Goal: Task Accomplishment & Management: Manage account settings

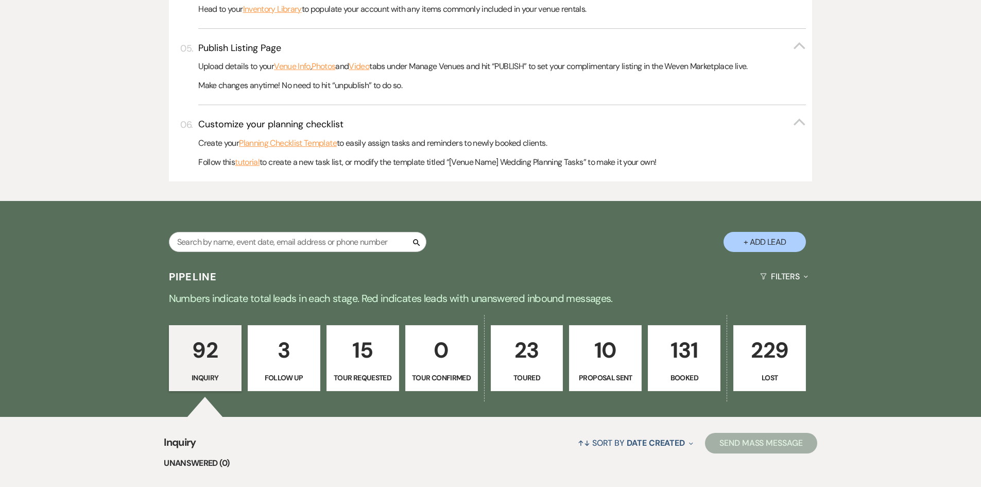
scroll to position [618, 0]
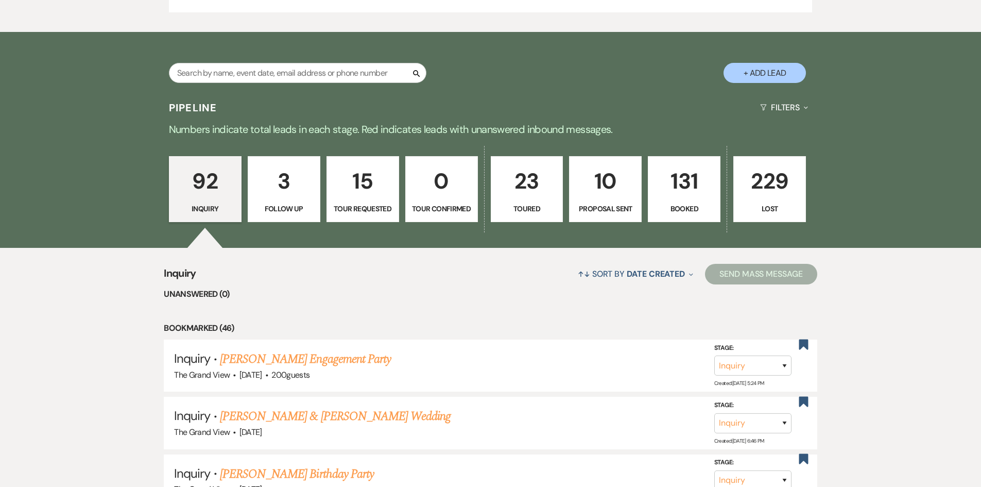
click at [669, 196] on p "131" at bounding box center [684, 181] width 59 height 35
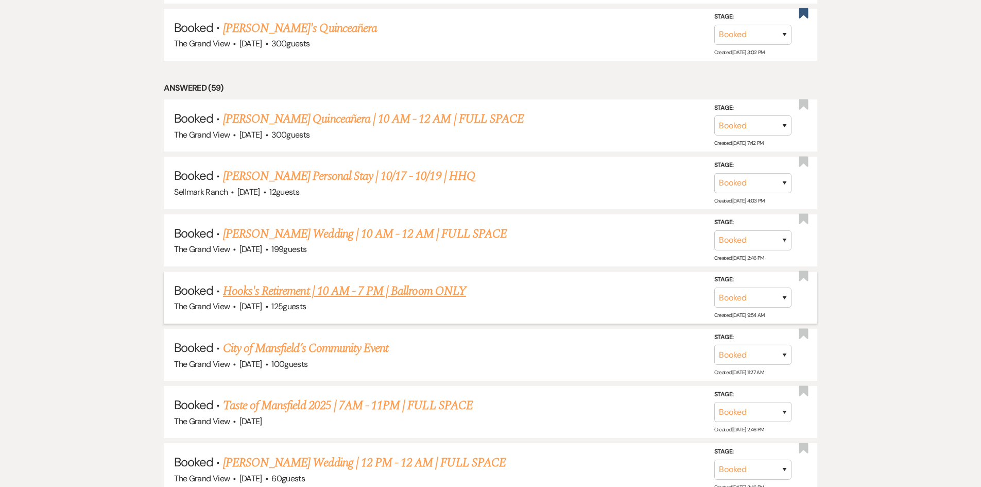
scroll to position [1082, 0]
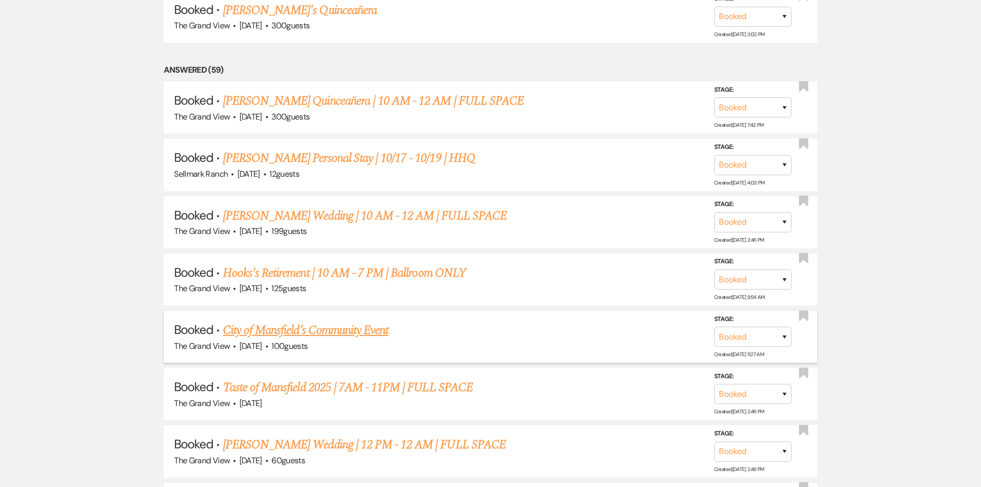
click at [333, 328] on link "City of Mansfield’s Community Event" at bounding box center [305, 330] width 165 height 19
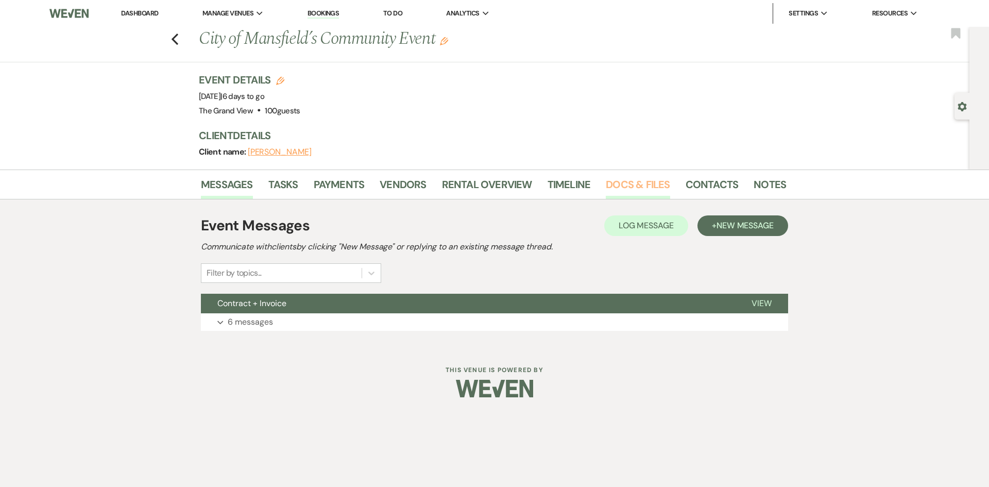
click at [640, 184] on link "Docs & Files" at bounding box center [638, 187] width 64 height 23
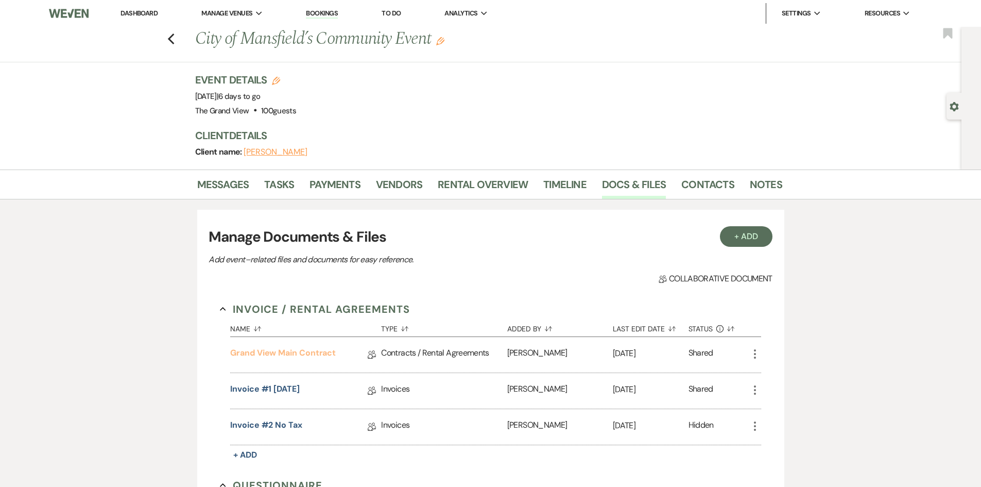
click at [319, 349] on link "Grand View Main Contract" at bounding box center [283, 355] width 106 height 16
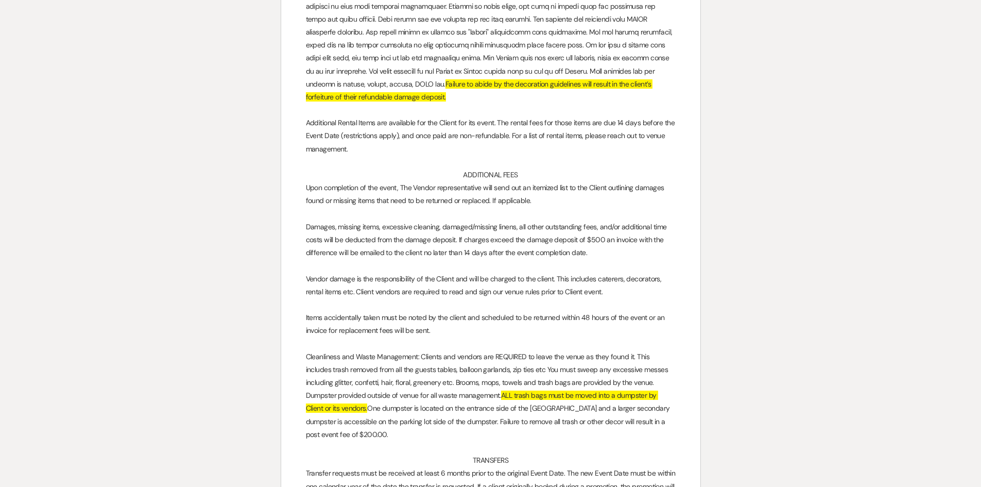
scroll to position [1906, 0]
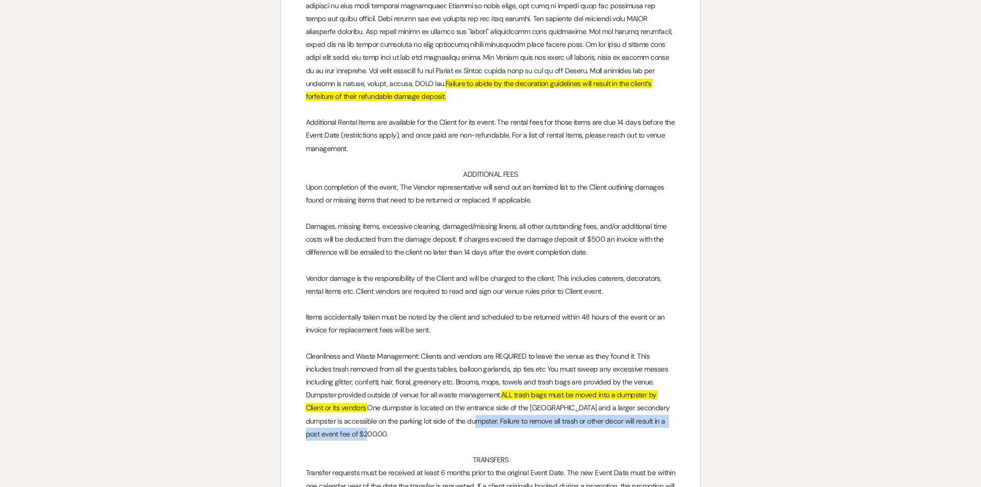
drag, startPoint x: 460, startPoint y: 423, endPoint x: 502, endPoint y: 433, distance: 42.2
click at [502, 433] on p "Cleanliness and Waste Management: Clients and vendors are REQUIRED to leave the…" at bounding box center [491, 395] width 370 height 91
drag, startPoint x: 364, startPoint y: 436, endPoint x: 462, endPoint y: 421, distance: 99.0
click at [462, 421] on p "Cleanliness and Waste Management: Clients and vendors are REQUIRED to leave the…" at bounding box center [491, 395] width 370 height 91
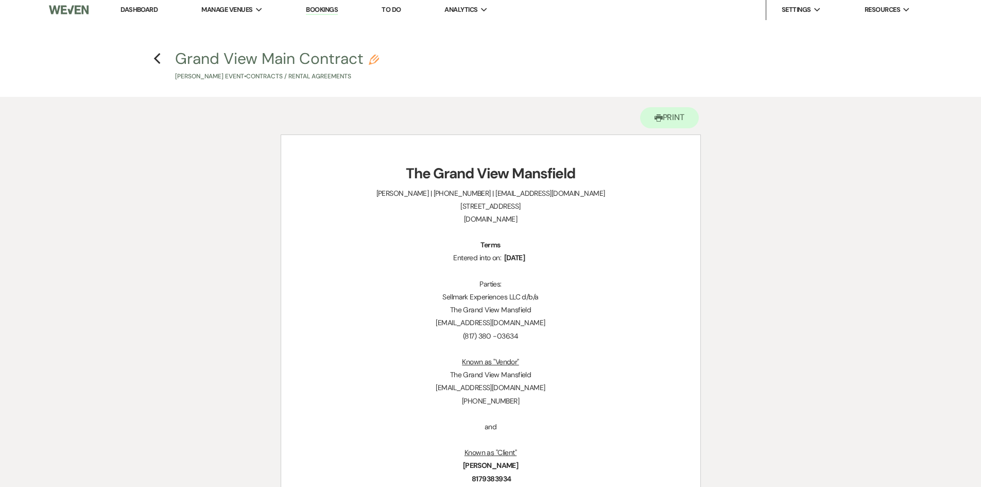
scroll to position [0, 0]
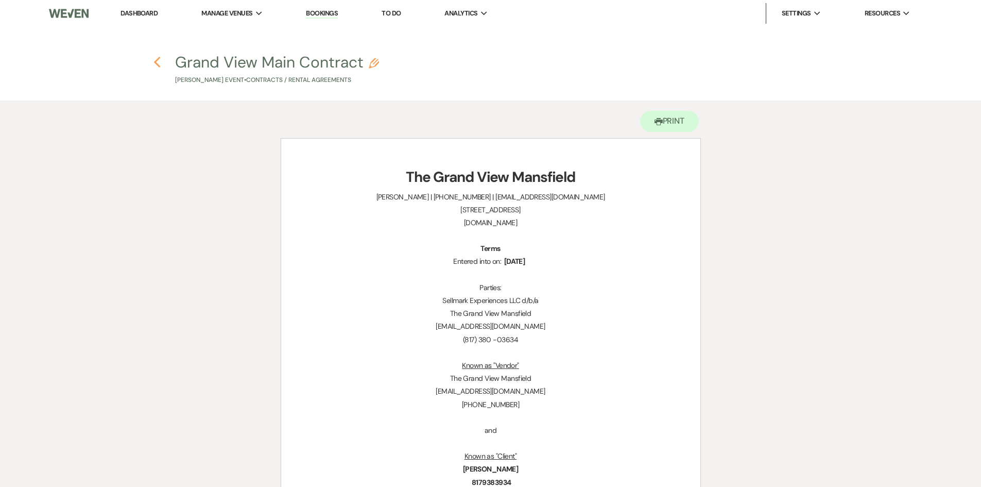
click at [156, 61] on use "button" at bounding box center [157, 62] width 7 height 11
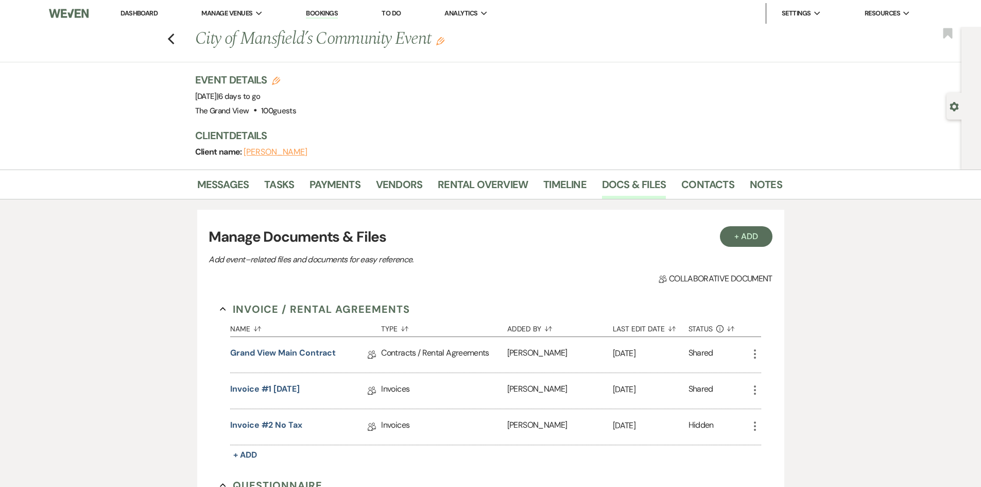
click at [175, 48] on div "Previous City of Mansfield’s Community Event Edit Bookmark" at bounding box center [478, 45] width 967 height 36
click at [171, 40] on icon "Previous" at bounding box center [171, 39] width 8 height 12
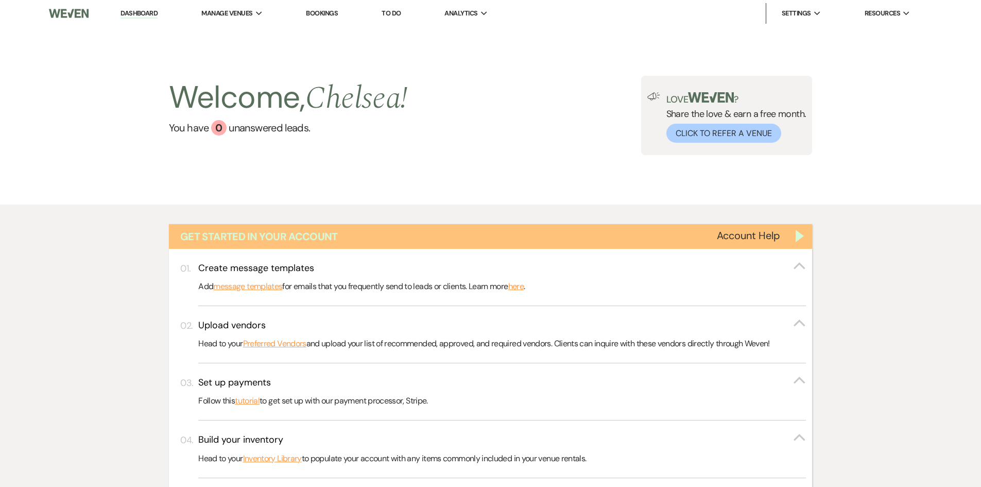
click at [800, 232] on div "Get Started in Your Account" at bounding box center [491, 236] width 644 height 25
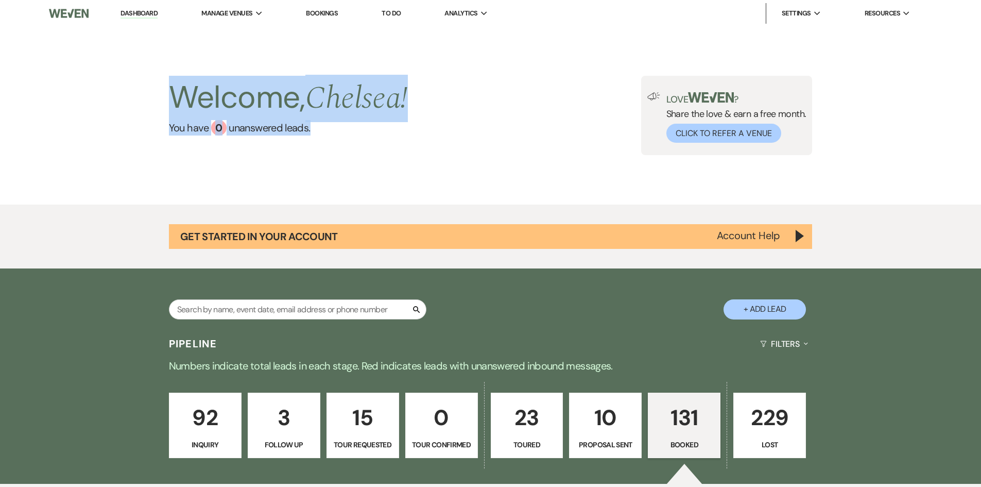
drag, startPoint x: 136, startPoint y: 66, endPoint x: 401, endPoint y: 155, distance: 279.4
click at [401, 155] on div "Welcome, Chelsea ! You have 0 unanswered lead s . Love ? Share the love & earn …" at bounding box center [490, 116] width 981 height 178
click at [401, 155] on div "Welcome, Chelsea ! You have 0 unanswered lead s ." at bounding box center [288, 115] width 239 height 79
drag, startPoint x: 148, startPoint y: 95, endPoint x: 369, endPoint y: 149, distance: 227.4
click at [369, 149] on div "Welcome, Chelsea ! You have 0 unanswered lead s . Love ? Share the love & earn …" at bounding box center [491, 115] width 742 height 79
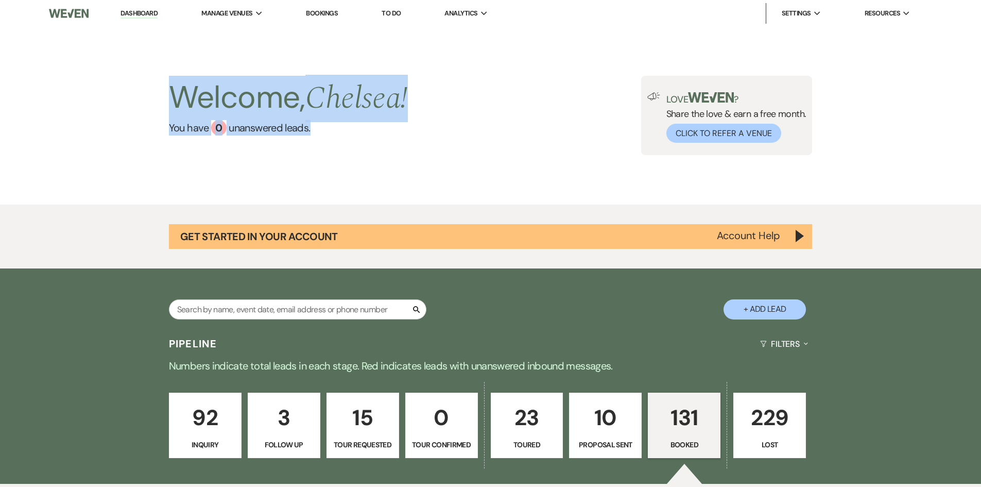
click at [369, 149] on div "Welcome, Chelsea ! You have 0 unanswered lead s ." at bounding box center [288, 115] width 239 height 79
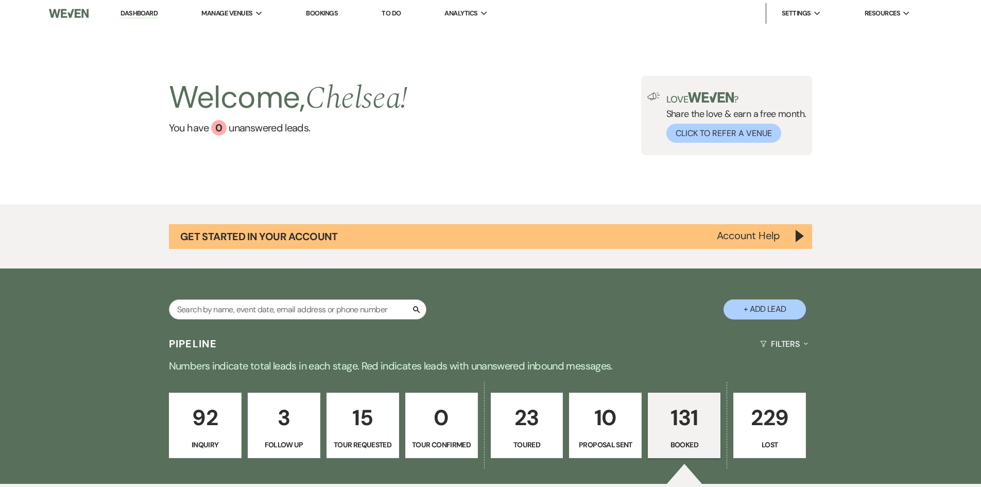
drag, startPoint x: 692, startPoint y: 417, endPoint x: 685, endPoint y: 416, distance: 7.3
click at [692, 417] on p "131" at bounding box center [684, 417] width 59 height 35
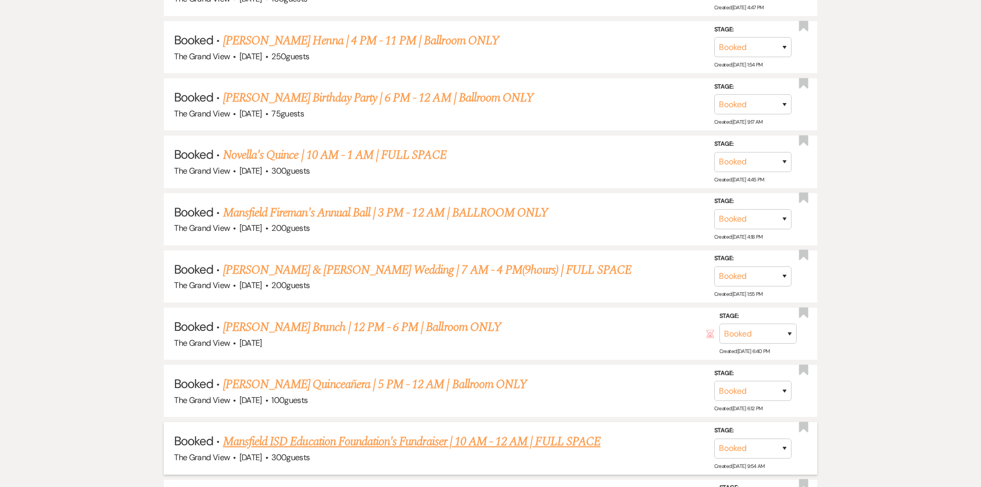
scroll to position [2472, 0]
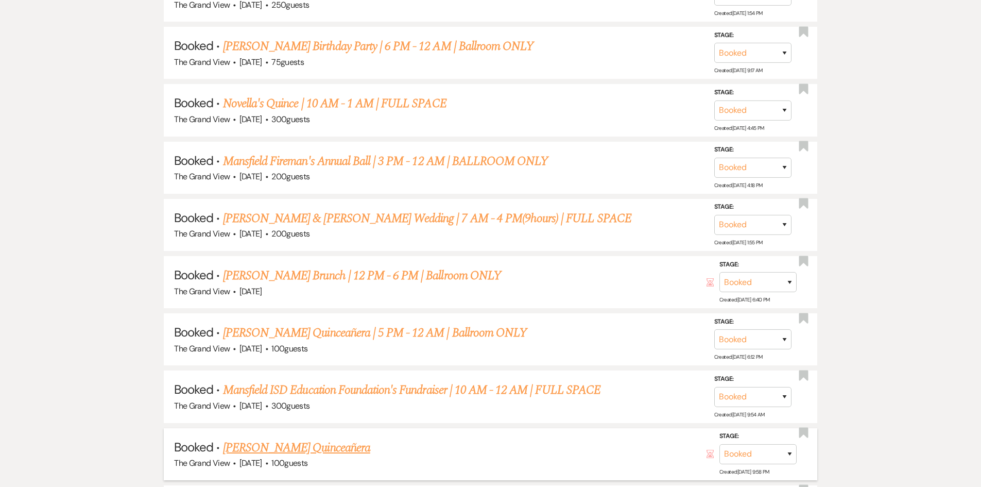
click at [261, 453] on link "[PERSON_NAME] Quinceañera" at bounding box center [296, 447] width 147 height 19
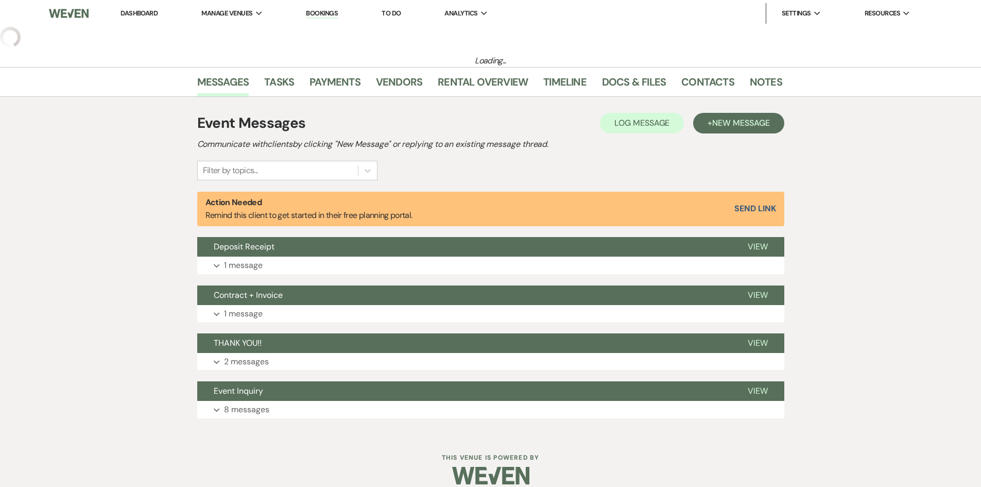
select select "5"
select select "15"
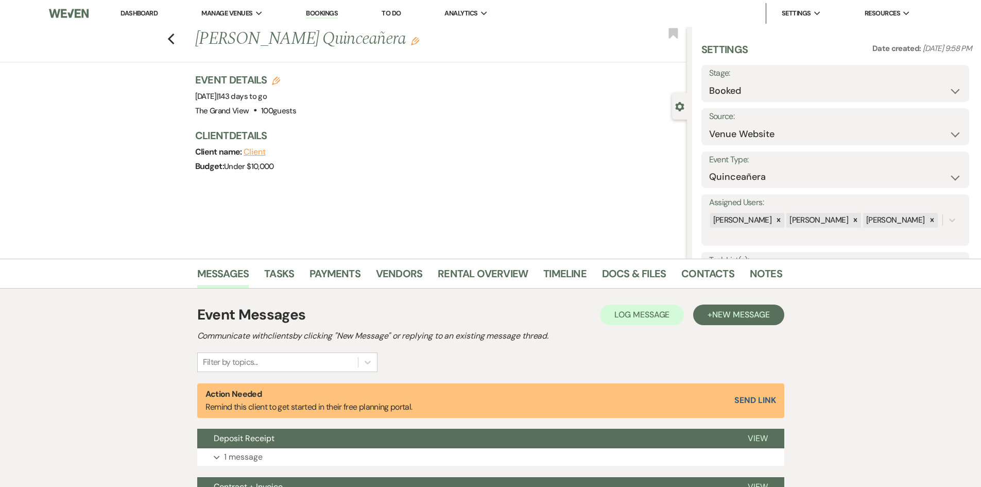
drag, startPoint x: 197, startPoint y: 43, endPoint x: 371, endPoint y: 39, distance: 174.2
click at [371, 39] on div "Previous Tiffany Soto's Quinceañera Edit" at bounding box center [438, 39] width 497 height 25
copy h1 "[PERSON_NAME] Quinceañera"
click at [646, 281] on link "Docs & Files" at bounding box center [634, 276] width 64 height 23
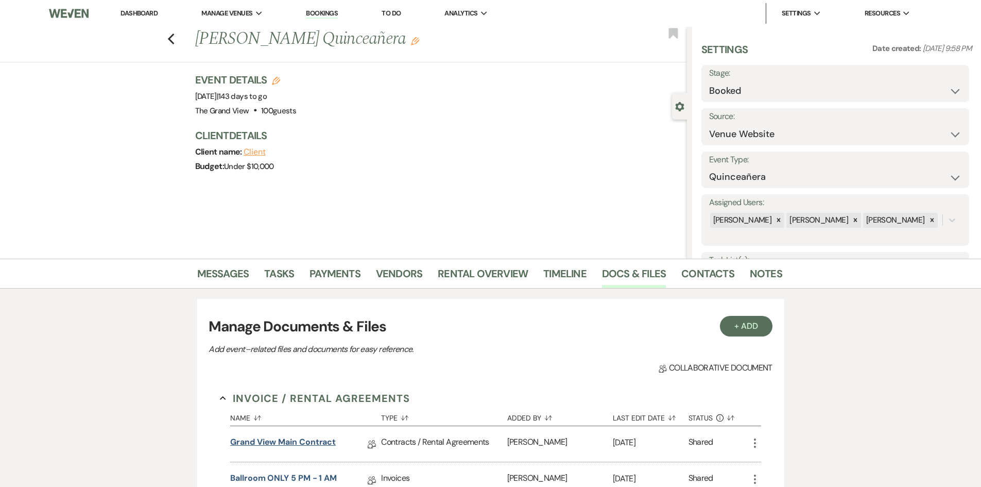
click at [281, 438] on link "Grand View Main Contract" at bounding box center [283, 444] width 106 height 16
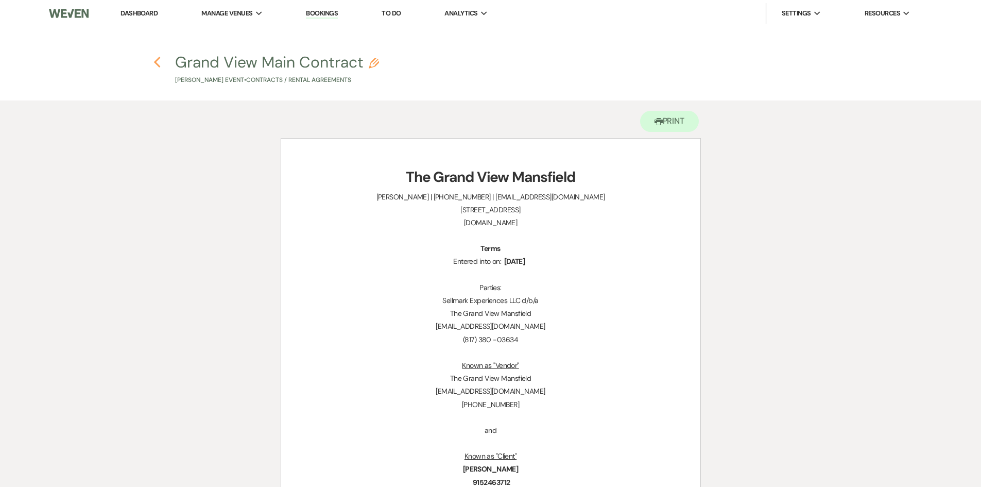
click at [155, 64] on icon "Previous" at bounding box center [157, 62] width 8 height 12
select select "5"
select select "15"
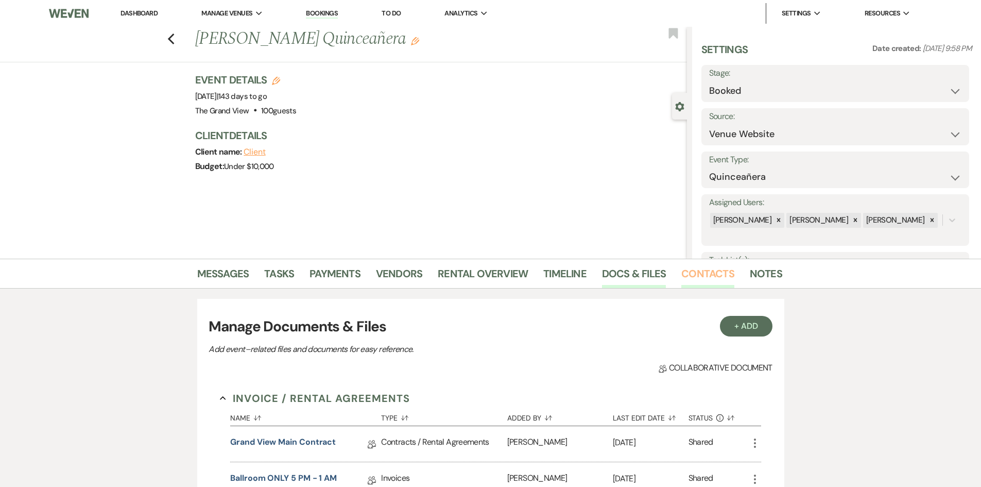
click at [682, 271] on link "Contacts" at bounding box center [707, 276] width 53 height 23
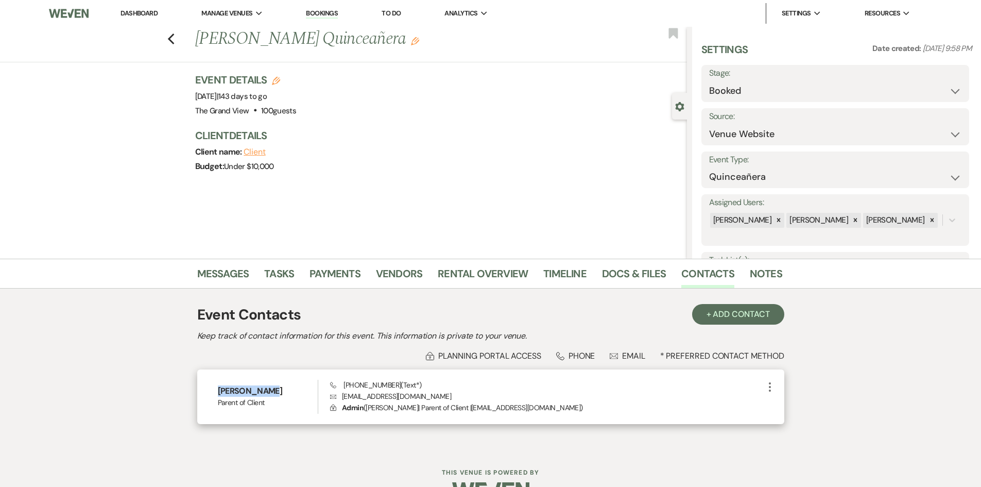
drag, startPoint x: 266, startPoint y: 387, endPoint x: 214, endPoint y: 390, distance: 52.6
click at [214, 390] on div "Tiffany Soto Parent of Client Phone (915) 246-3712 (Text*) Envelope trossys@gma…" at bounding box center [490, 396] width 587 height 55
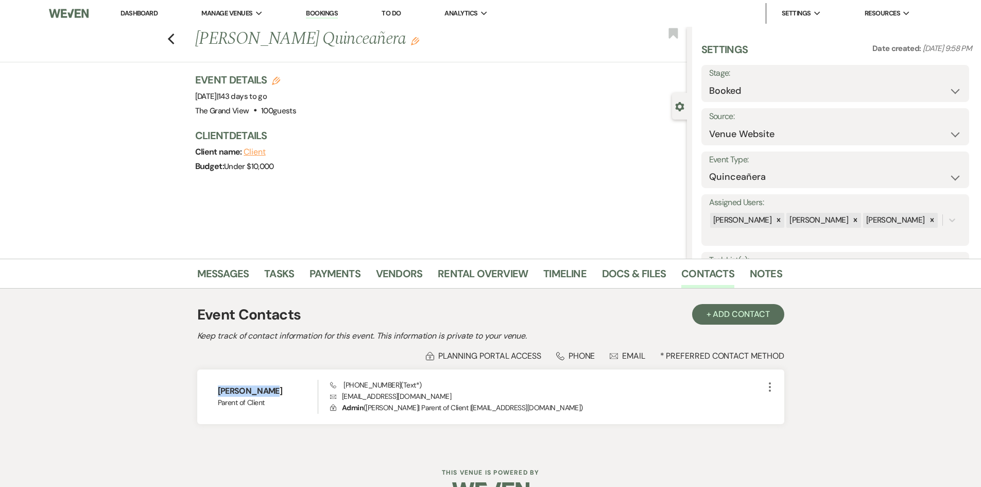
copy h6 "Tiffany Soto"
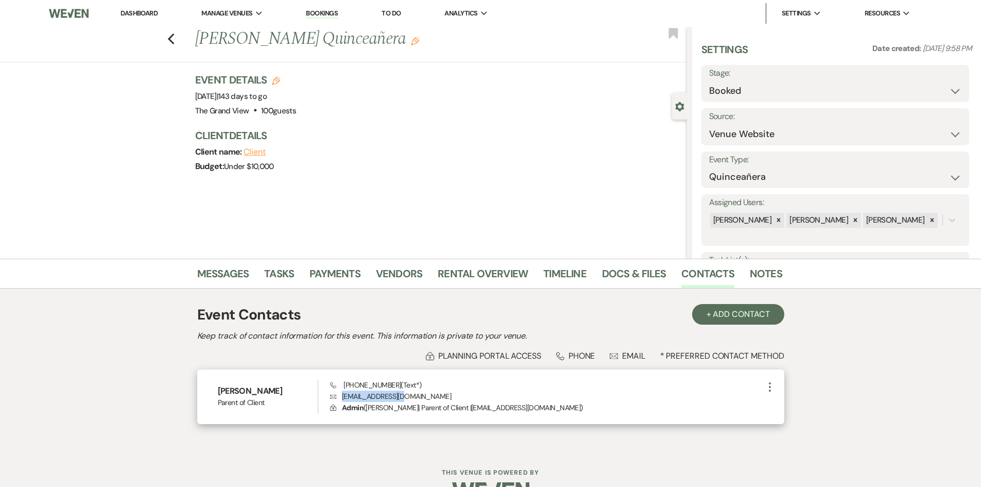
drag, startPoint x: 418, startPoint y: 396, endPoint x: 339, endPoint y: 396, distance: 78.3
click at [339, 396] on p "Envelope trossys@gmail.com" at bounding box center [546, 395] width 433 height 11
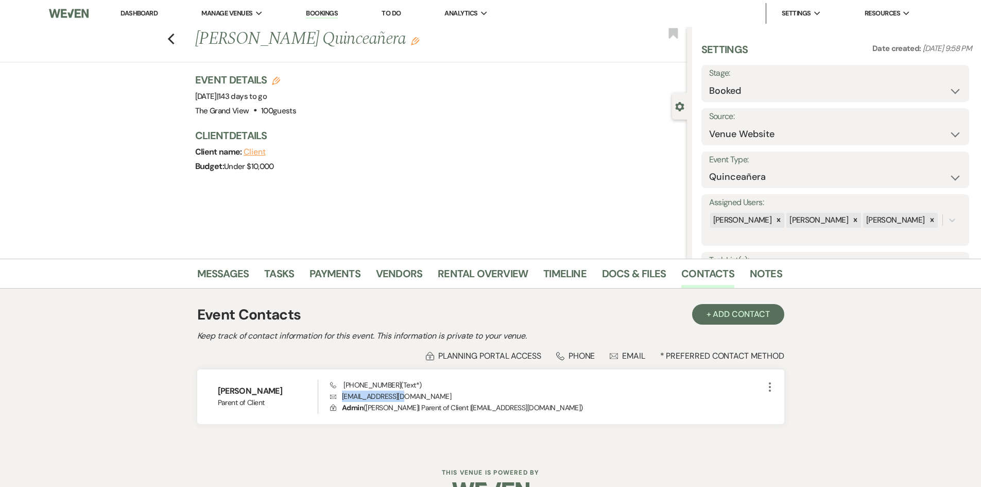
copy p "trossys@gmail.com"
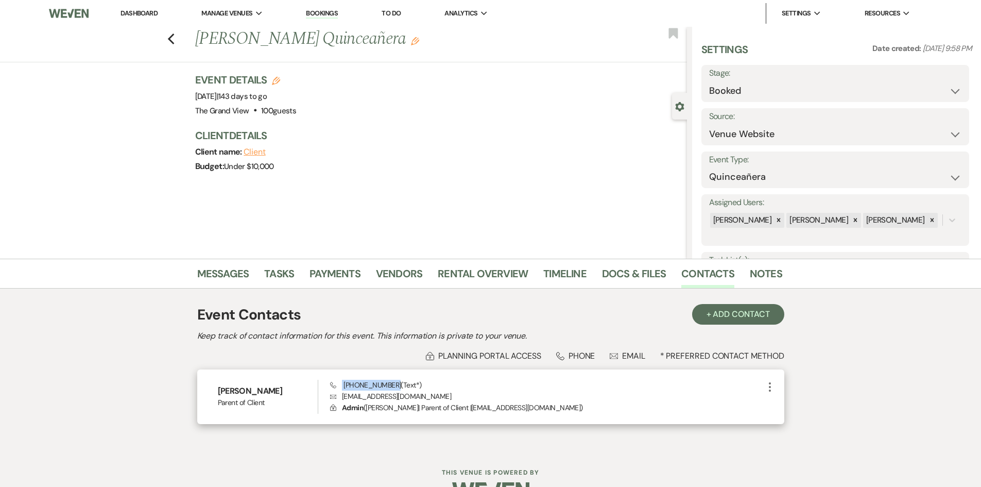
drag, startPoint x: 389, startPoint y: 384, endPoint x: 336, endPoint y: 382, distance: 53.1
click at [336, 382] on span "Phone (915) 246-3712 (Text*)" at bounding box center [375, 384] width 91 height 9
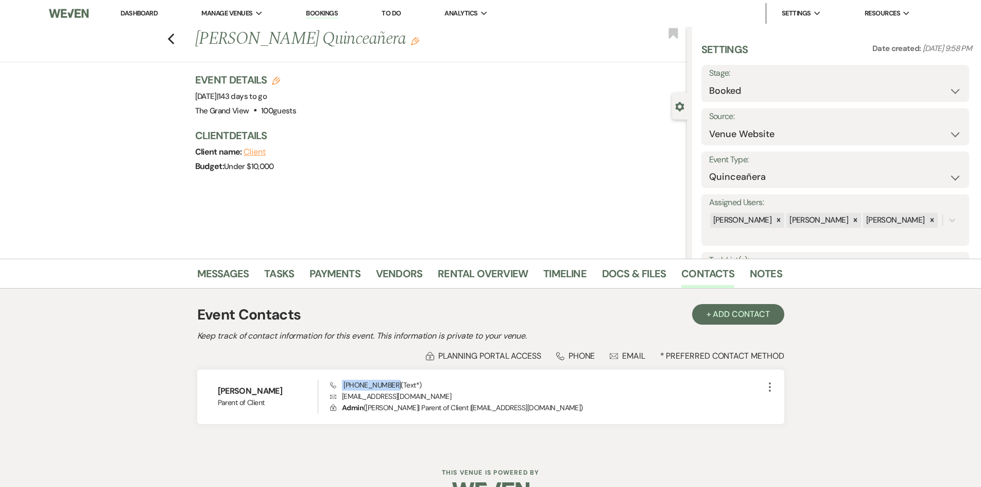
copy span "(915) 246-3712"
click at [644, 271] on link "Docs & Files" at bounding box center [634, 276] width 64 height 23
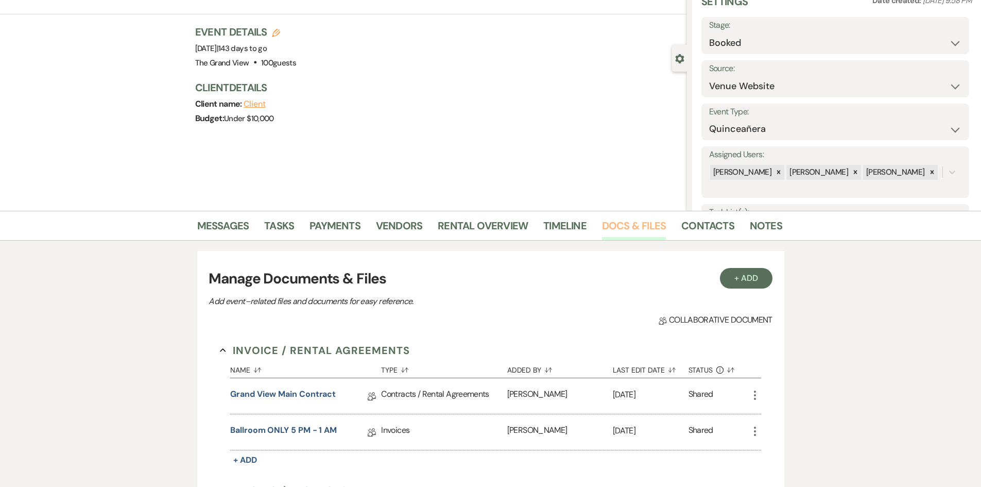
scroll to position [52, 0]
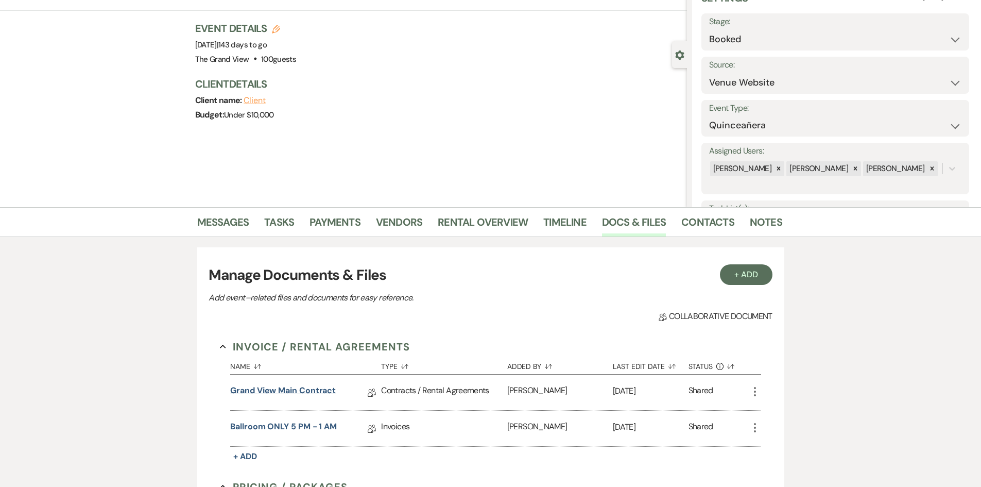
click at [323, 394] on link "Grand View Main Contract" at bounding box center [283, 392] width 106 height 16
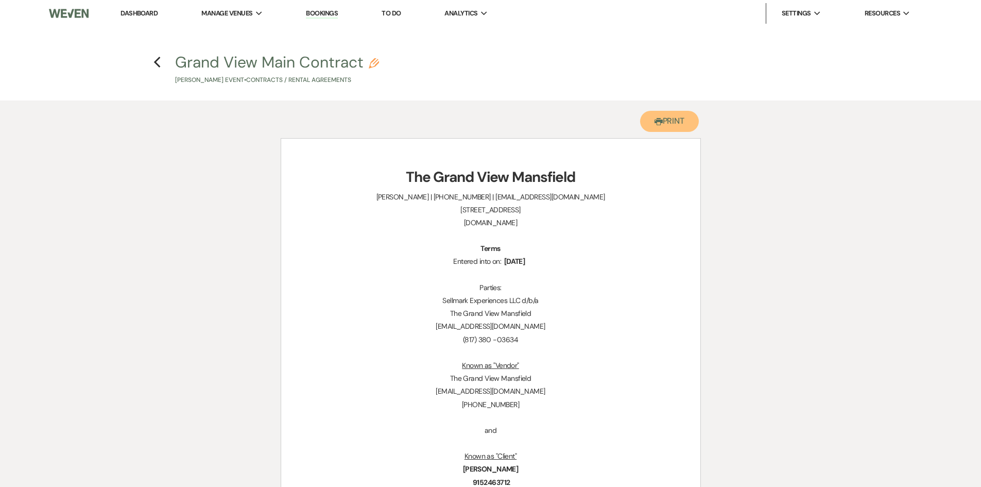
click at [660, 120] on button "Printer Print" at bounding box center [669, 121] width 59 height 21
click at [161, 61] on icon "Previous" at bounding box center [157, 62] width 8 height 12
select select "5"
select select "15"
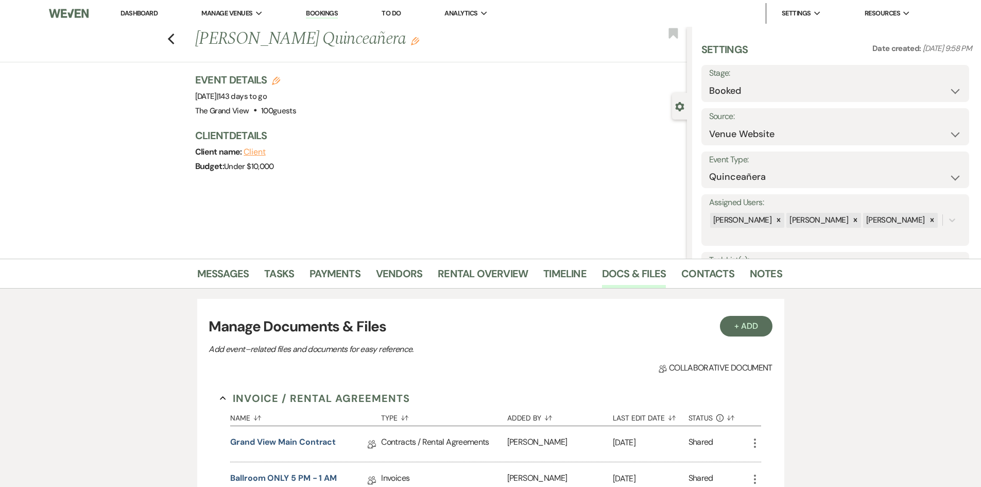
scroll to position [52, 0]
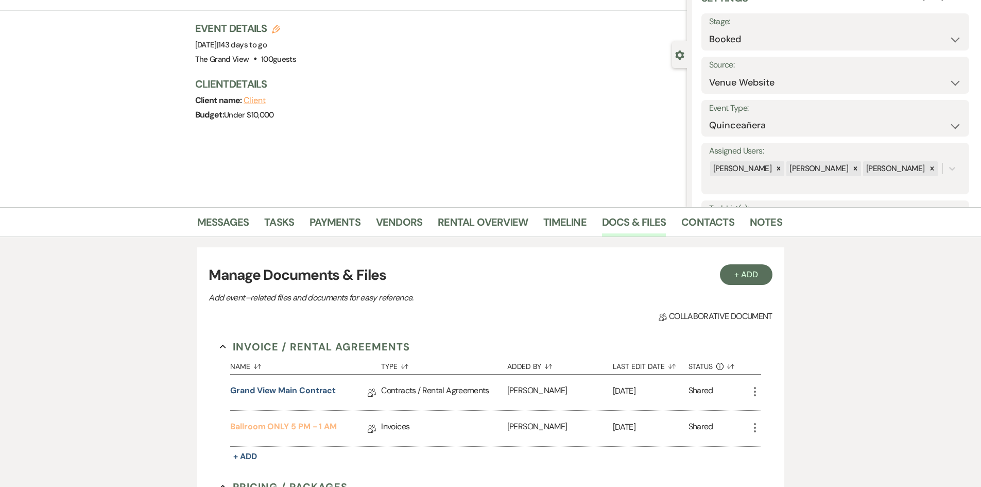
drag, startPoint x: 311, startPoint y: 425, endPoint x: 305, endPoint y: 428, distance: 6.2
click at [311, 425] on link "Ballroom ONLY 5 PM - 1 AM" at bounding box center [283, 428] width 107 height 16
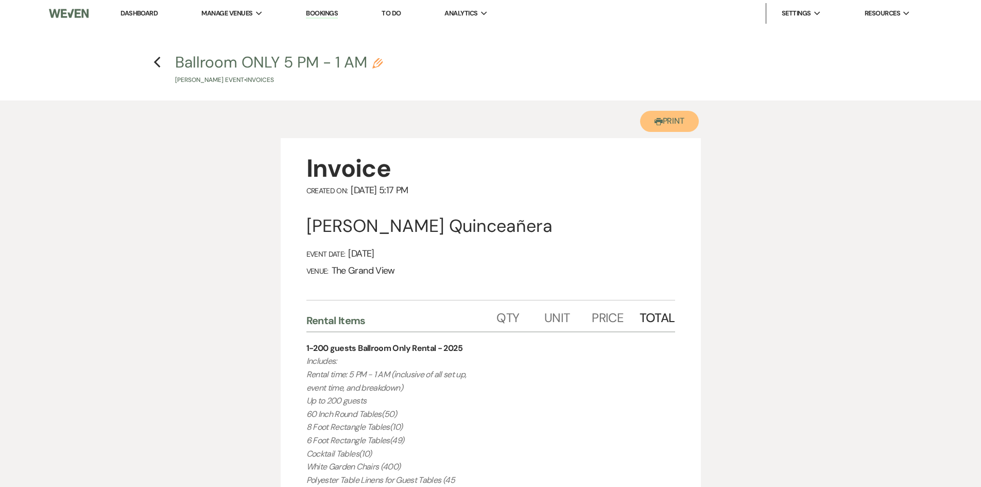
click at [669, 125] on button "Printer Print" at bounding box center [669, 121] width 59 height 21
click at [152, 63] on h4 "Previous Ballroom ONLY 5 PM - 1 AM Pencil Tiffany Soto's Event • Invoices" at bounding box center [491, 68] width 742 height 33
click at [157, 65] on use "button" at bounding box center [157, 62] width 7 height 11
select select "5"
select select "15"
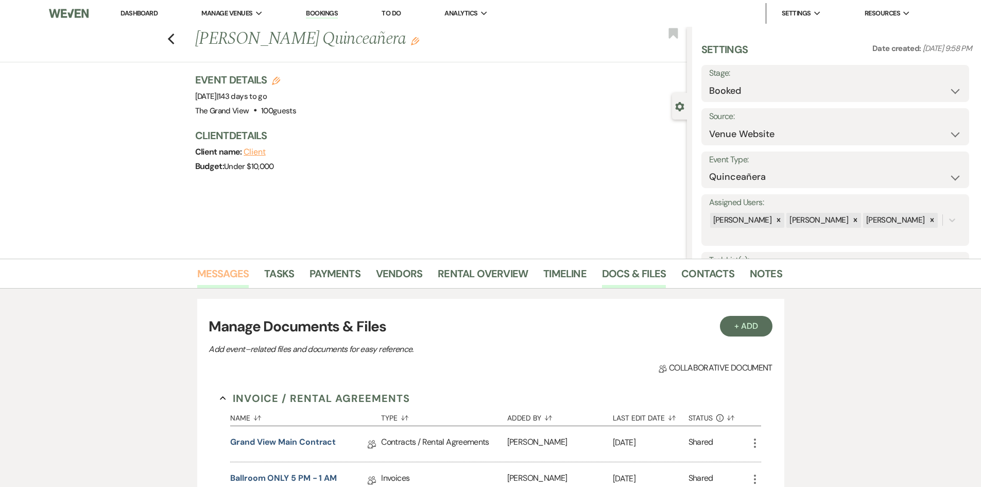
click at [223, 275] on link "Messages" at bounding box center [223, 276] width 52 height 23
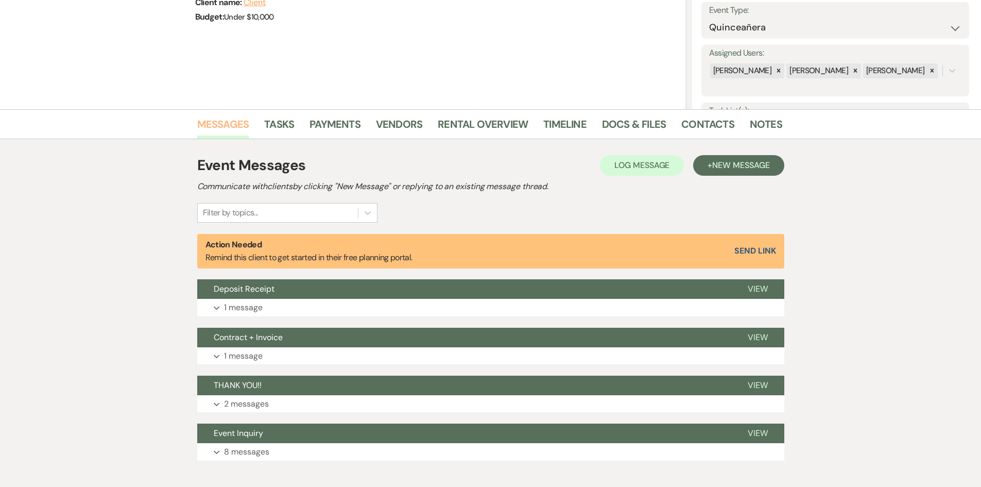
scroll to position [153, 0]
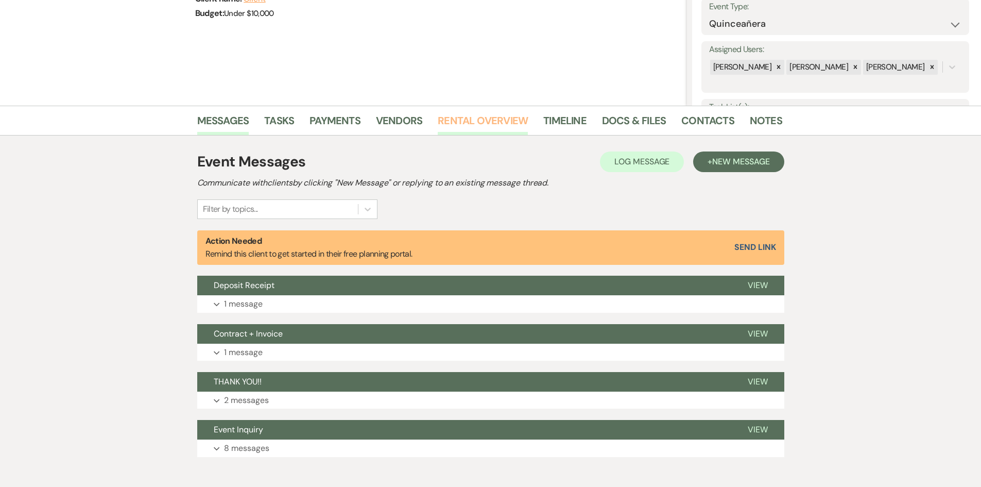
click at [472, 137] on div "Event Messages Log Log Message + New Message Communicate with clients by clicki…" at bounding box center [490, 303] width 587 height 337
click at [476, 117] on link "Rental Overview" at bounding box center [483, 123] width 90 height 23
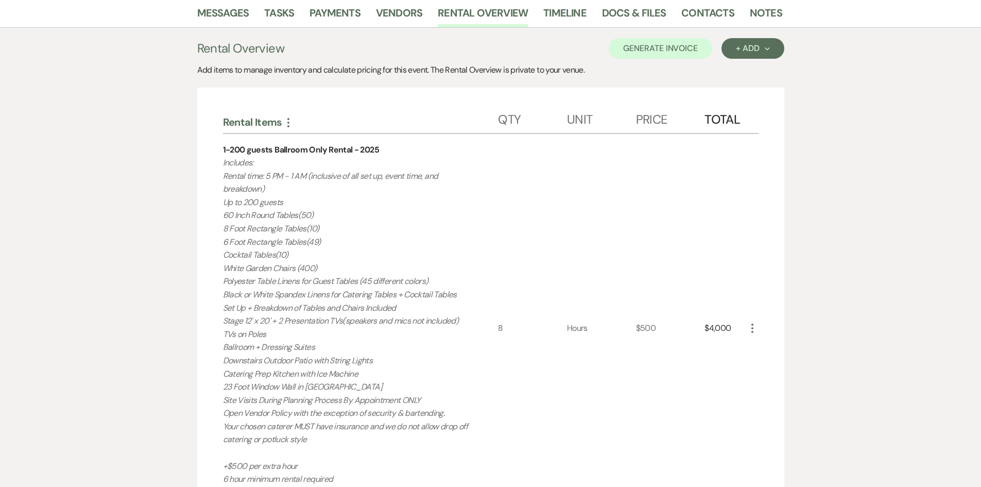
scroll to position [206, 0]
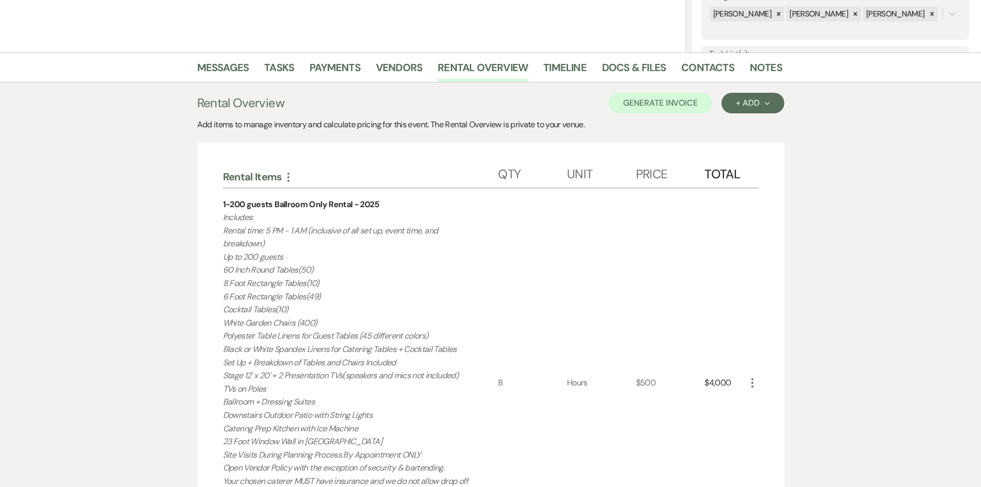
drag, startPoint x: 283, startPoint y: 240, endPoint x: 309, endPoint y: 233, distance: 27.2
click at [309, 233] on p "Includes: Rental time: 5 PM - 1 AM (inclusive of all set up, event time, and br…" at bounding box center [347, 389] width 248 height 356
copy p "(inclusive of all set up, event time, and breakdown)"
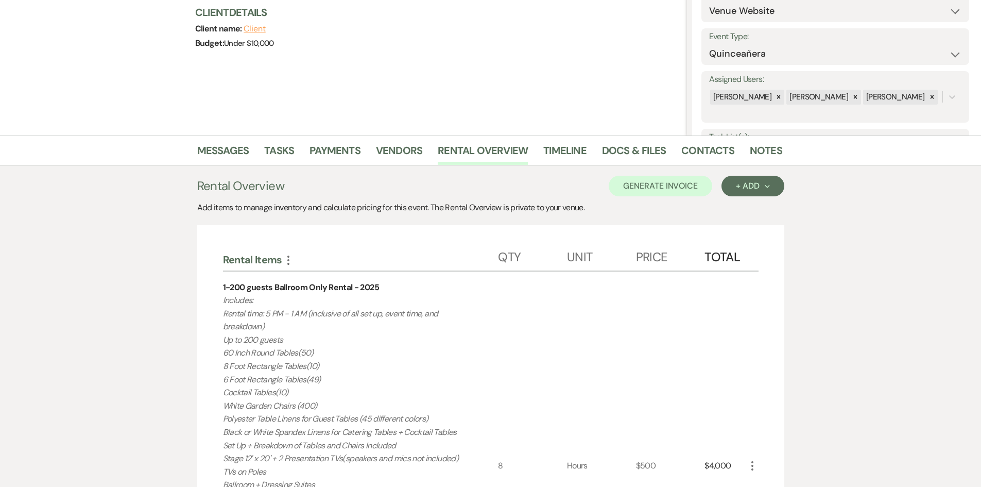
scroll to position [47, 0]
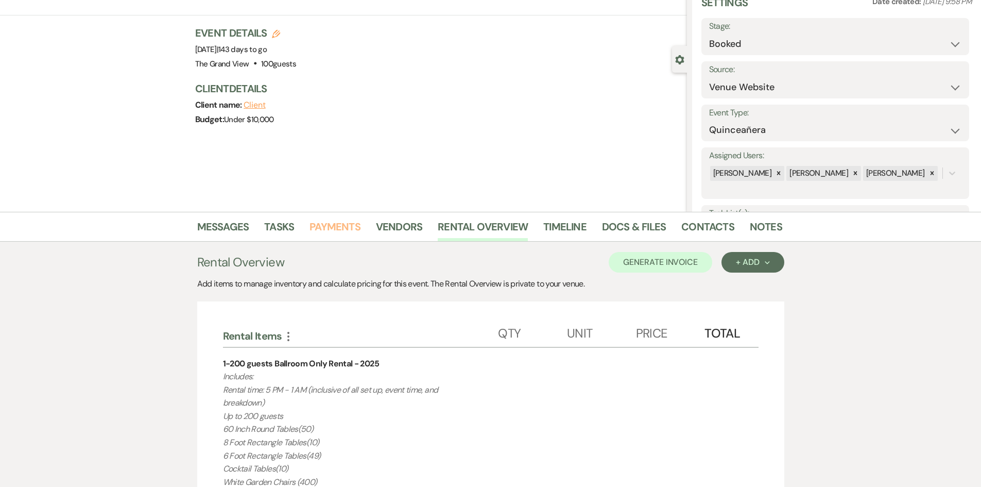
drag, startPoint x: 316, startPoint y: 225, endPoint x: 255, endPoint y: 225, distance: 61.3
click at [316, 225] on link "Payments" at bounding box center [335, 229] width 51 height 23
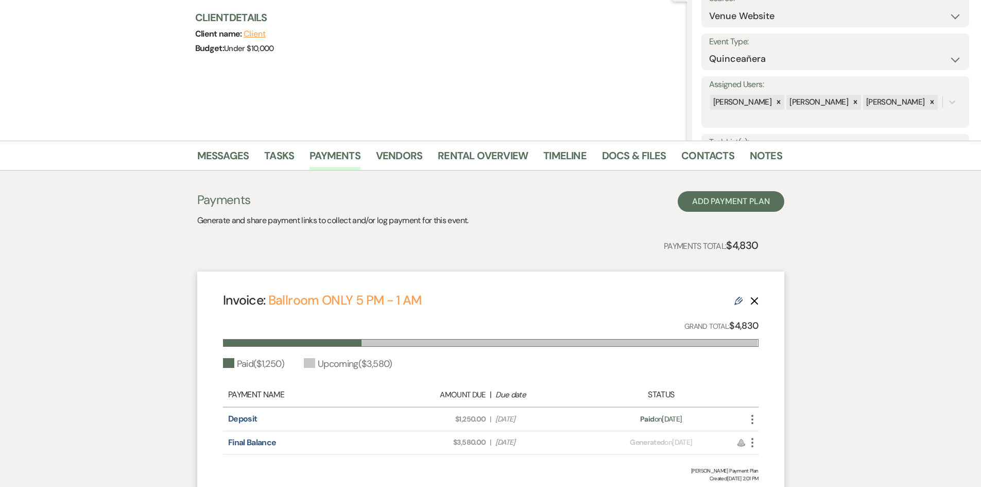
scroll to position [206, 0]
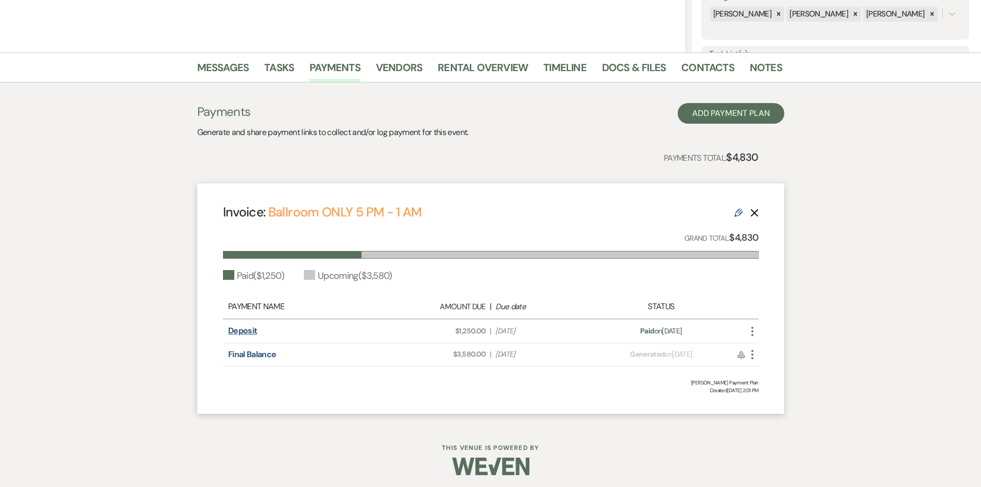
click at [238, 334] on link "Deposit" at bounding box center [242, 330] width 29 height 11
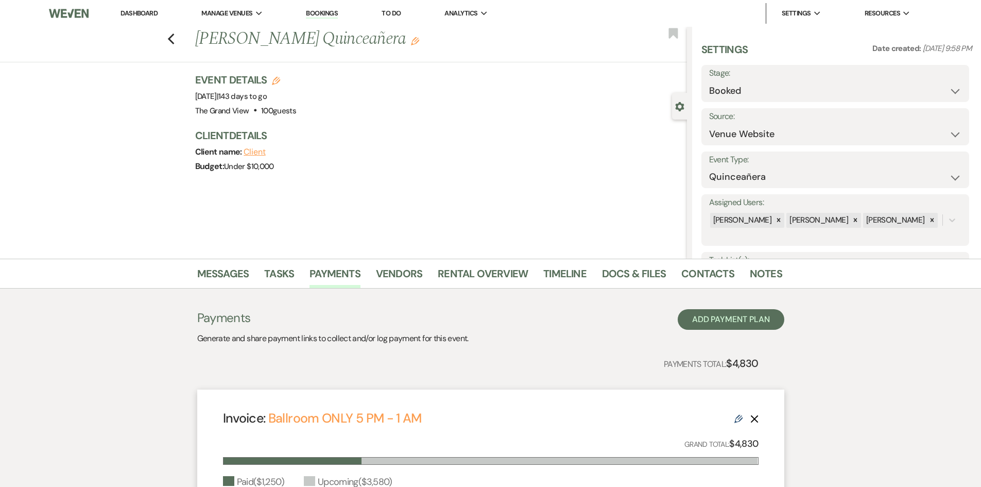
click at [179, 44] on div "Previous Tiffany Soto's Quinceañera Edit Bookmark" at bounding box center [341, 45] width 692 height 36
click at [175, 41] on icon "Previous" at bounding box center [171, 39] width 8 height 12
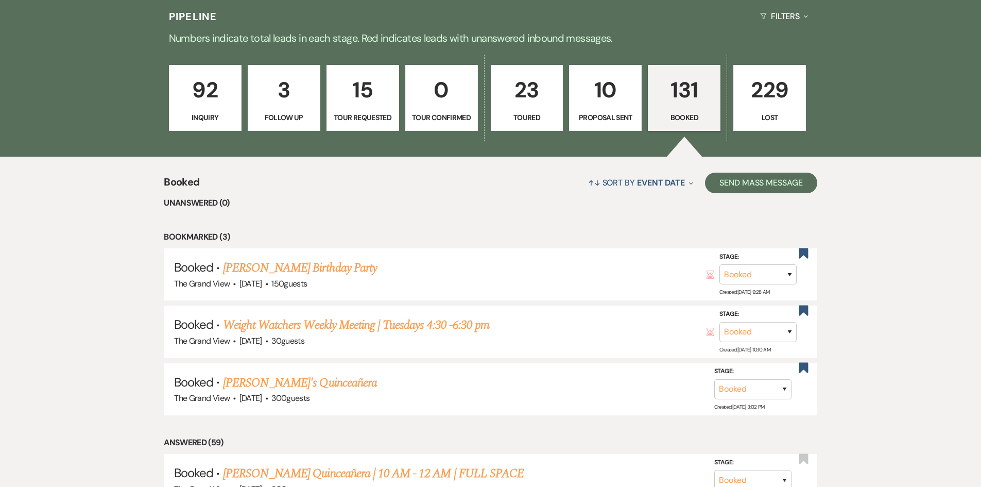
scroll to position [721, 0]
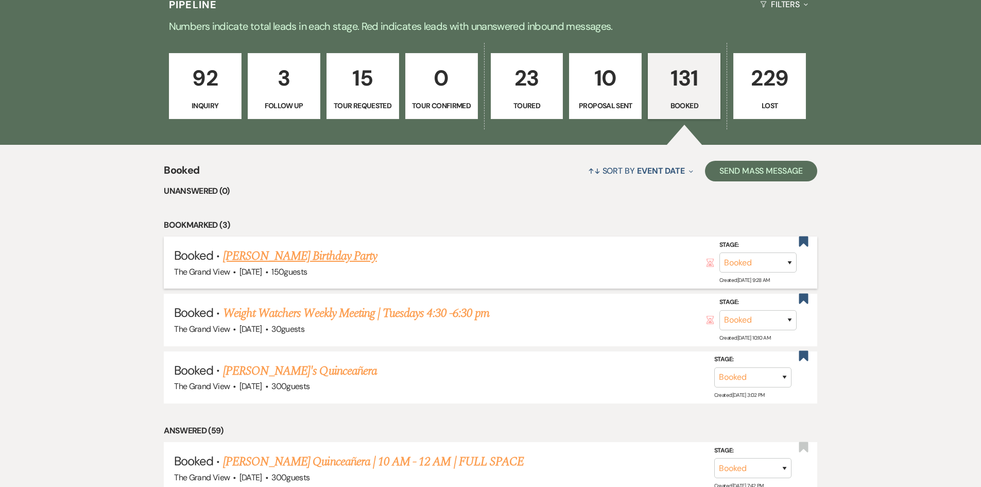
click at [325, 261] on link "[PERSON_NAME] Birthday Party" at bounding box center [300, 256] width 154 height 19
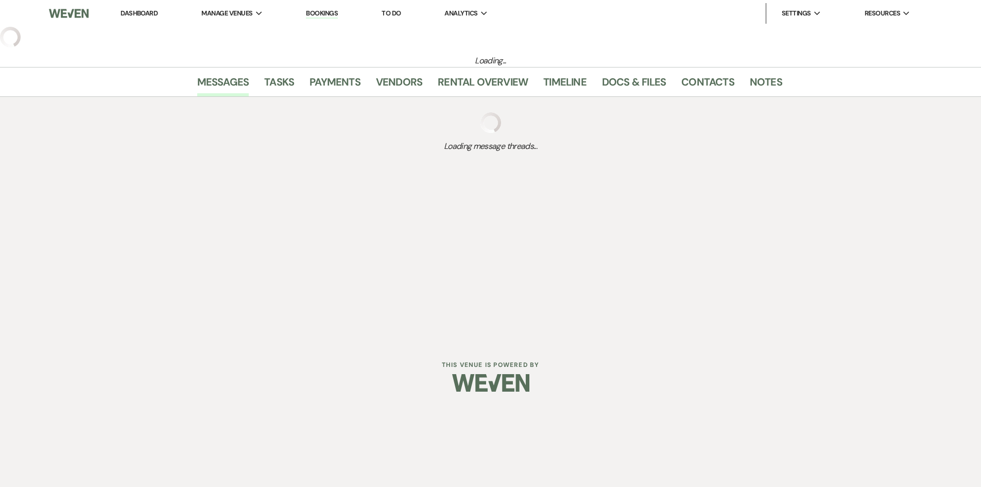
select select "5"
select select "4"
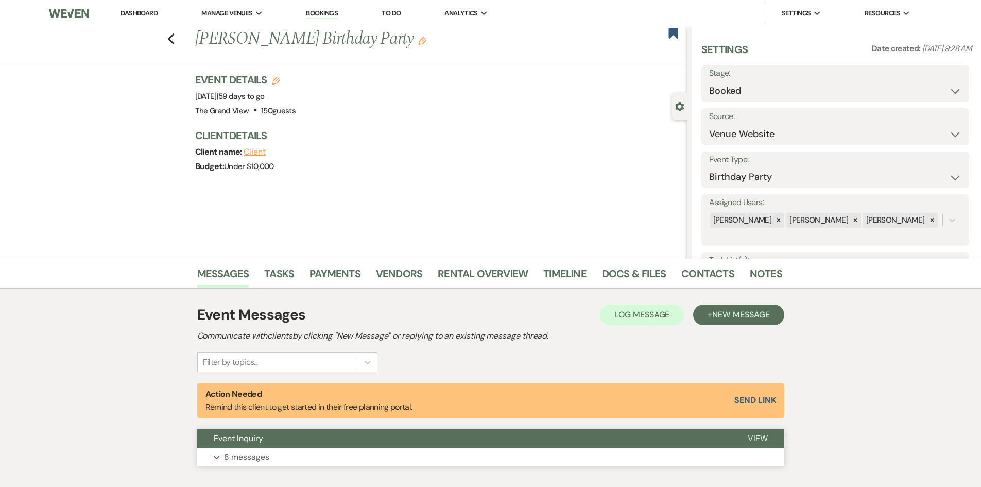
click at [293, 451] on button "Expand 8 messages" at bounding box center [490, 457] width 587 height 18
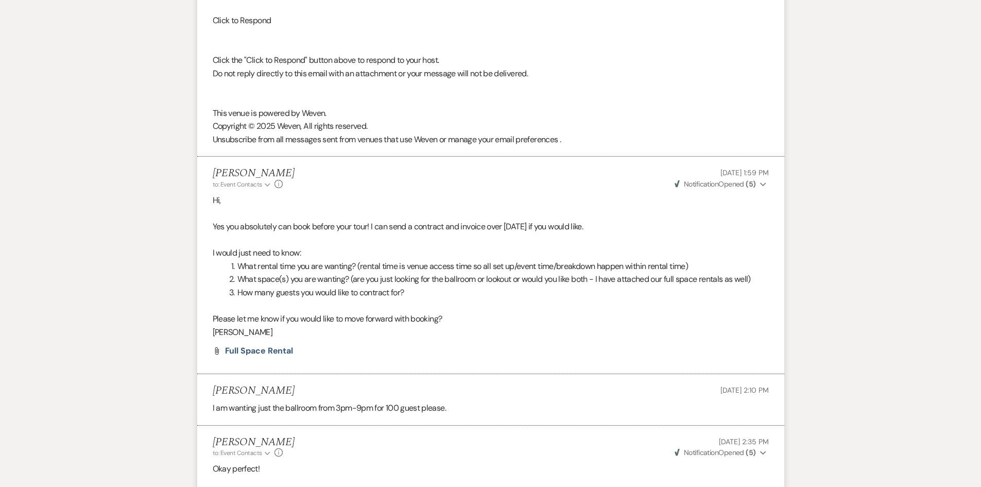
scroll to position [1443, 0]
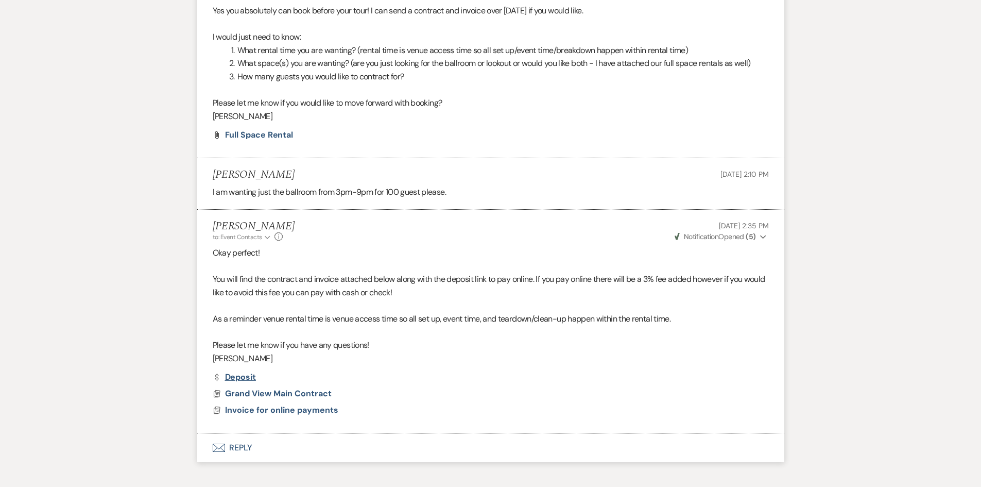
click at [240, 377] on link "Dollar Payment Deposit" at bounding box center [234, 377] width 43 height 8
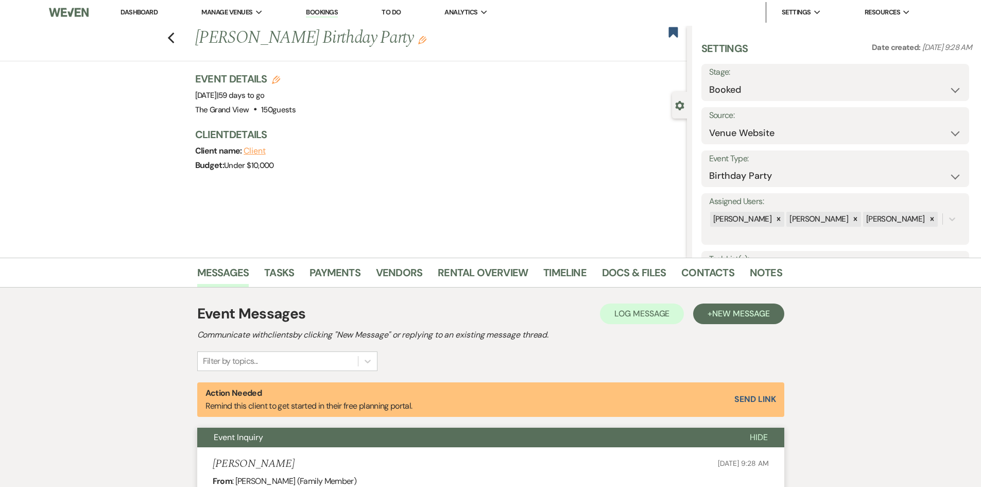
scroll to position [0, 0]
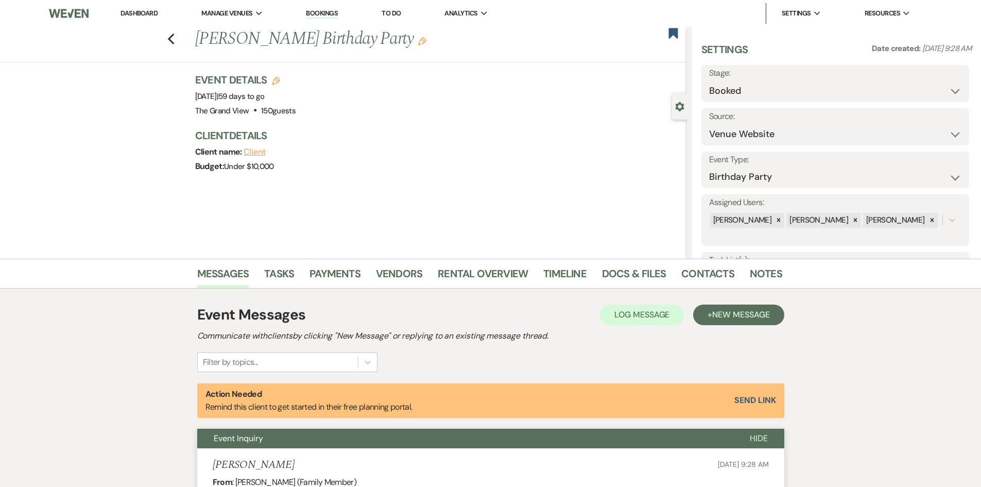
click at [321, 18] on link "Bookings" at bounding box center [322, 14] width 32 height 10
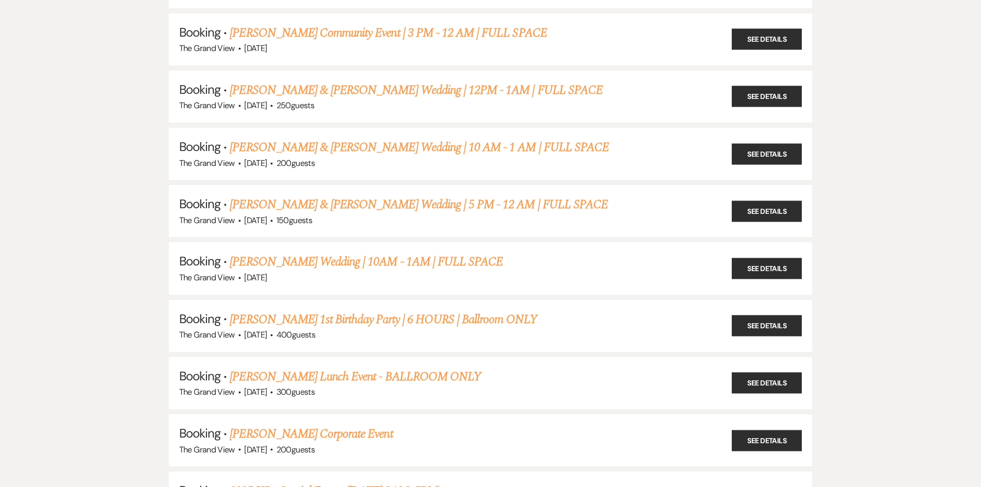
scroll to position [1082, 0]
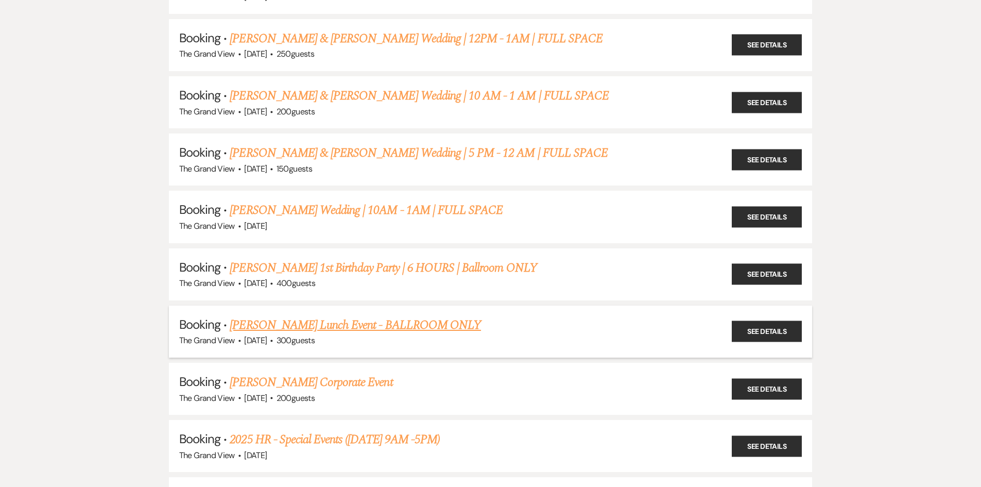
click at [279, 324] on link "[PERSON_NAME] Lunch Event - BALLROOM ONLY" at bounding box center [355, 325] width 251 height 19
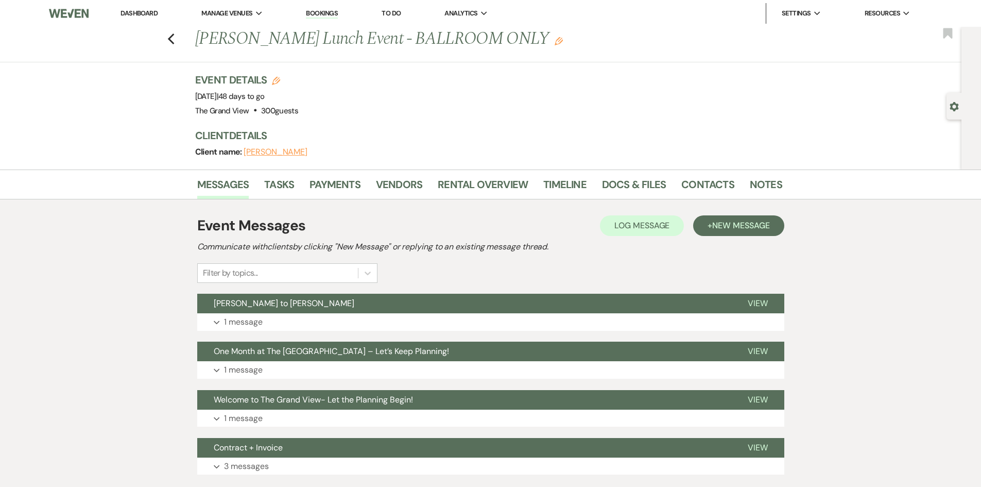
drag, startPoint x: 541, startPoint y: 35, endPoint x: 191, endPoint y: 42, distance: 349.8
click at [191, 42] on div "Previous Christy Oldham's Lunch Event - BALLROOM ONLY Edit Bookmark" at bounding box center [478, 45] width 967 height 36
copy h1 "[PERSON_NAME] Lunch Event - BALLROOM ONLY"
click at [632, 185] on link "Docs & Files" at bounding box center [634, 187] width 64 height 23
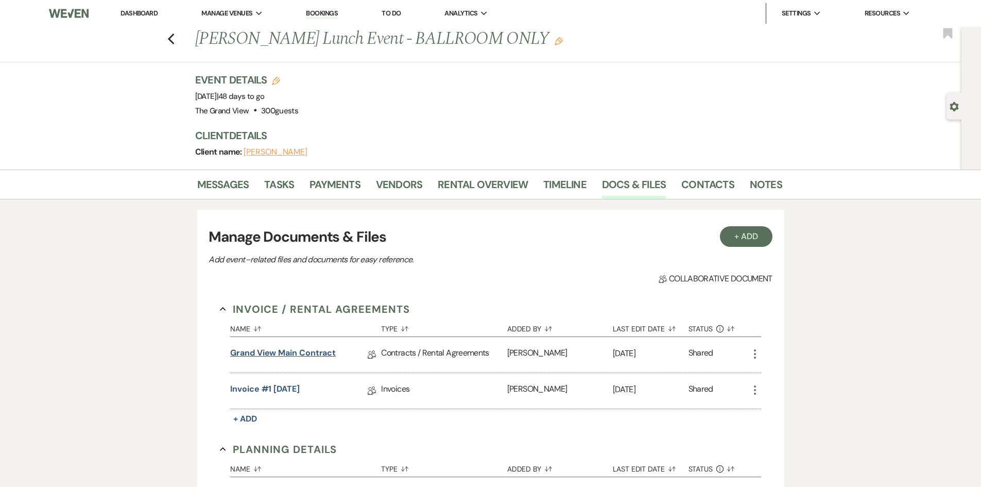
click at [321, 354] on link "Grand View Main Contract" at bounding box center [283, 355] width 106 height 16
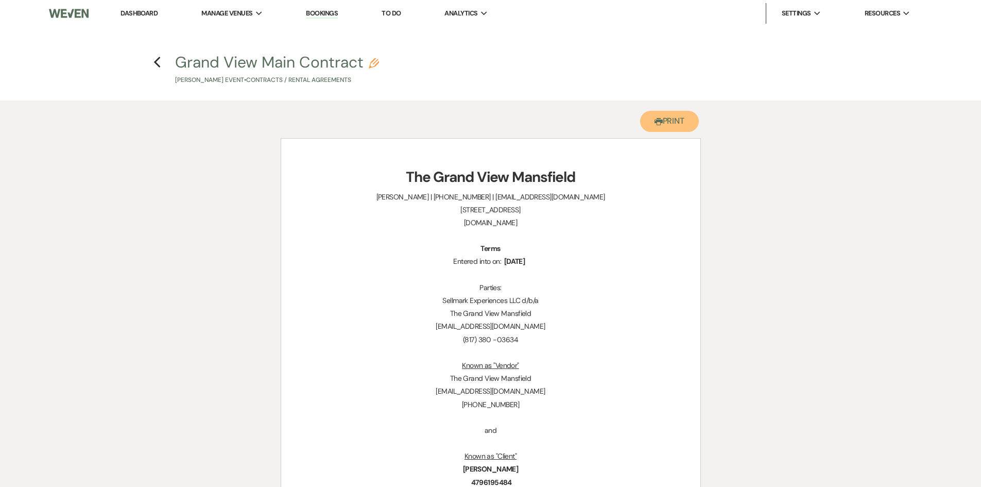
click at [688, 118] on button "Printer Print" at bounding box center [669, 121] width 59 height 21
click at [157, 62] on icon "Previous" at bounding box center [157, 62] width 8 height 12
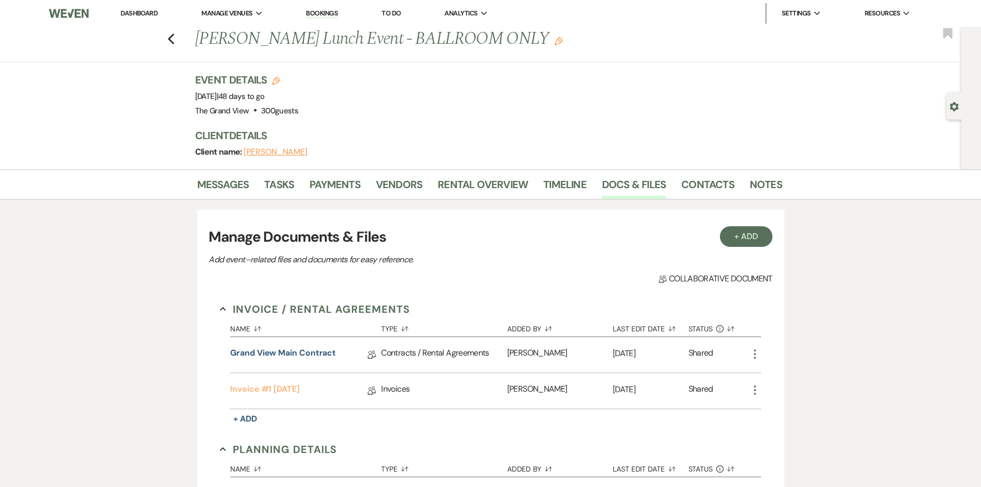
click at [280, 387] on link "Invoice #1 7-1-2025" at bounding box center [265, 391] width 70 height 16
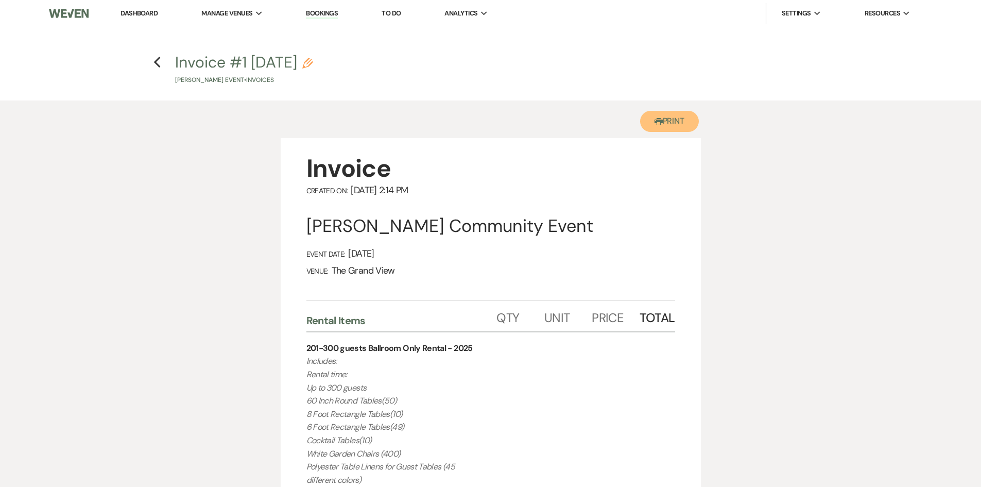
click at [686, 121] on button "Printer Print" at bounding box center [669, 121] width 59 height 21
click at [156, 61] on use "button" at bounding box center [157, 62] width 7 height 11
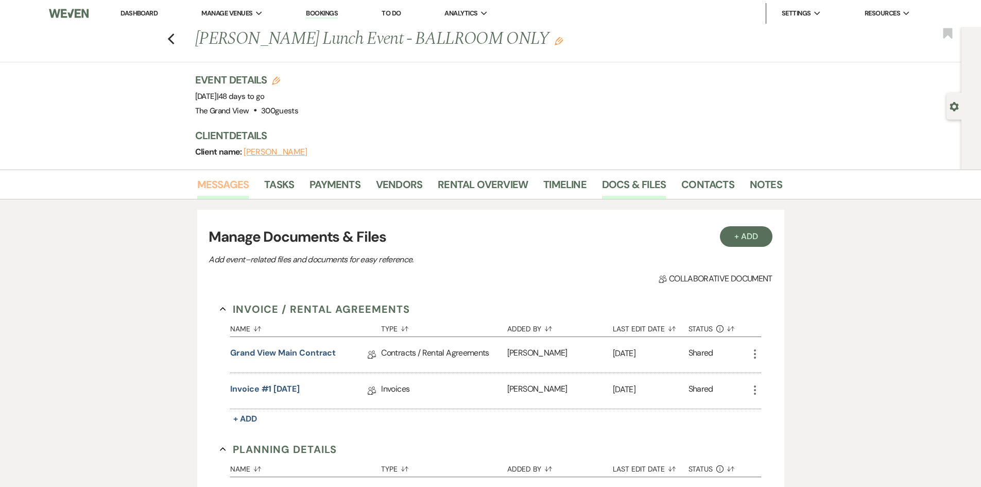
click at [220, 187] on link "Messages" at bounding box center [223, 187] width 52 height 23
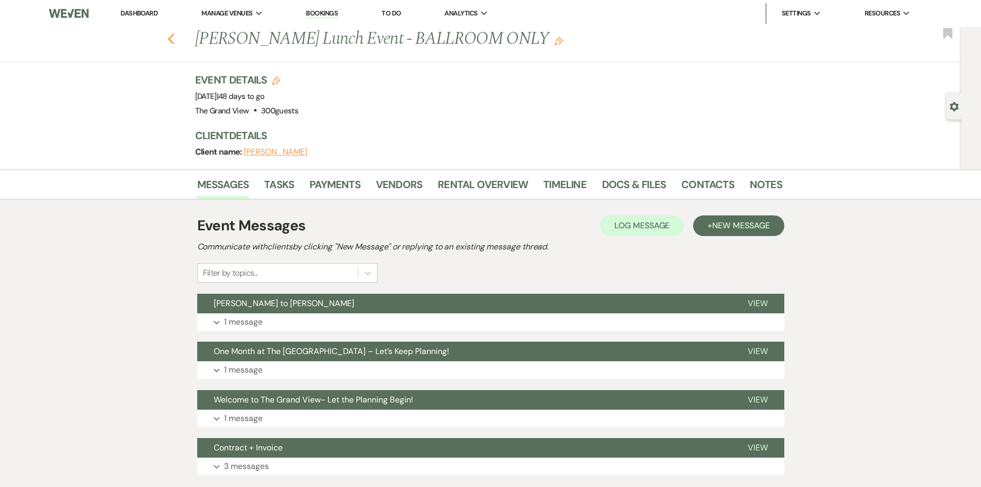
click at [173, 41] on icon "Previous" at bounding box center [171, 39] width 8 height 12
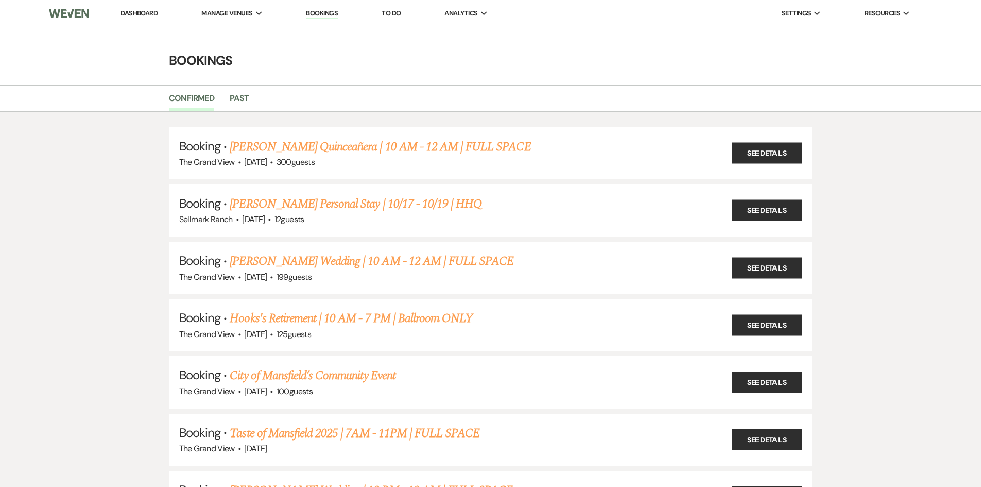
scroll to position [1082, 0]
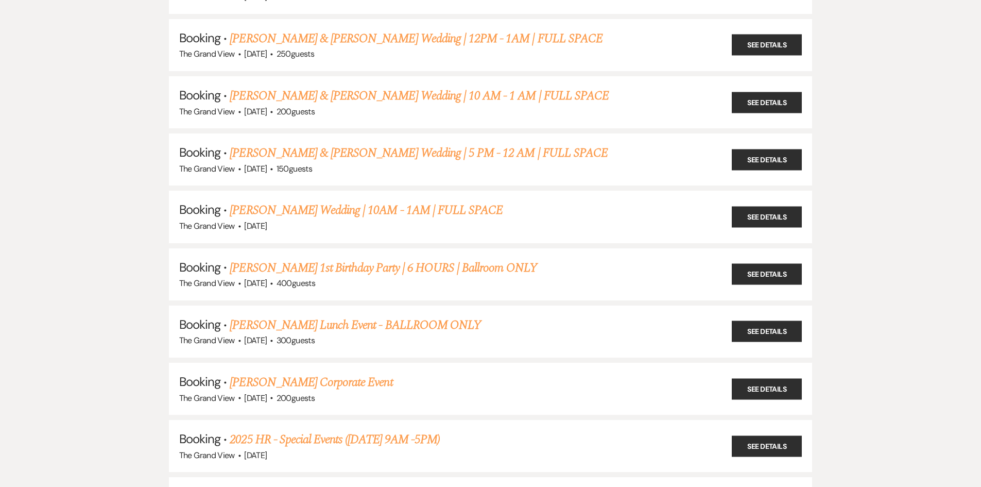
click at [323, 384] on link "[PERSON_NAME] Corporate Event" at bounding box center [311, 382] width 163 height 19
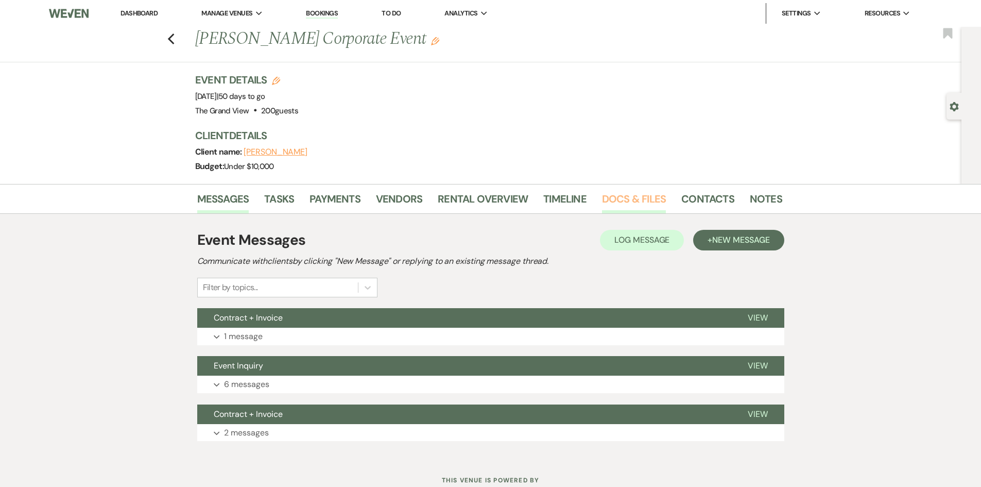
click at [616, 197] on link "Docs & Files" at bounding box center [634, 202] width 64 height 23
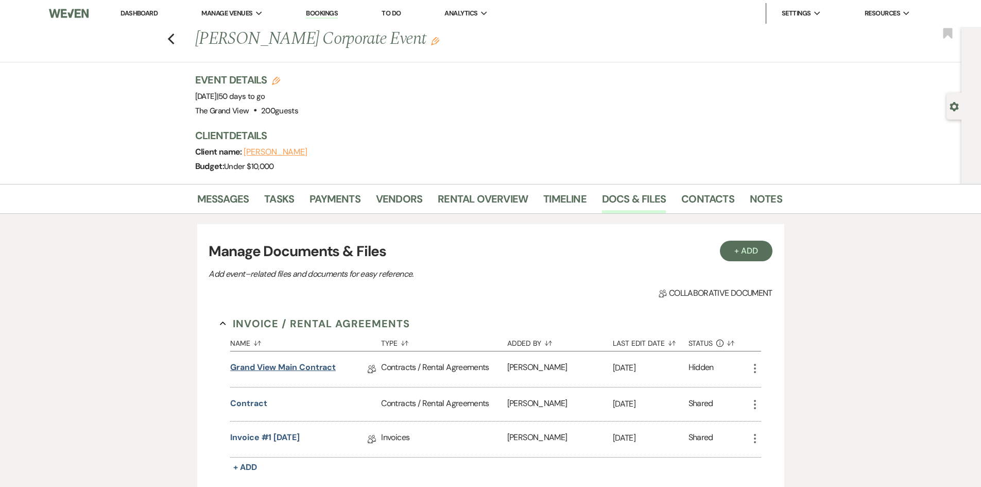
drag, startPoint x: 316, startPoint y: 356, endPoint x: 315, endPoint y: 369, distance: 13.4
click at [316, 356] on div "Grand View Main Contract Collab Doc" at bounding box center [305, 369] width 151 height 36
click at [316, 369] on link "Grand View Main Contract" at bounding box center [283, 369] width 106 height 16
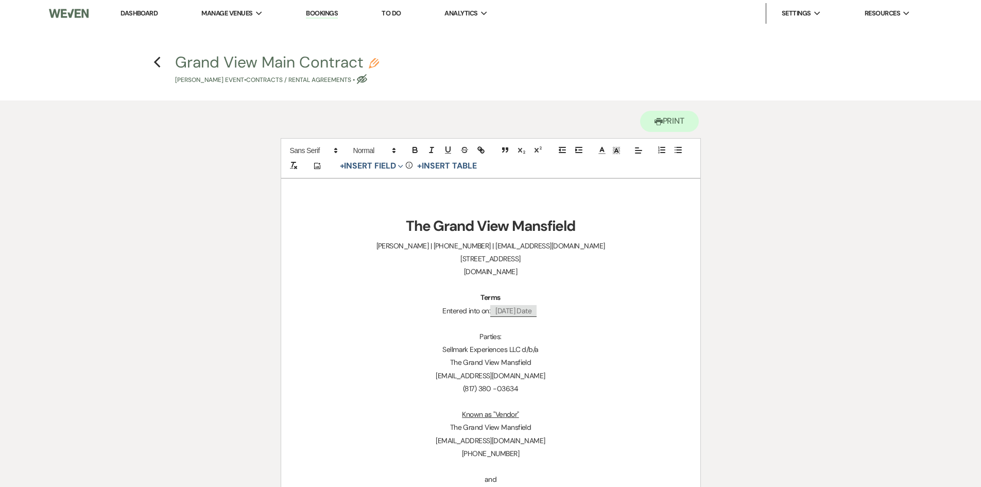
click at [162, 68] on h4 "Previous Grand View Main Contract Pencil Judy Porter's Event • Contracts / Rent…" at bounding box center [491, 68] width 742 height 33
click at [160, 66] on h4 "Previous Grand View Main Contract Pencil Judy Porter's Event • Contracts / Rent…" at bounding box center [491, 68] width 742 height 33
click at [159, 66] on use "button" at bounding box center [157, 62] width 7 height 11
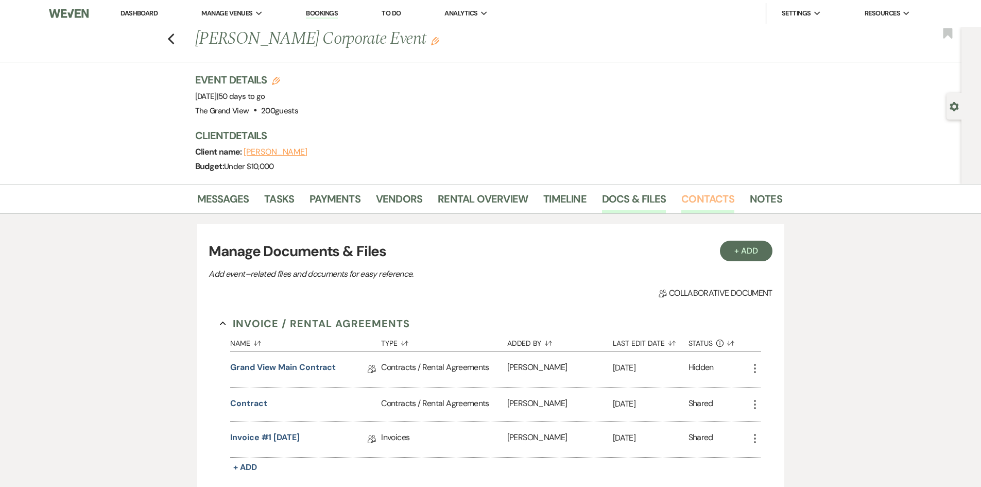
click at [691, 201] on link "Contacts" at bounding box center [707, 202] width 53 height 23
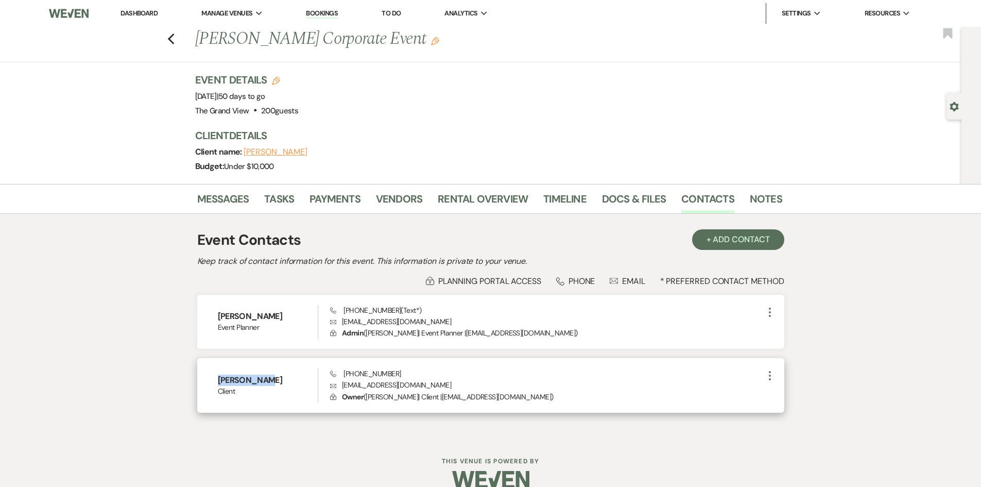
drag, startPoint x: 271, startPoint y: 378, endPoint x: 197, endPoint y: 378, distance: 73.7
click at [197, 378] on div "Judy Porter Client Phone (817) 714-6367 Envelope klrw163@kw.com Lock Owner ( Ju…" at bounding box center [490, 385] width 587 height 55
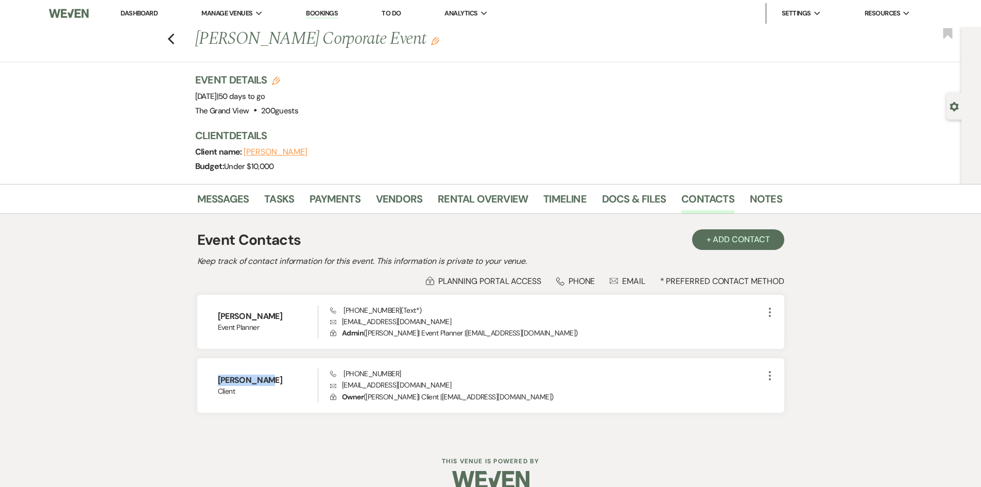
copy h6 "Judy Porter"
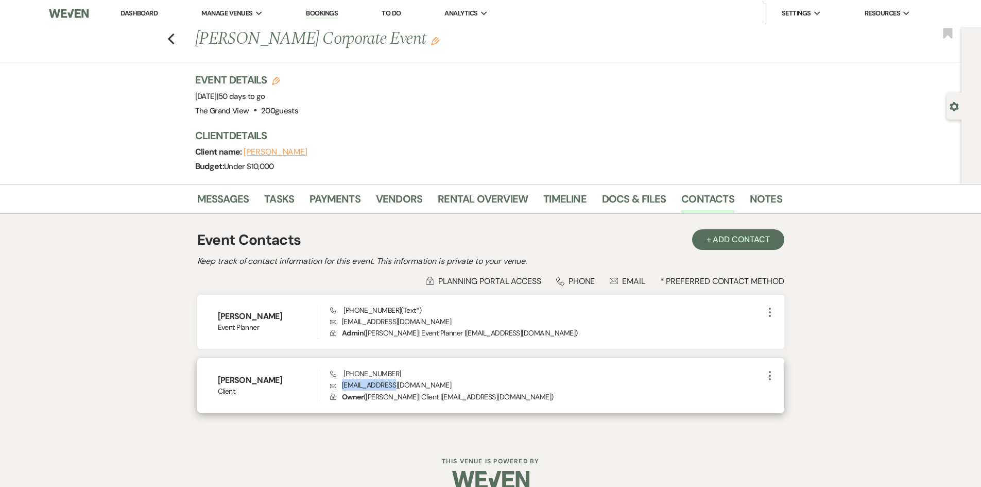
drag, startPoint x: 398, startPoint y: 384, endPoint x: 357, endPoint y: 390, distance: 41.2
click at [338, 386] on p "Envelope klrw163@kw.com" at bounding box center [546, 384] width 433 height 11
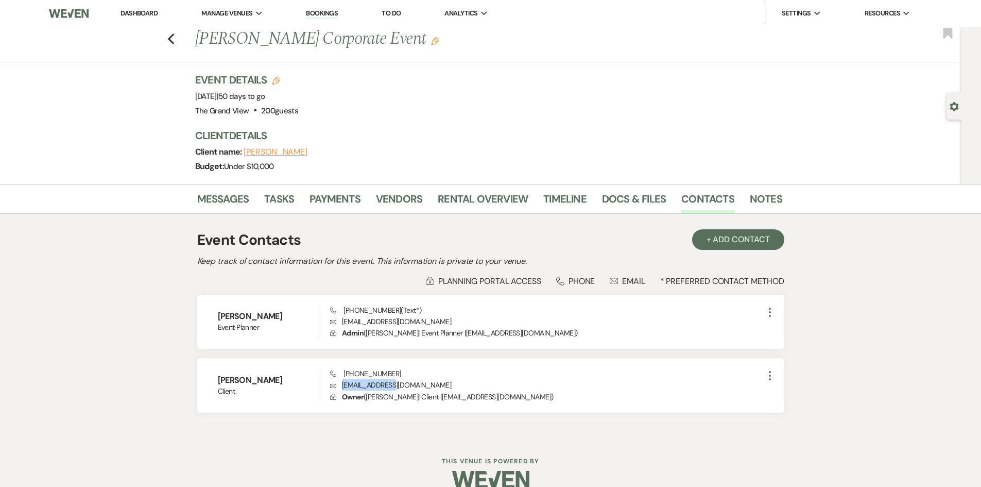
copy p "klrw163@kw.com"
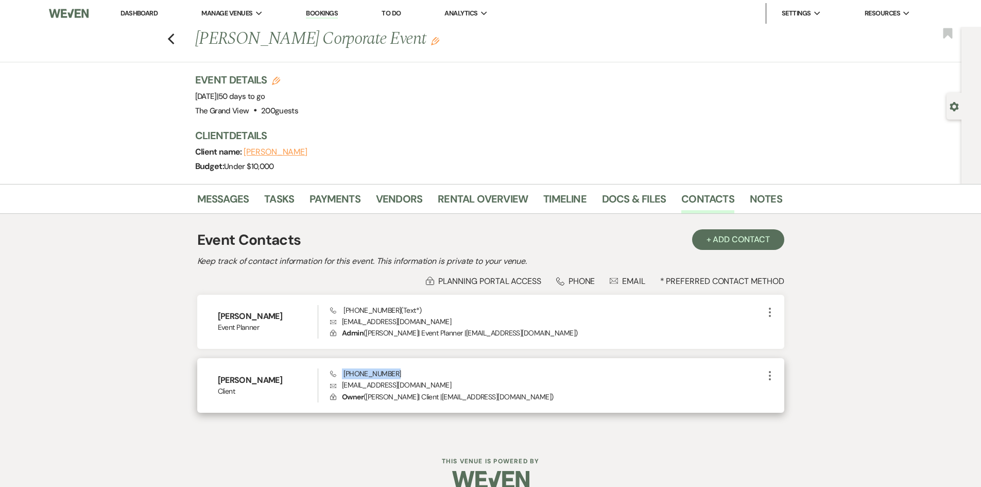
drag, startPoint x: 405, startPoint y: 372, endPoint x: 337, endPoint y: 373, distance: 68.0
click at [337, 373] on div "Phone (817) 714-6367 Envelope klrw163@kw.com Lock Owner ( Judy Porter | Client …" at bounding box center [546, 385] width 433 height 34
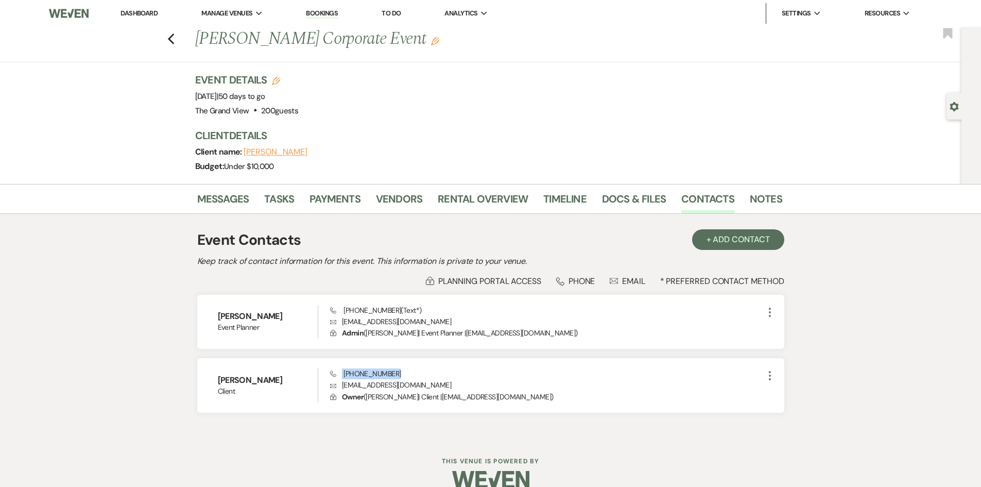
copy span "(817) 714-6367"
drag, startPoint x: 276, startPoint y: 313, endPoint x: 204, endPoint y: 314, distance: 71.6
click at [204, 314] on div "Cristine Croft Event Planner Phone (817) 559-2460 (Text*) Envelope cristinecrof…" at bounding box center [490, 322] width 587 height 55
copy h6 "Cristine Croft"
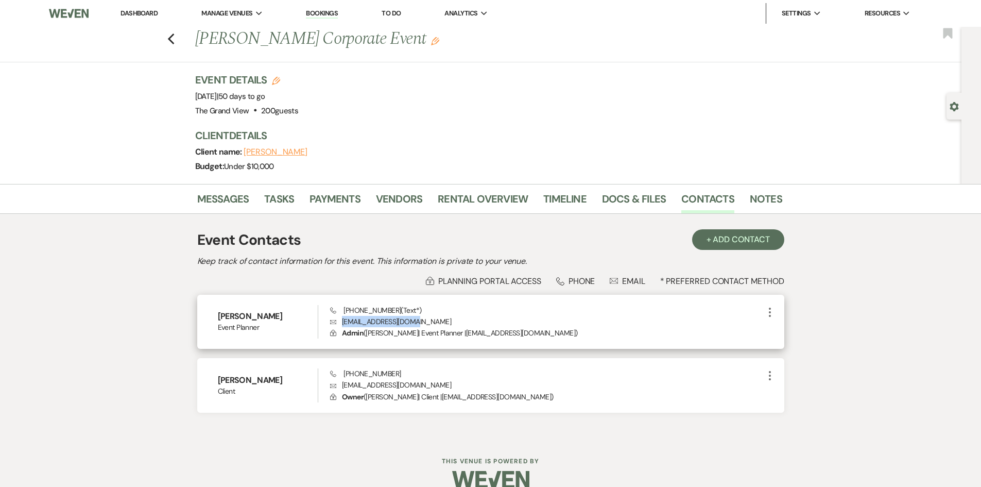
drag, startPoint x: 419, startPoint y: 322, endPoint x: 334, endPoint y: 322, distance: 85.5
click at [334, 322] on p "Envelope cristinecroft@me.com" at bounding box center [546, 321] width 433 height 11
click at [390, 312] on span "Phone (817) 559-2460 (Text*)" at bounding box center [375, 309] width 91 height 9
drag, startPoint x: 391, startPoint y: 310, endPoint x: 339, endPoint y: 314, distance: 51.7
click at [339, 314] on span "Phone (817) 559-2460 (Text*)" at bounding box center [375, 309] width 91 height 9
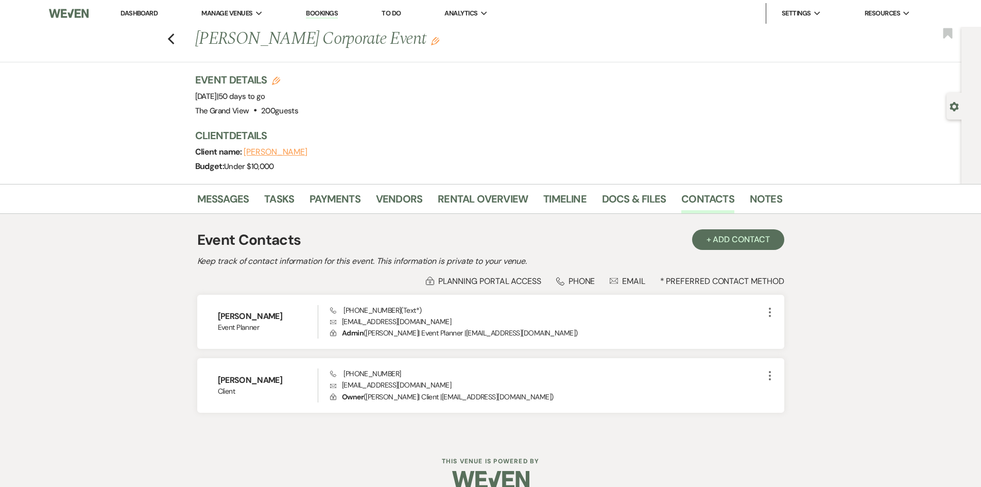
click at [946, 104] on div "Previous Judy Porter's Corporate Event Edit Bookmark Gear Settings Event Detail…" at bounding box center [481, 105] width 962 height 157
click at [950, 105] on icon "Gear" at bounding box center [954, 106] width 9 height 9
select select "5"
select select "9"
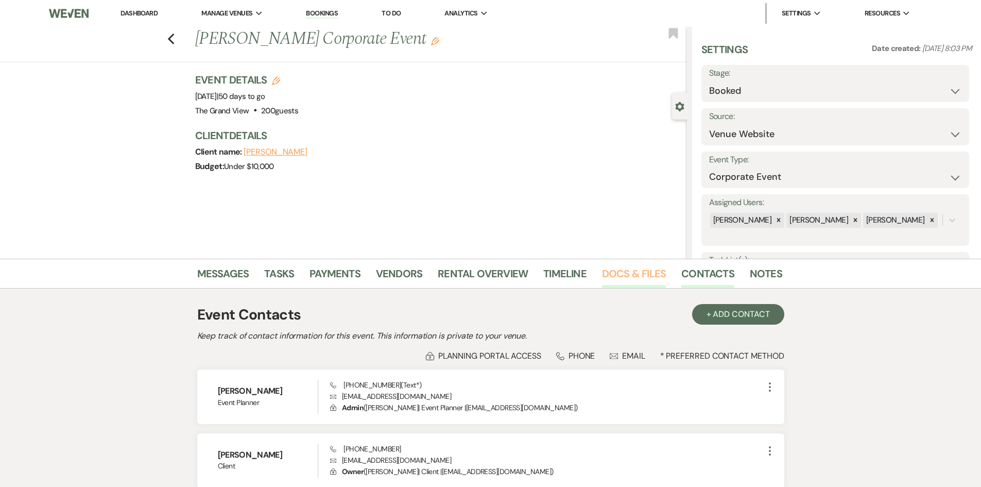
click at [628, 279] on link "Docs & Files" at bounding box center [634, 276] width 64 height 23
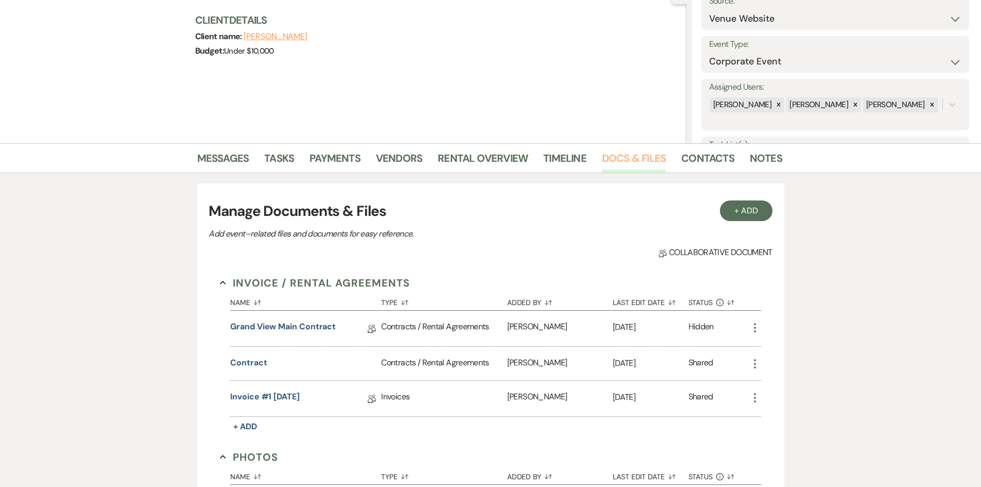
scroll to position [258, 0]
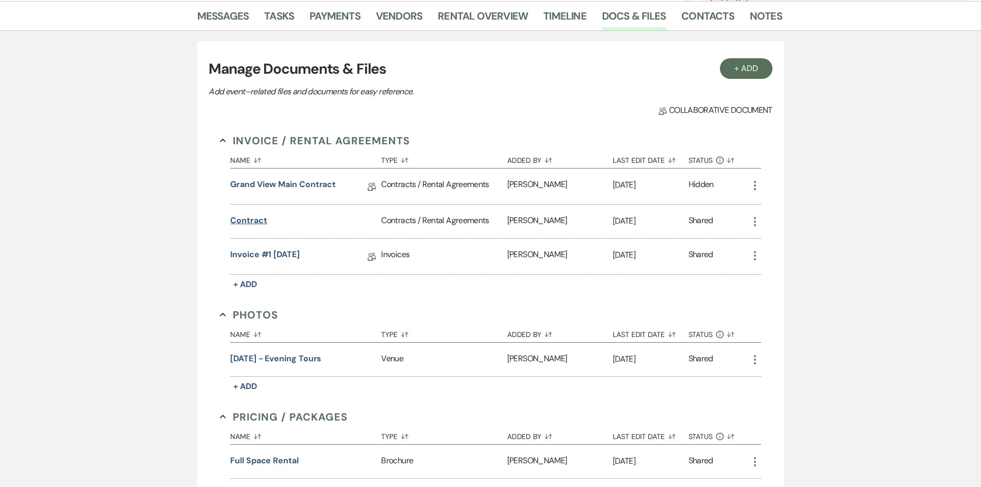
click at [248, 217] on button "Contract" at bounding box center [248, 220] width 37 height 12
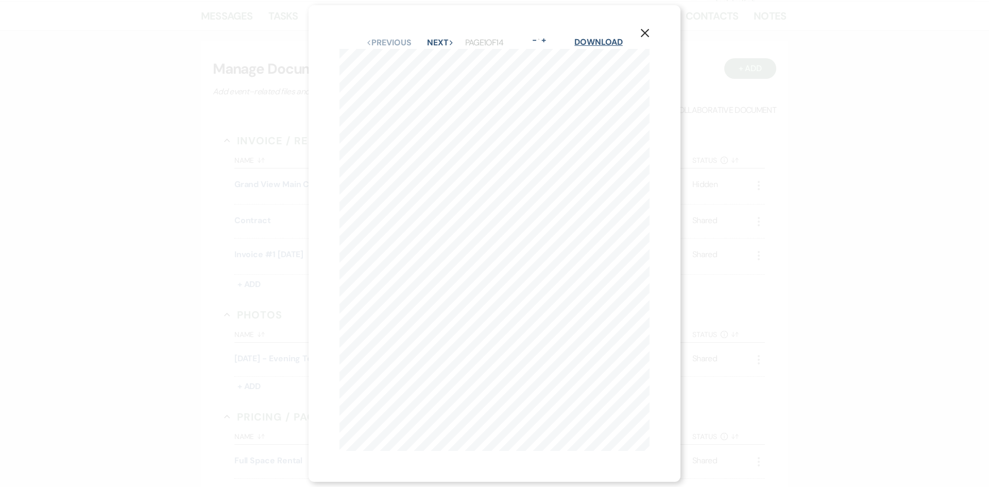
click at [595, 37] on link "Download" at bounding box center [598, 42] width 48 height 11
drag, startPoint x: 653, startPoint y: 27, endPoint x: 628, endPoint y: 59, distance: 40.5
click at [650, 28] on icon "X" at bounding box center [644, 32] width 9 height 9
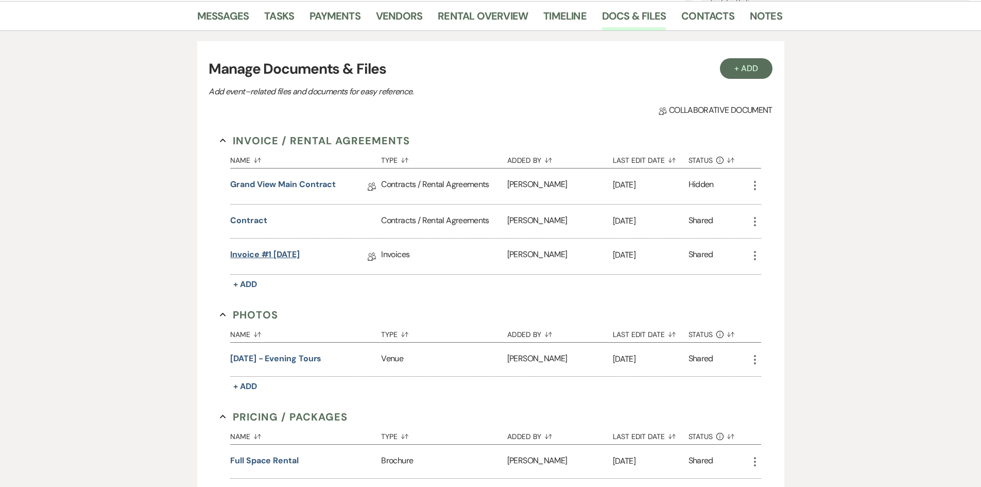
click at [291, 259] on link "Invoice #1 9-12-2025" at bounding box center [265, 256] width 70 height 16
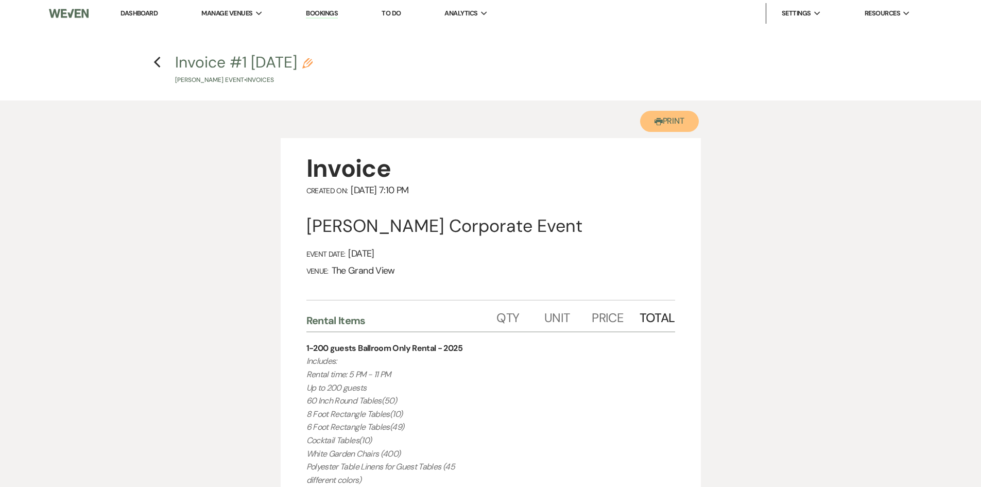
click at [679, 121] on button "Printer Print" at bounding box center [669, 121] width 59 height 21
drag, startPoint x: 150, startPoint y: 62, endPoint x: 159, endPoint y: 66, distance: 10.1
click at [150, 62] on h4 "Previous Invoice #1 9-12-2025 Pencil Judy Porter's Event • Invoices" at bounding box center [491, 68] width 742 height 33
click at [159, 66] on use "button" at bounding box center [157, 62] width 7 height 11
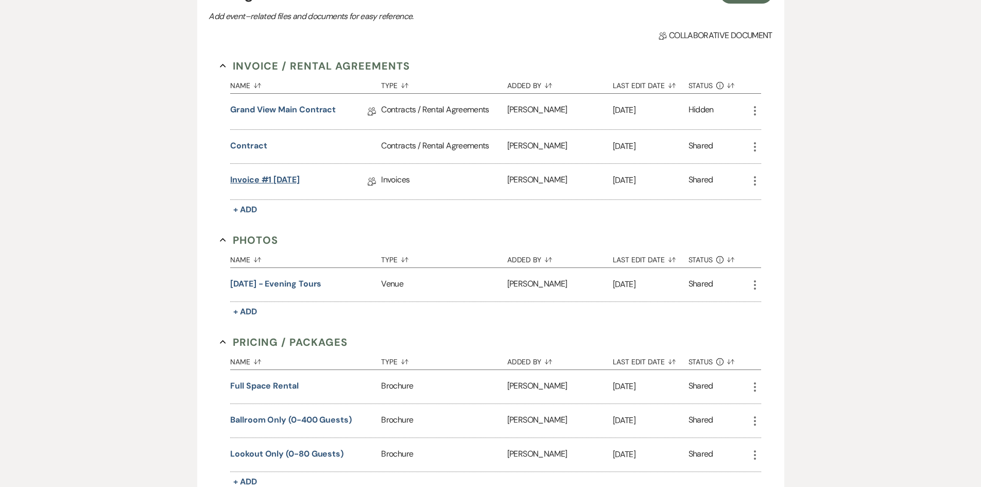
click at [286, 181] on link "Invoice #1 9-12-2025" at bounding box center [265, 182] width 70 height 16
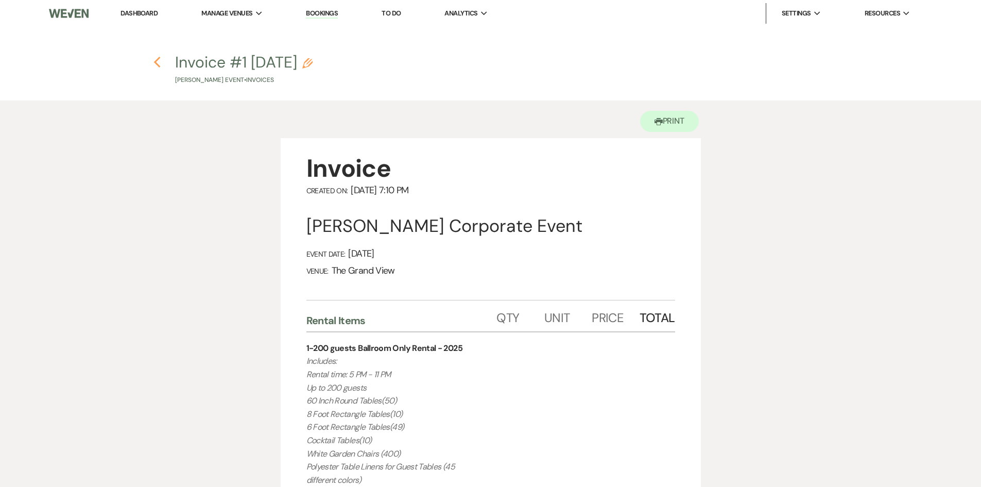
click at [159, 60] on icon "Previous" at bounding box center [157, 62] width 8 height 12
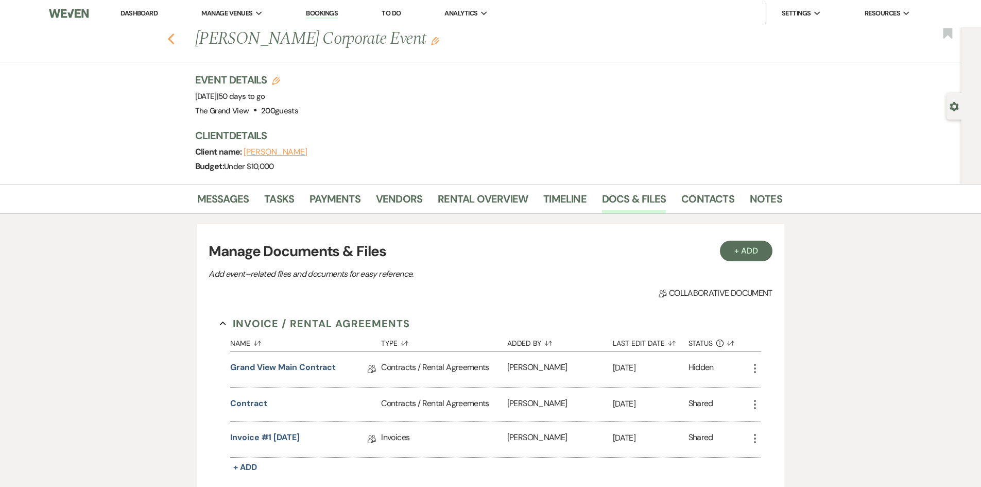
click at [174, 41] on use "button" at bounding box center [170, 38] width 7 height 11
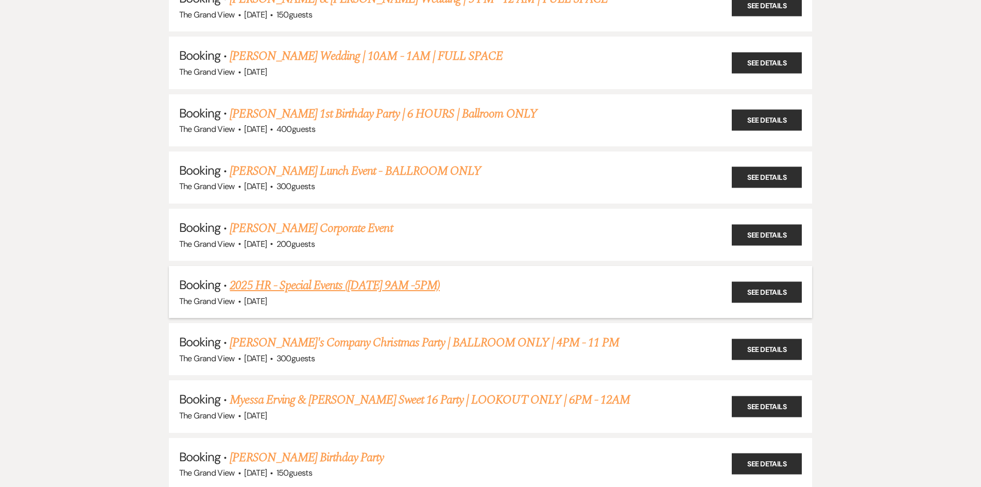
scroll to position [1236, 0]
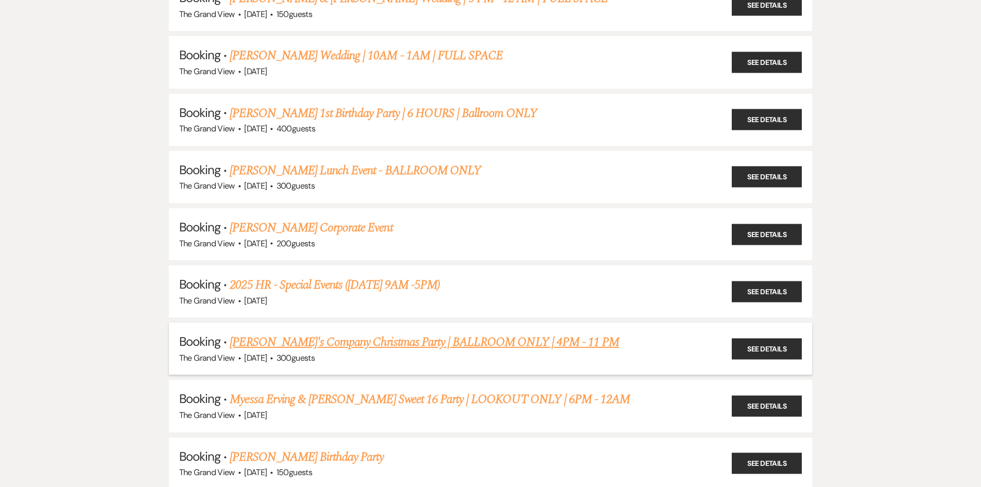
click at [306, 348] on link "[PERSON_NAME]'s Company Christmas Party | BALLROOM ONLY | 4PM - 11 PM" at bounding box center [424, 342] width 389 height 19
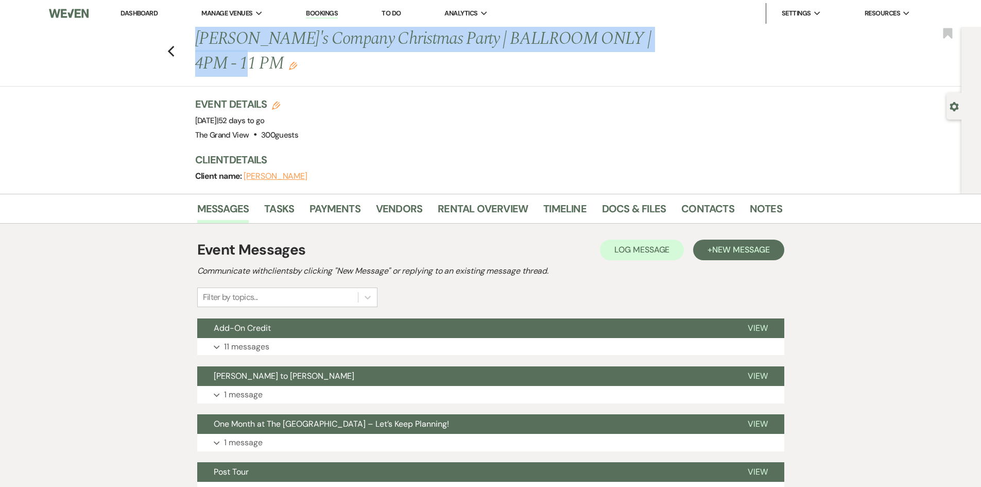
drag, startPoint x: 200, startPoint y: 39, endPoint x: 223, endPoint y: 56, distance: 29.1
click at [223, 56] on h1 "Elizabeth's Company Christmas Party | BALLROOM ONLY | 4PM - 11 PM Edit" at bounding box center [426, 51] width 462 height 49
click at [639, 213] on link "Docs & Files" at bounding box center [634, 211] width 64 height 23
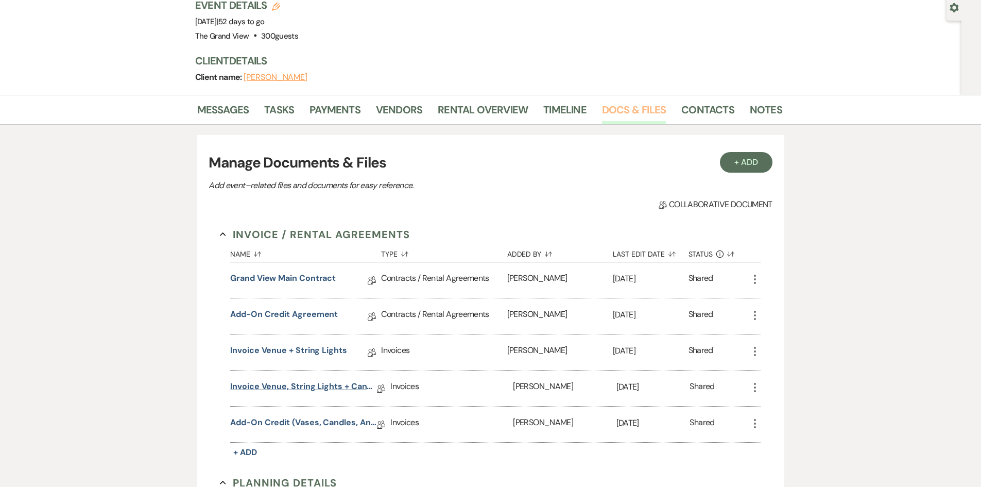
scroll to position [103, 0]
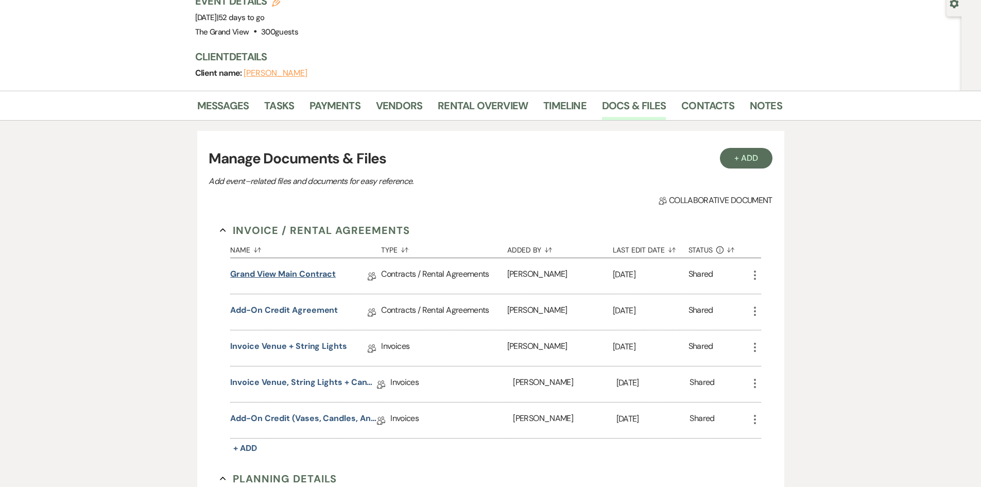
click at [310, 272] on link "Grand View Main Contract" at bounding box center [283, 276] width 106 height 16
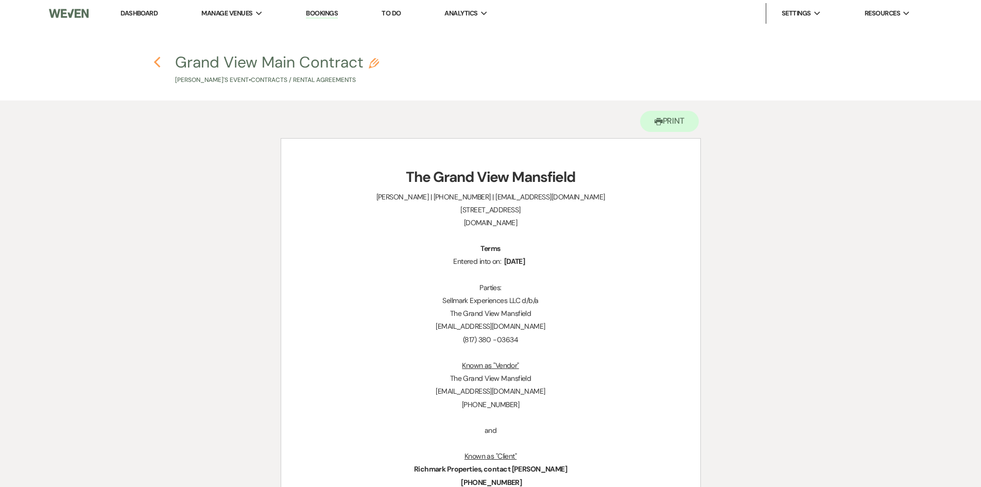
click at [160, 63] on icon "Previous" at bounding box center [157, 62] width 8 height 12
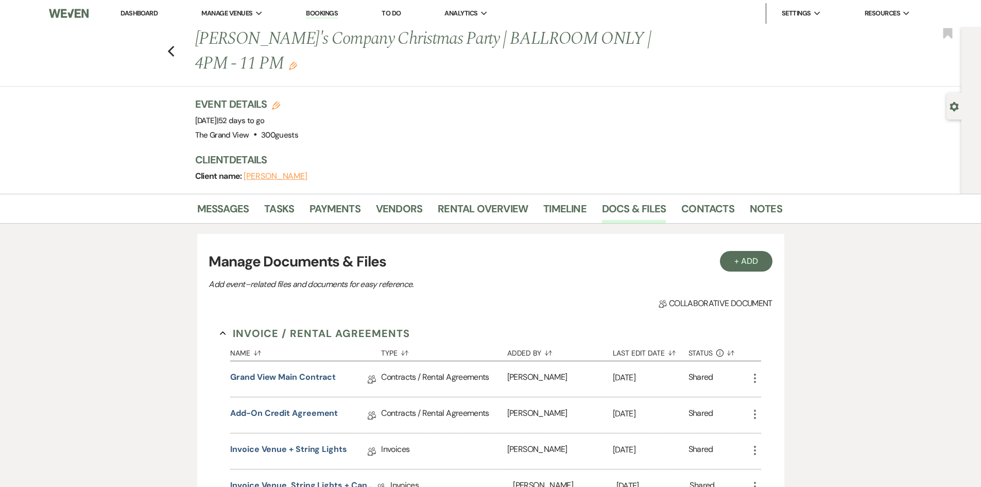
scroll to position [103, 0]
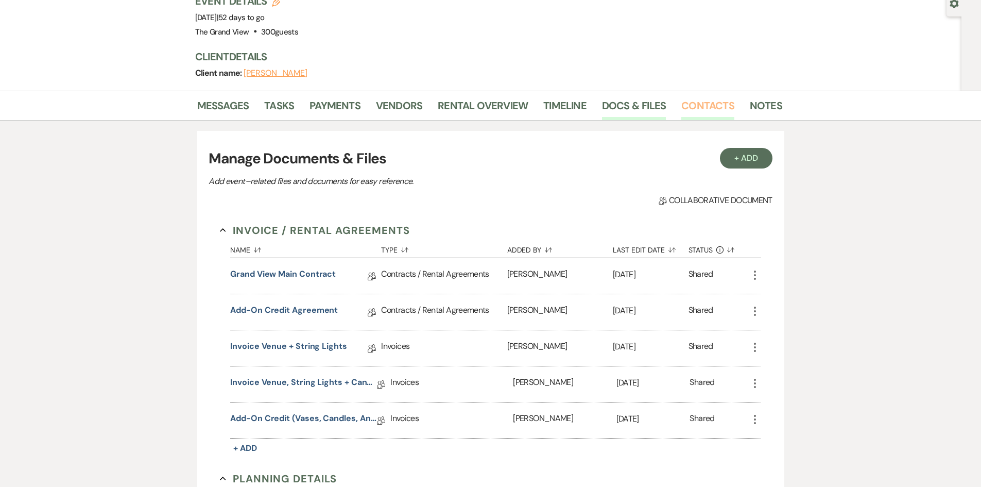
click at [708, 110] on link "Contacts" at bounding box center [707, 108] width 53 height 23
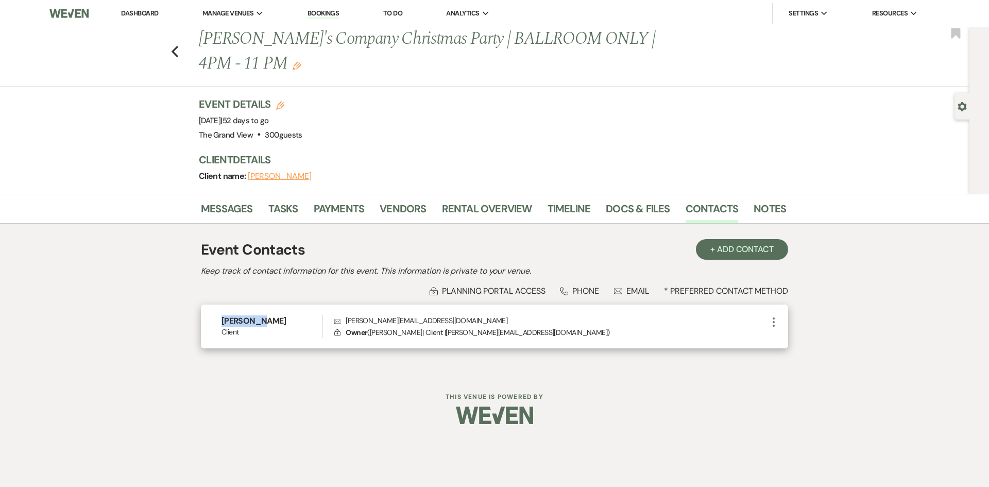
drag, startPoint x: 273, startPoint y: 320, endPoint x: 236, endPoint y: 320, distance: 36.6
click at [214, 320] on div "Elizabeth Client Envelope elizabeth@richmarkproperties.com Lock Owner ( Elizabe…" at bounding box center [494, 326] width 587 height 44
drag, startPoint x: 457, startPoint y: 318, endPoint x: 345, endPoint y: 318, distance: 111.8
click at [345, 318] on p "Envelope elizabeth@richmarkproperties.com" at bounding box center [550, 320] width 433 height 11
drag, startPoint x: 471, startPoint y: 336, endPoint x: 472, endPoint y: 323, distance: 12.9
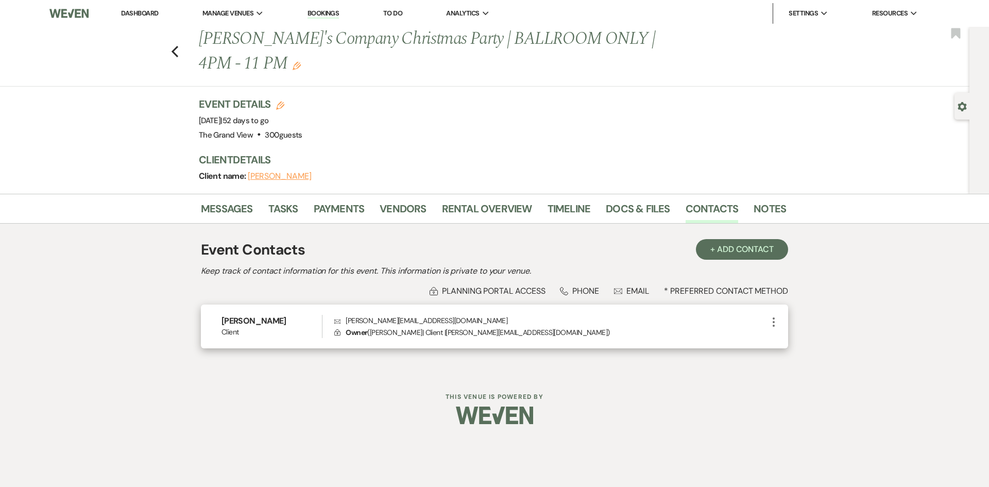
click at [472, 335] on p "Lock Owner ( Elizabeth | Client | elizabeth@richmarkproperties.com )" at bounding box center [550, 332] width 433 height 11
drag, startPoint x: 473, startPoint y: 321, endPoint x: 345, endPoint y: 318, distance: 128.8
click at [345, 318] on p "Envelope elizabeth@richmarkproperties.com" at bounding box center [550, 320] width 433 height 11
click at [952, 105] on div "Previous Elizabeth's Company Christmas Party | BALLROOM ONLY | 4PM - 11 PM Edit…" at bounding box center [484, 110] width 969 height 167
click at [954, 105] on div "Previous Elizabeth's Company Christmas Party | BALLROOM ONLY | 4PM - 11 PM Edit…" at bounding box center [484, 110] width 969 height 167
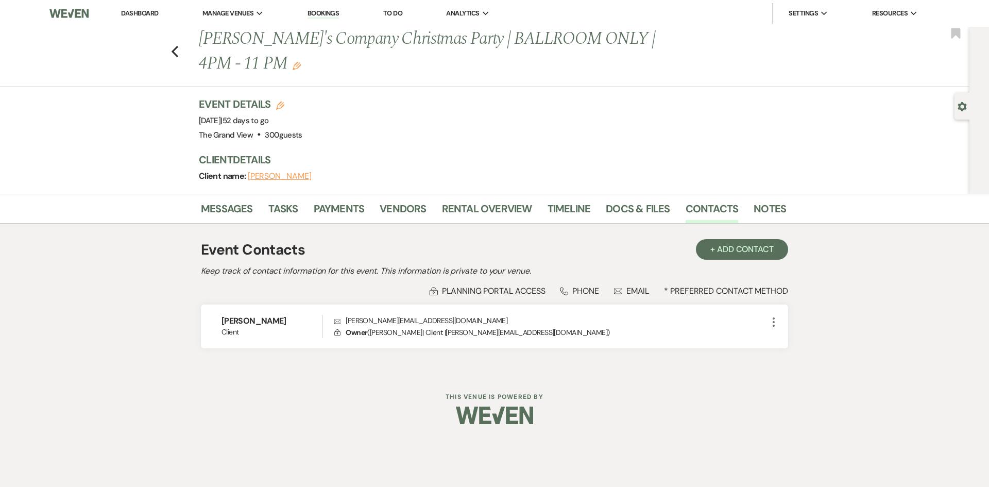
click at [957, 105] on div "Gear Settings" at bounding box center [964, 106] width 20 height 27
click at [961, 108] on icon "Gear" at bounding box center [962, 106] width 9 height 9
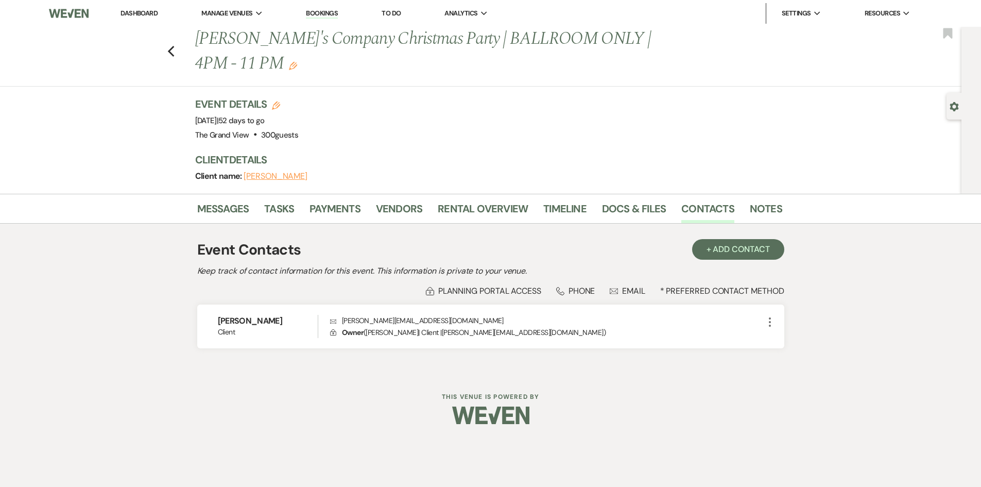
select select "22"
select select "13"
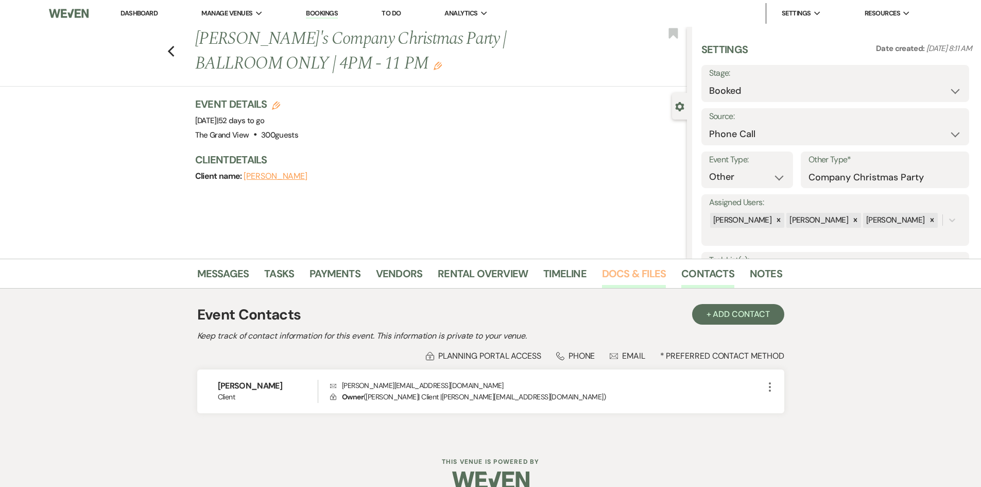
drag, startPoint x: 623, startPoint y: 282, endPoint x: 618, endPoint y: 283, distance: 5.3
click at [623, 282] on link "Docs & Files" at bounding box center [634, 276] width 64 height 23
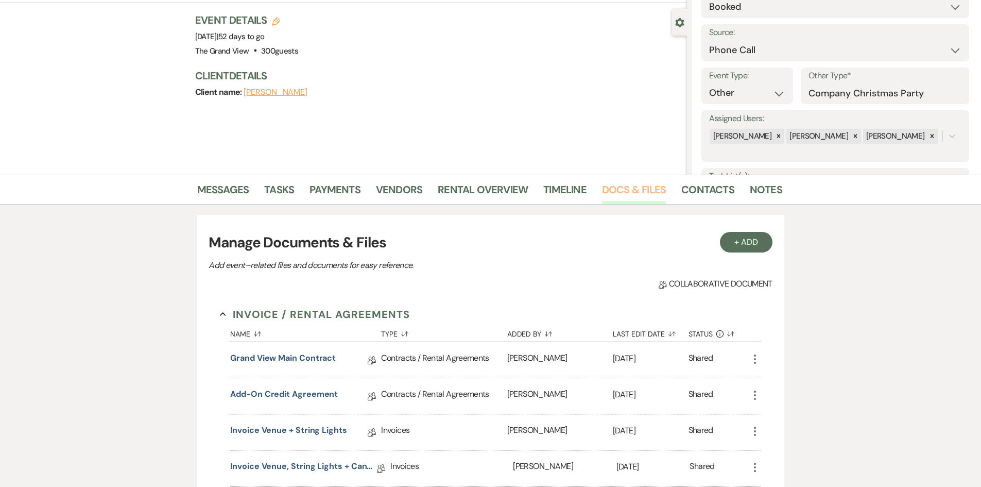
scroll to position [206, 0]
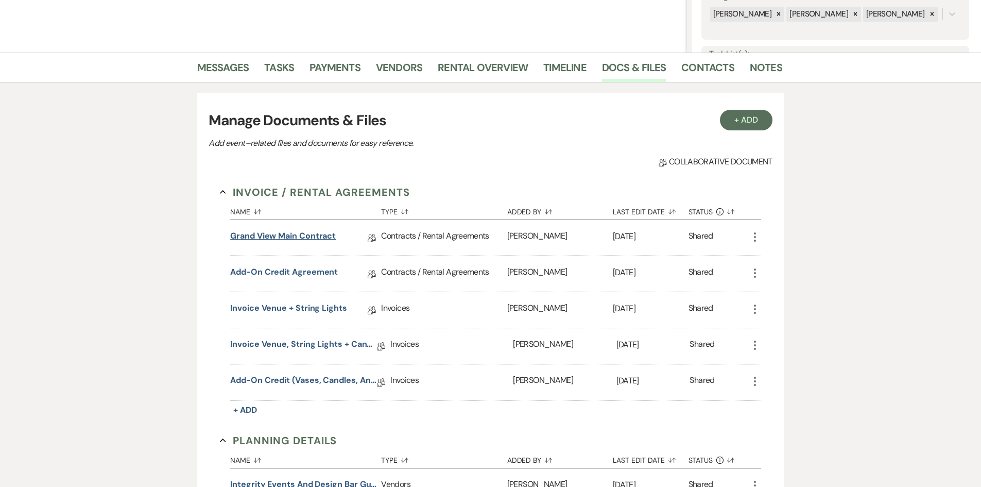
click at [279, 238] on link "Grand View Main Contract" at bounding box center [283, 238] width 106 height 16
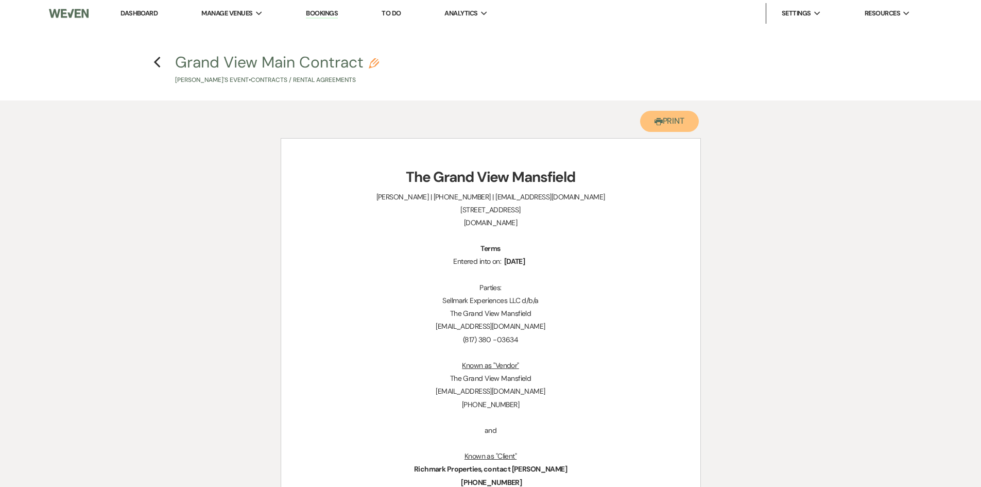
click at [660, 123] on button "Printer Print" at bounding box center [669, 121] width 59 height 21
click at [159, 63] on icon "Previous" at bounding box center [157, 62] width 8 height 12
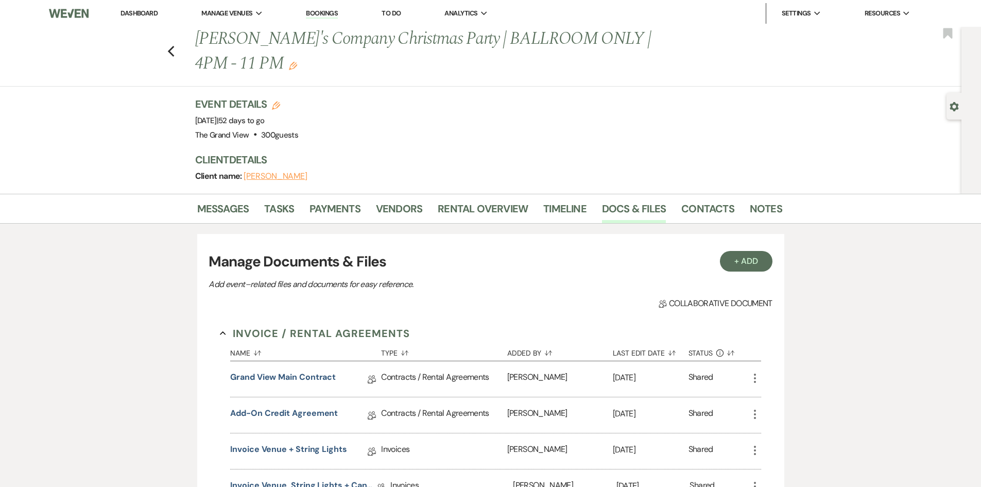
scroll to position [206, 0]
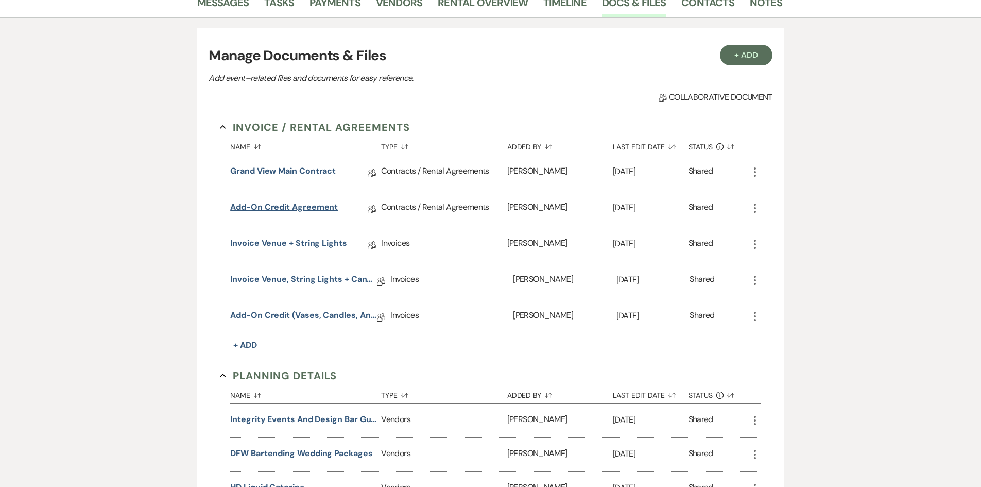
click at [301, 207] on link "Add-On Credit Agreement" at bounding box center [284, 209] width 108 height 16
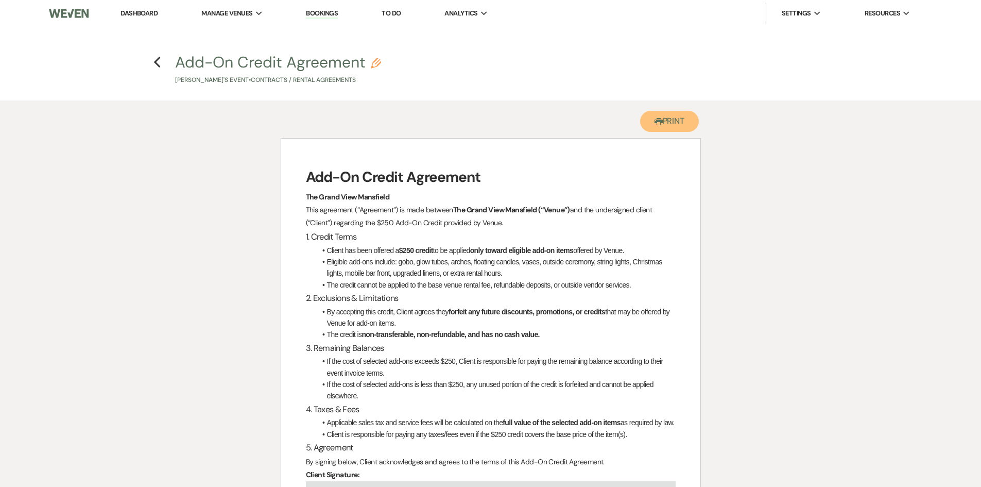
click at [668, 113] on button "Printer Print" at bounding box center [669, 121] width 59 height 21
click at [167, 63] on h4 "Previous Add-On Credit Agreement Pencil Elizabeth's Event • Contracts / Rental …" at bounding box center [491, 68] width 742 height 33
click at [154, 63] on icon "Previous" at bounding box center [157, 62] width 8 height 12
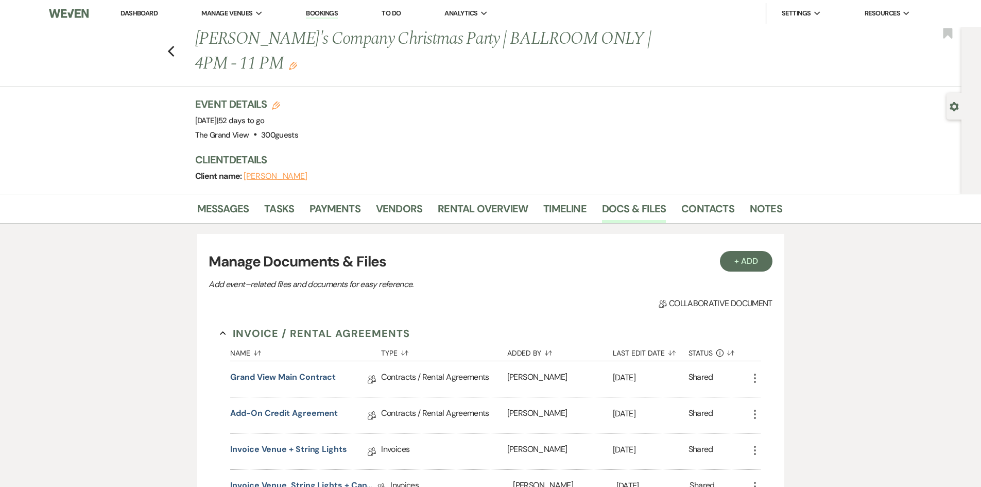
scroll to position [206, 0]
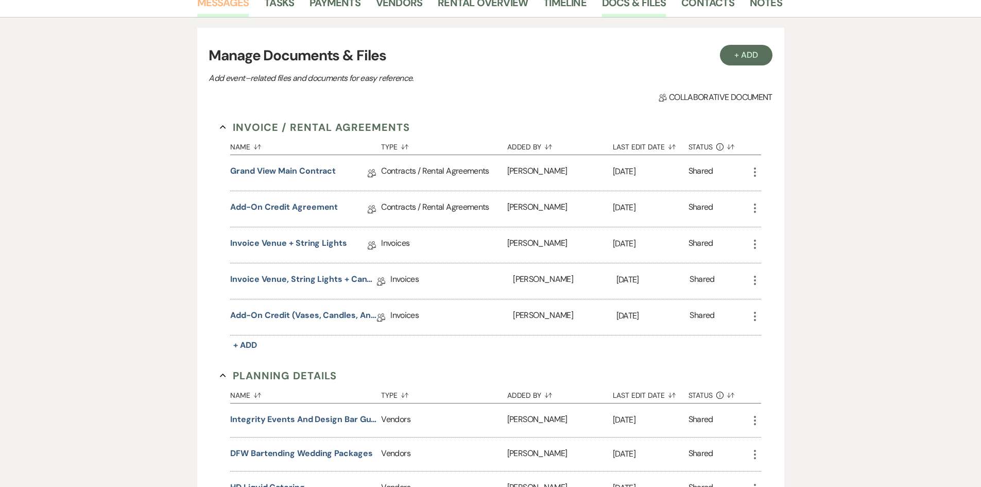
click at [225, 6] on link "Messages" at bounding box center [223, 5] width 52 height 23
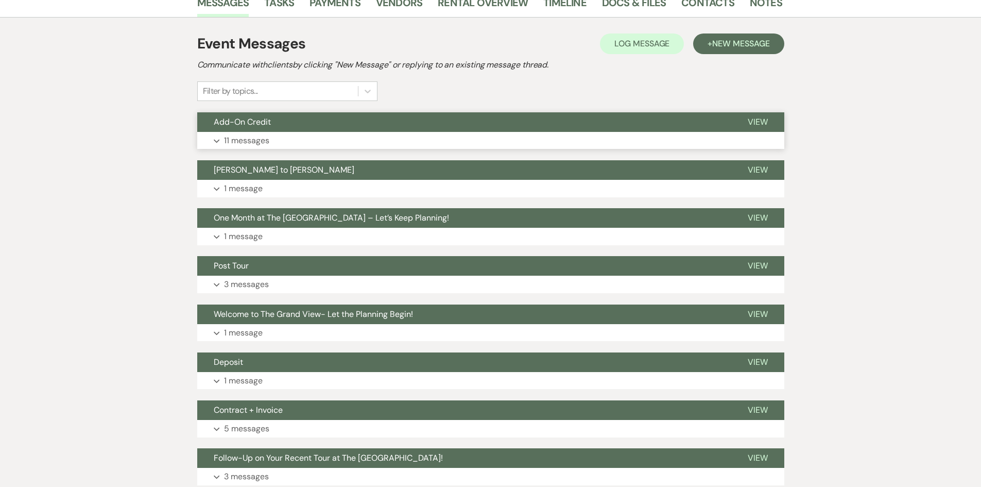
click at [291, 129] on button "Add-On Credit" at bounding box center [464, 122] width 534 height 20
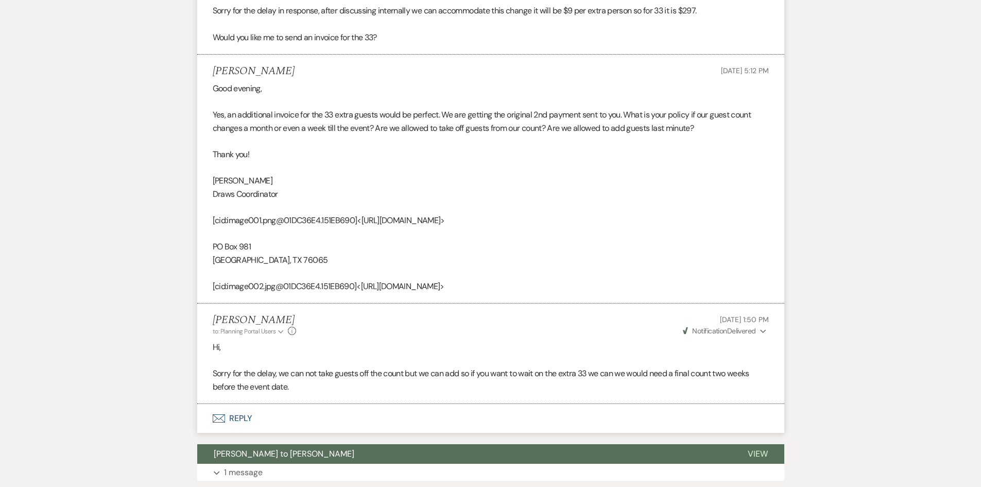
scroll to position [2661, 0]
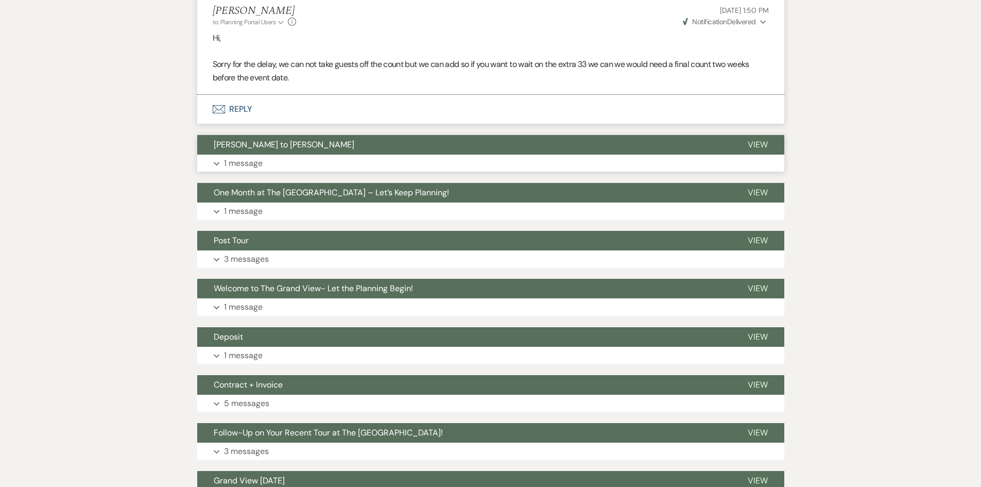
click at [259, 159] on p "1 message" at bounding box center [243, 163] width 39 height 13
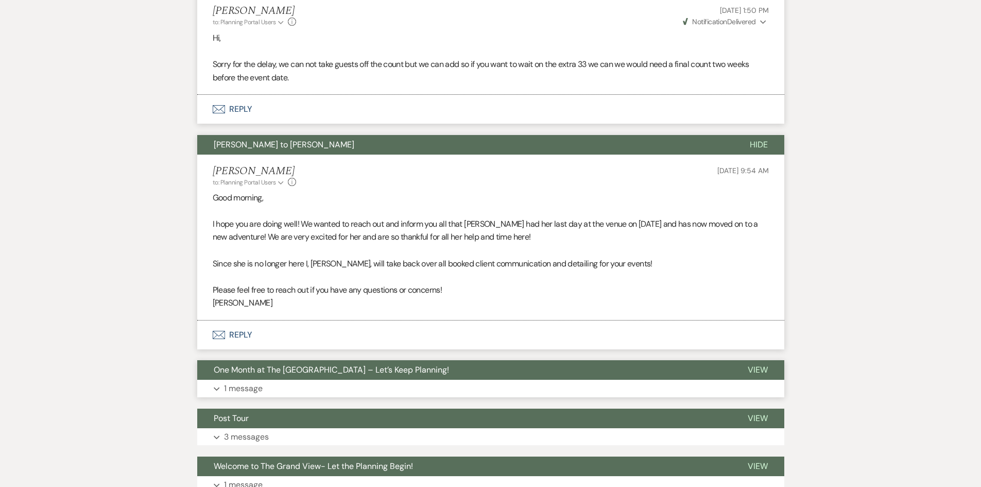
click at [281, 384] on button "Expand 1 message" at bounding box center [490, 389] width 587 height 18
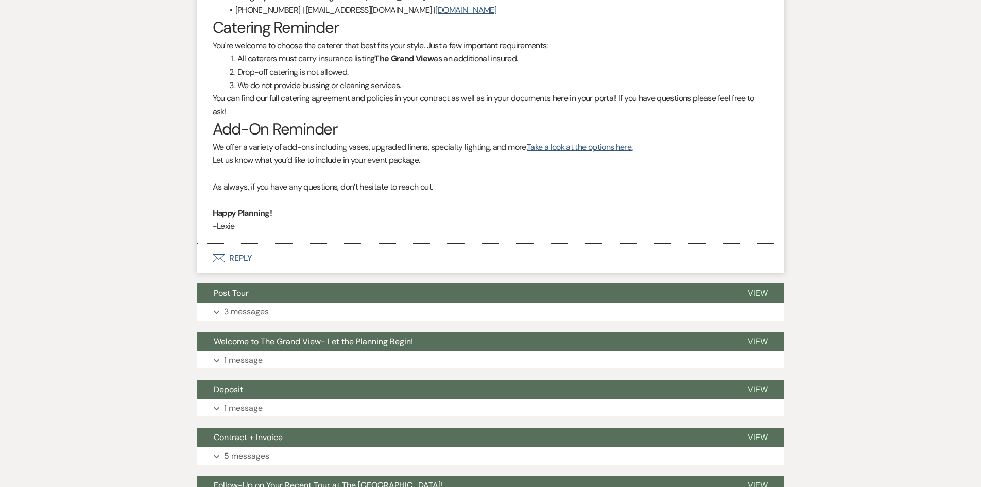
scroll to position [3331, 0]
click at [275, 305] on button "Expand 3 messages" at bounding box center [490, 311] width 587 height 18
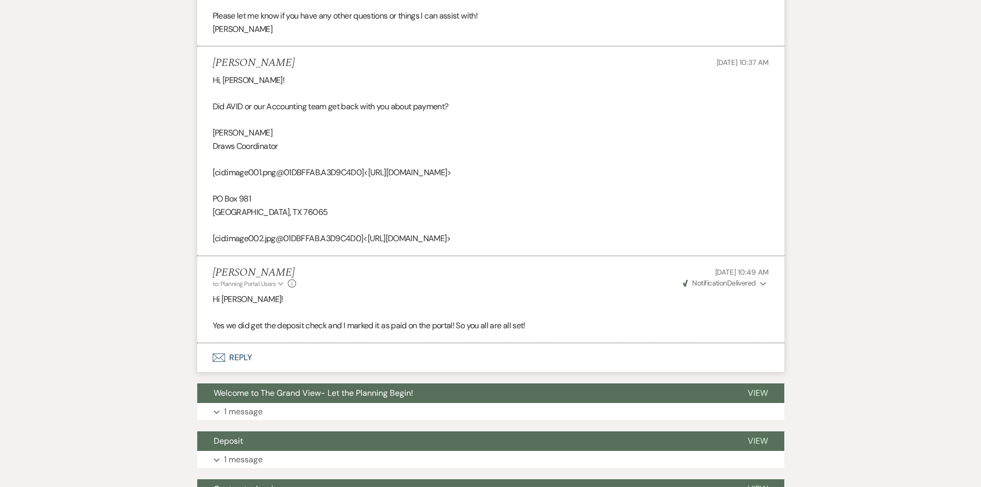
scroll to position [4052, 0]
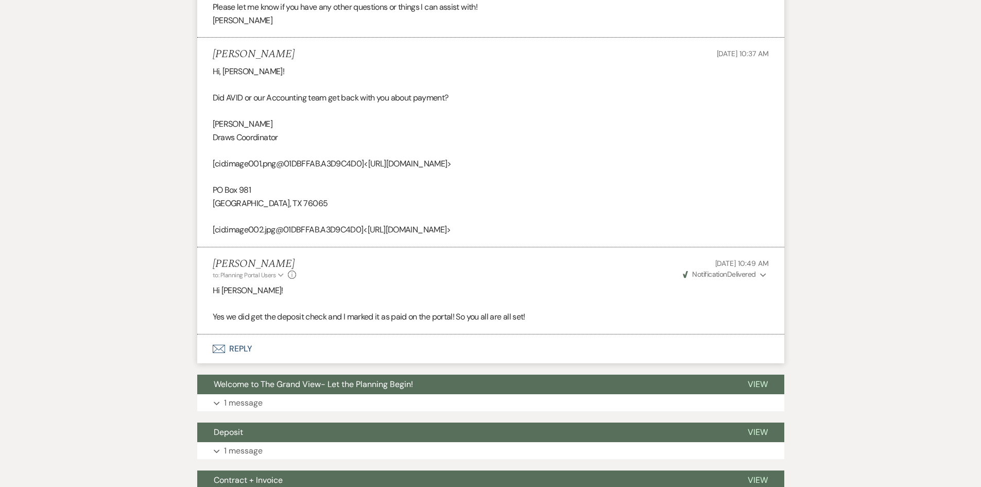
click at [269, 410] on button "Expand 1 message" at bounding box center [490, 403] width 587 height 18
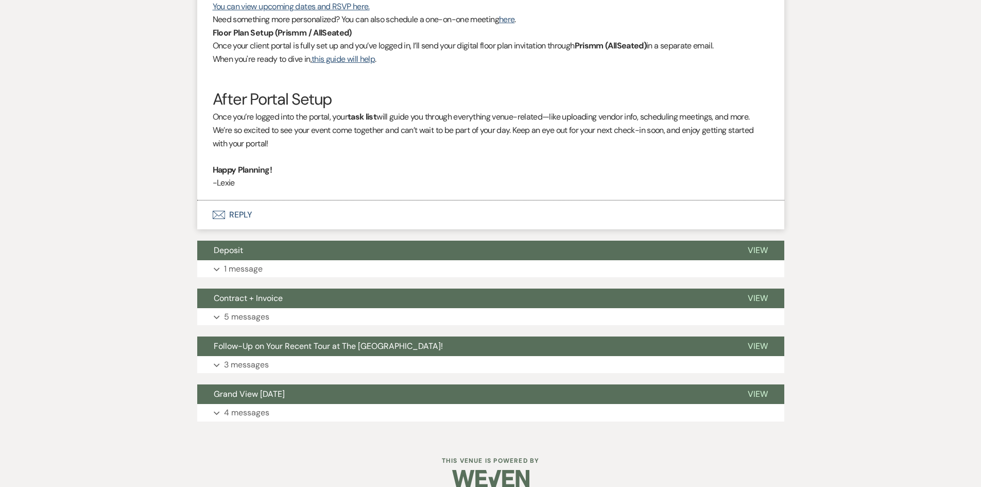
scroll to position [4719, 0]
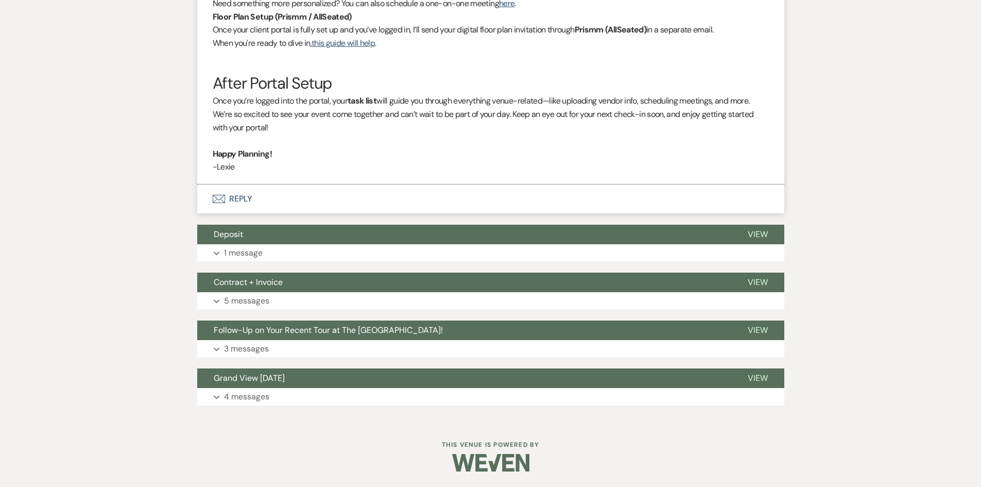
click at [268, 401] on p "4 messages" at bounding box center [246, 396] width 45 height 13
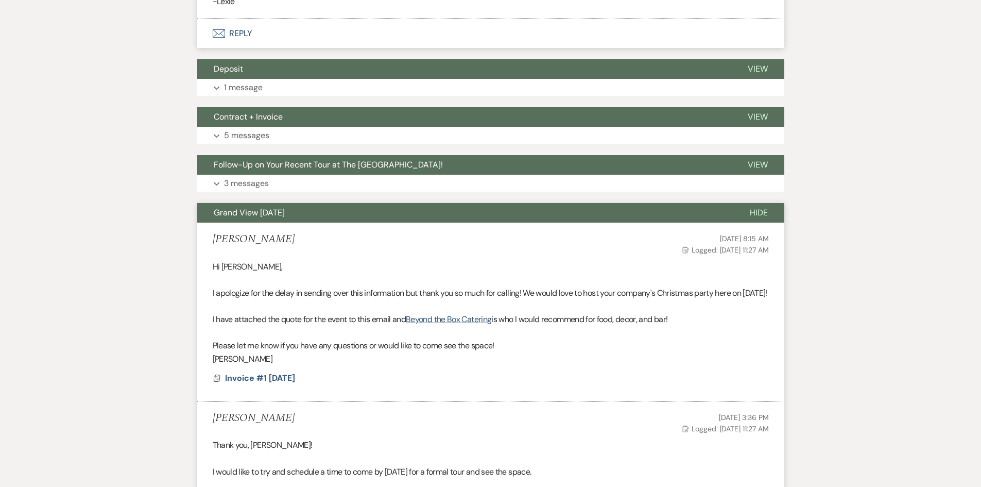
scroll to position [4690, 0]
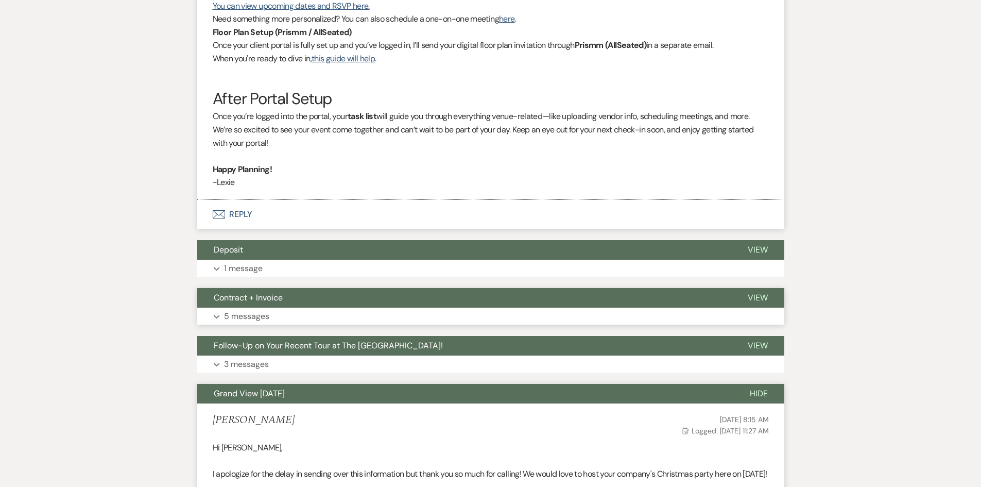
click at [265, 303] on span "Contract + Invoice" at bounding box center [248, 297] width 69 height 11
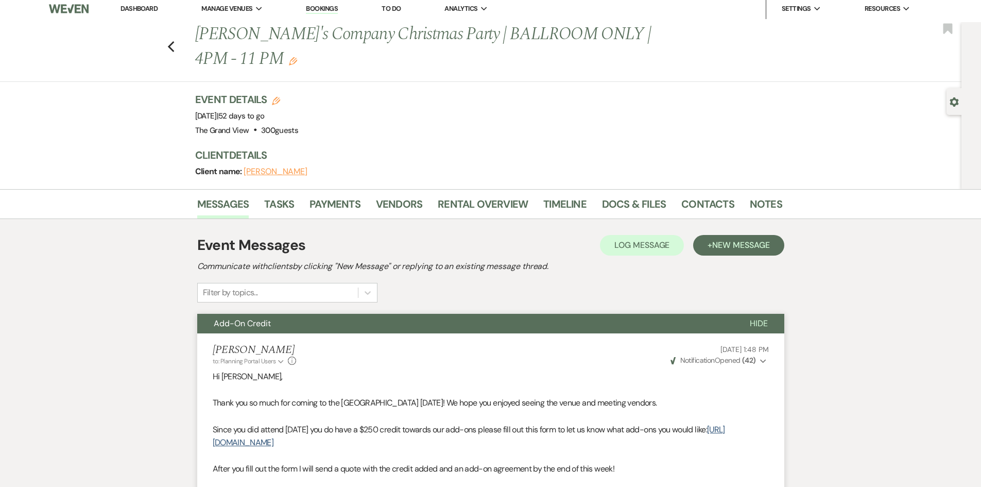
scroll to position [3, 0]
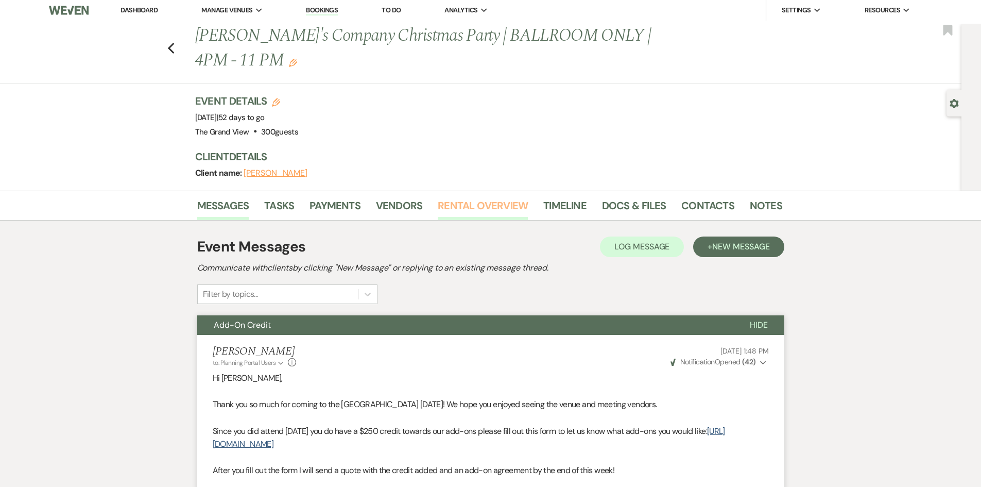
click at [498, 212] on link "Rental Overview" at bounding box center [483, 208] width 90 height 23
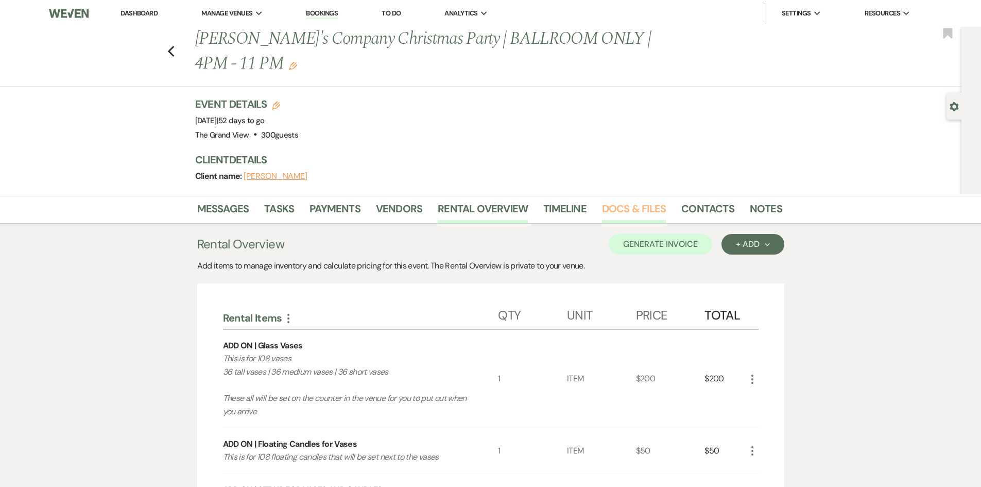
click at [628, 213] on link "Docs & Files" at bounding box center [634, 211] width 64 height 23
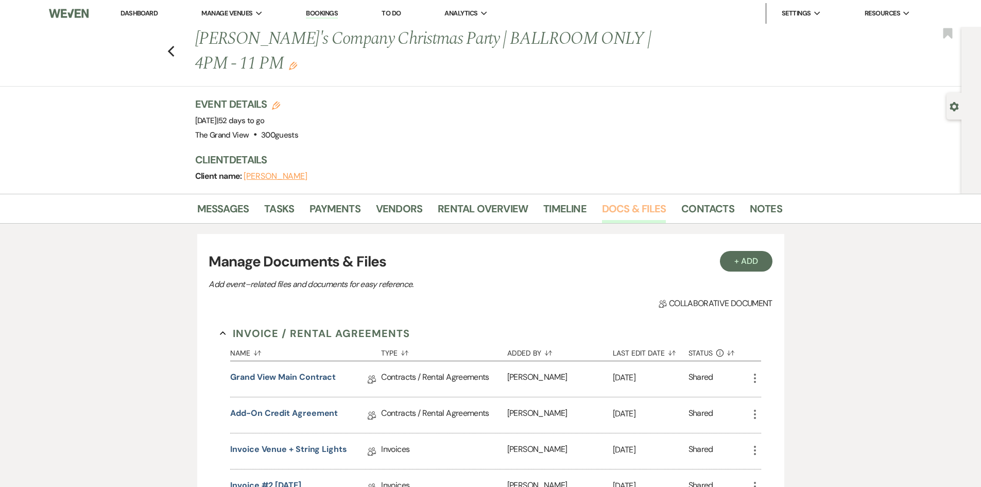
scroll to position [206, 0]
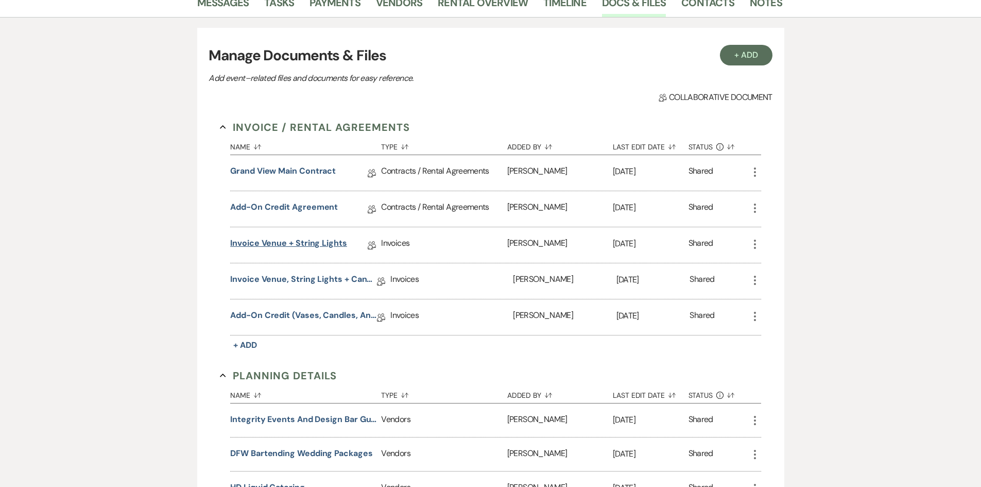
click at [312, 241] on link "Invoice Venue + String Lights" at bounding box center [288, 245] width 117 height 16
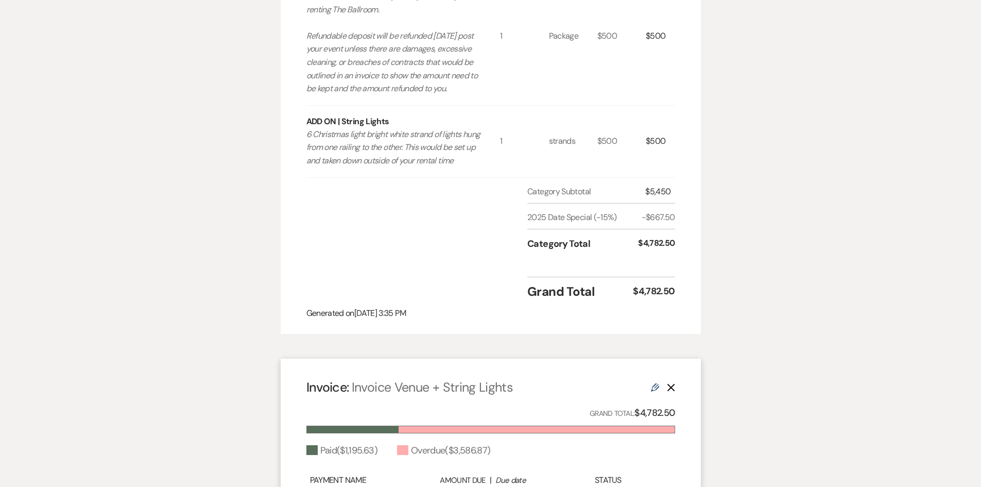
scroll to position [763, 0]
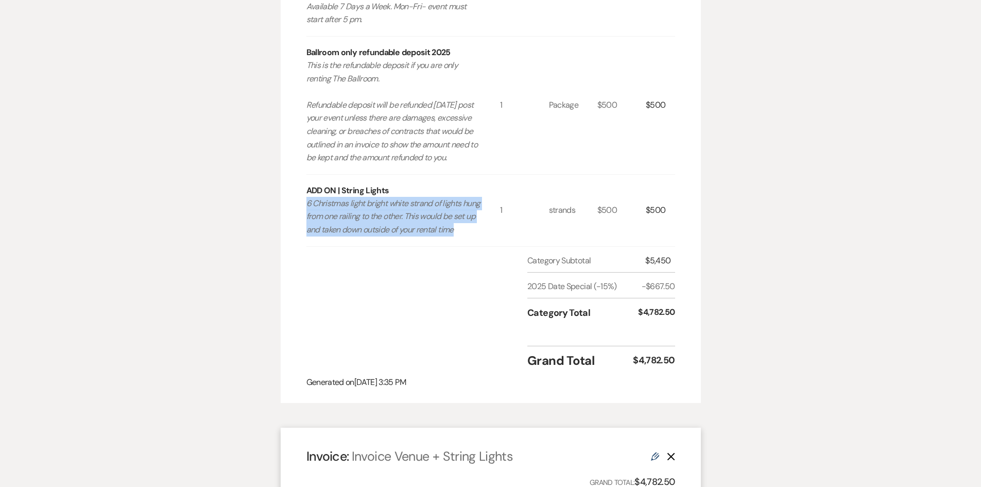
drag, startPoint x: 483, startPoint y: 257, endPoint x: 300, endPoint y: 231, distance: 184.7
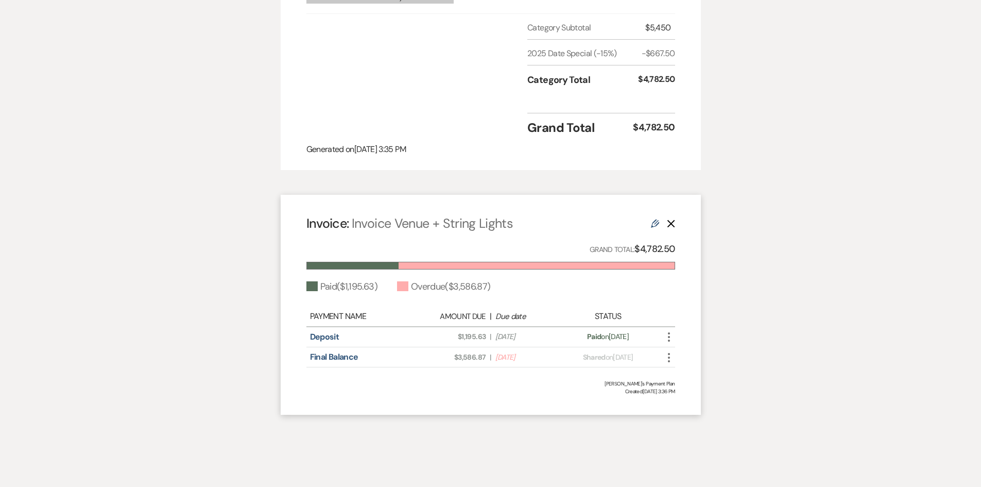
scroll to position [1021, 0]
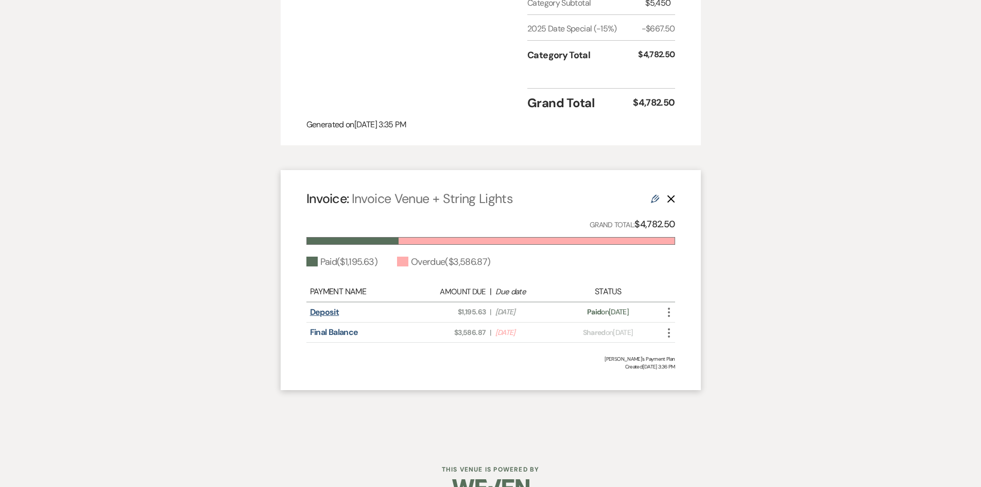
drag, startPoint x: 345, startPoint y: 336, endPoint x: 320, endPoint y: 338, distance: 24.8
click at [345, 318] on div "Deposit" at bounding box center [364, 312] width 109 height 12
click at [313, 317] on link "Deposit" at bounding box center [324, 311] width 29 height 11
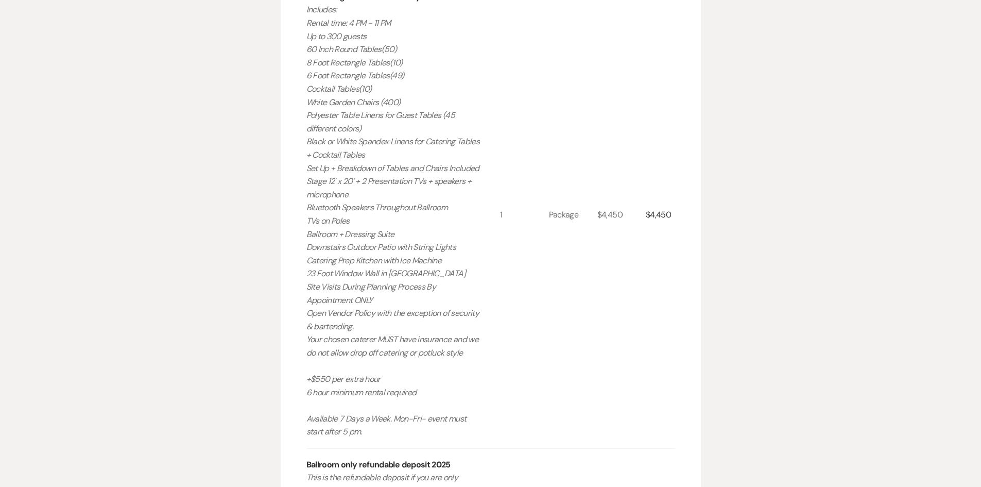
scroll to position [0, 0]
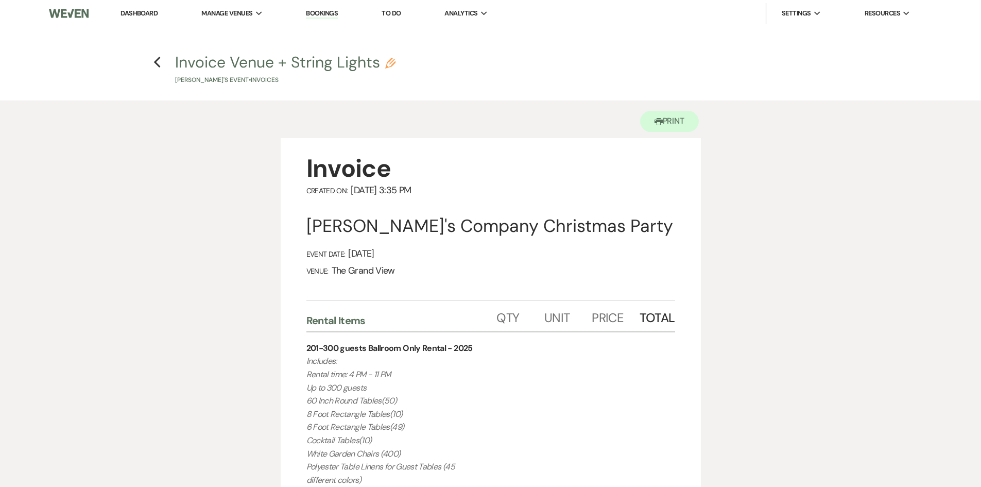
click at [332, 7] on li "Bookings" at bounding box center [322, 13] width 42 height 21
click at [335, 11] on link "Bookings" at bounding box center [322, 14] width 32 height 10
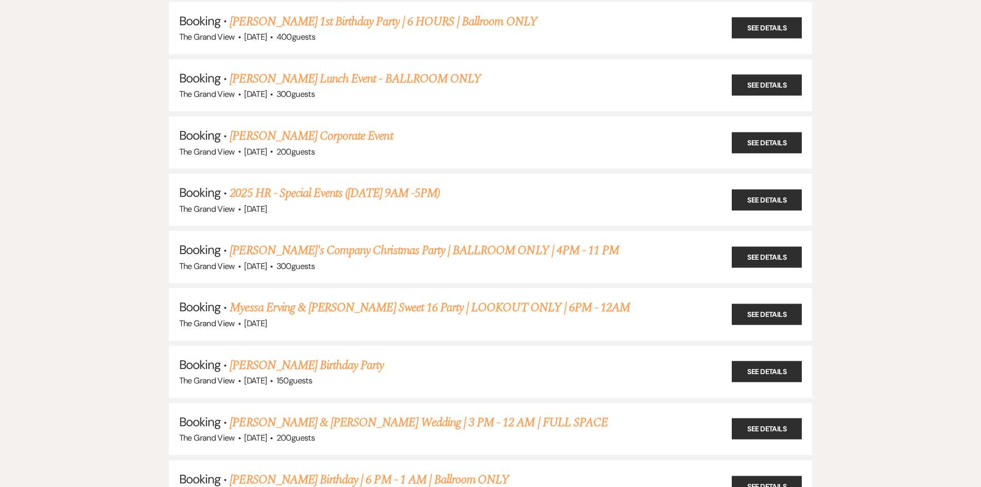
scroll to position [1339, 0]
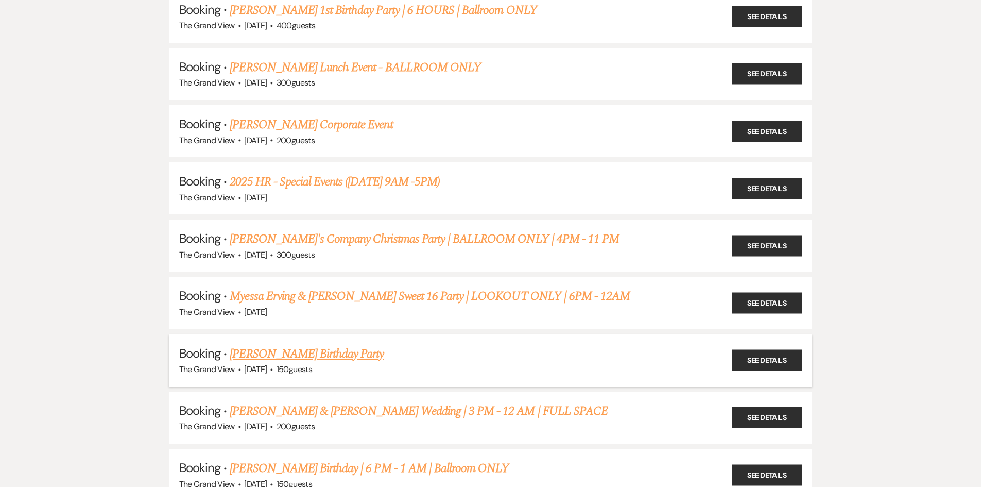
click at [311, 359] on link "[PERSON_NAME] Birthday Party" at bounding box center [307, 354] width 154 height 19
select select "5"
select select "4"
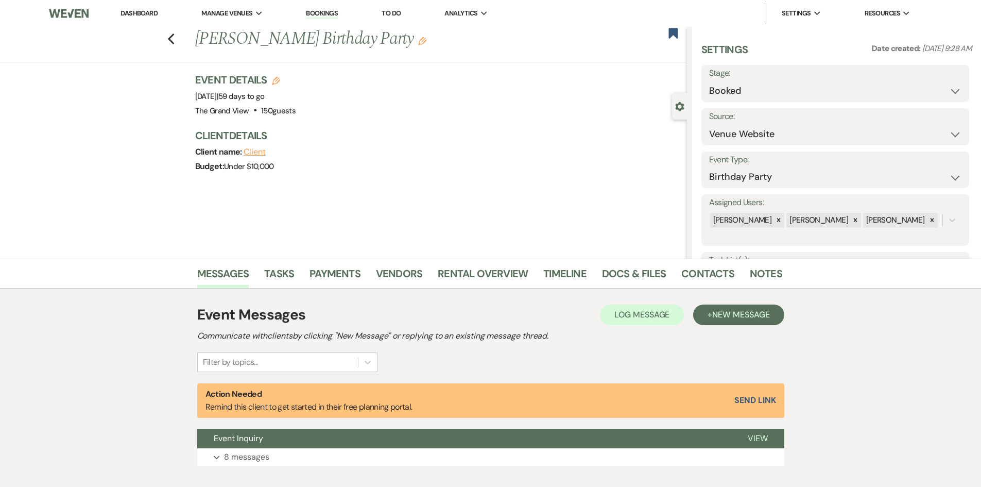
drag, startPoint x: 240, startPoint y: 39, endPoint x: 393, endPoint y: 42, distance: 153.0
click at [393, 42] on h1 "Alexis Davalos's Birthday Party Edit" at bounding box center [389, 39] width 389 height 25
click at [638, 272] on link "Docs & Files" at bounding box center [634, 276] width 64 height 23
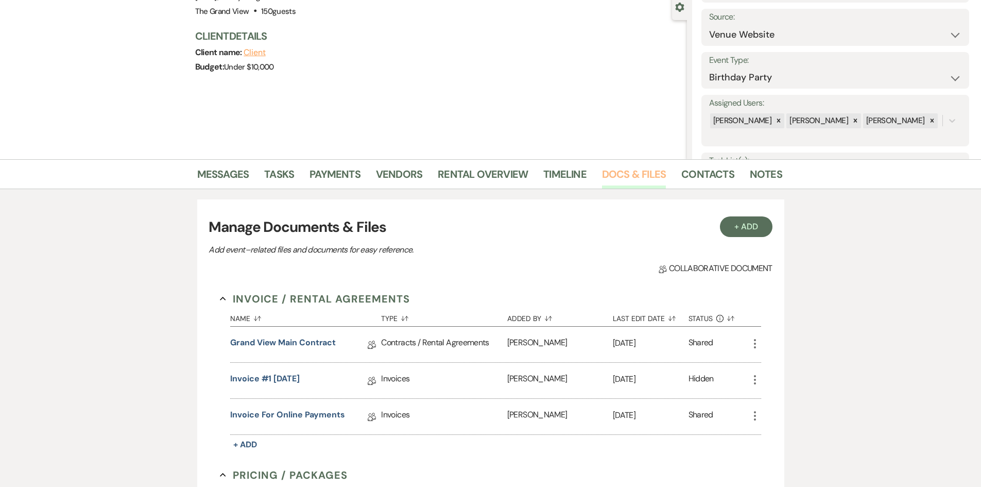
scroll to position [103, 0]
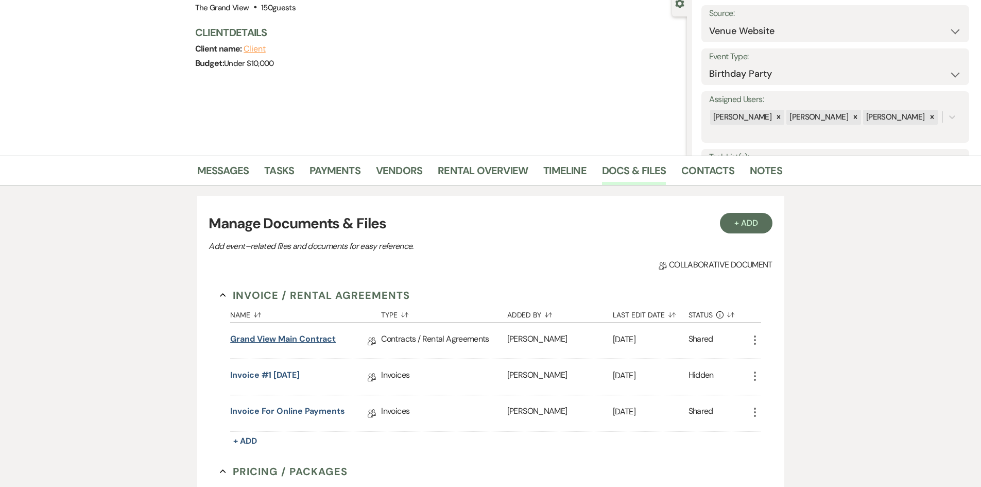
click at [303, 344] on link "Grand View Main Contract" at bounding box center [283, 341] width 106 height 16
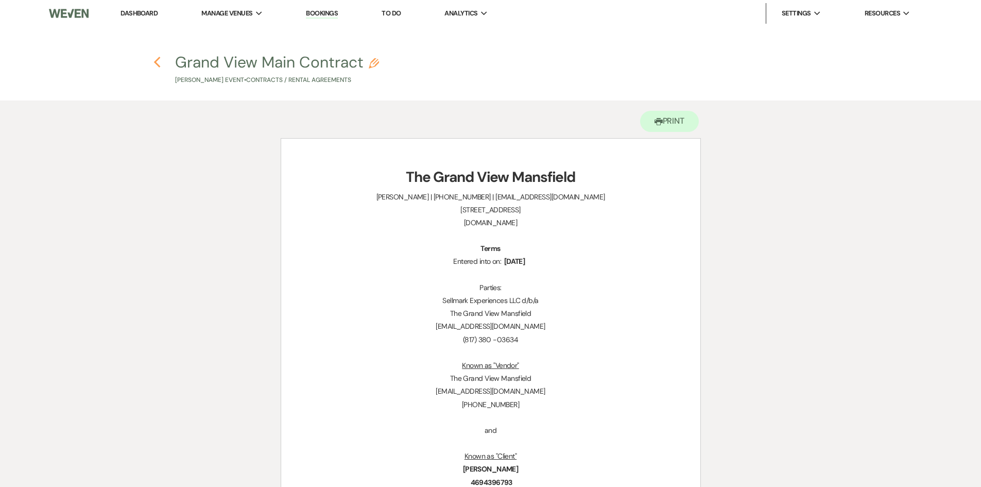
click at [157, 64] on use "button" at bounding box center [157, 62] width 7 height 11
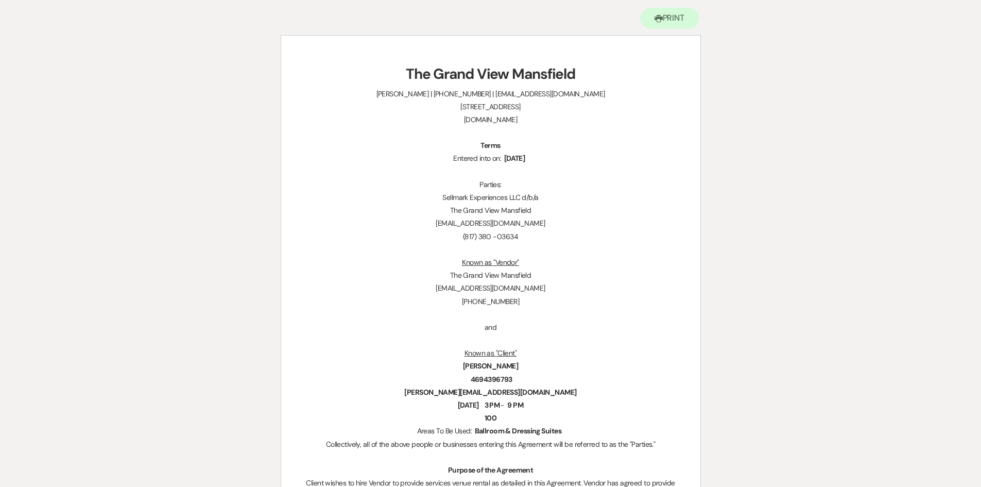
select select "5"
select select "4"
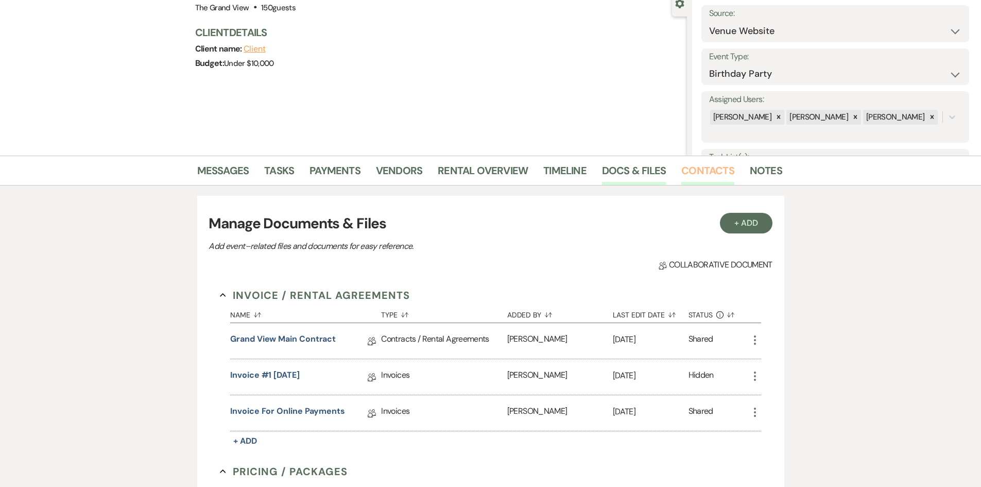
click at [686, 172] on link "Contacts" at bounding box center [707, 173] width 53 height 23
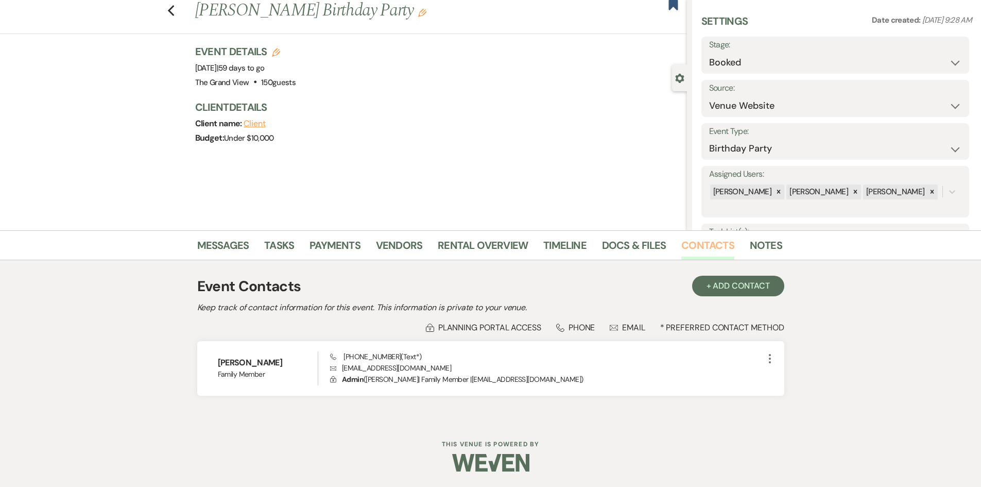
scroll to position [28, 0]
drag, startPoint x: 280, startPoint y: 361, endPoint x: 203, endPoint y: 361, distance: 76.8
click at [203, 361] on div "Alexis Davalos Family Member Phone (469) 439-6793 (Text*) Envelope jacobmelgar2…" at bounding box center [490, 368] width 587 height 55
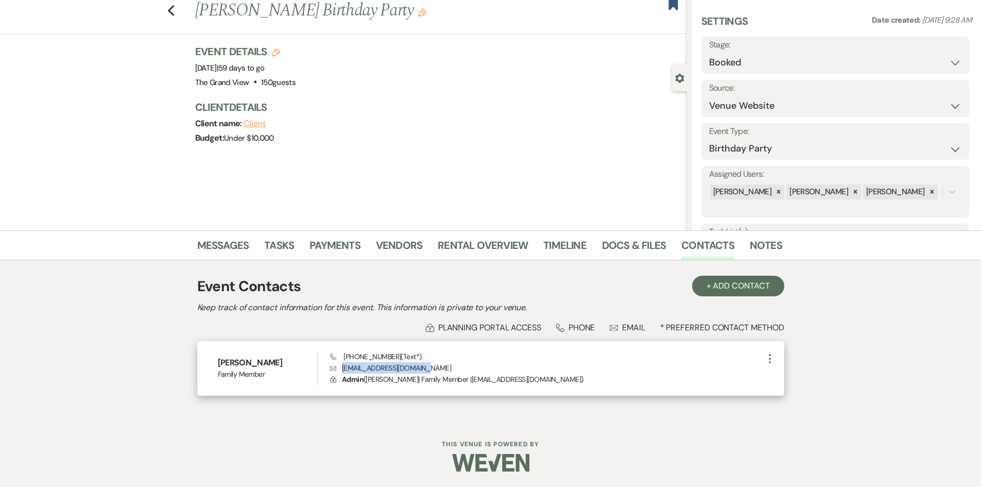
drag, startPoint x: 430, startPoint y: 368, endPoint x: 336, endPoint y: 373, distance: 93.3
click at [336, 373] on p "Envelope jacobmelgar22@gmail.com" at bounding box center [546, 367] width 433 height 11
drag, startPoint x: 393, startPoint y: 356, endPoint x: 338, endPoint y: 357, distance: 54.1
click at [338, 357] on span "Phone (469) 439-6793 (Text*)" at bounding box center [375, 356] width 91 height 9
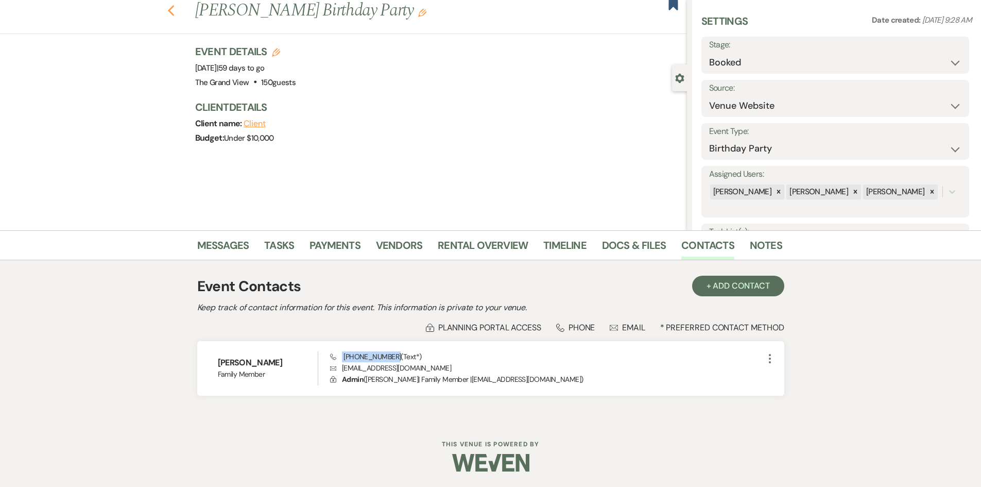
click at [172, 10] on use "button" at bounding box center [170, 10] width 7 height 11
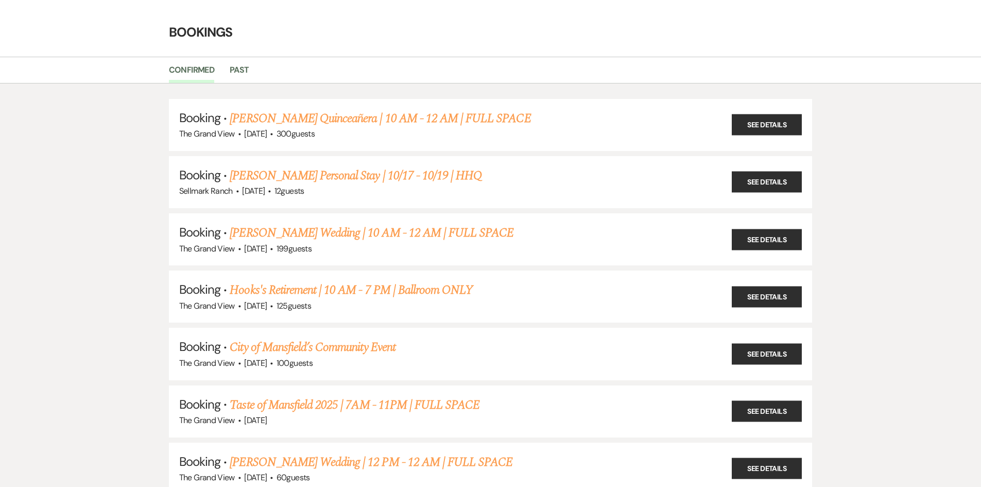
scroll to position [1339, 0]
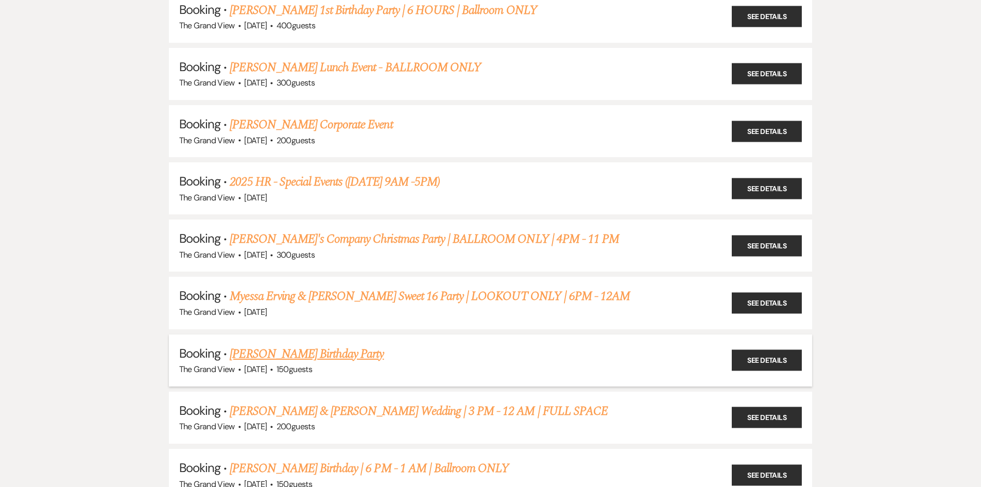
click at [297, 349] on link "[PERSON_NAME] Birthday Party" at bounding box center [307, 354] width 154 height 19
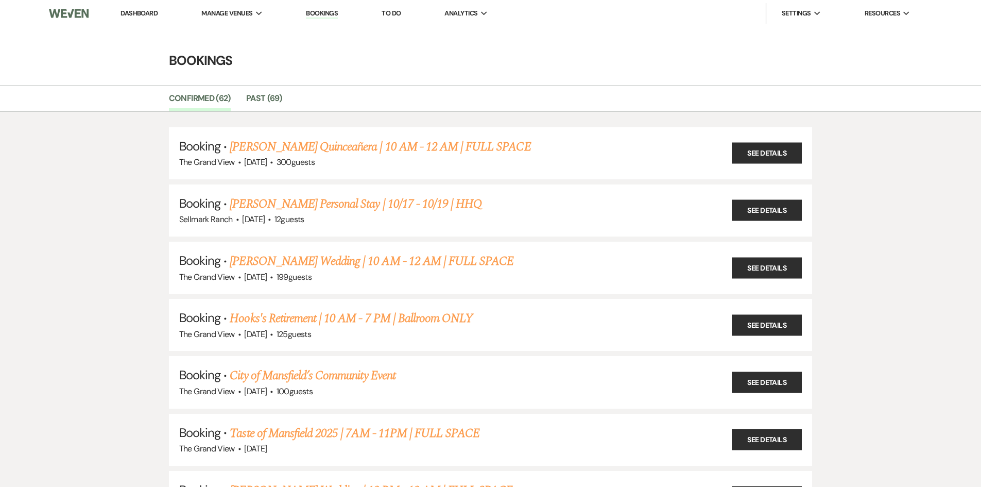
select select "5"
select select "4"
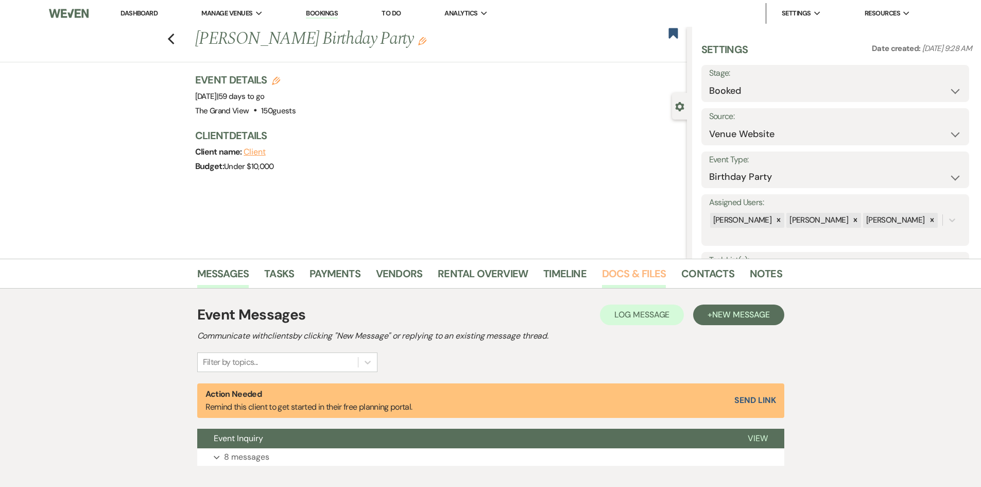
click at [638, 277] on link "Docs & Files" at bounding box center [634, 276] width 64 height 23
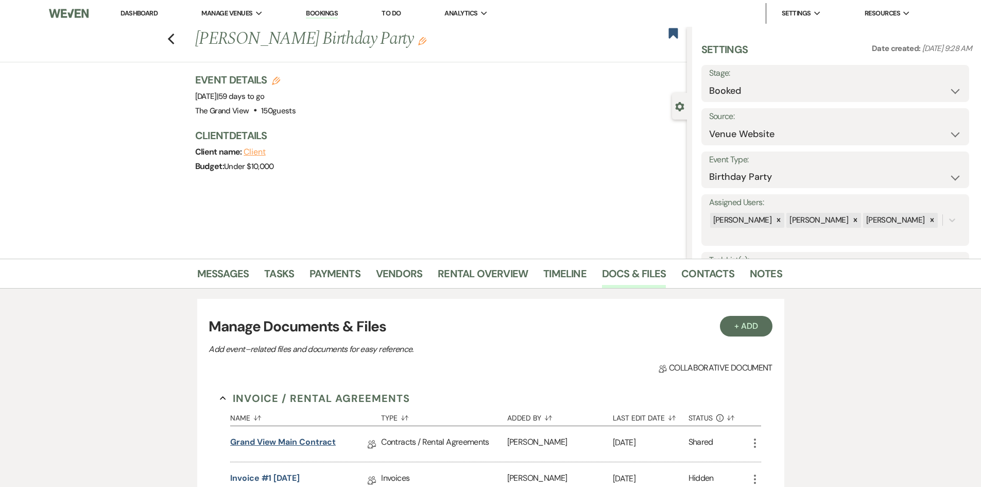
click at [305, 451] on link "Grand View Main Contract" at bounding box center [283, 444] width 106 height 16
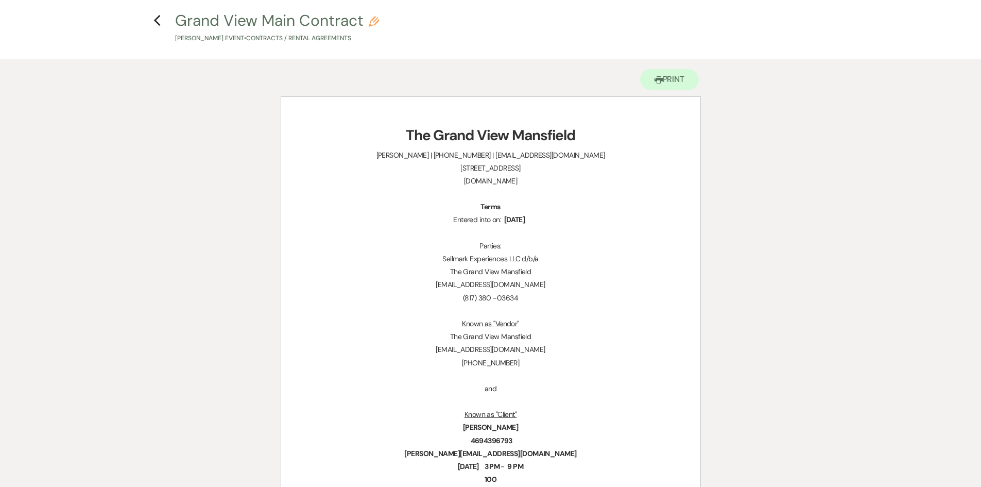
scroll to position [103, 0]
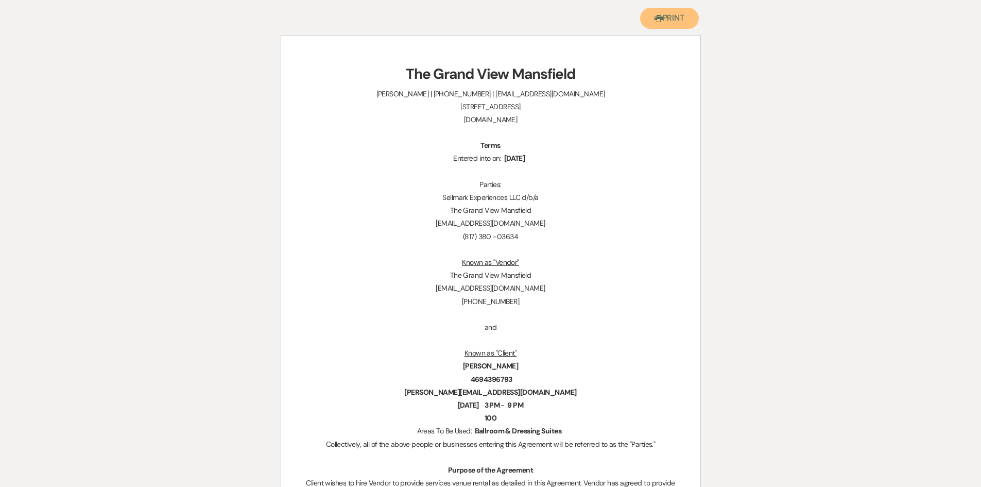
drag, startPoint x: 671, startPoint y: 18, endPoint x: 353, endPoint y: 301, distance: 425.4
click at [671, 18] on button "Printer Print" at bounding box center [669, 18] width 59 height 21
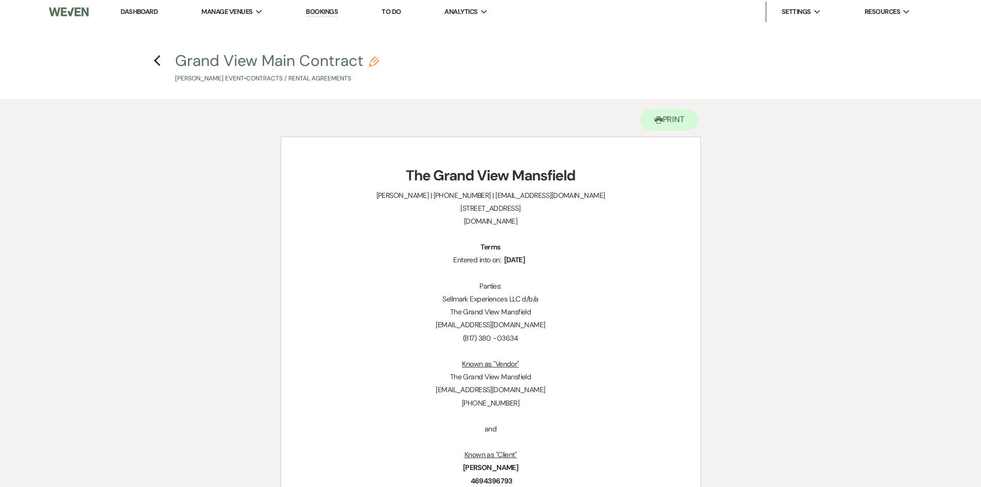
scroll to position [0, 0]
click at [157, 61] on icon "Previous" at bounding box center [157, 62] width 8 height 12
select select "5"
select select "4"
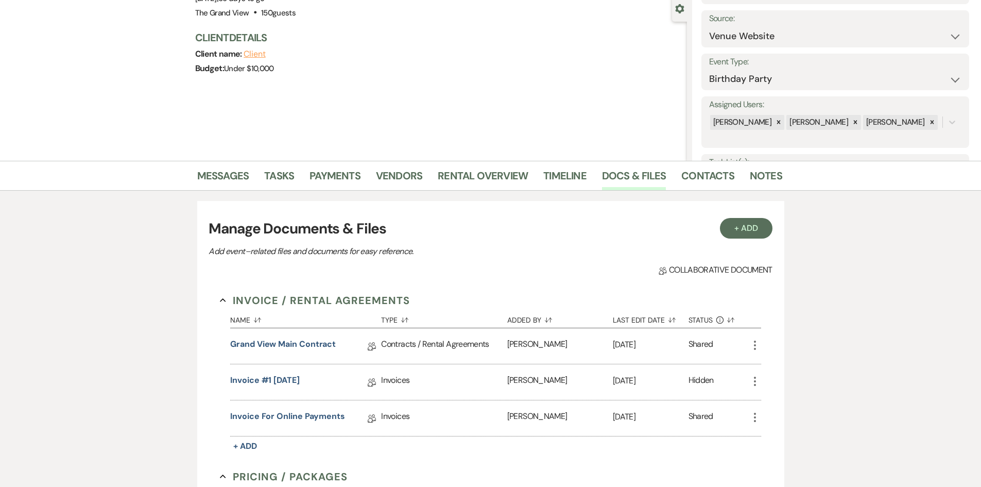
scroll to position [155, 0]
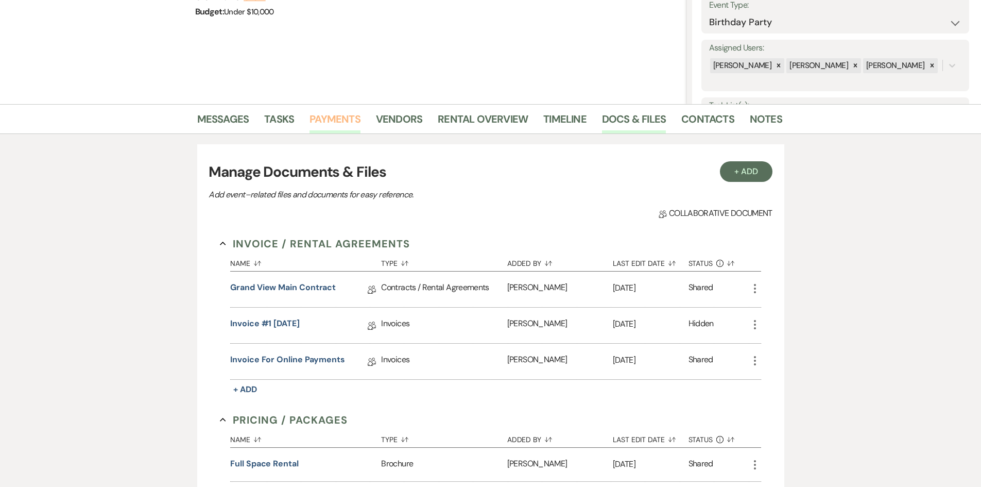
click at [331, 121] on link "Payments" at bounding box center [335, 122] width 51 height 23
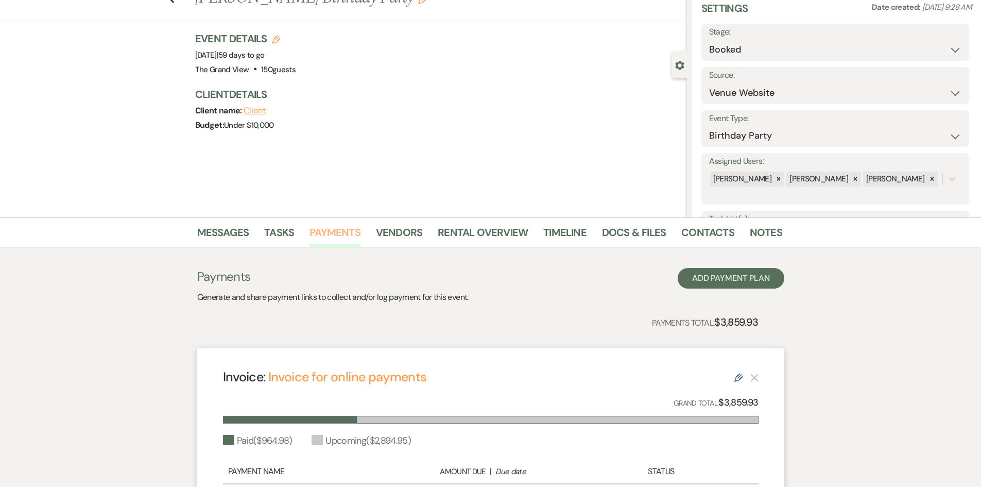
scroll to position [103, 0]
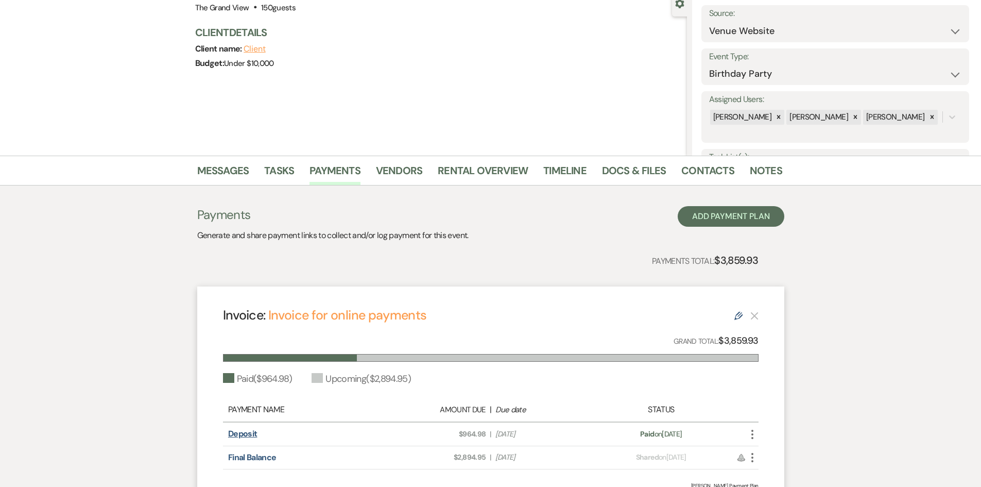
click at [250, 433] on link "Deposit" at bounding box center [242, 433] width 29 height 11
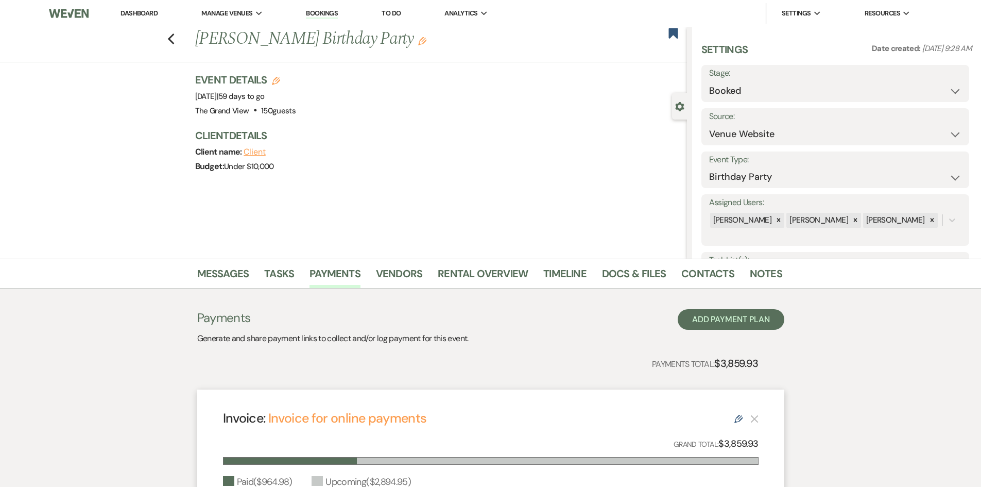
click at [153, 14] on link "Dashboard" at bounding box center [139, 13] width 37 height 9
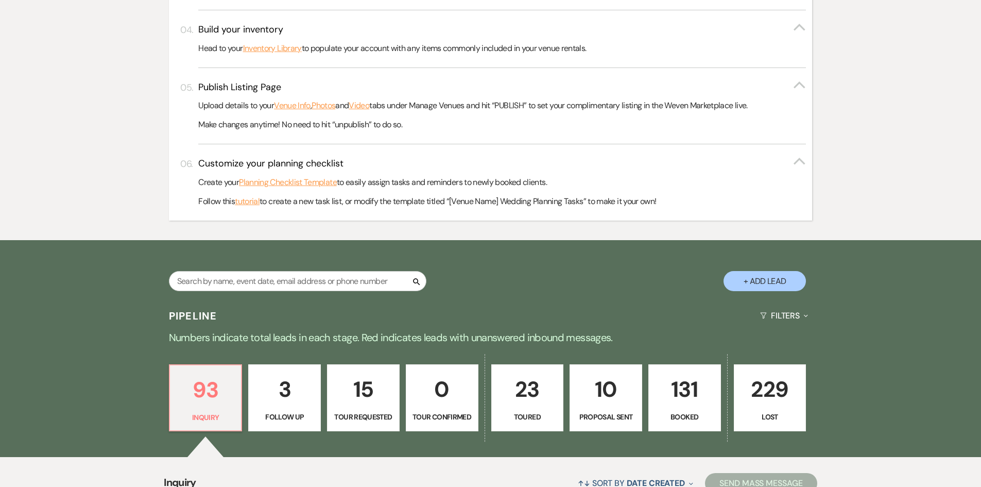
scroll to position [412, 0]
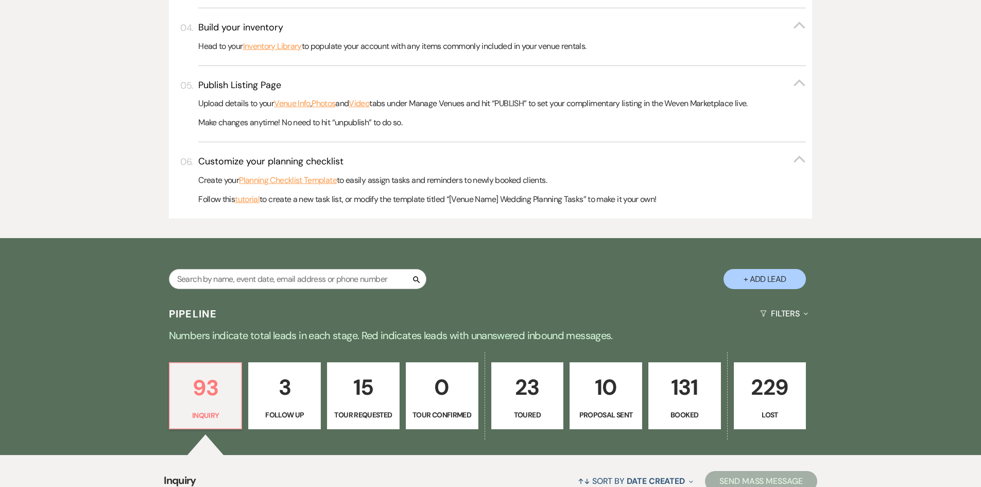
click at [692, 400] on p "131" at bounding box center [684, 387] width 59 height 35
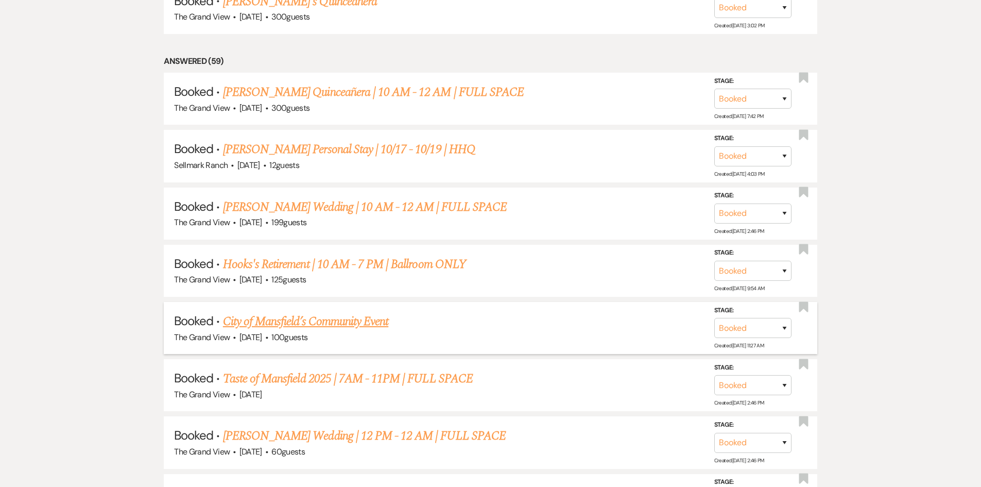
scroll to position [1133, 0]
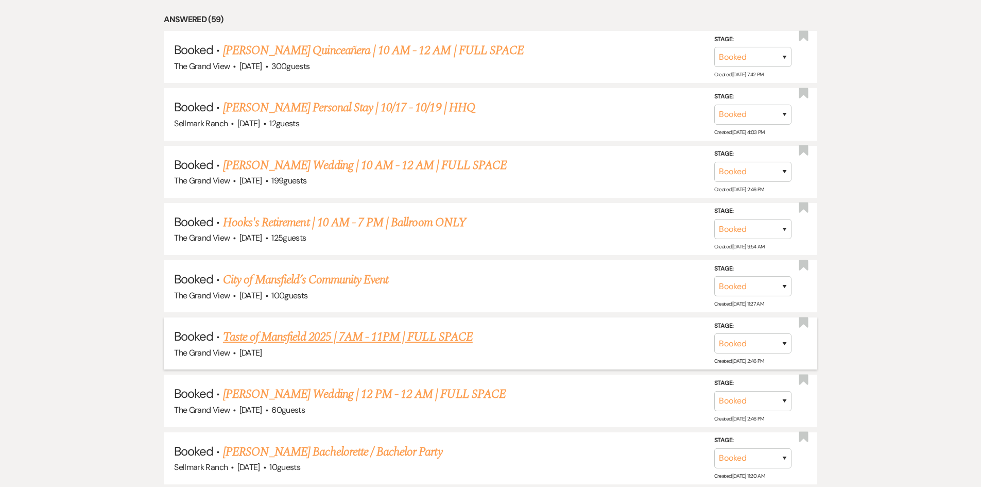
click at [446, 338] on link "Taste of Mansfield 2025 | 7AM - 11PM | FULL SPACE" at bounding box center [348, 337] width 250 height 19
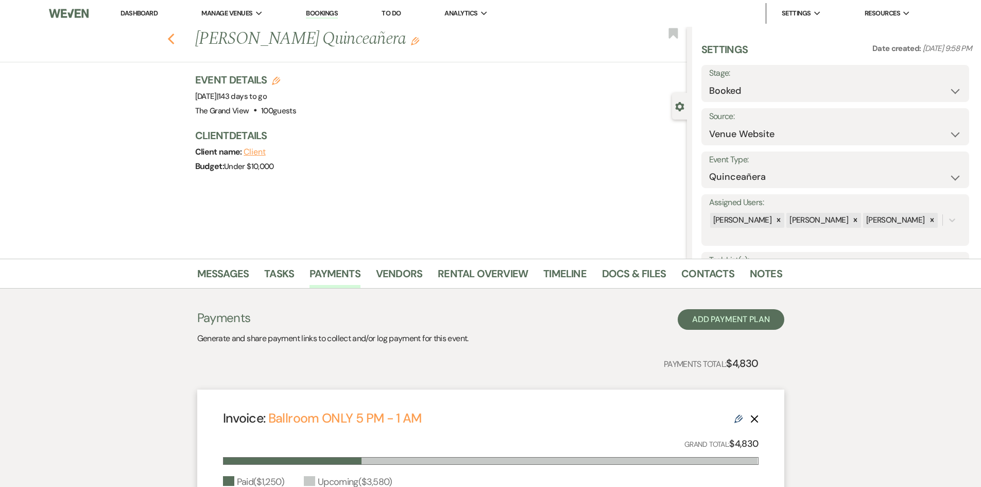
click at [175, 40] on icon "Previous" at bounding box center [171, 39] width 8 height 12
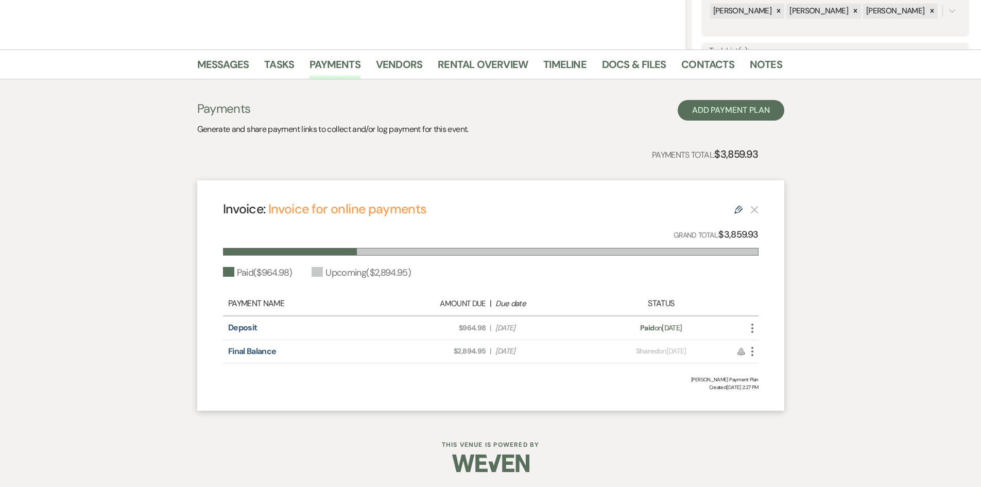
scroll to position [210, 0]
click at [221, 59] on link "Messages" at bounding box center [223, 67] width 52 height 23
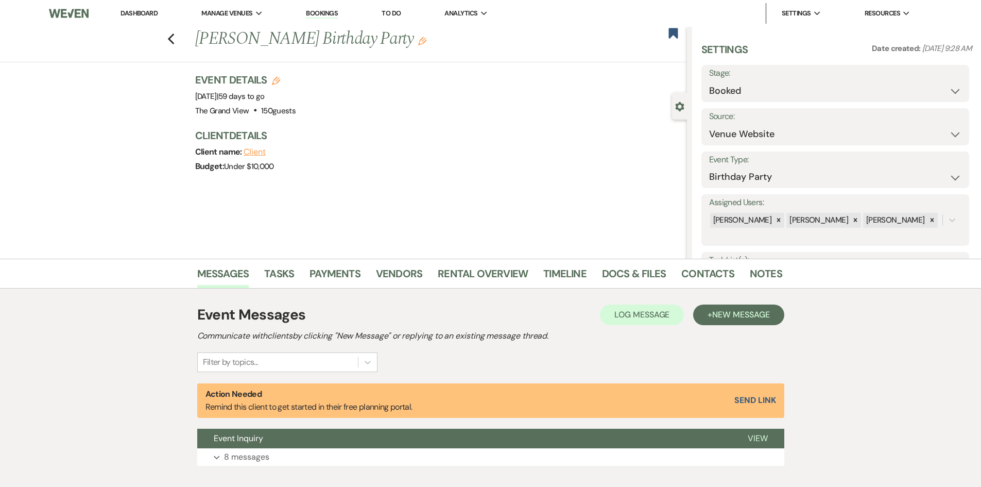
click at [263, 411] on p "Action Needed Remind this client to get started in their free planning portal." at bounding box center [309, 400] width 207 height 26
click at [263, 444] on button "Event Inquiry" at bounding box center [464, 439] width 534 height 20
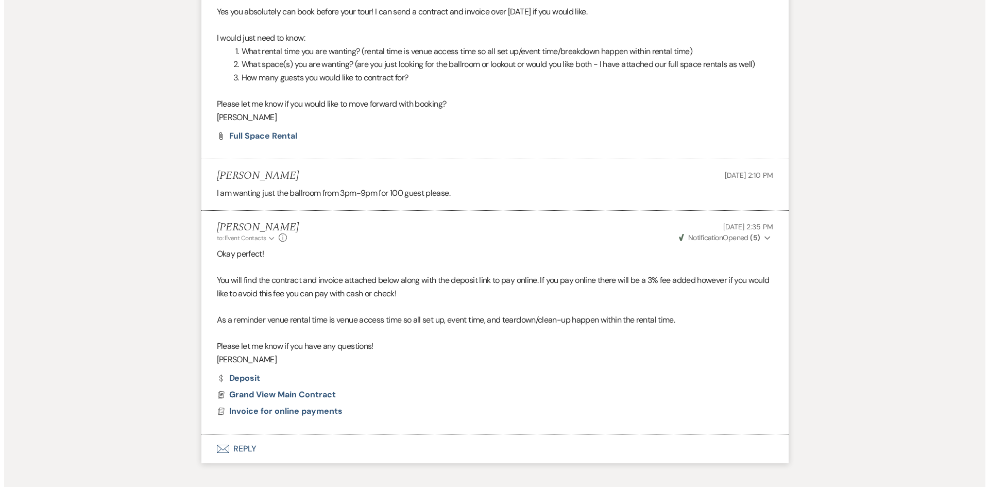
scroll to position [1494, 0]
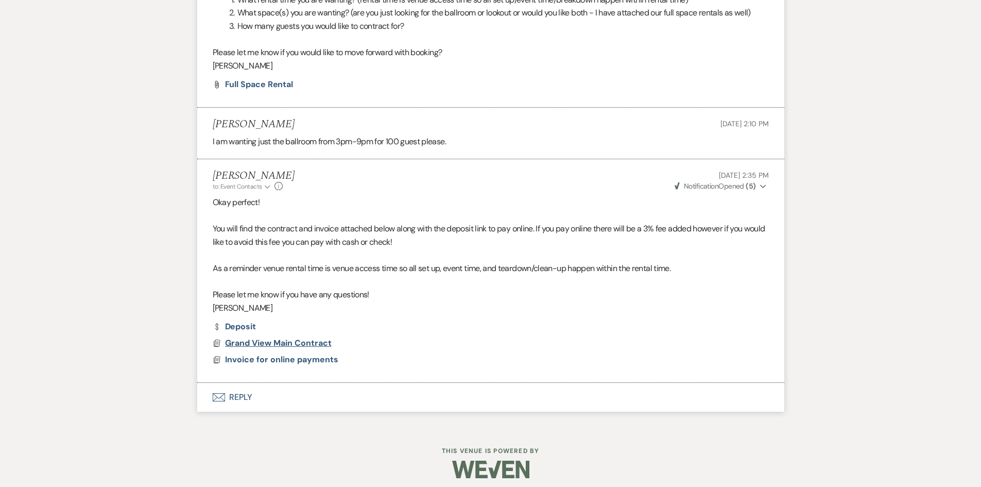
click at [287, 345] on span "Grand View Main Contract" at bounding box center [278, 342] width 107 height 11
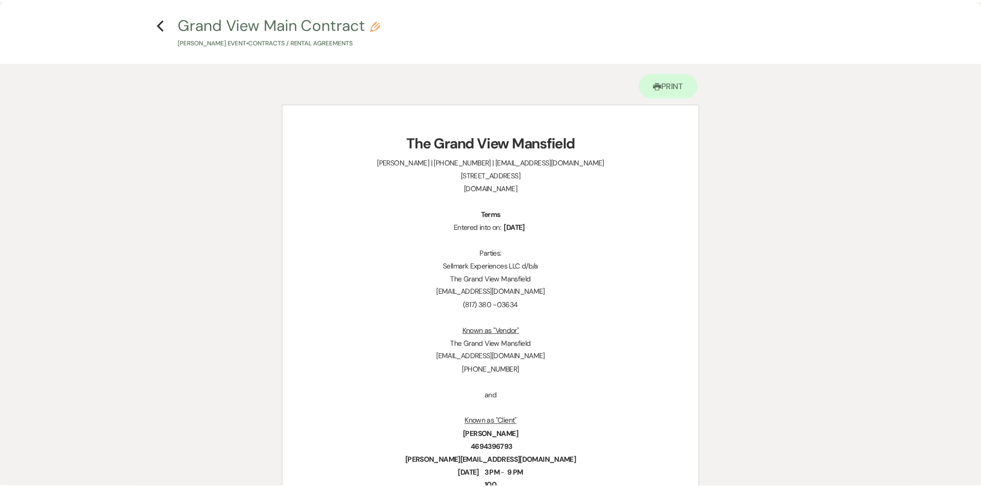
scroll to position [0, 0]
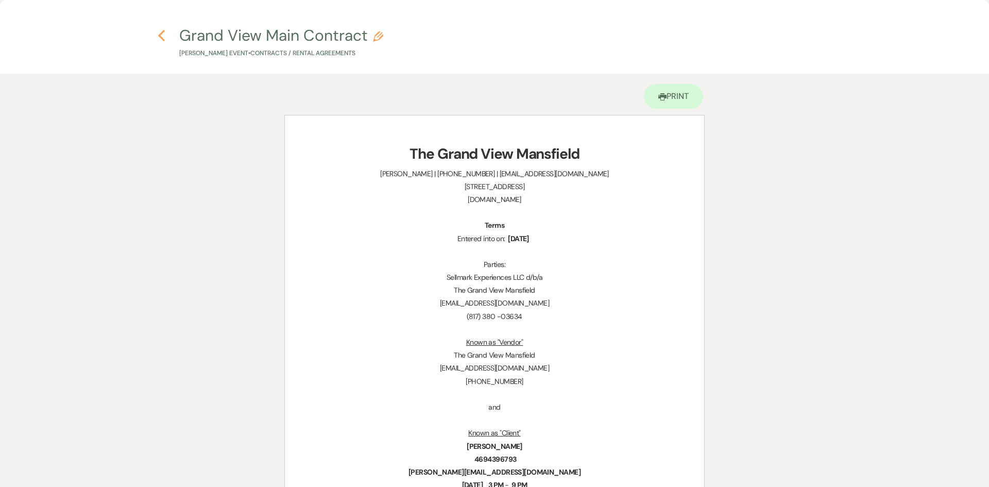
click at [158, 41] on icon "Previous" at bounding box center [162, 35] width 8 height 12
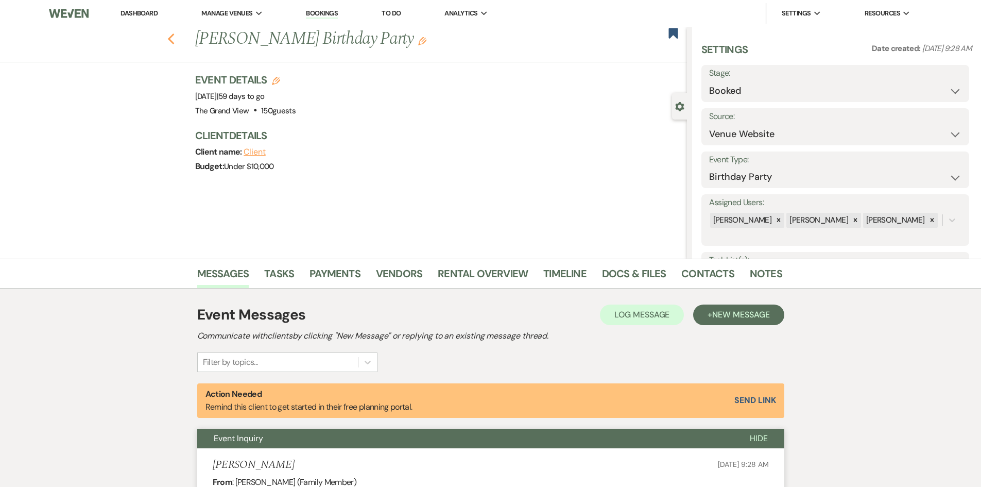
click at [174, 39] on use "button" at bounding box center [170, 38] width 7 height 11
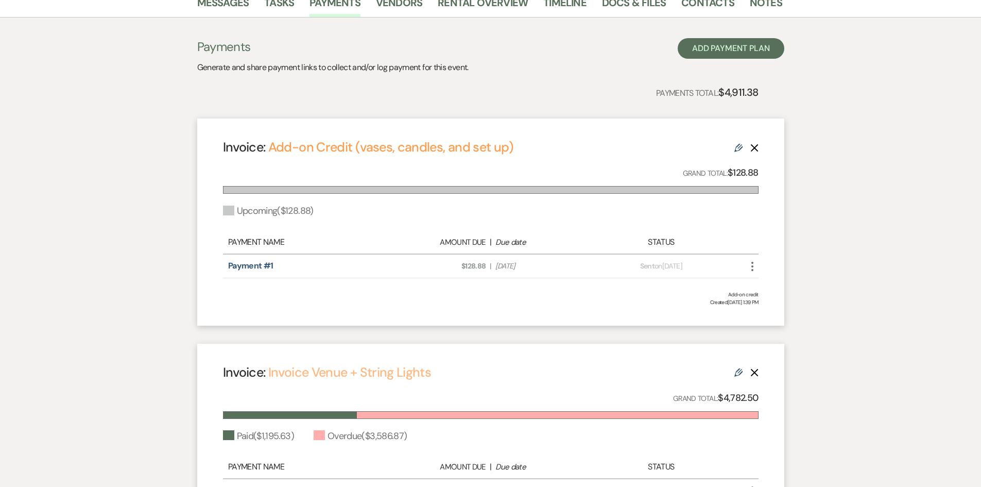
scroll to position [258, 0]
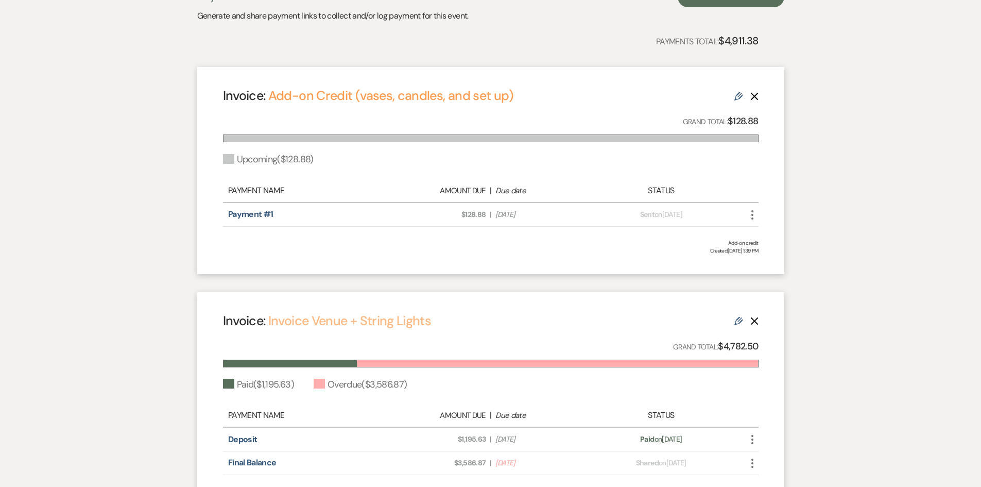
click at [352, 321] on link "Invoice Venue + String Lights" at bounding box center [349, 320] width 163 height 17
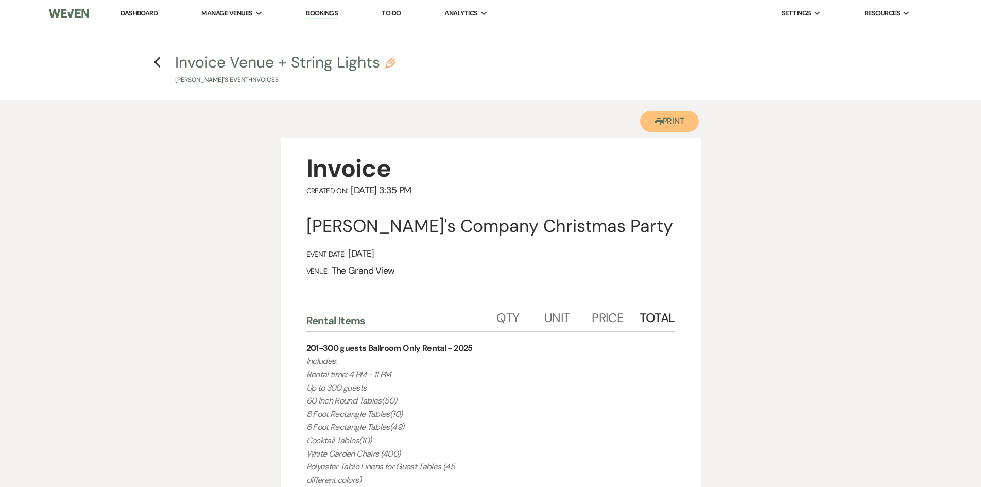
click at [657, 119] on use "button" at bounding box center [659, 121] width 8 height 7
click at [155, 60] on icon "Previous" at bounding box center [157, 62] width 8 height 12
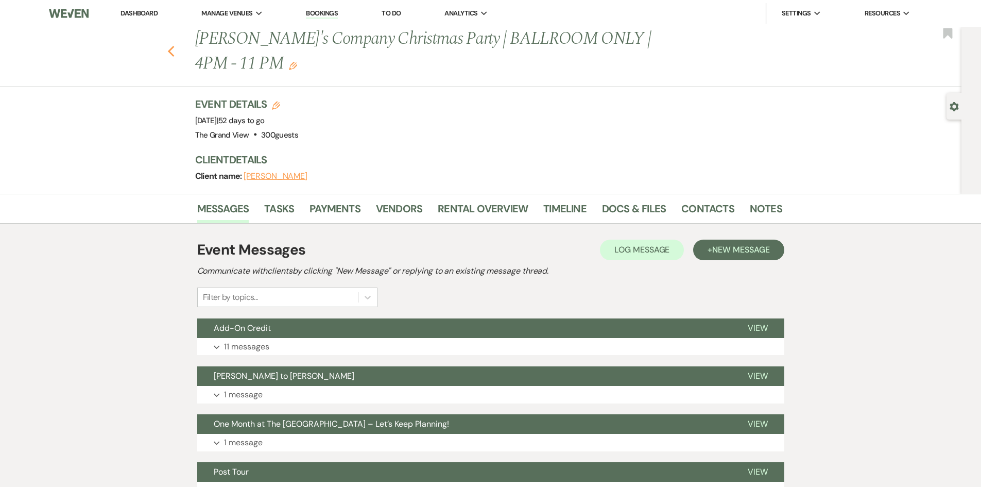
click at [175, 55] on icon "Previous" at bounding box center [171, 51] width 8 height 12
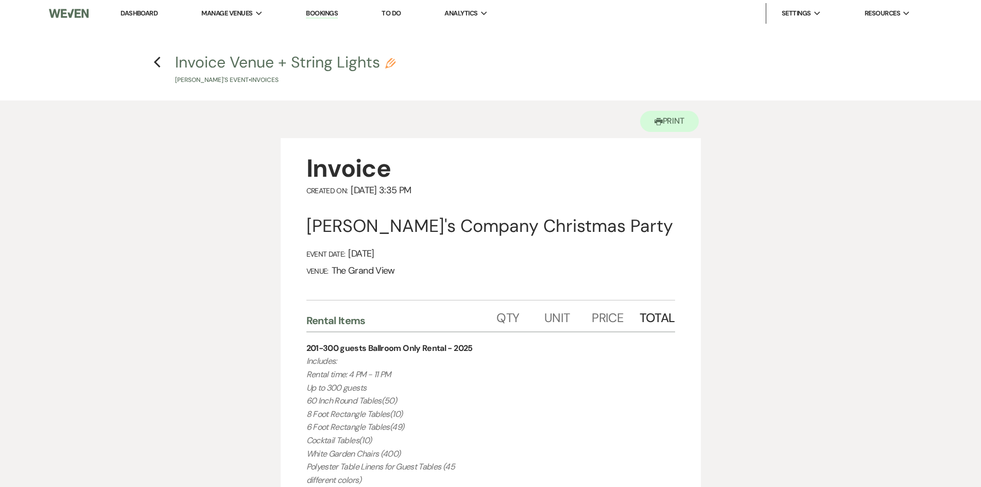
click at [301, 9] on ul "Dashboard Manage Venues Expand The Grand View Sellmark Ranch Bookings To Do Ana…" at bounding box center [515, 13] width 833 height 21
click at [312, 15] on link "Bookings" at bounding box center [322, 14] width 32 height 10
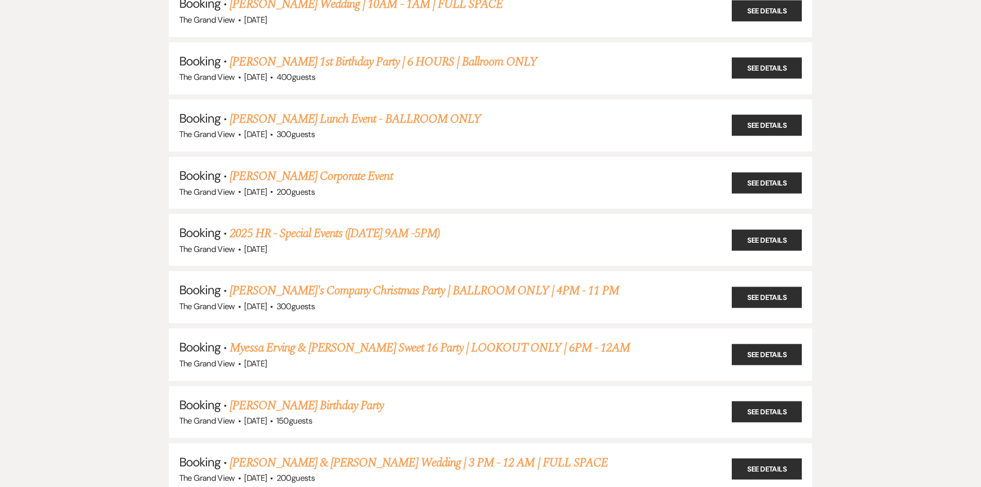
scroll to position [1339, 0]
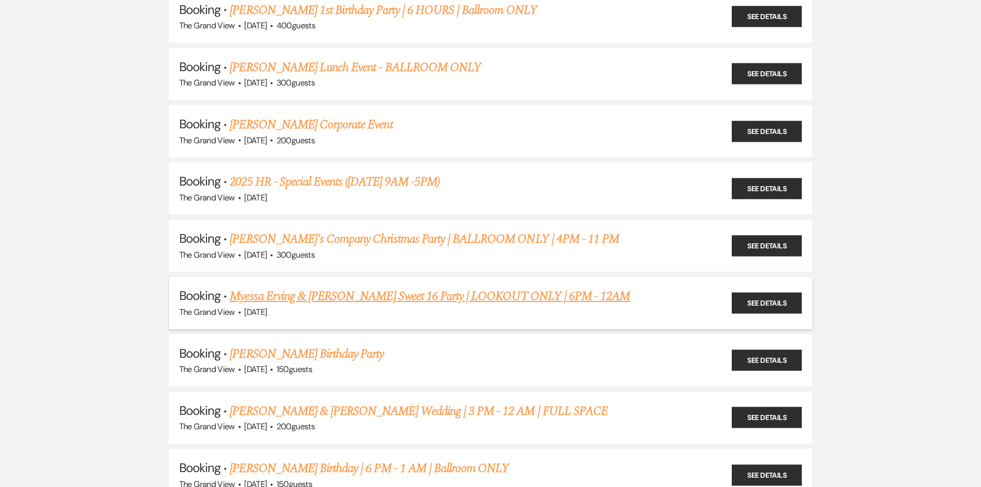
click at [293, 299] on link "Myessa Erving & [PERSON_NAME] Sweet 16 Party | LOOKOUT ONLY | 6PM - 12AM" at bounding box center [430, 296] width 400 height 19
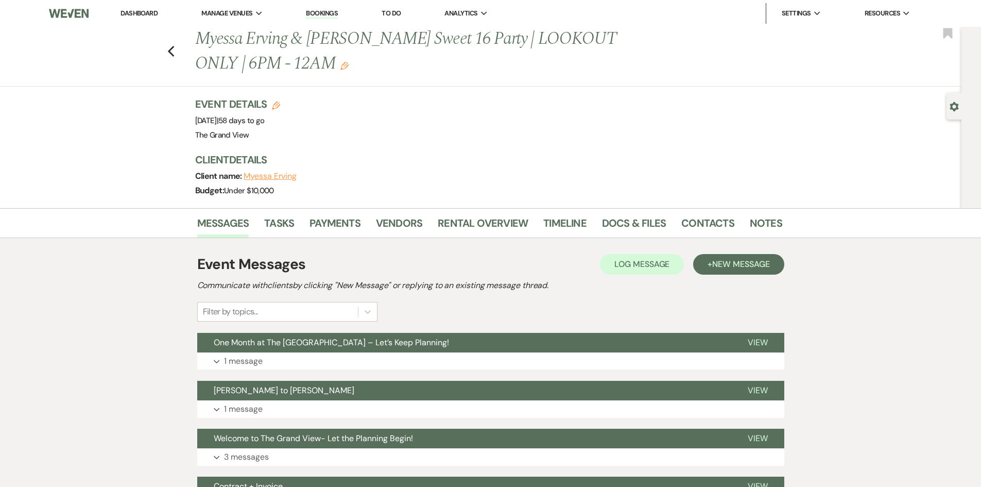
drag, startPoint x: 198, startPoint y: 35, endPoint x: 345, endPoint y: 68, distance: 150.0
click at [345, 68] on div "Previous Myessa Erving & Edward Broadnax's Sweet 16 Party | LOOKOUT ONLY | 6PM …" at bounding box center [483, 51] width 587 height 49
copy h1 "Myessa Erving & [PERSON_NAME] Sweet 16 Party | LOOKOUT ONLY | 6PM - 12AM"
click at [628, 214] on li "Docs & Files" at bounding box center [641, 225] width 79 height 25
click at [629, 224] on link "Docs & Files" at bounding box center [634, 226] width 64 height 23
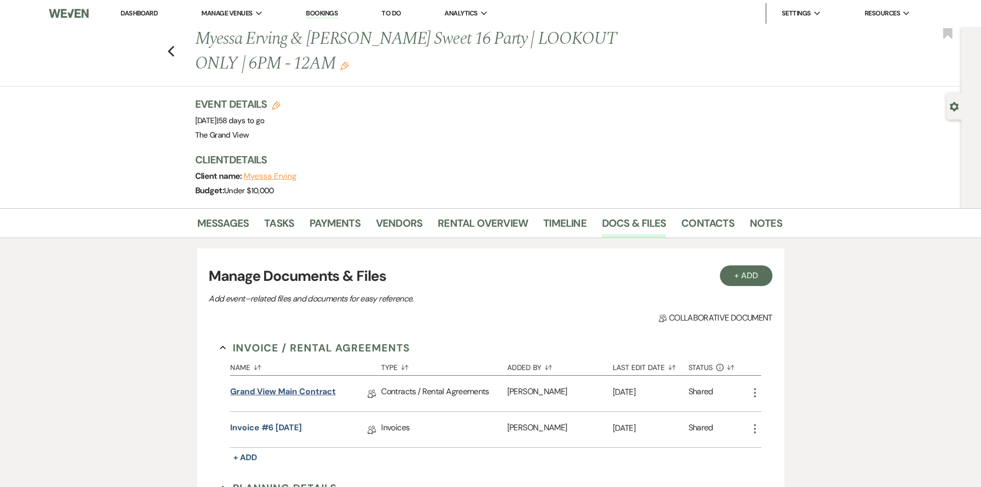
click at [296, 397] on link "Grand View Main Contract" at bounding box center [283, 393] width 106 height 16
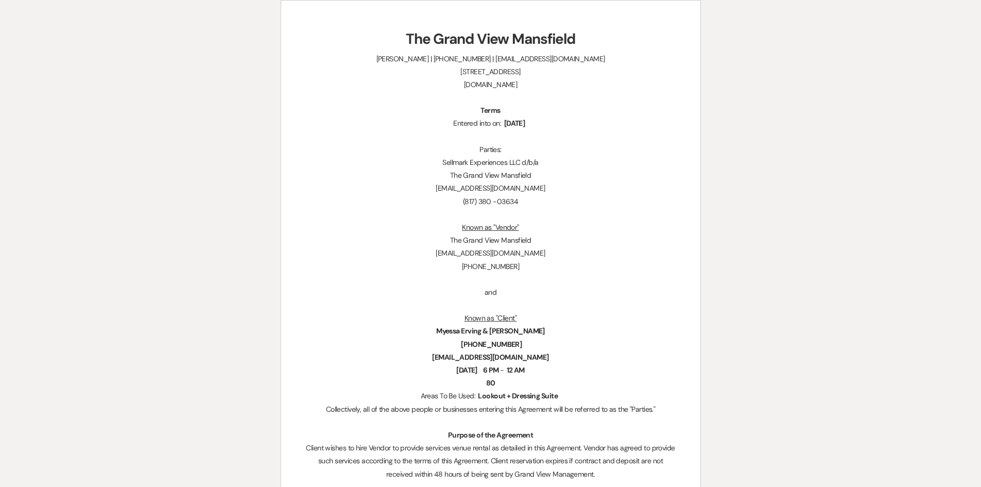
scroll to position [52, 0]
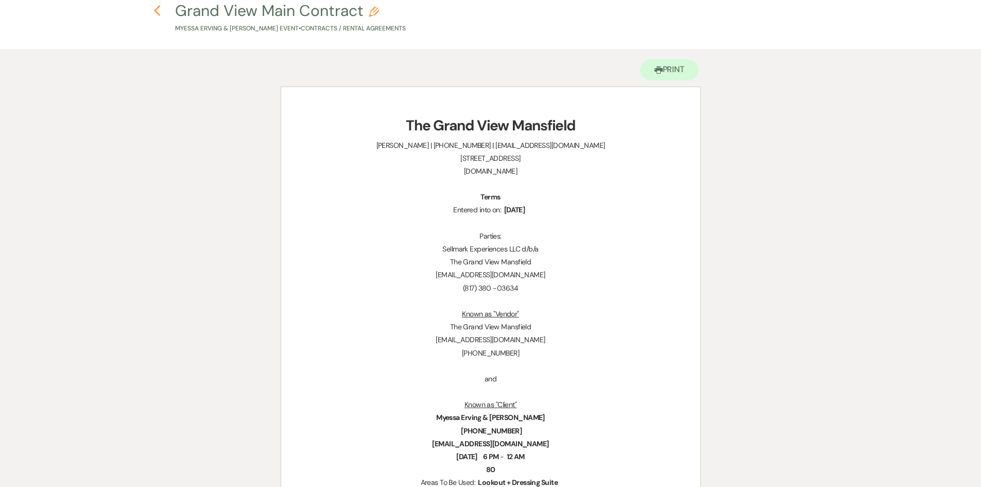
click at [155, 10] on use "button" at bounding box center [157, 10] width 7 height 11
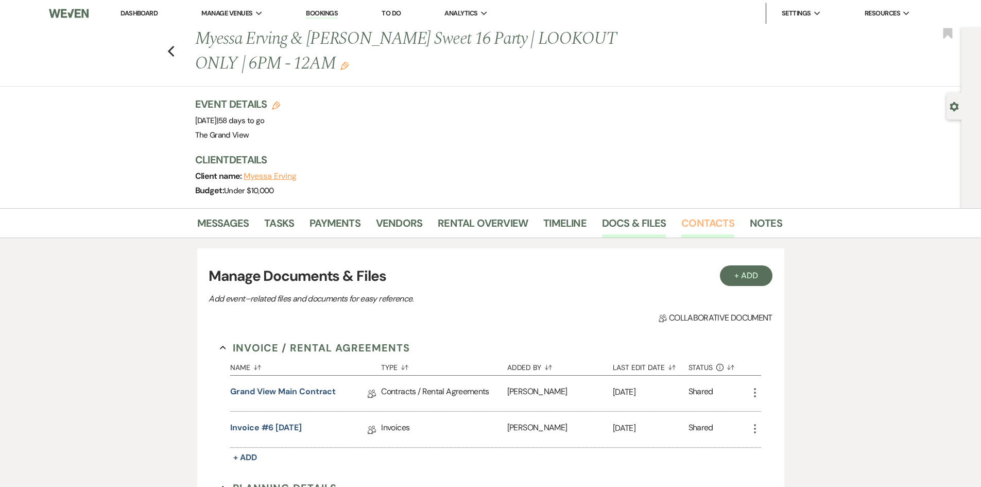
click at [692, 223] on link "Contacts" at bounding box center [707, 226] width 53 height 23
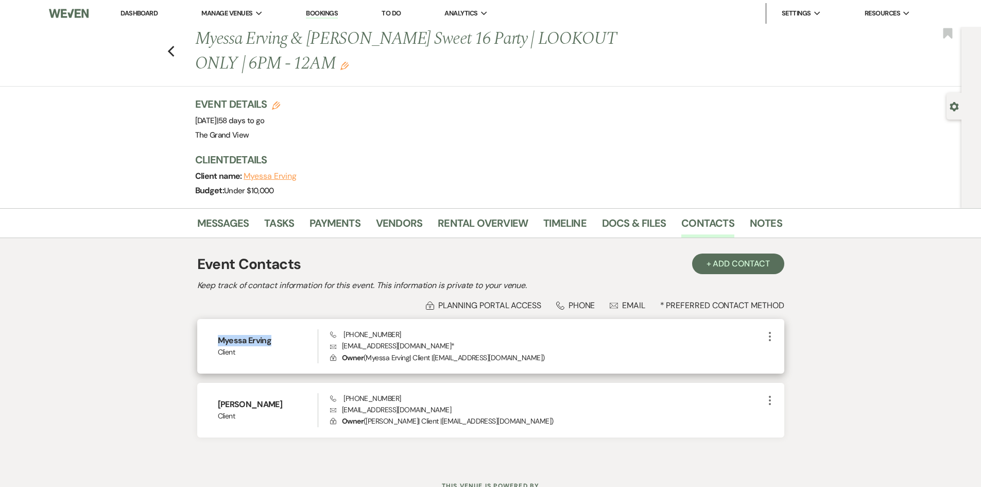
drag, startPoint x: 282, startPoint y: 340, endPoint x: 214, endPoint y: 339, distance: 68.0
click at [214, 339] on div "Myessa Erving Client Phone (214) 864-2896 Envelope Myessaerving@gmail.com * Loc…" at bounding box center [490, 346] width 587 height 55
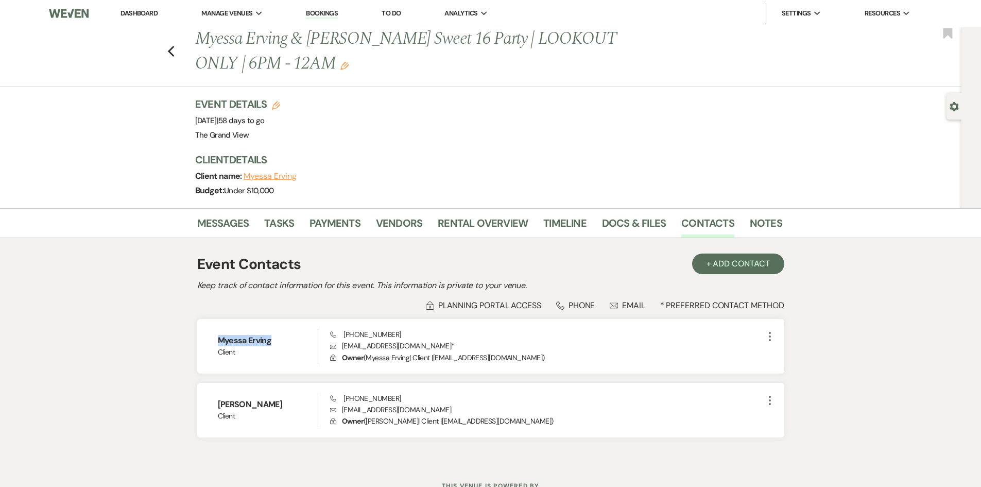
copy h6 "Myessa Erving"
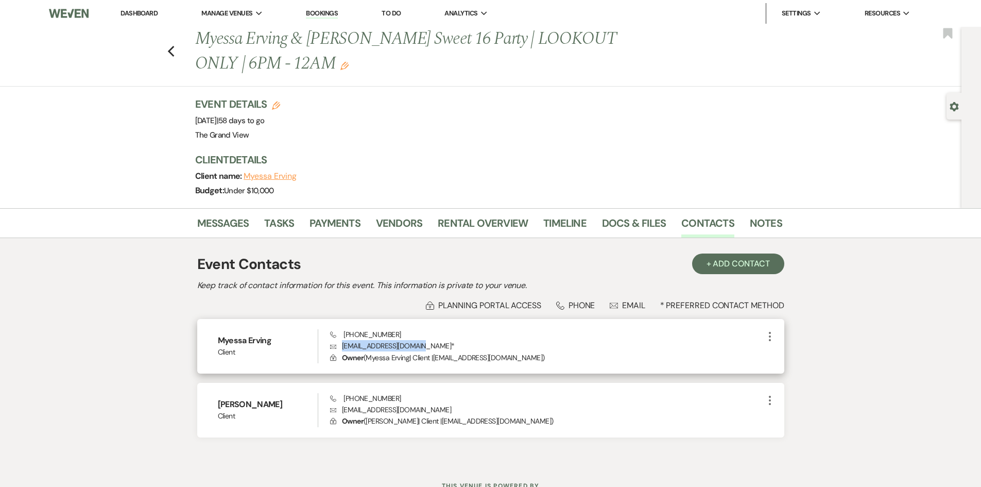
drag, startPoint x: 422, startPoint y: 346, endPoint x: 342, endPoint y: 343, distance: 80.4
click at [342, 343] on p "Envelope Myessaerving@gmail.com *" at bounding box center [546, 345] width 433 height 11
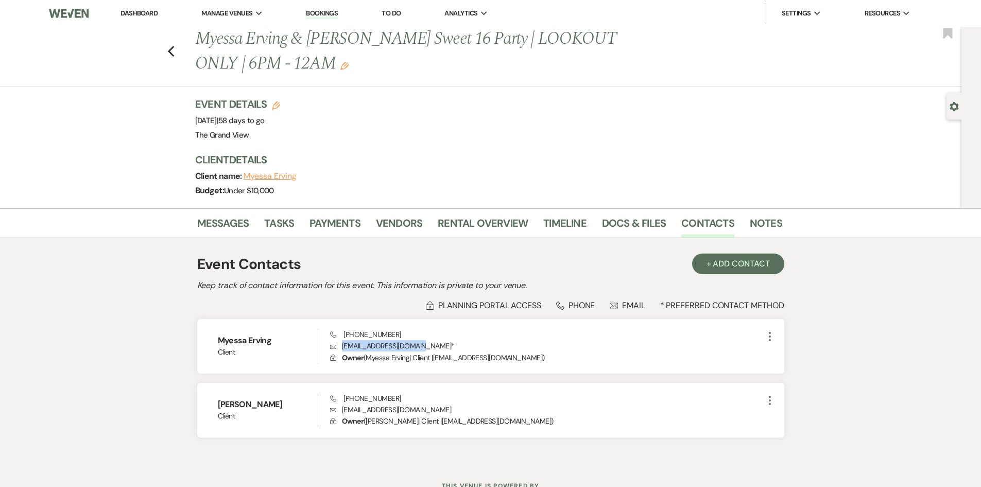
copy p "Myessaerving@gmail.com"
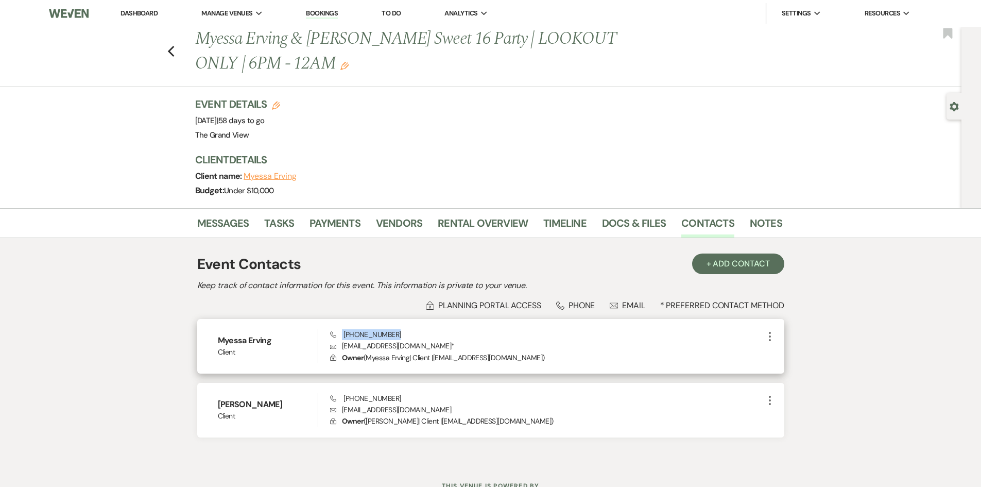
drag, startPoint x: 392, startPoint y: 334, endPoint x: 337, endPoint y: 334, distance: 54.6
click at [337, 334] on div "Phone (214) 864-2896 Envelope Myessaerving@gmail.com * Lock Owner ( Myessa Ervi…" at bounding box center [546, 346] width 433 height 34
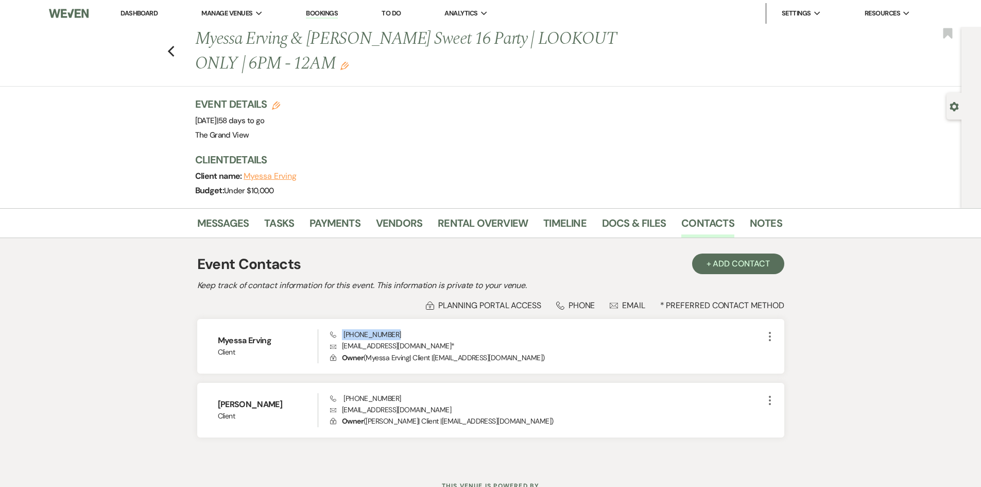
copy span "(214) 864-2896"
drag, startPoint x: 292, startPoint y: 402, endPoint x: 208, endPoint y: 406, distance: 84.6
click at [208, 406] on div "Edward Broadnax Client Phone (214) 223-4782 Envelope naxx6000@gmail.com Lock Ow…" at bounding box center [490, 410] width 587 height 55
copy h6 "Edward Broadnax"
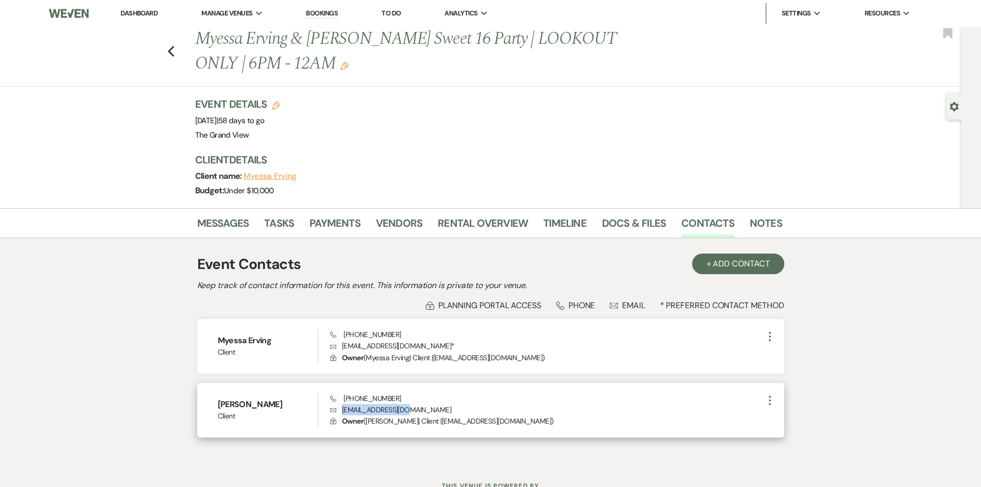
drag, startPoint x: 411, startPoint y: 410, endPoint x: 337, endPoint y: 408, distance: 74.2
click at [337, 408] on p "Envelope naxx6000@gmail.com" at bounding box center [546, 409] width 433 height 11
copy p "naxx6000@gmail.com"
drag, startPoint x: 413, startPoint y: 398, endPoint x: 343, endPoint y: 397, distance: 69.5
click at [343, 397] on div "Phone (214) 223-4782 Envelope naxx6000@gmail.com Lock Owner ( Edward Broadnax |…" at bounding box center [546, 410] width 433 height 34
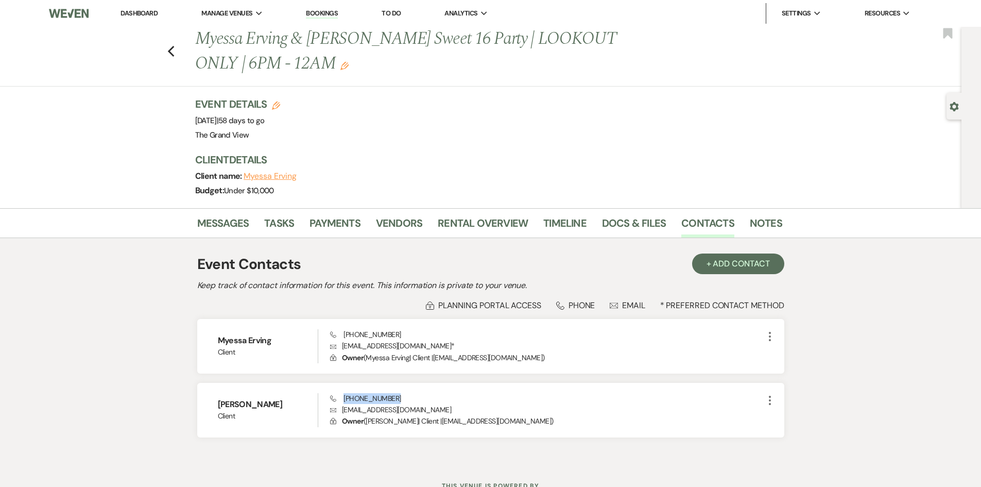
copy span "(214) 223-4782"
click at [948, 108] on div "Gear Settings" at bounding box center [957, 106] width 20 height 27
click at [956, 108] on icon "Gear" at bounding box center [954, 106] width 9 height 9
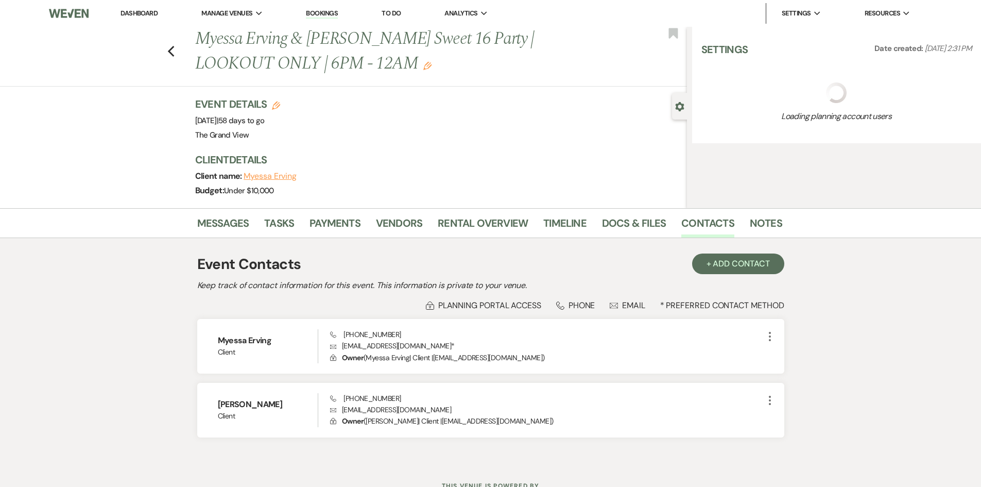
select select "5"
select select "4"
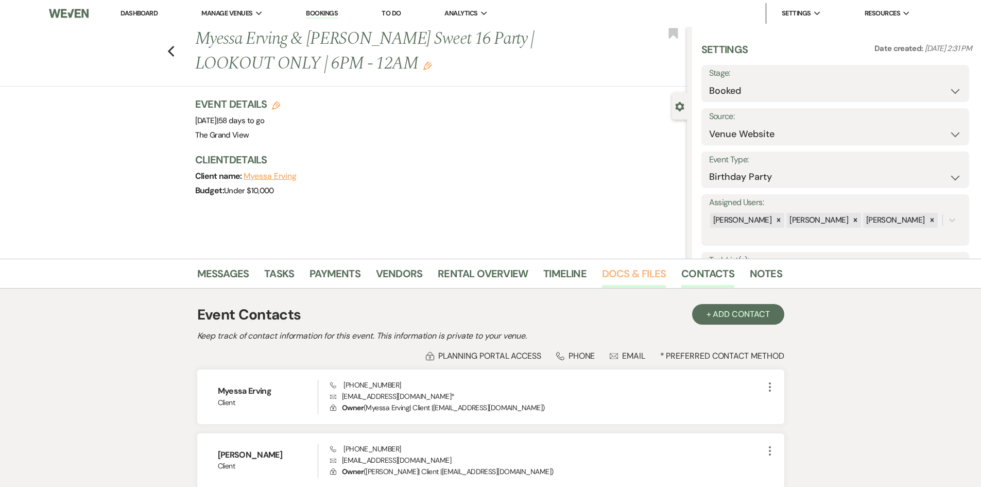
click at [642, 268] on link "Docs & Files" at bounding box center [634, 276] width 64 height 23
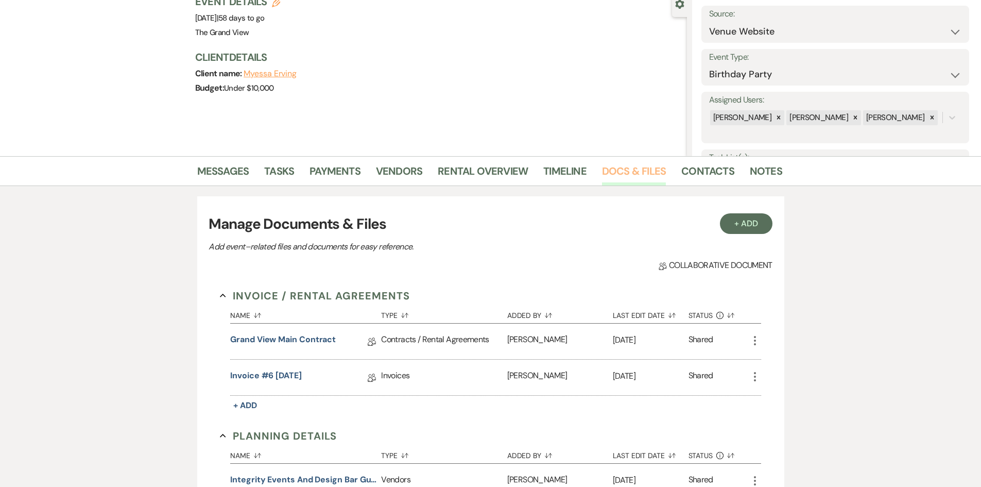
scroll to position [103, 0]
click at [302, 371] on link "Invoice #6 7-16-2025" at bounding box center [266, 377] width 72 height 16
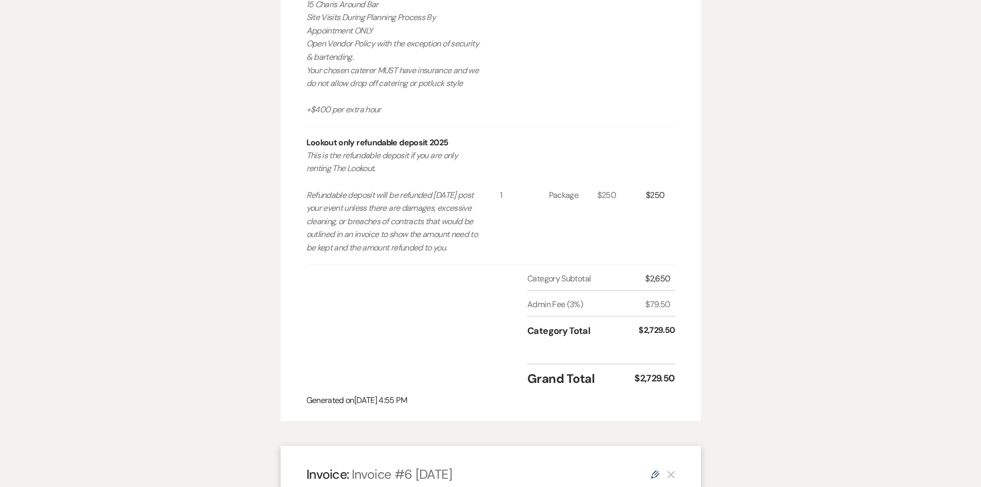
scroll to position [979, 0]
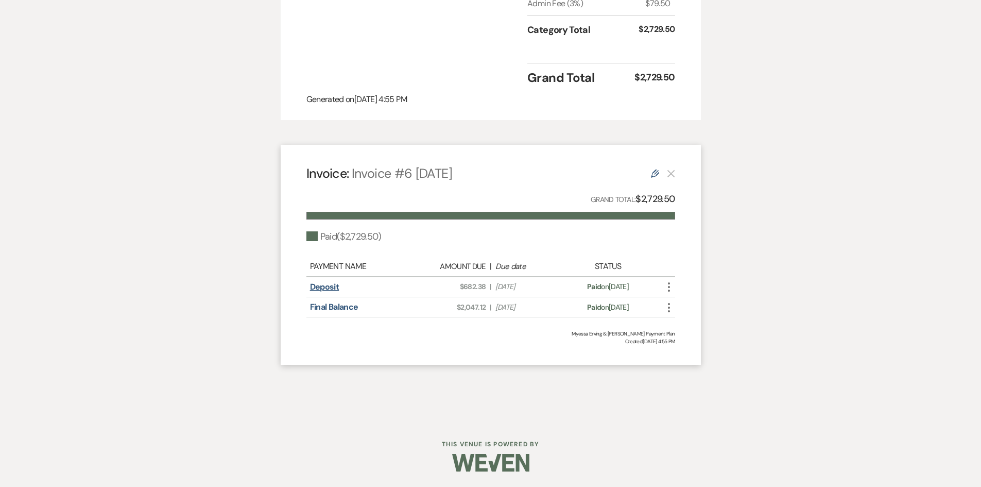
click at [328, 292] on link "Deposit" at bounding box center [324, 286] width 29 height 11
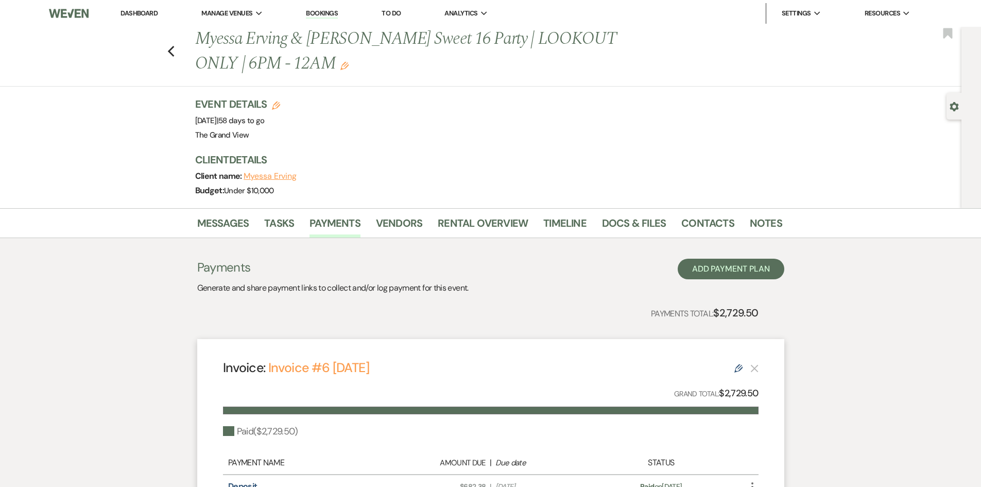
scroll to position [103, 0]
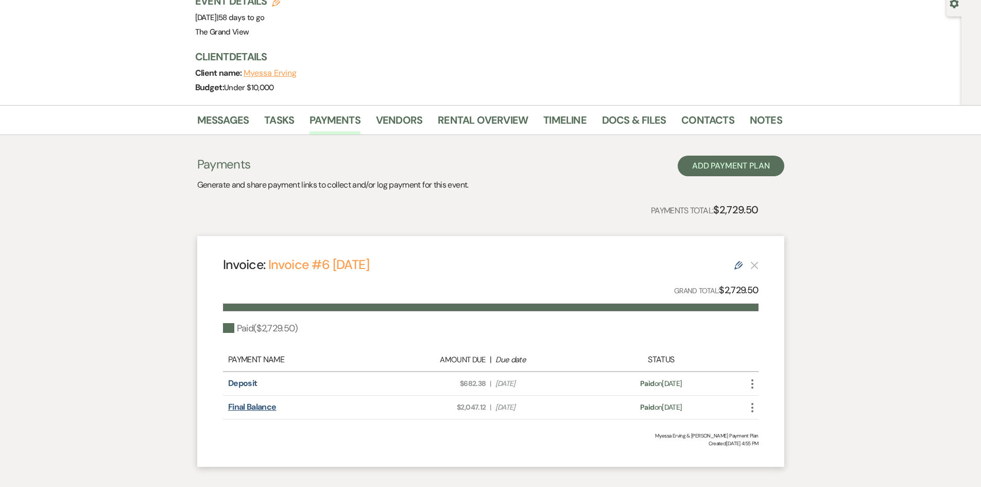
click at [267, 403] on link "Final Balance" at bounding box center [252, 406] width 48 height 11
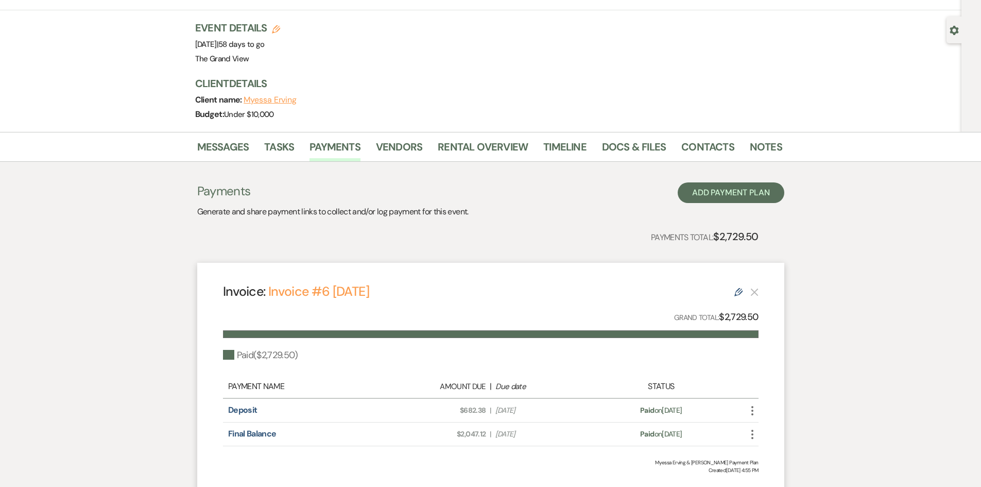
scroll to position [108, 0]
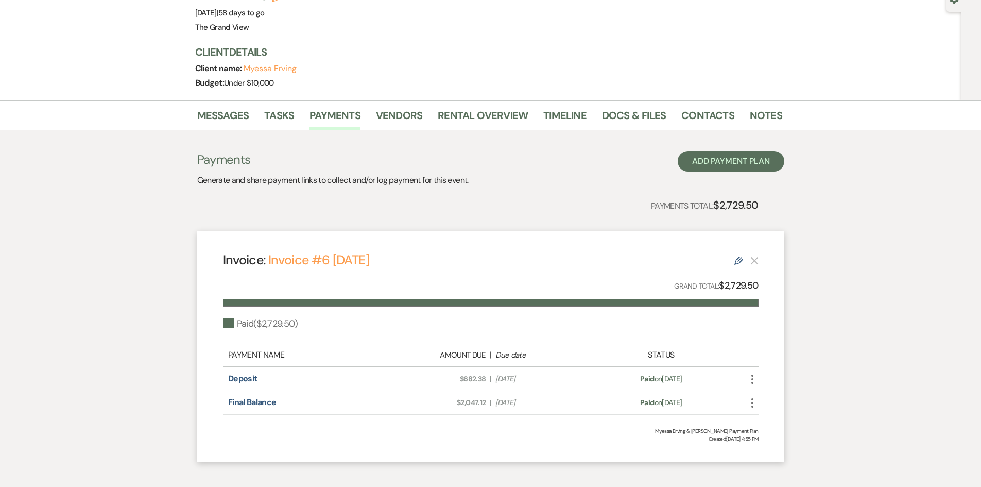
click at [197, 196] on div "Payments Generate and share payment links to collect and/or log payment for thi…" at bounding box center [490, 306] width 587 height 311
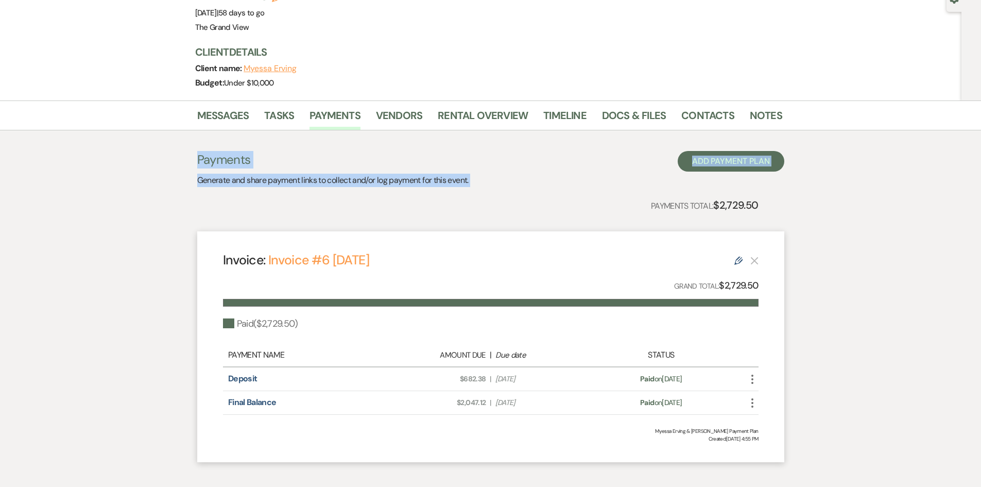
drag, startPoint x: 191, startPoint y: 149, endPoint x: 496, endPoint y: 193, distance: 308.1
click at [496, 193] on div "Messages Tasks Payments Vendors Rental Overview Timeline Docs & Files Contacts …" at bounding box center [490, 285] width 981 height 371
click at [496, 193] on div "Payments Generate and share payment links to collect and/or log payment for thi…" at bounding box center [490, 306] width 587 height 311
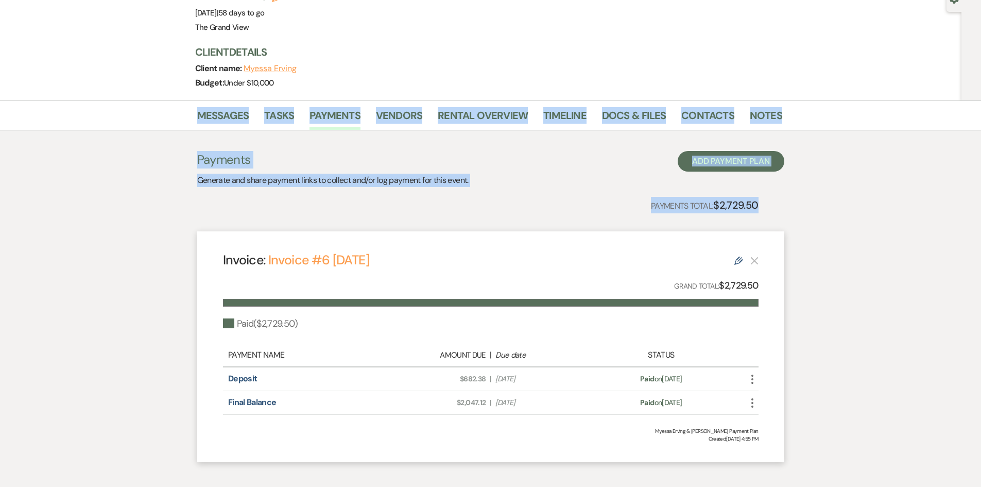
drag, startPoint x: 779, startPoint y: 208, endPoint x: 175, endPoint y: 106, distance: 612.3
click at [175, 106] on div "Messages Tasks Payments Vendors Rental Overview Timeline Docs & Files Contacts …" at bounding box center [490, 285] width 981 height 371
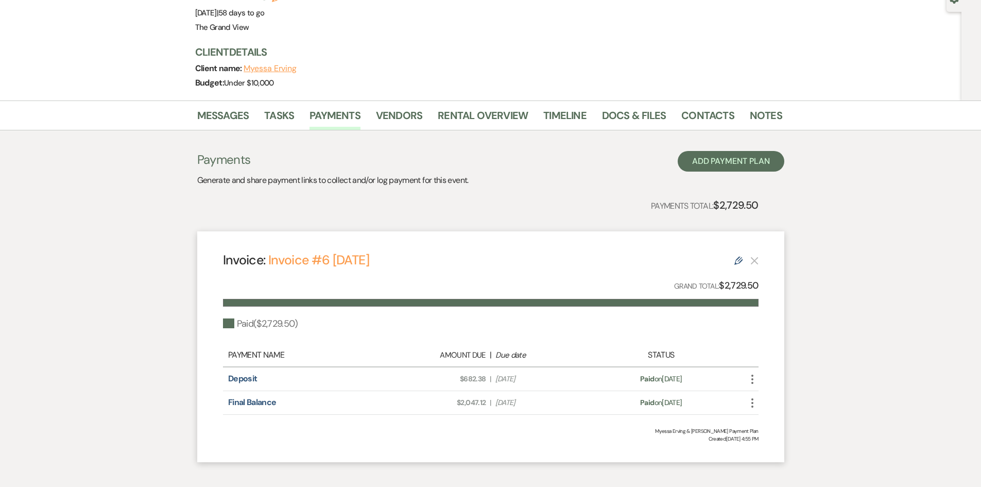
click at [175, 106] on div "Messages Tasks Payments Vendors Rental Overview Timeline Docs & Files Contacts …" at bounding box center [490, 115] width 981 height 30
drag, startPoint x: 177, startPoint y: 106, endPoint x: 772, endPoint y: 440, distance: 682.7
click at [772, 440] on div "Messages Tasks Payments Vendors Rental Overview Timeline Docs & Files Contacts …" at bounding box center [490, 285] width 981 height 371
click at [772, 440] on div "Invoice: Invoice #6 [DATE] Edit Grand Total: $2,729.50 Paid ( $2,729.50 ) Payme…" at bounding box center [490, 346] width 587 height 230
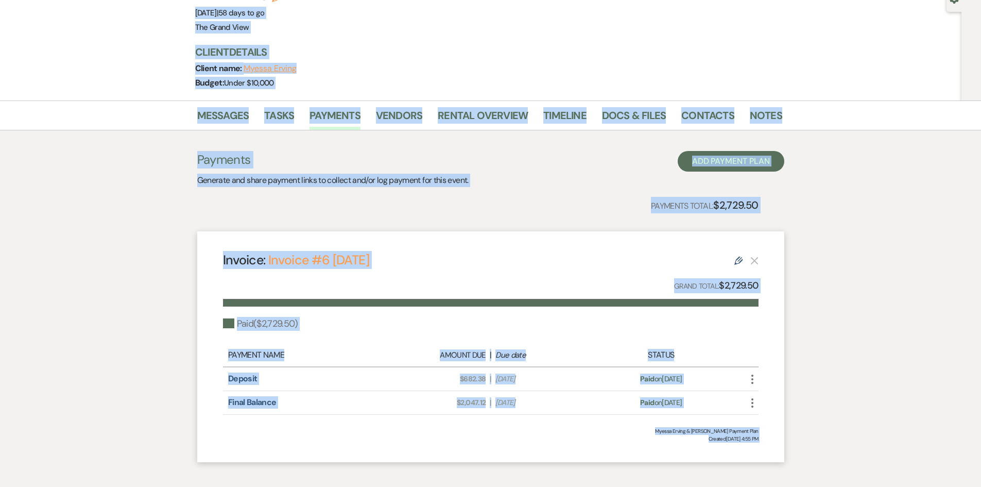
drag, startPoint x: 762, startPoint y: 438, endPoint x: 179, endPoint y: 11, distance: 722.7
click at [179, 11] on div "Previous Myessa Erving & [PERSON_NAME] Sweet 16 Party | LOOKOUT ONLY | 6PM - 12…" at bounding box center [490, 195] width 981 height 553
click at [183, 11] on div "Previous Myessa Erving & [PERSON_NAME] Sweet 16 Party | LOOKOUT ONLY | 6PM - 12…" at bounding box center [481, 9] width 962 height 181
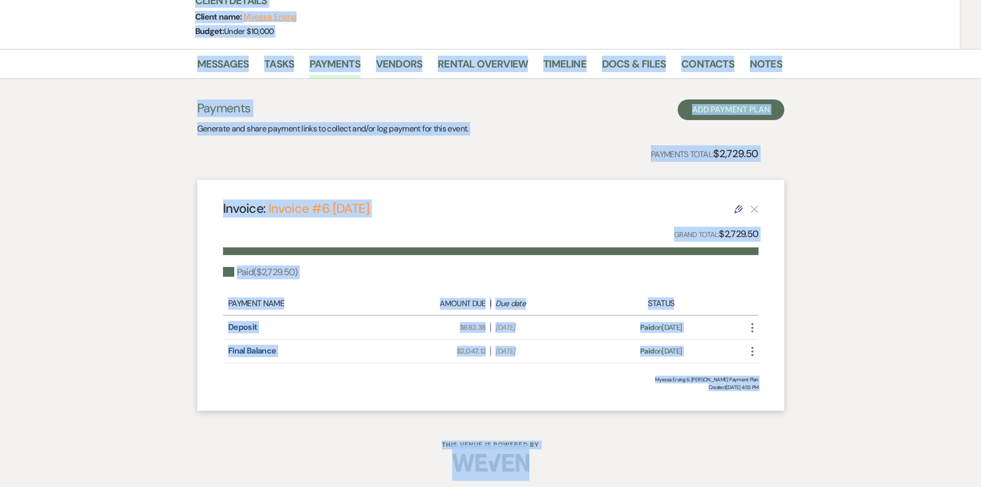
drag, startPoint x: 188, startPoint y: 11, endPoint x: 536, endPoint y: 464, distance: 571.6
click at [536, 464] on div "Dashboard Manage Venues Expand The [GEOGRAPHIC_DATA] Sellmark Ranch Bookings To…" at bounding box center [490, 164] width 981 height 646
click at [542, 465] on div at bounding box center [490, 462] width 527 height 48
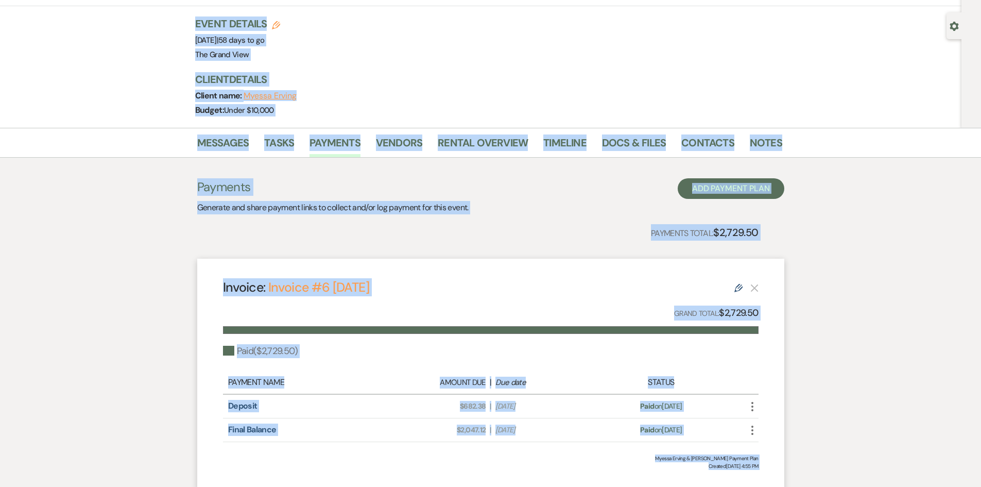
scroll to position [49, 0]
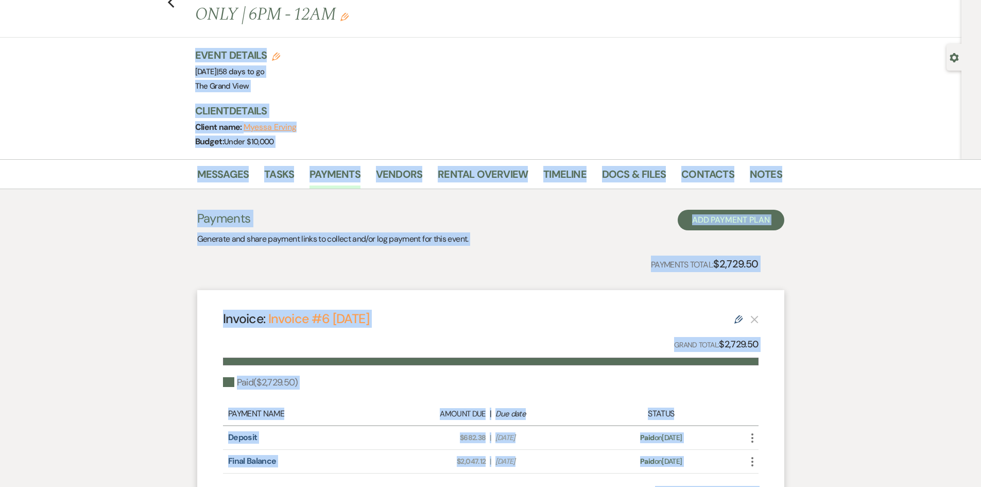
drag, startPoint x: 543, startPoint y: 465, endPoint x: 189, endPoint y: 51, distance: 545.0
click at [189, 51] on div "Dashboard Manage Venues Expand The [GEOGRAPHIC_DATA] Sellmark Ranch Bookings To…" at bounding box center [490, 274] width 981 height 646
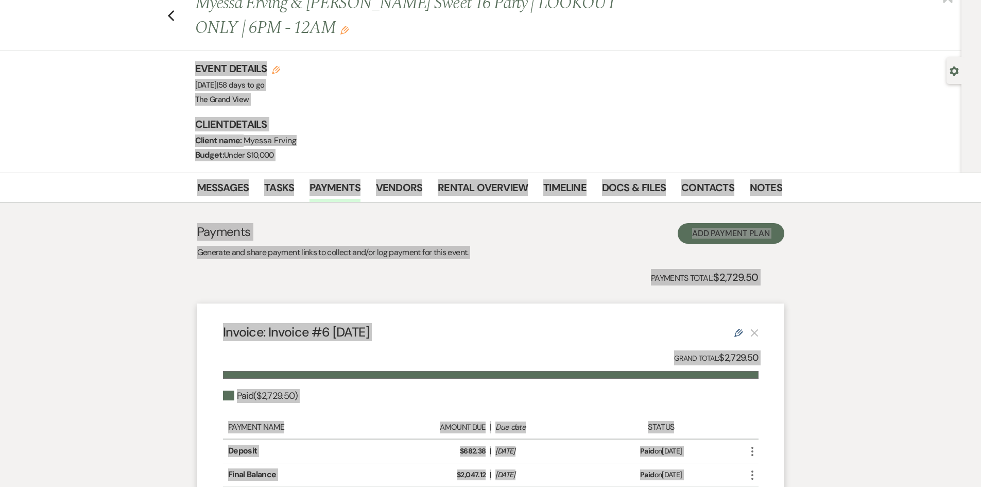
scroll to position [0, 0]
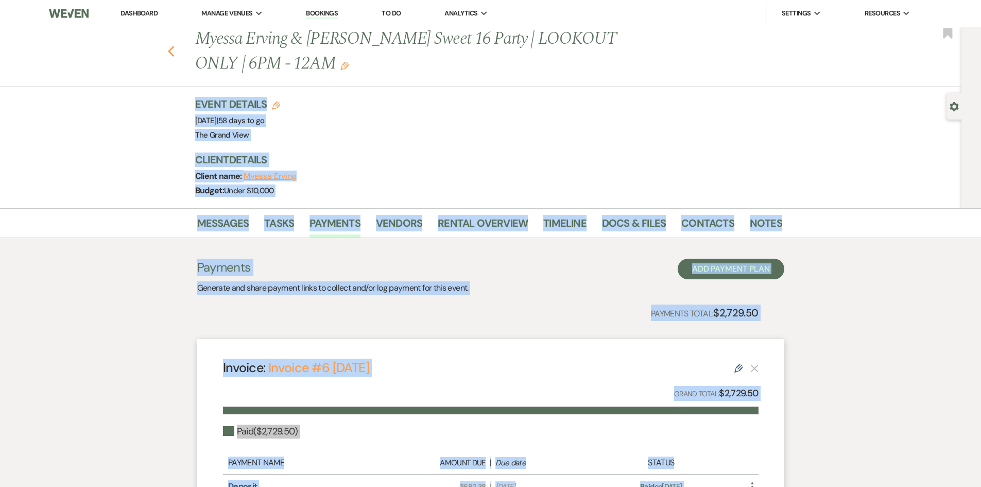
click at [173, 54] on icon "Previous" at bounding box center [171, 51] width 8 height 12
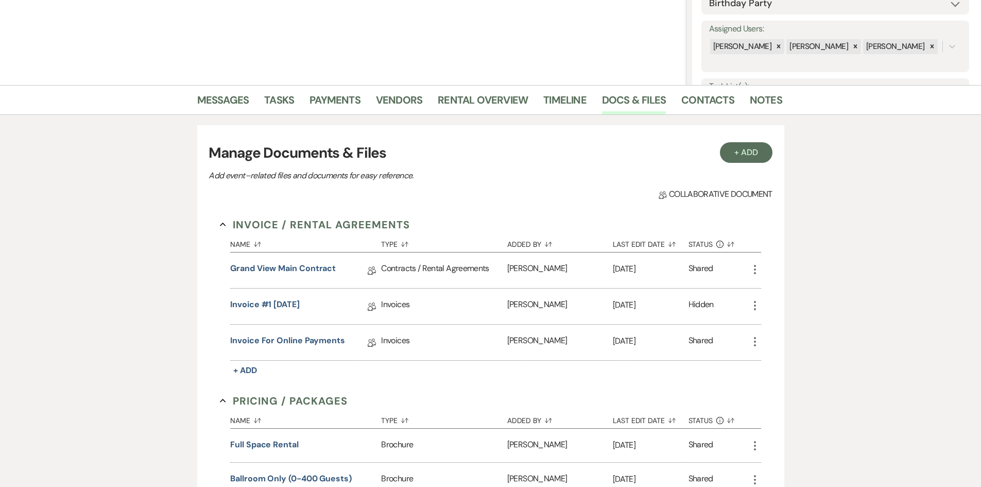
scroll to position [258, 0]
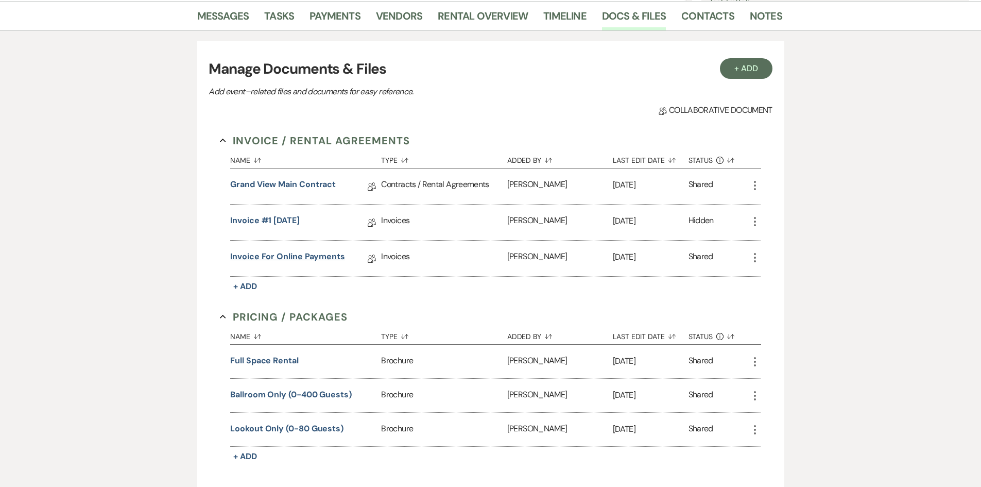
click at [278, 256] on link "Invoice for online payments" at bounding box center [287, 258] width 115 height 16
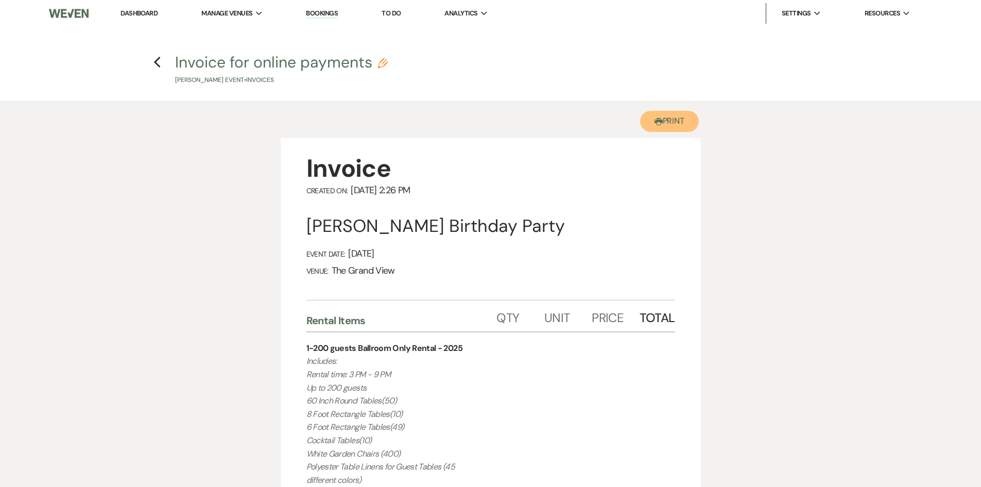
click at [667, 124] on button "Printer Print" at bounding box center [669, 121] width 59 height 21
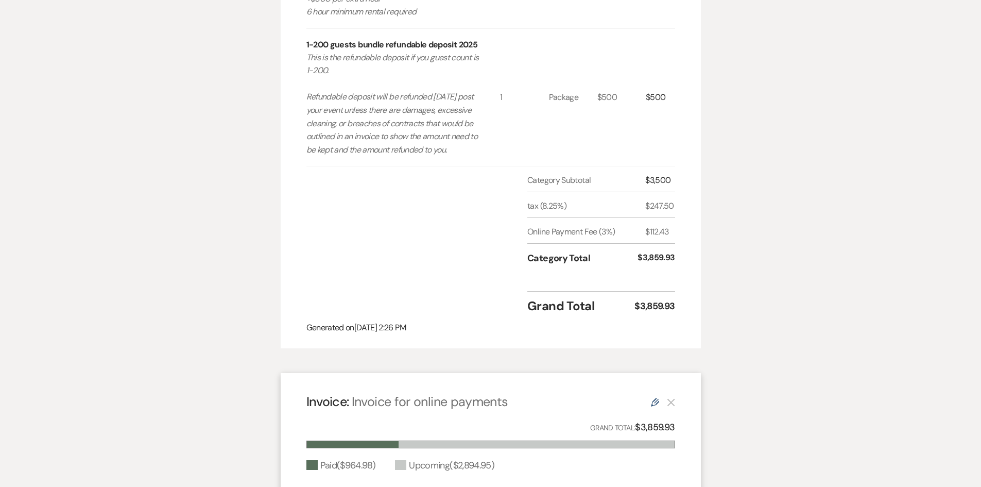
scroll to position [824, 0]
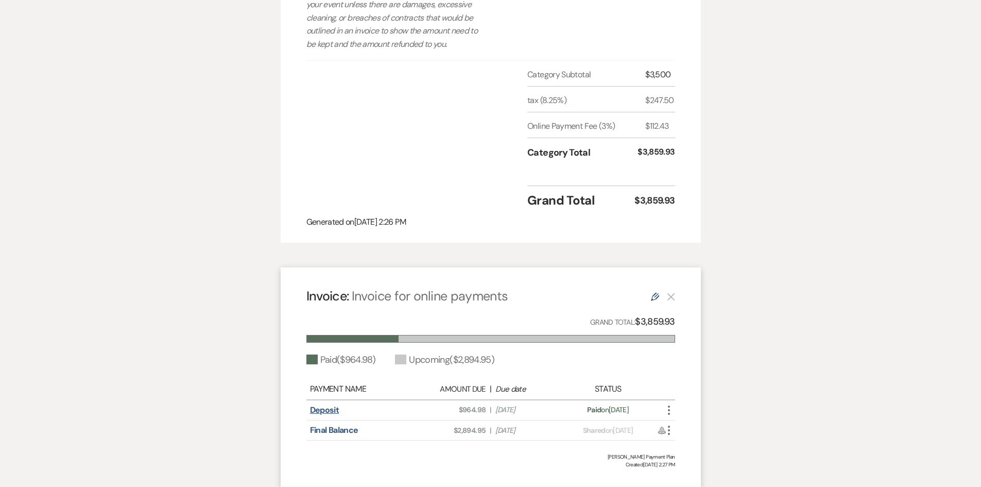
click at [329, 415] on link "Deposit" at bounding box center [324, 409] width 29 height 11
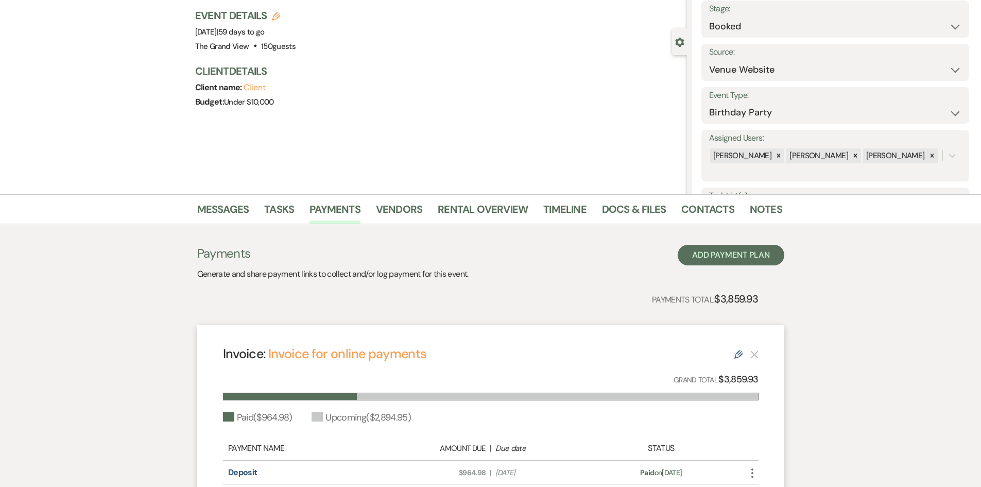
scroll to position [4, 0]
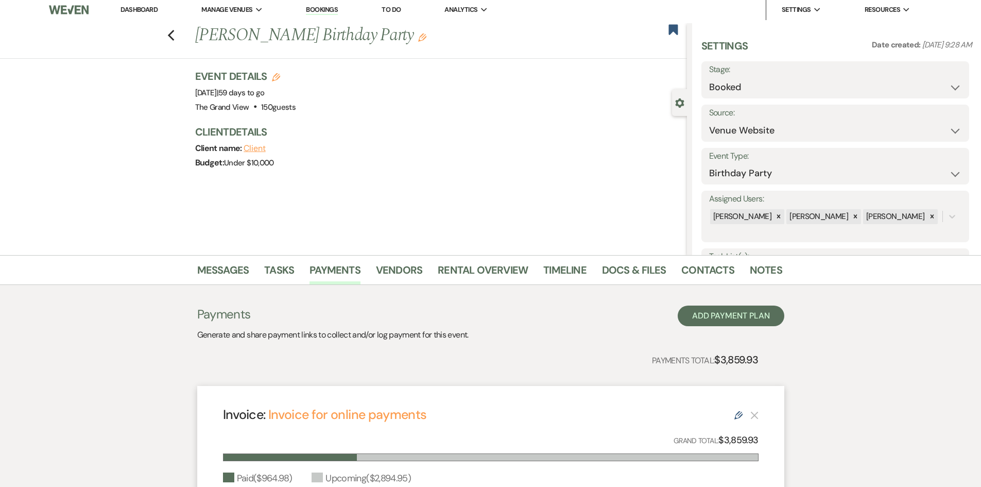
click at [326, 13] on link "Bookings" at bounding box center [322, 10] width 32 height 10
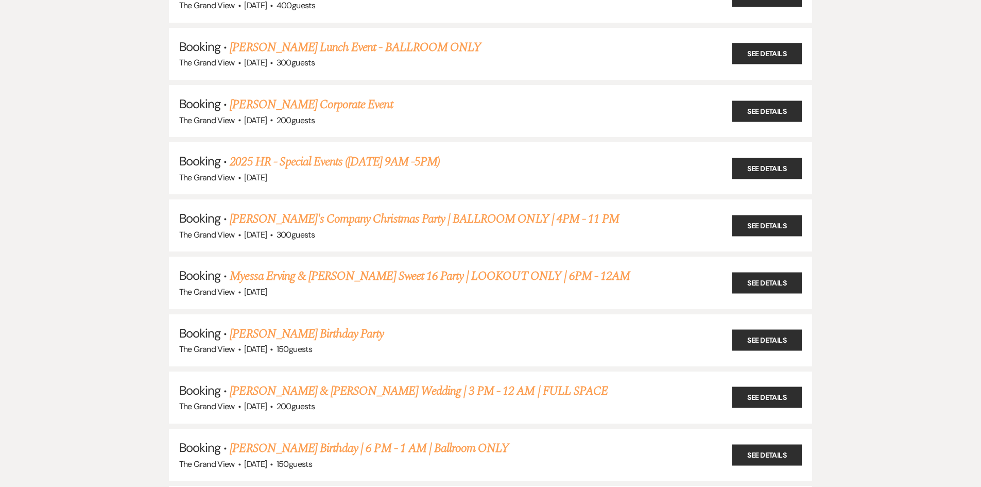
scroll to position [1391, 0]
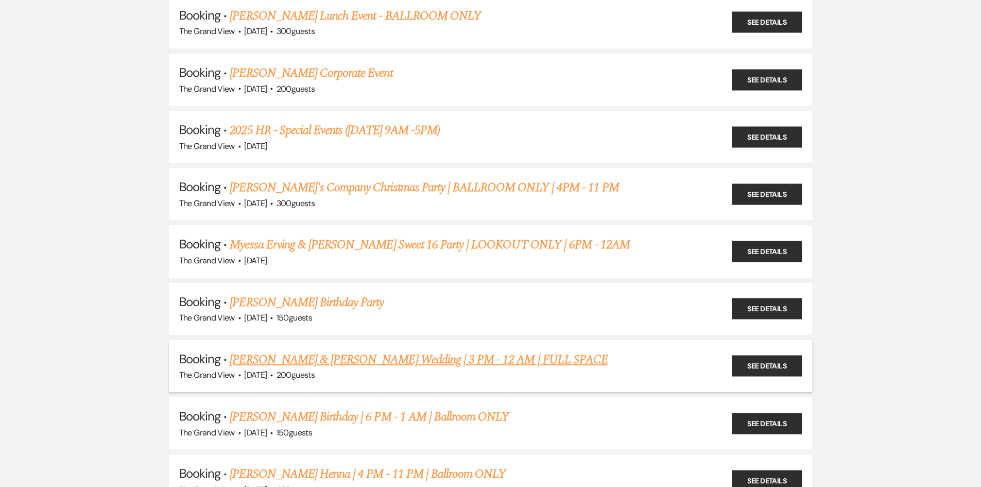
click at [357, 366] on link "[PERSON_NAME] & [PERSON_NAME] Wedding | 3 PM - 12 AM | FULL SPACE" at bounding box center [419, 359] width 378 height 19
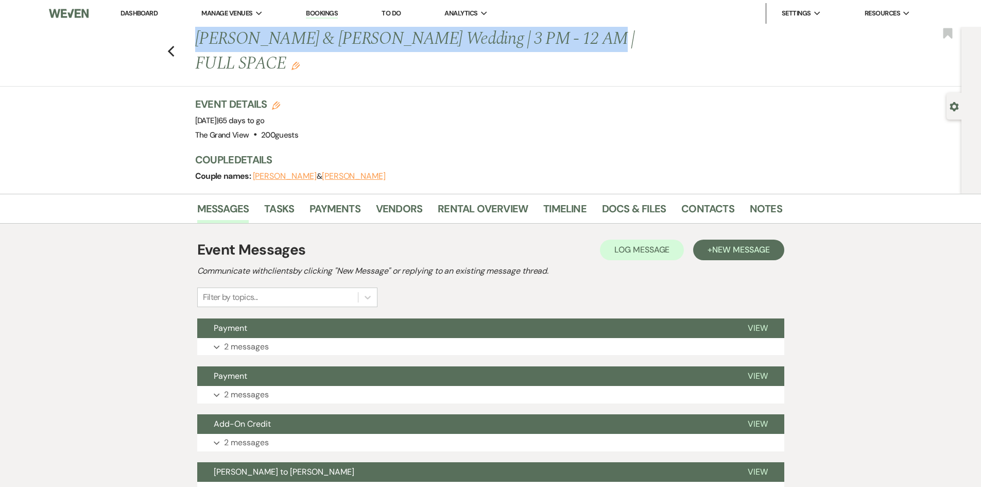
drag, startPoint x: 199, startPoint y: 41, endPoint x: 570, endPoint y: 45, distance: 370.9
click at [570, 45] on h1 "Salazar & Flores Wedding | 3 PM - 12 AM | FULL SPACE Edit" at bounding box center [426, 51] width 462 height 49
copy h1 "[PERSON_NAME] & [PERSON_NAME] Wedding | 3 PM - 12 AM | FULL SPACE"
click at [642, 200] on link "Docs & Files" at bounding box center [634, 211] width 64 height 23
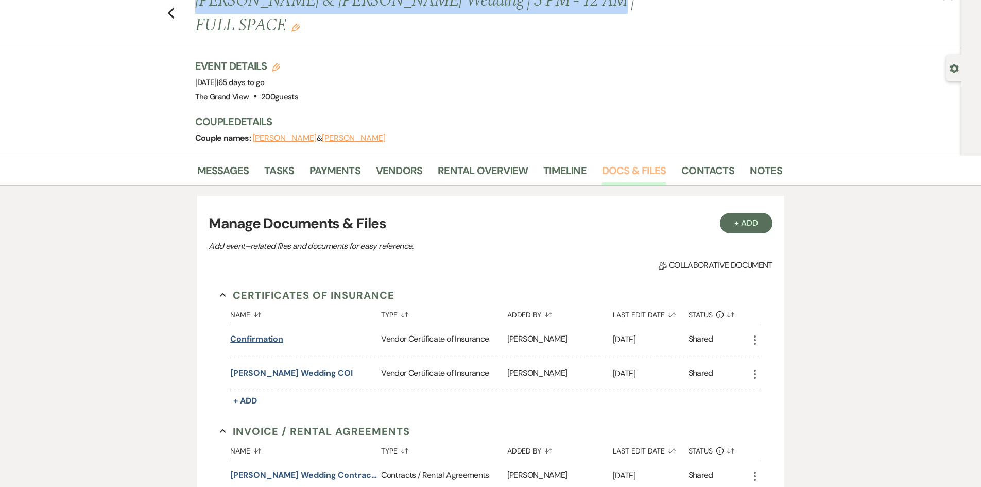
scroll to position [103, 0]
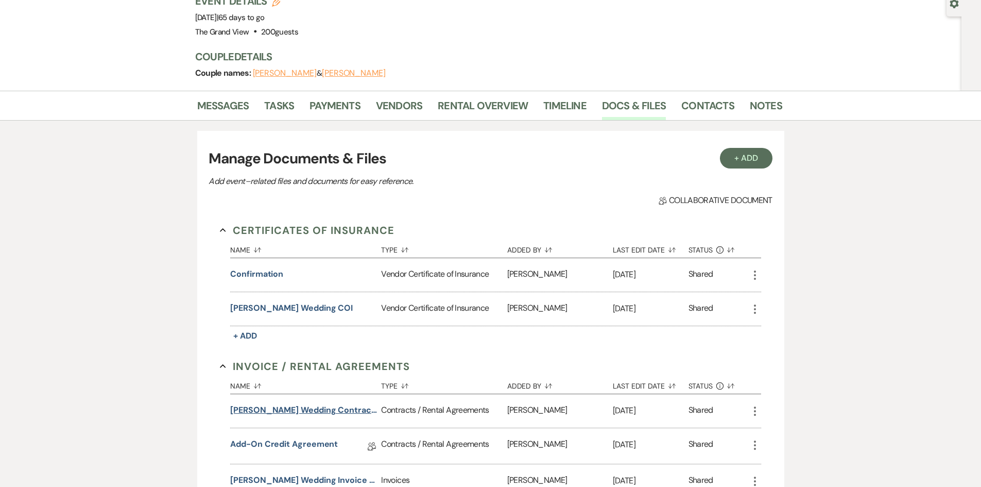
click at [296, 404] on button "Stephanie Flores Wedding Contract 12-19-25" at bounding box center [303, 410] width 147 height 12
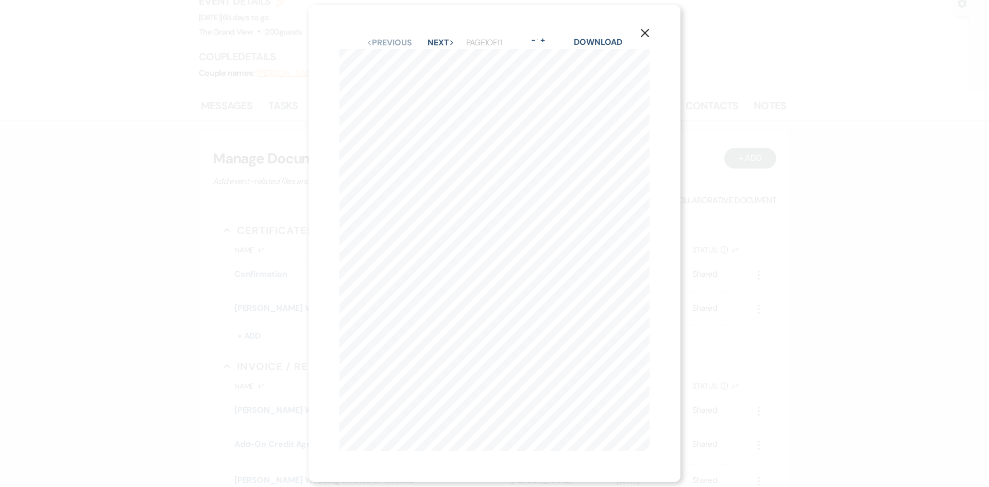
click at [649, 32] on icon "X" at bounding box center [644, 32] width 9 height 9
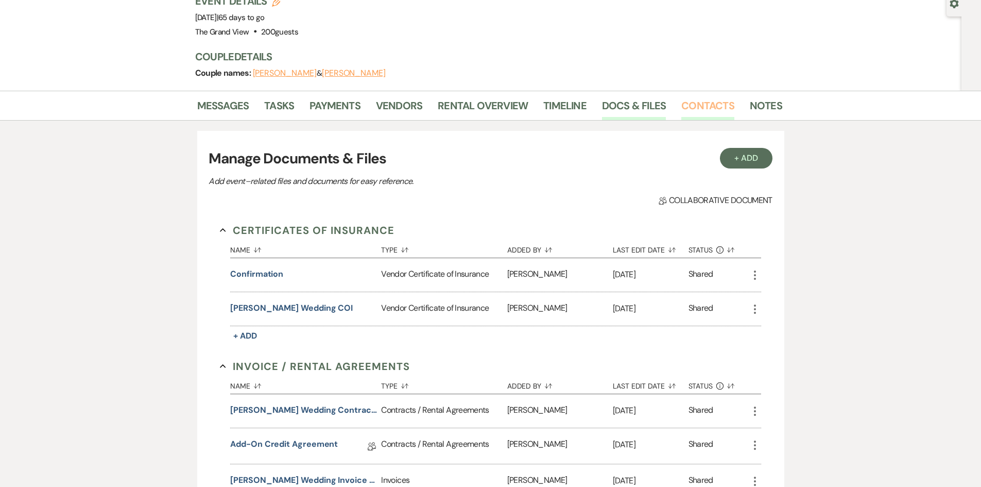
click at [690, 97] on link "Contacts" at bounding box center [707, 108] width 53 height 23
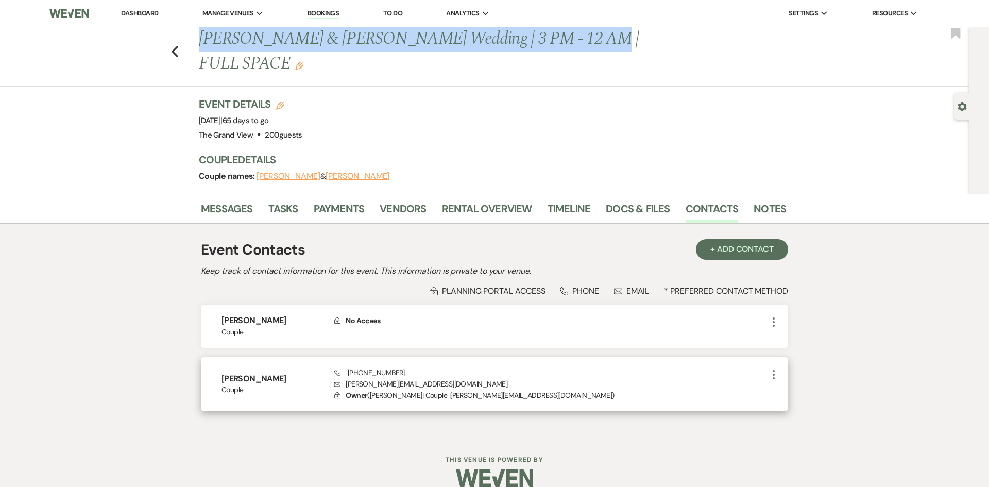
drag, startPoint x: 297, startPoint y: 353, endPoint x: 220, endPoint y: 359, distance: 77.4
click at [220, 359] on div "Stephanie Flores Couple Phone (214) 986-6949 Envelope stephanie.flores95@icloud…" at bounding box center [494, 384] width 587 height 55
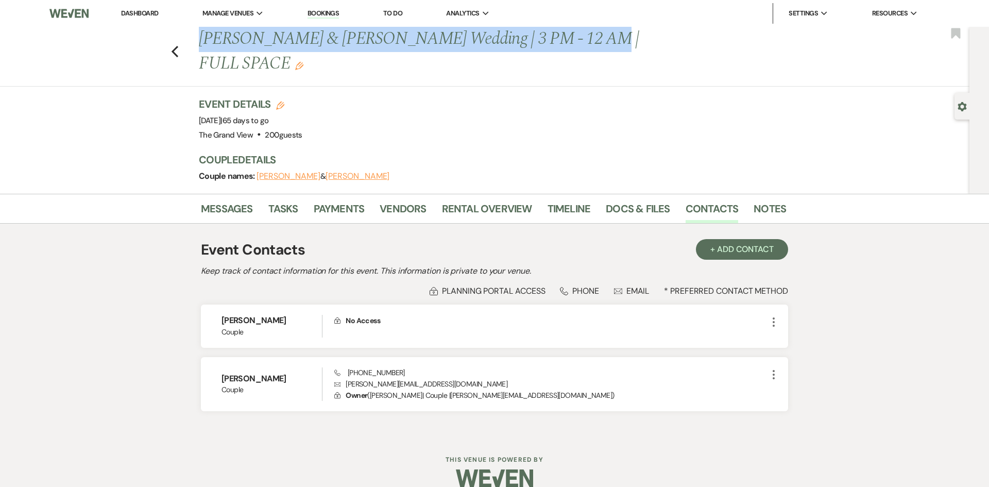
copy h6 "Stephanie Flores"
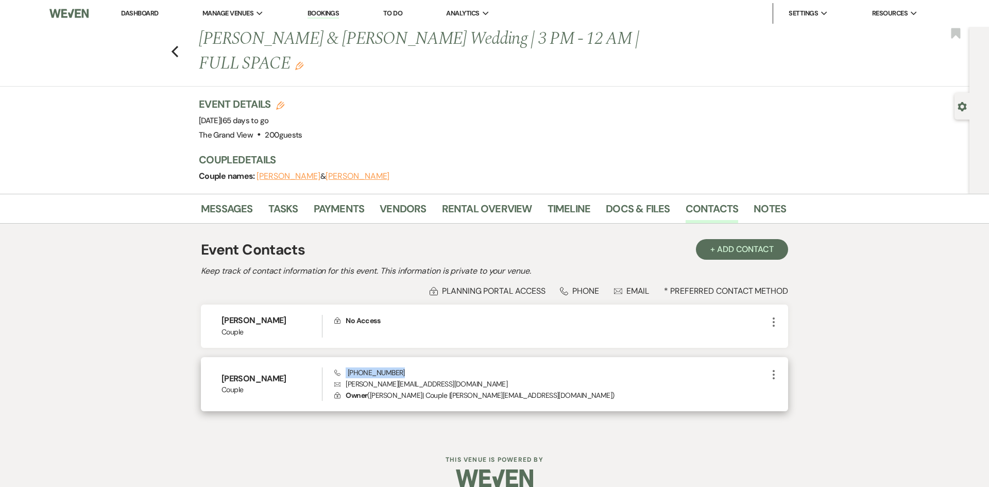
drag, startPoint x: 406, startPoint y: 348, endPoint x: 342, endPoint y: 352, distance: 64.0
click at [342, 367] on div "Phone (214) 986-6949 Envelope stephanie.flores95@icloud.com Lock Owner ( Stepha…" at bounding box center [550, 384] width 433 height 34
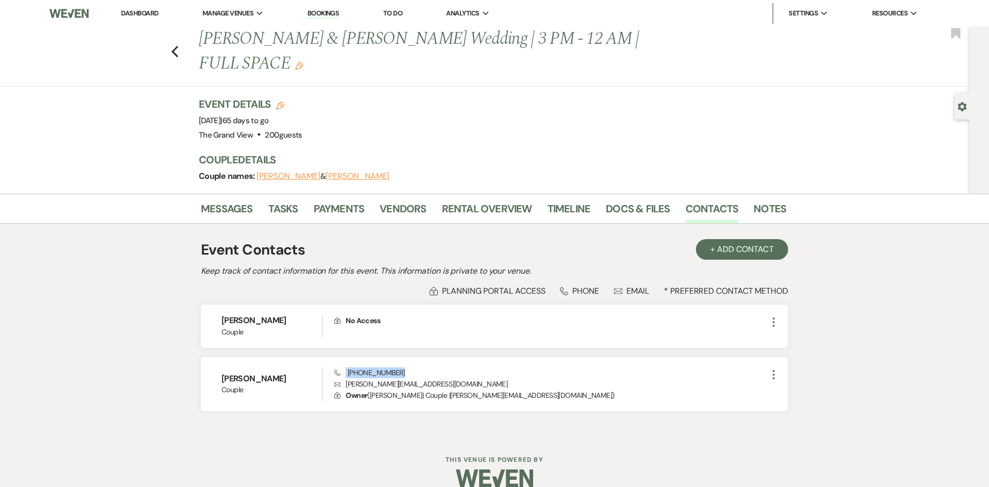
copy span "(214) 986-6949"
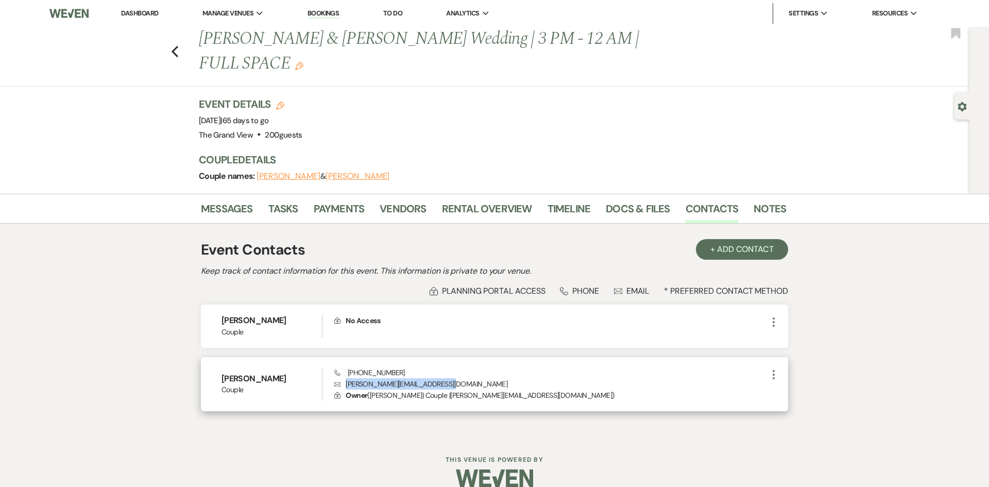
drag, startPoint x: 453, startPoint y: 360, endPoint x: 338, endPoint y: 364, distance: 114.9
click at [338, 378] on p "Envelope stephanie.flores95@icloud.com" at bounding box center [550, 383] width 433 height 11
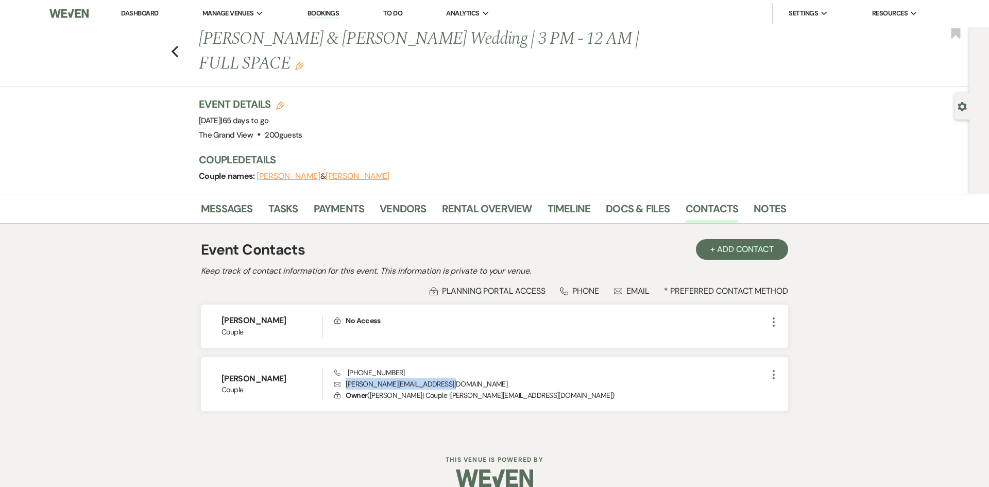
copy p "stephanie.flores95@icloud.com"
drag, startPoint x: 294, startPoint y: 293, endPoint x: 206, endPoint y: 298, distance: 88.7
click at [206, 304] on div "Stephen Salazar Couple Lock No Access More" at bounding box center [494, 325] width 587 height 43
copy h6 "Stephen Salazar"
click at [230, 200] on link "Messages" at bounding box center [227, 211] width 52 height 23
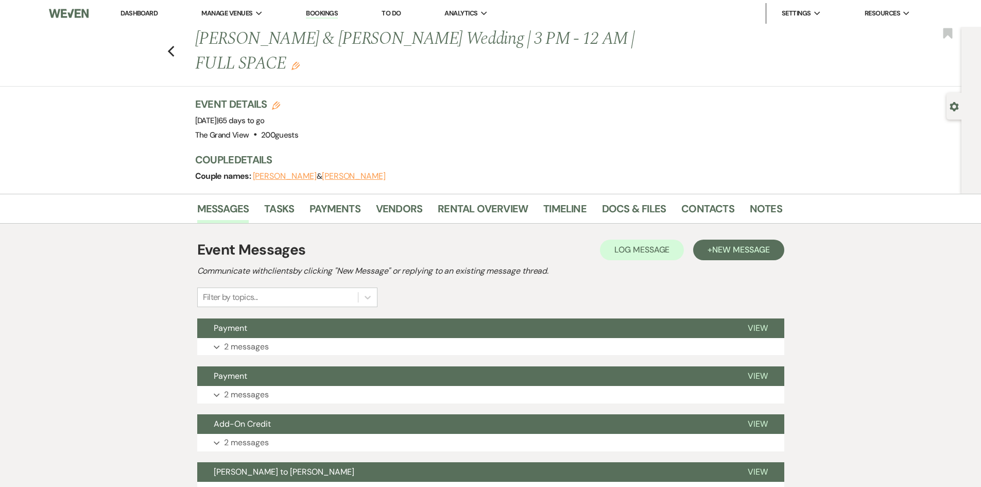
click at [955, 109] on use "button" at bounding box center [954, 106] width 9 height 9
select select "5"
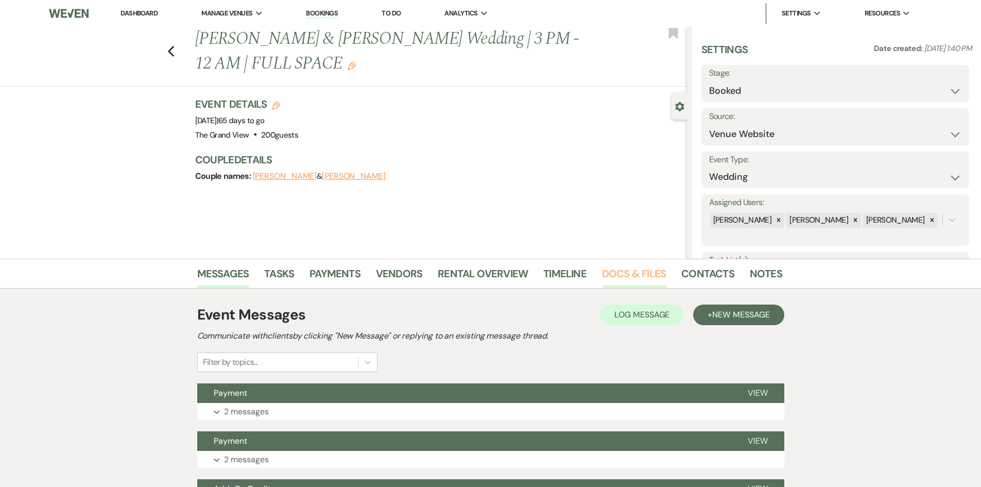
click at [626, 266] on link "Docs & Files" at bounding box center [634, 276] width 64 height 23
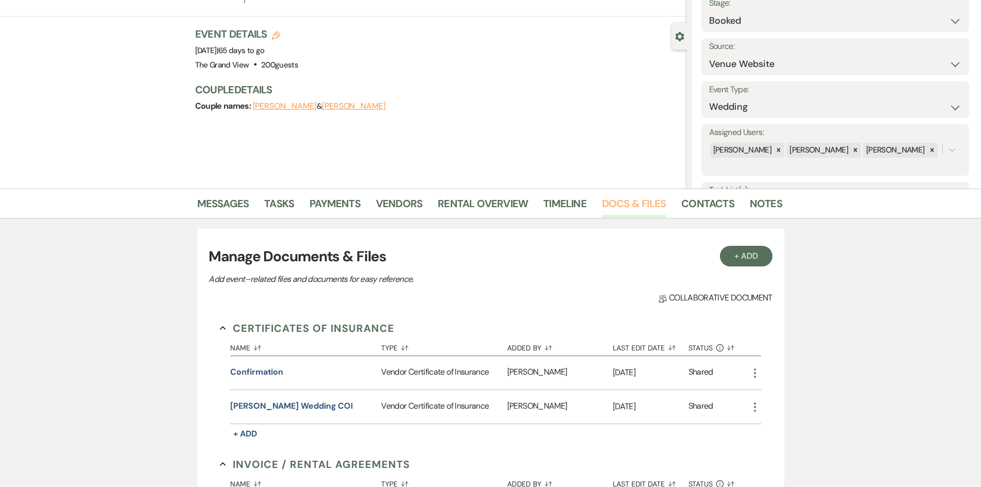
scroll to position [206, 0]
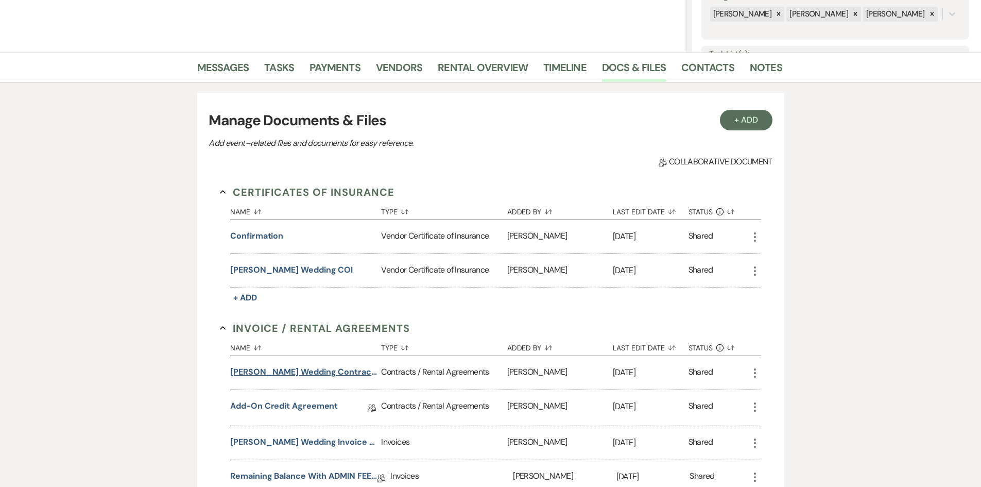
click at [297, 371] on button "Stephanie Flores Wedding Contract 12-19-25" at bounding box center [303, 372] width 147 height 12
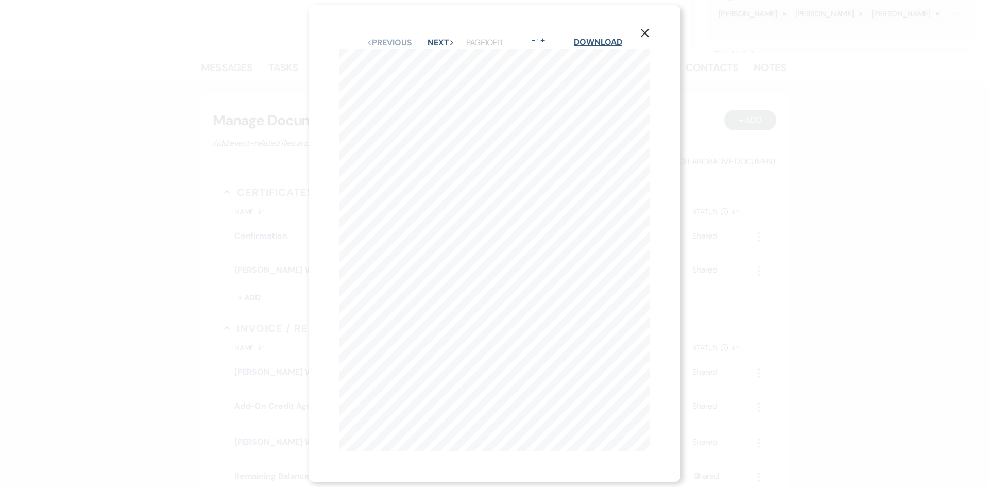
click at [610, 37] on link "Download" at bounding box center [598, 42] width 48 height 11
click at [650, 31] on icon "X" at bounding box center [644, 32] width 9 height 9
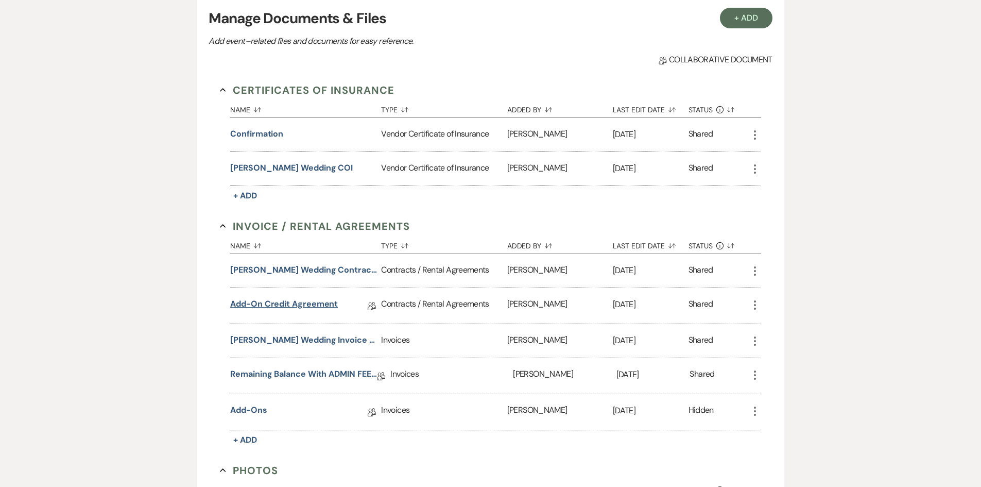
scroll to position [309, 0]
click at [300, 306] on link "Add-On Credit Agreement" at bounding box center [284, 305] width 108 height 16
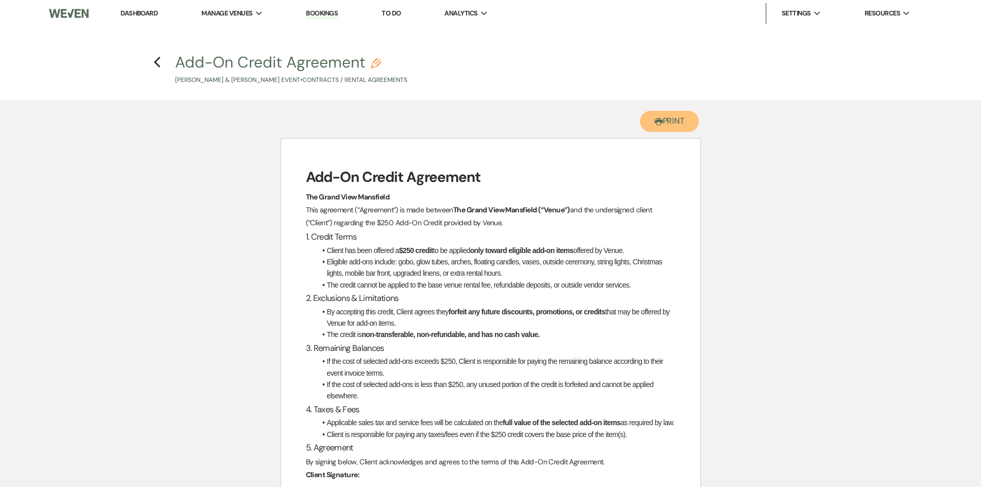
click at [668, 118] on button "Printer Print" at bounding box center [669, 121] width 59 height 21
click at [158, 64] on icon "Previous" at bounding box center [157, 62] width 8 height 12
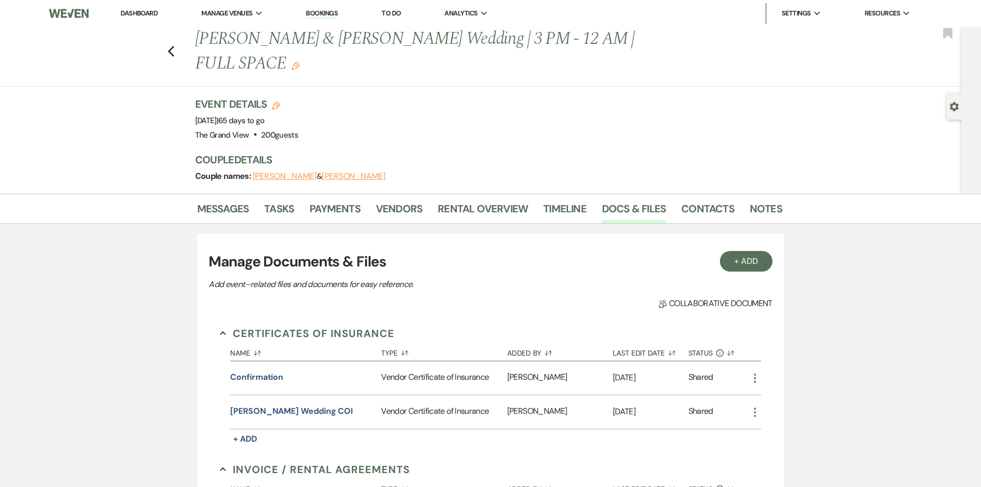
scroll to position [309, 0]
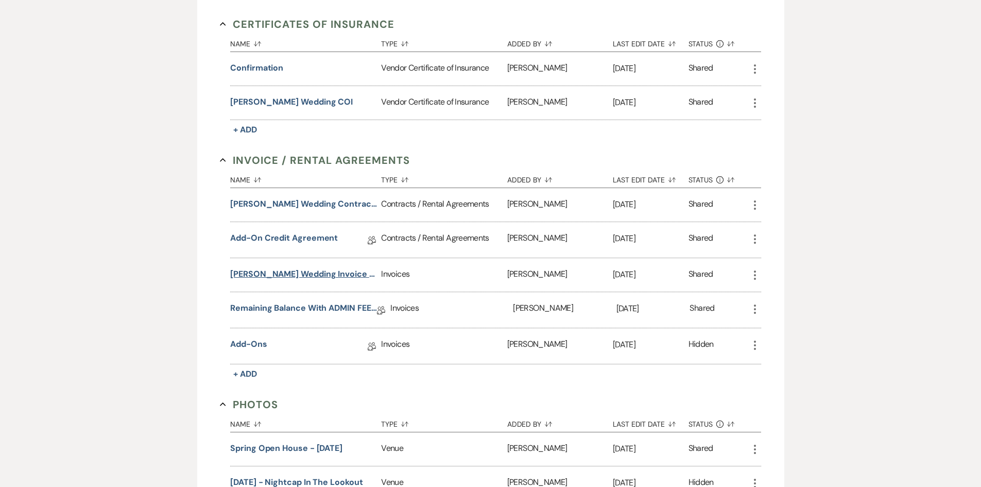
click at [316, 268] on button "Stephanie Flores Wedding Invoice 12-19-25" at bounding box center [303, 274] width 147 height 12
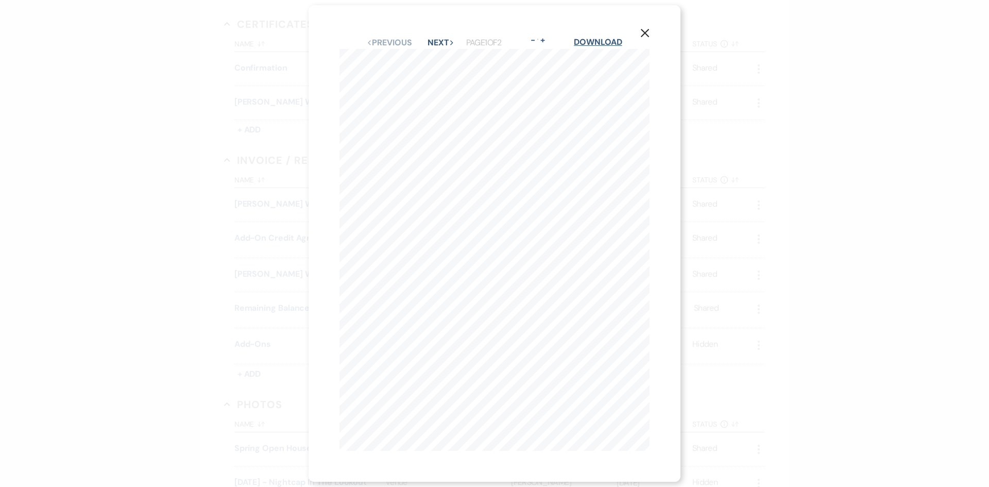
click at [608, 37] on link "Download" at bounding box center [598, 42] width 48 height 11
click at [649, 30] on use "button" at bounding box center [645, 33] width 8 height 8
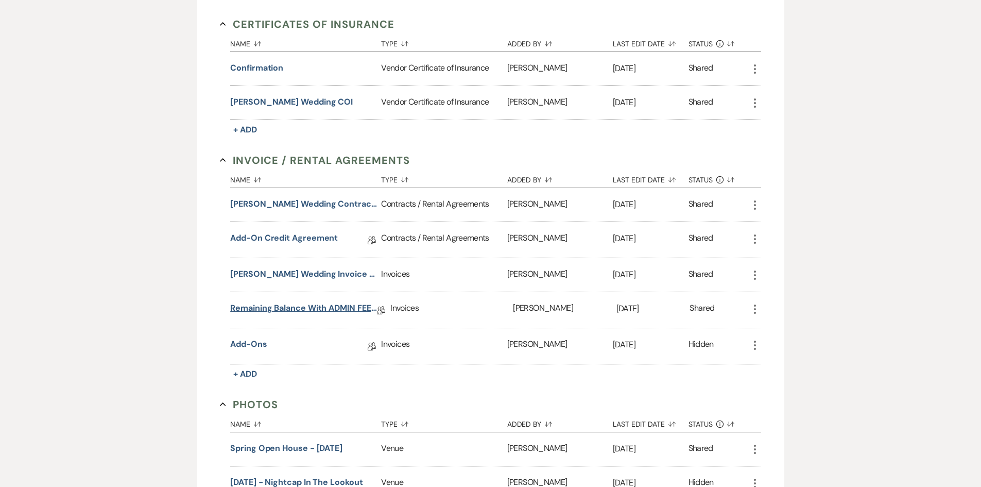
click at [298, 302] on link "Remaining Balance with ADMIN FEE 3-13-2025" at bounding box center [303, 310] width 147 height 16
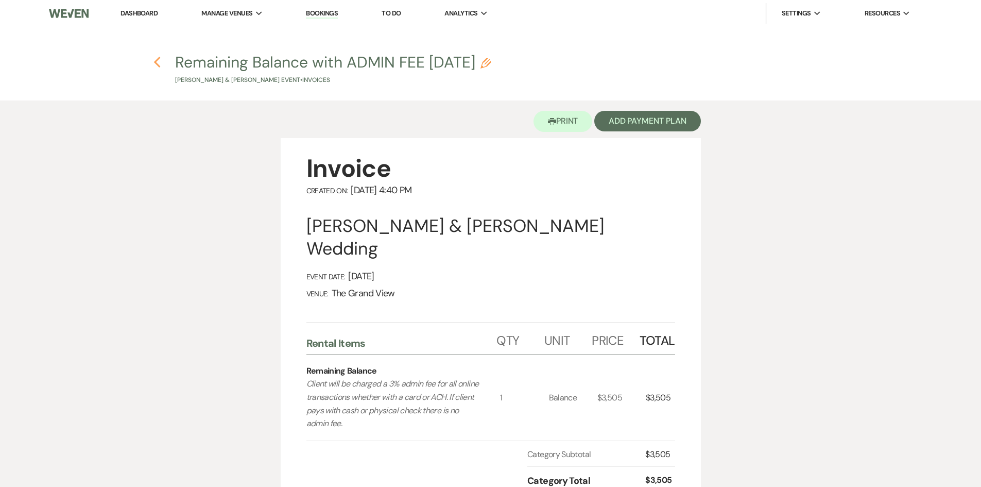
click at [158, 58] on icon "Previous" at bounding box center [157, 62] width 8 height 12
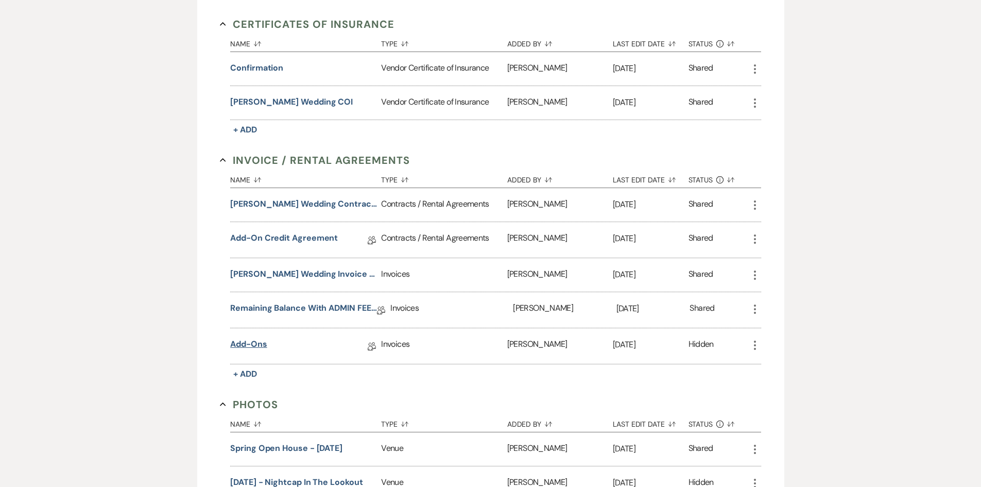
click at [257, 338] on link "Add-ons" at bounding box center [248, 346] width 37 height 16
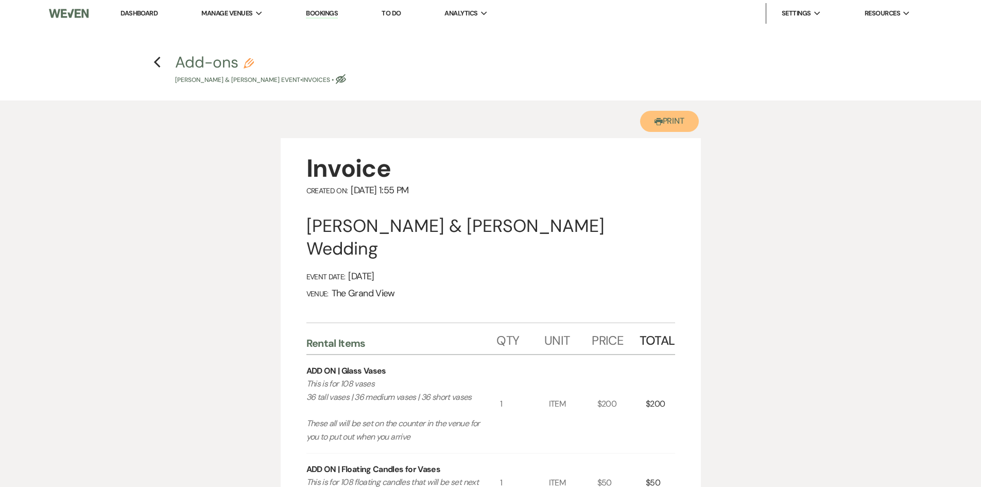
click at [674, 127] on button "Printer Print" at bounding box center [669, 121] width 59 height 21
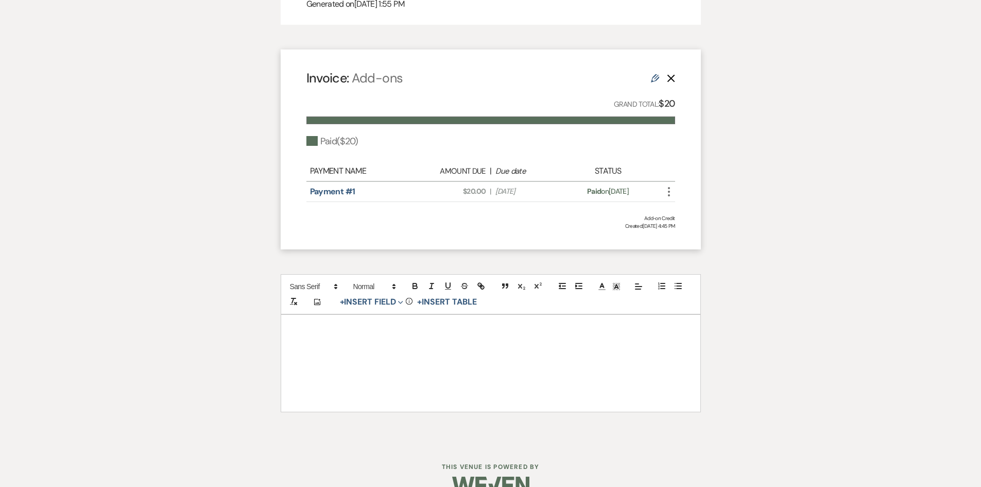
scroll to position [618, 0]
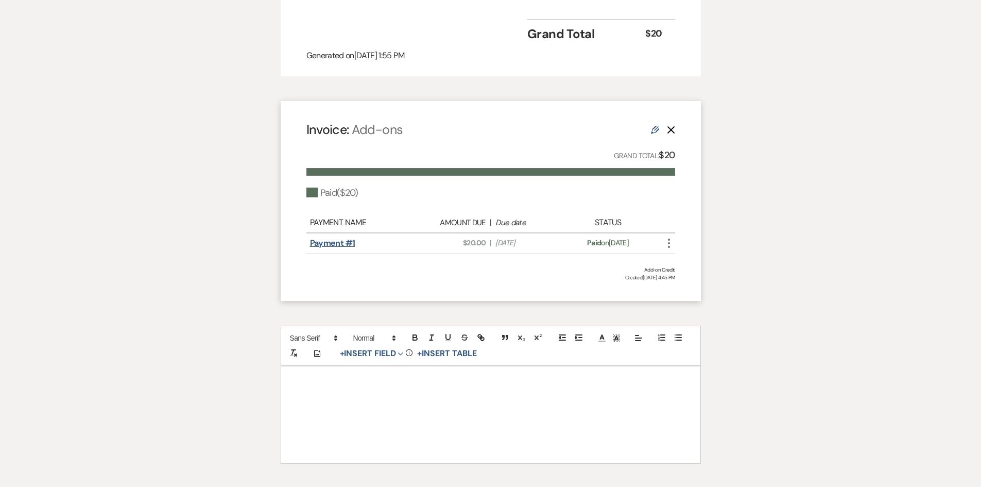
click at [335, 246] on link "Payment #1" at bounding box center [332, 242] width 45 height 11
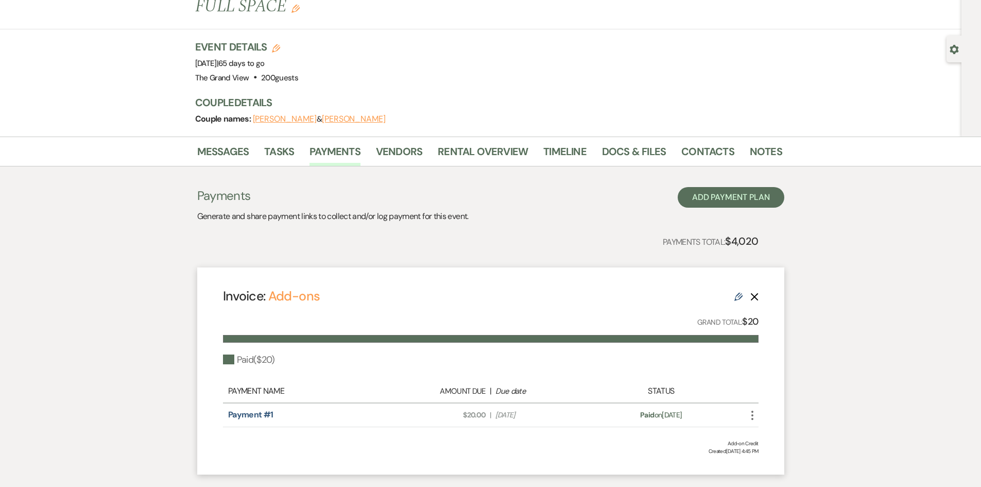
scroll to position [52, 0]
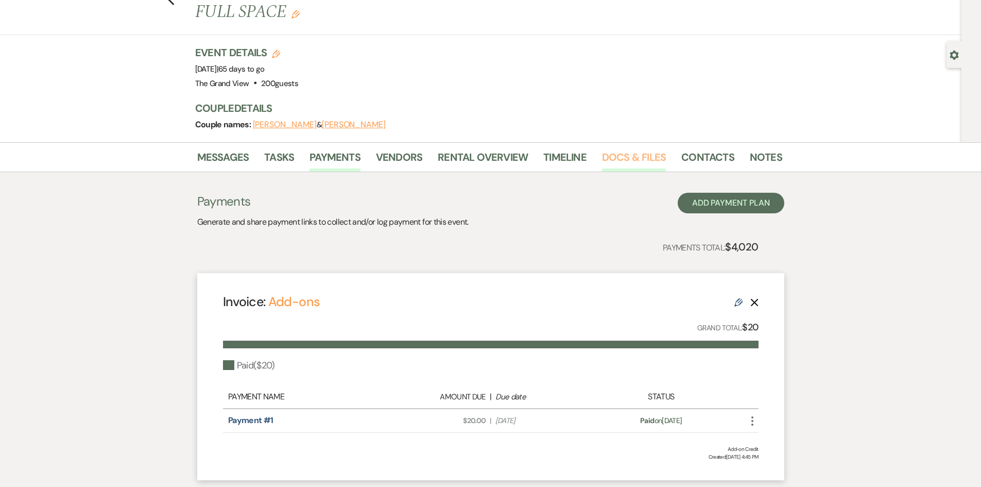
click at [622, 149] on link "Docs & Files" at bounding box center [634, 160] width 64 height 23
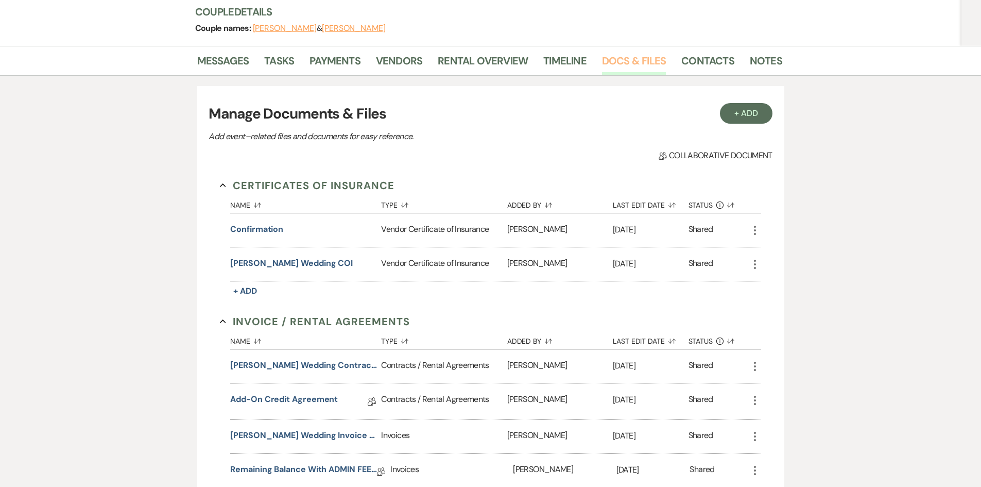
scroll to position [258, 0]
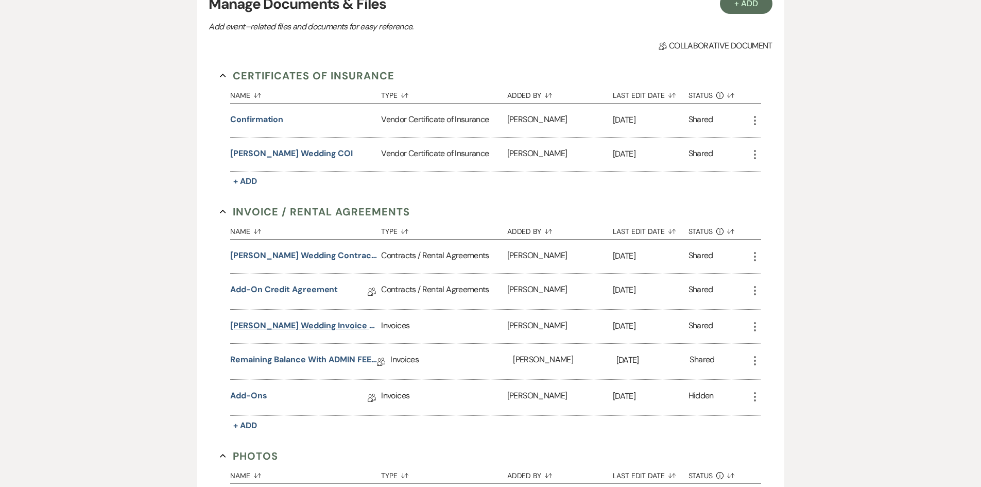
click at [286, 319] on button "Stephanie Flores Wedding Invoice 12-19-25" at bounding box center [303, 325] width 147 height 12
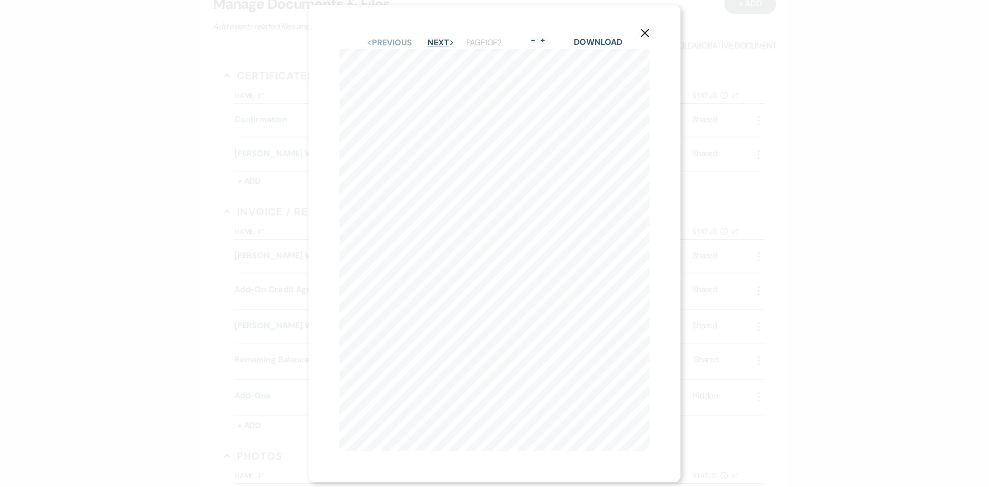
click at [441, 40] on button "Next Next" at bounding box center [441, 43] width 27 height 8
click at [646, 34] on button "X" at bounding box center [644, 33] width 15 height 18
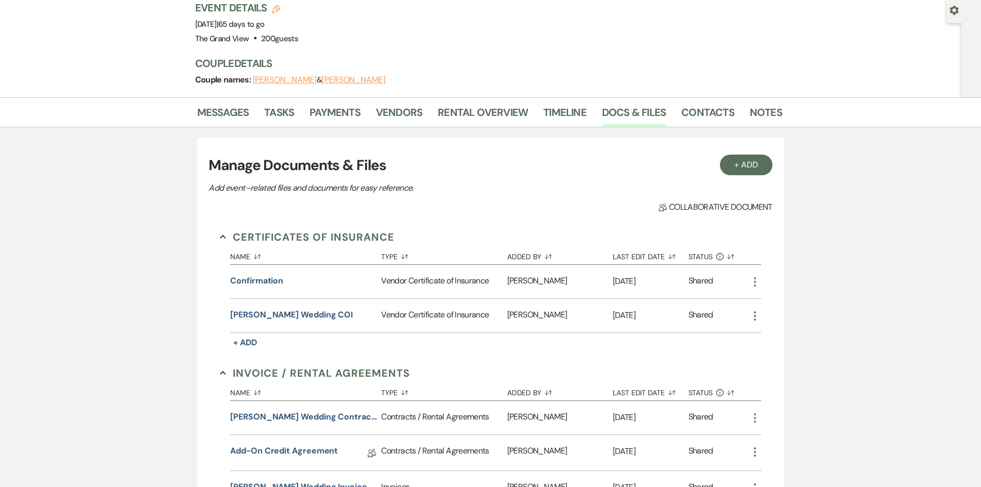
scroll to position [0, 0]
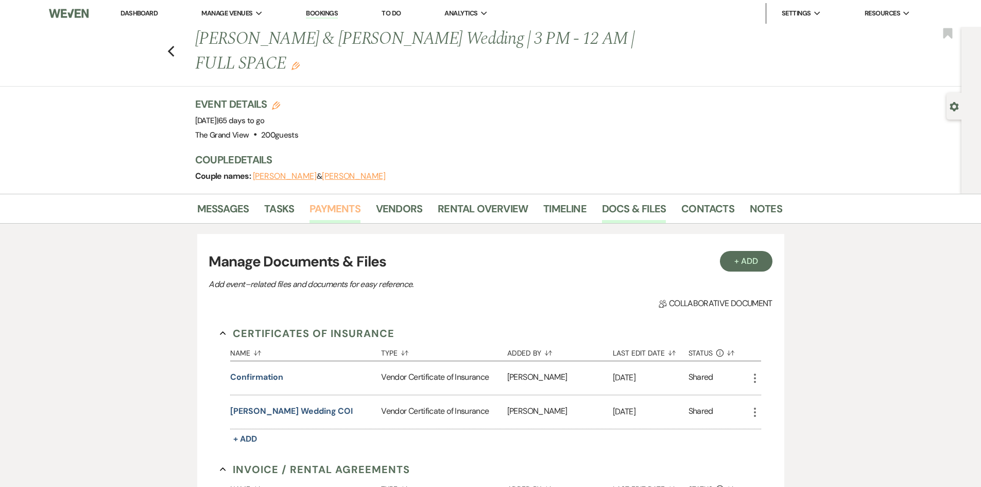
click at [326, 200] on link "Payments" at bounding box center [335, 211] width 51 height 23
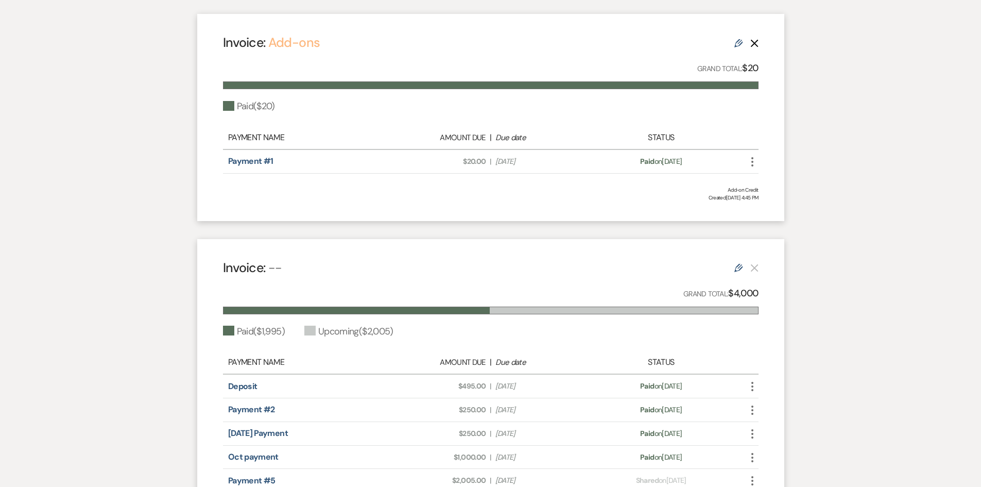
scroll to position [361, 0]
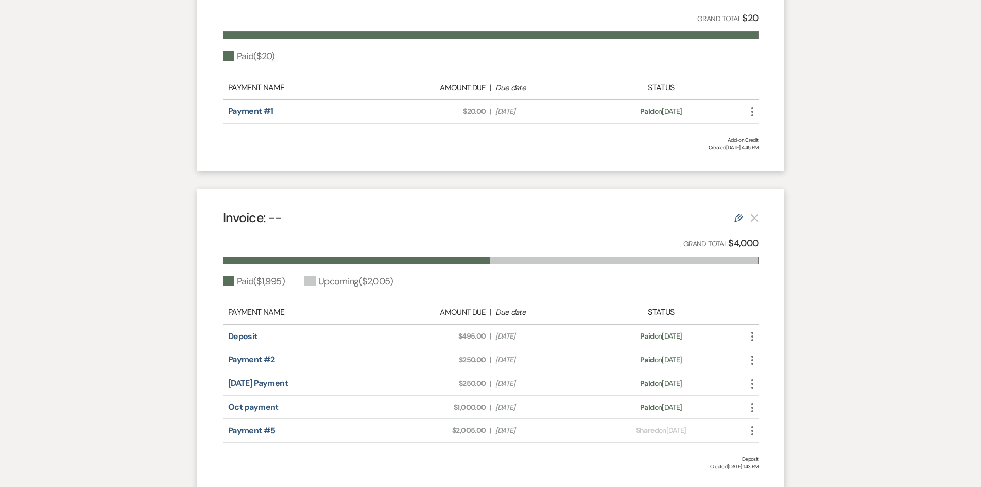
click at [242, 331] on link "Deposit" at bounding box center [242, 336] width 29 height 11
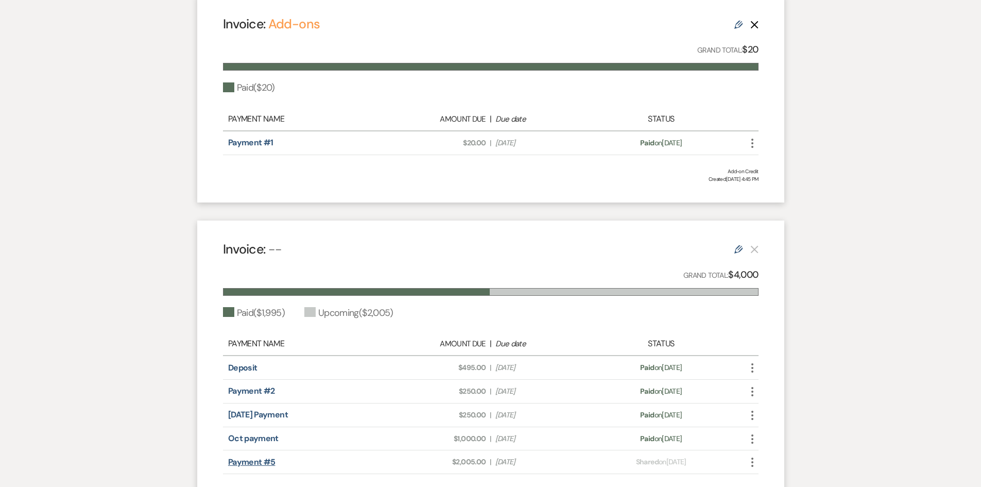
scroll to position [361, 0]
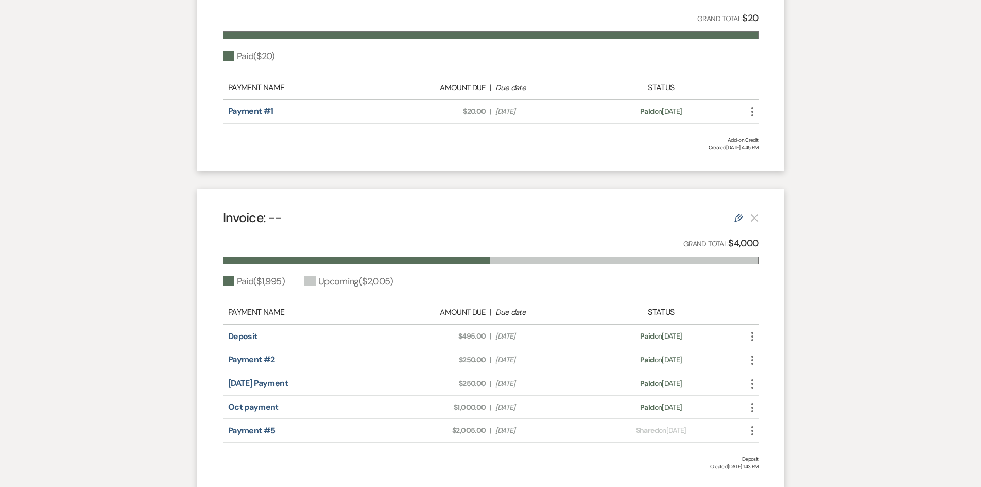
click at [252, 354] on link "Payment #2" at bounding box center [251, 359] width 47 height 11
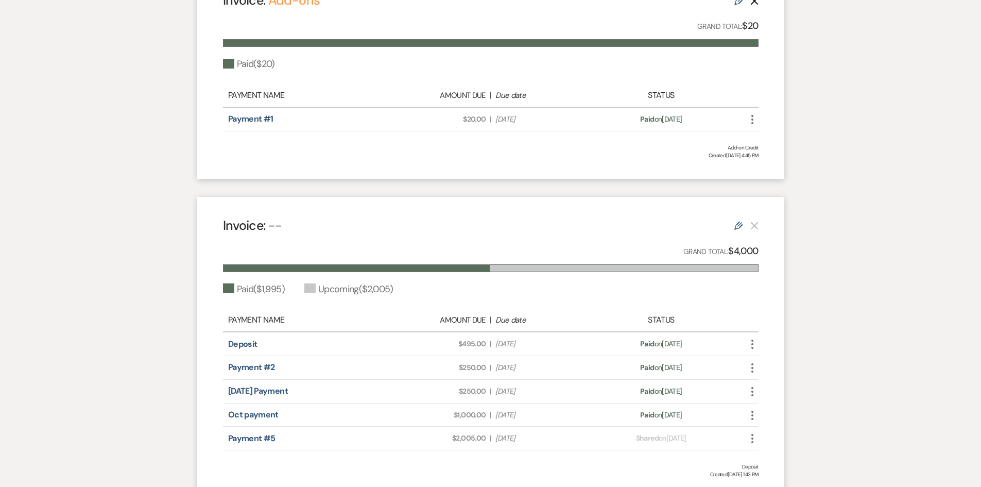
scroll to position [361, 0]
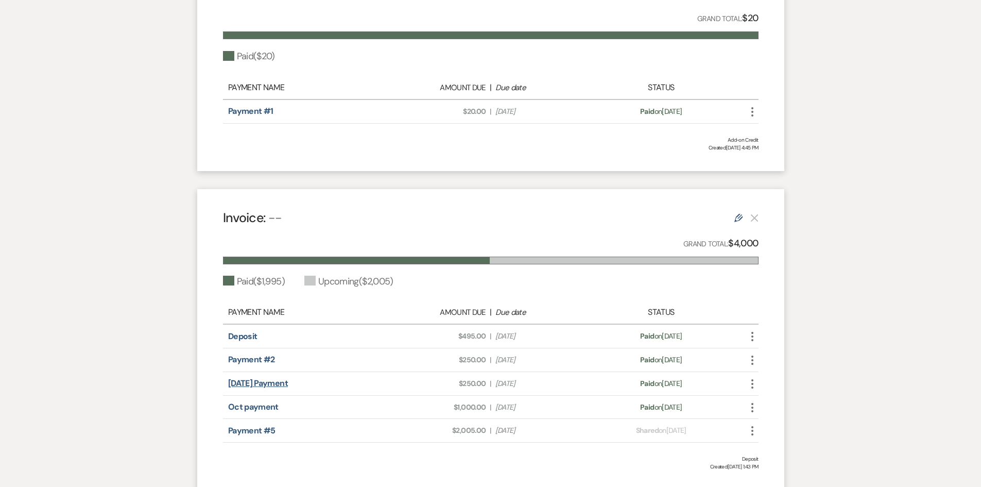
click at [263, 378] on link "[DATE] Payment" at bounding box center [258, 383] width 60 height 11
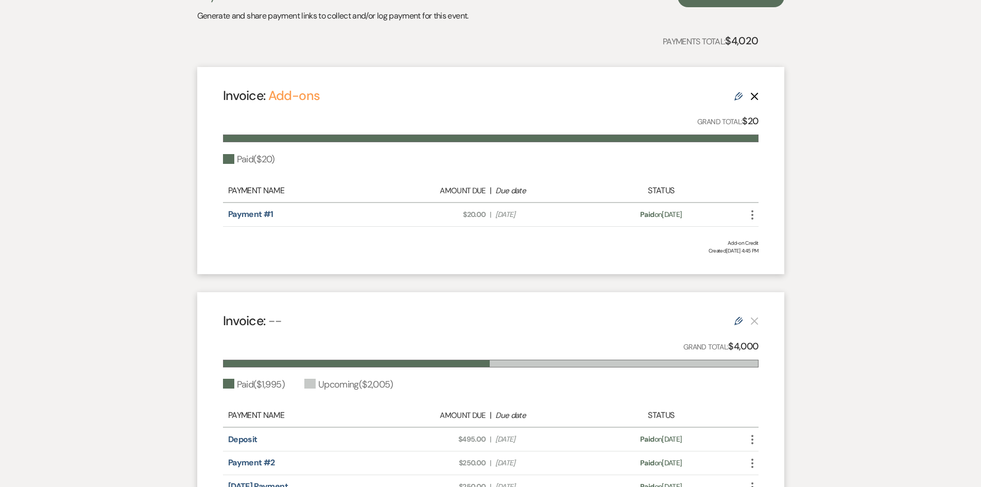
scroll to position [412, 0]
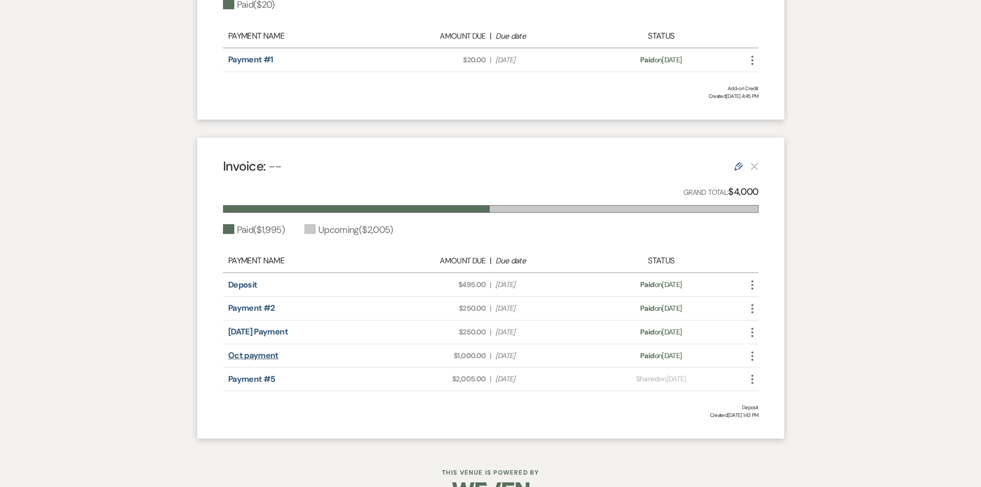
click at [262, 350] on link "Oct payment" at bounding box center [253, 355] width 50 height 11
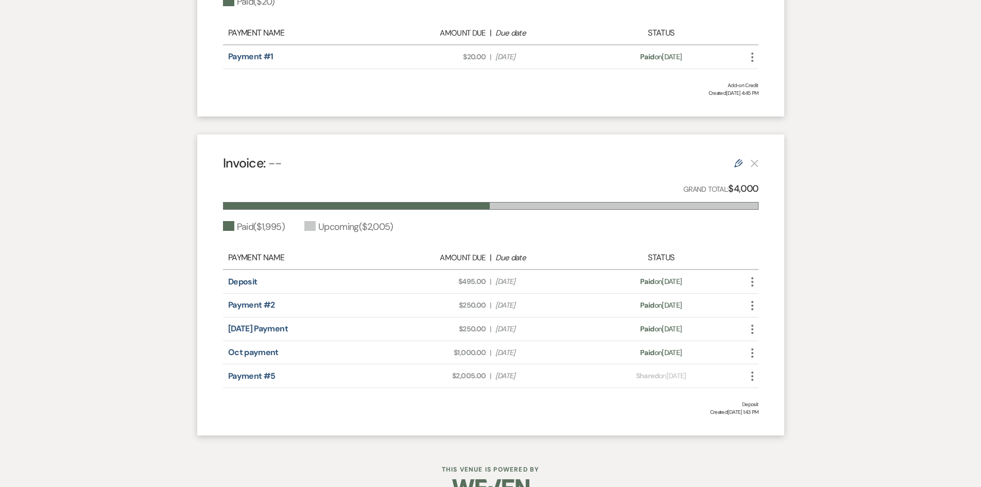
scroll to position [416, 0]
click at [255, 370] on link "Payment #5" at bounding box center [251, 375] width 47 height 11
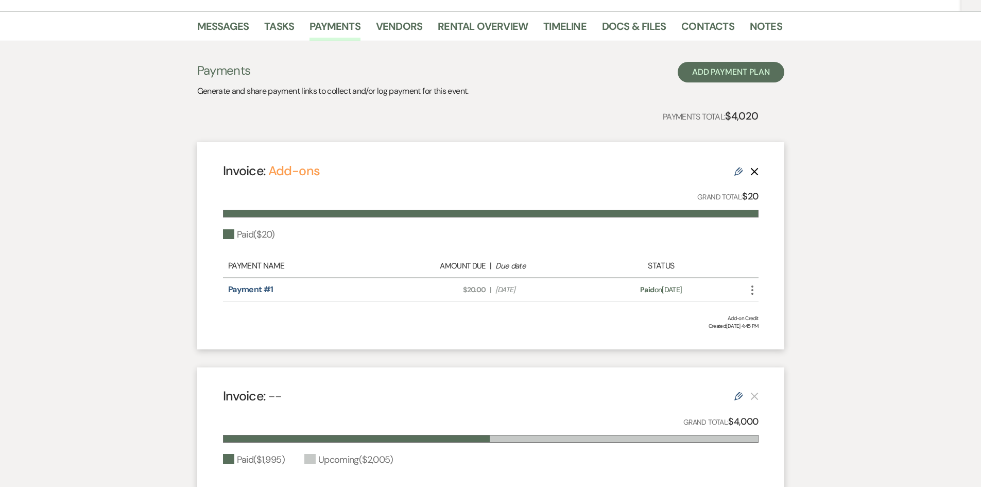
scroll to position [155, 0]
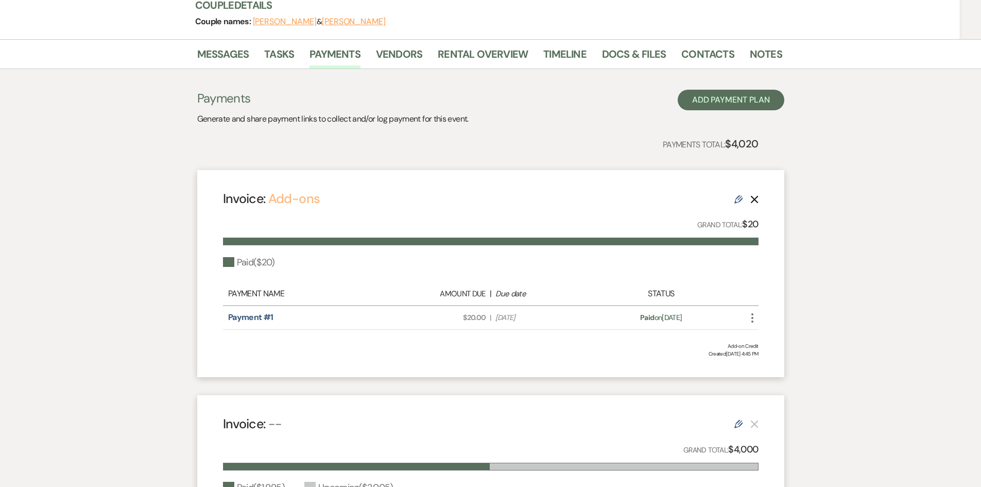
click at [292, 190] on link "Add-ons" at bounding box center [294, 198] width 52 height 17
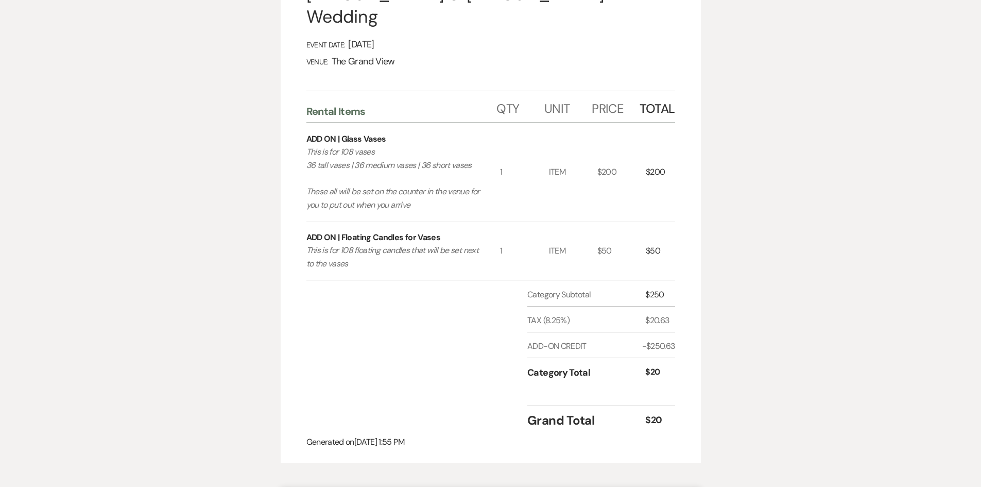
scroll to position [258, 0]
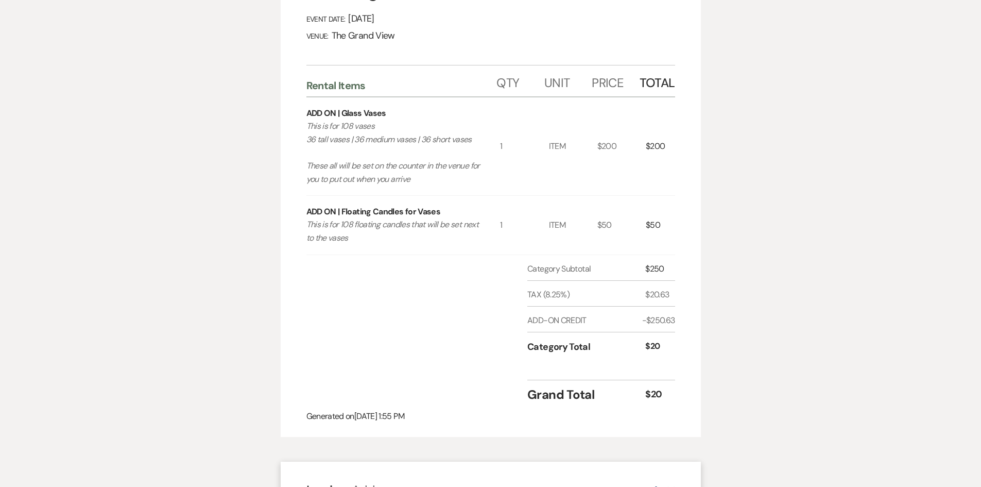
drag, startPoint x: 431, startPoint y: 181, endPoint x: 293, endPoint y: 129, distance: 147.5
click at [293, 129] on div "Invoice Created On: [DATE] 1:55 PM [PERSON_NAME] & [PERSON_NAME] Wedding Event …" at bounding box center [491, 158] width 420 height 556
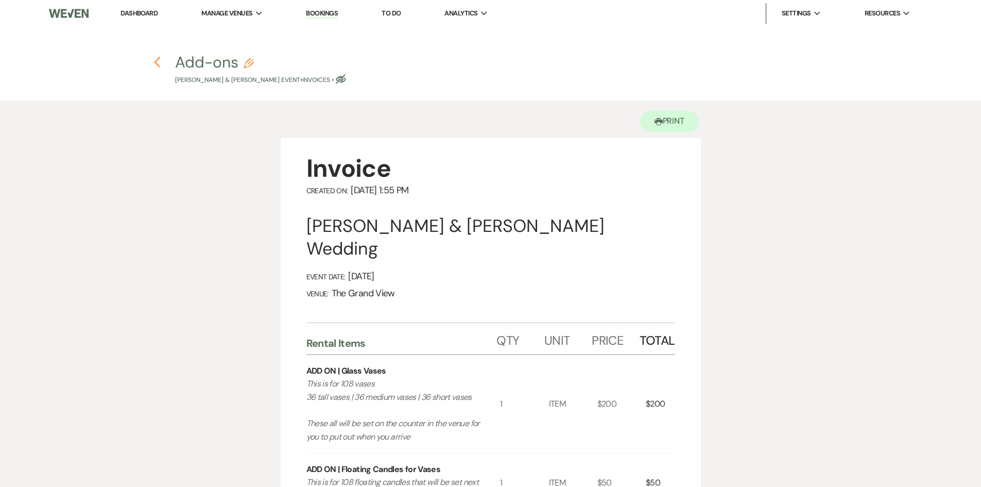
click at [159, 63] on icon "Previous" at bounding box center [157, 62] width 8 height 12
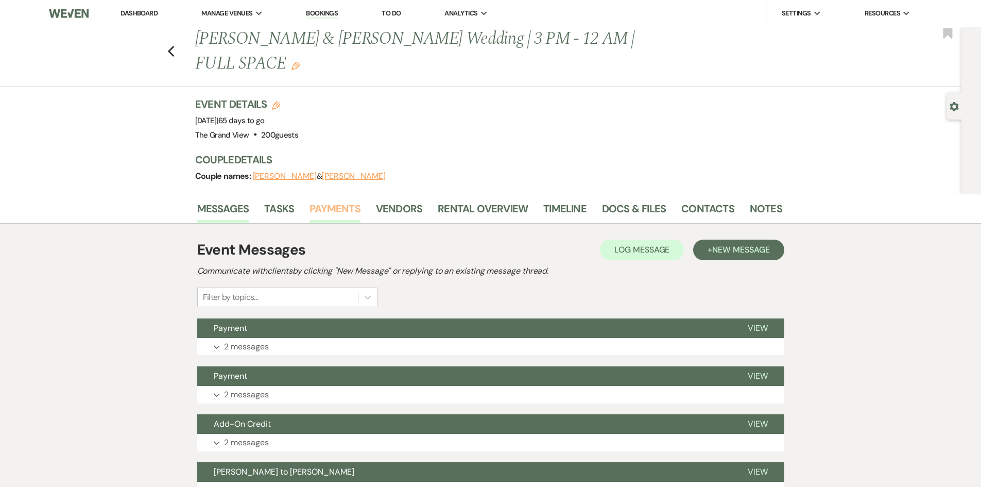
click at [319, 200] on link "Payments" at bounding box center [335, 211] width 51 height 23
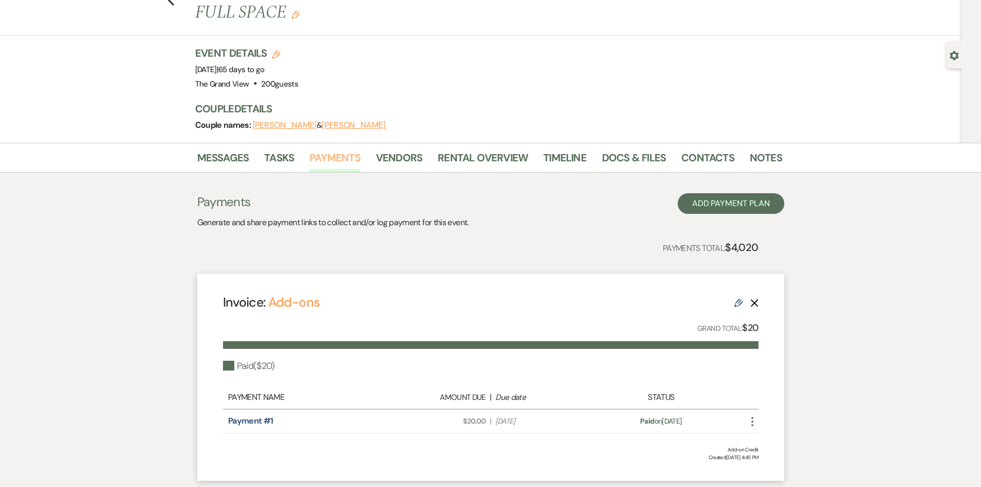
scroll to position [52, 0]
click at [242, 415] on link "Payment #1" at bounding box center [250, 420] width 45 height 11
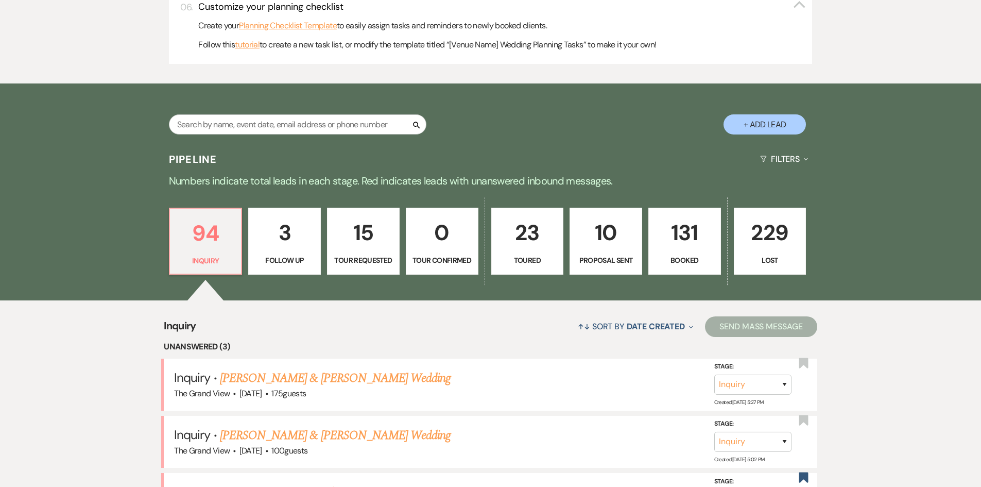
click at [685, 250] on p "131" at bounding box center [684, 232] width 59 height 35
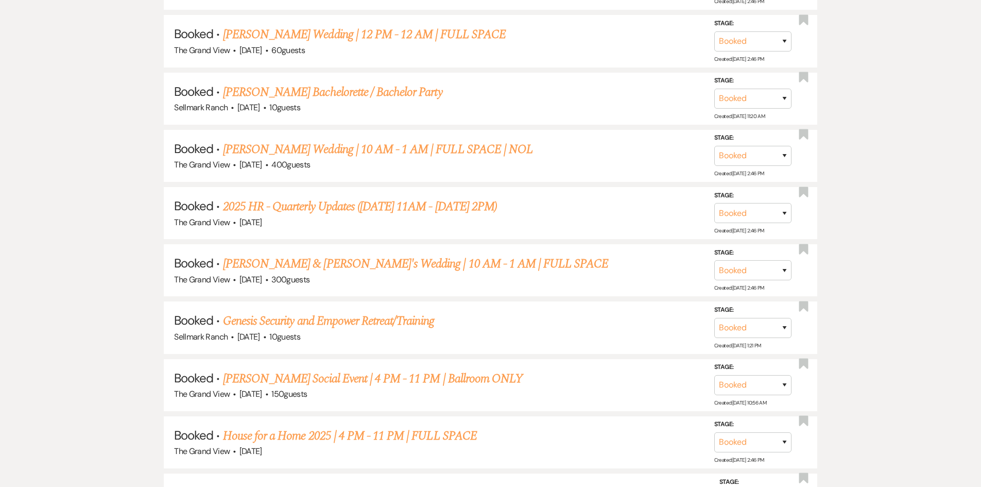
scroll to position [1494, 0]
click at [394, 267] on link "[PERSON_NAME] & [PERSON_NAME]'s Wedding | 10 AM - 1 AM | FULL SPACE" at bounding box center [416, 262] width 386 height 19
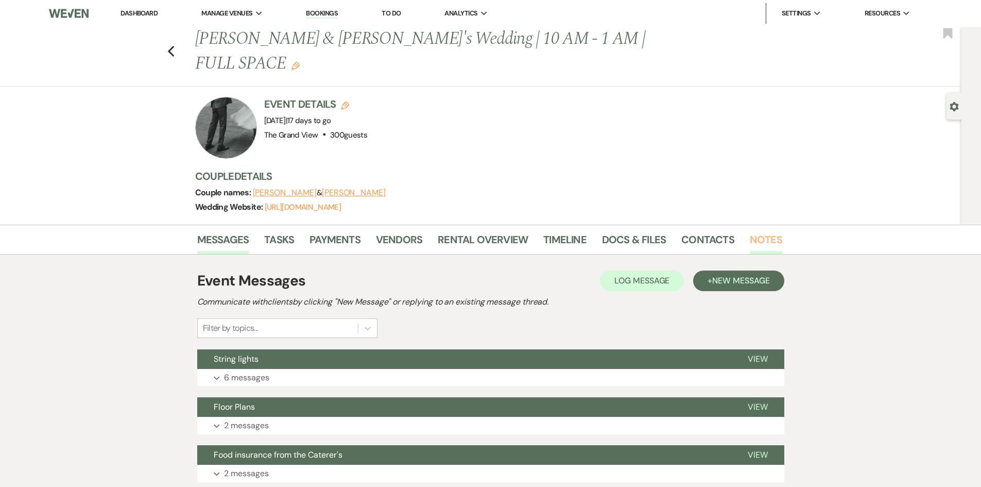
click at [758, 231] on link "Notes" at bounding box center [766, 242] width 32 height 23
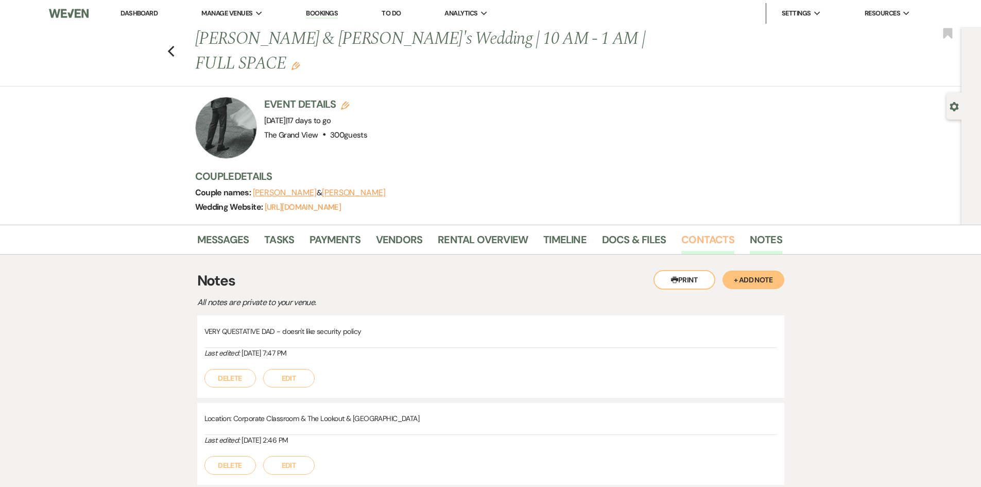
click at [699, 231] on link "Contacts" at bounding box center [707, 242] width 53 height 23
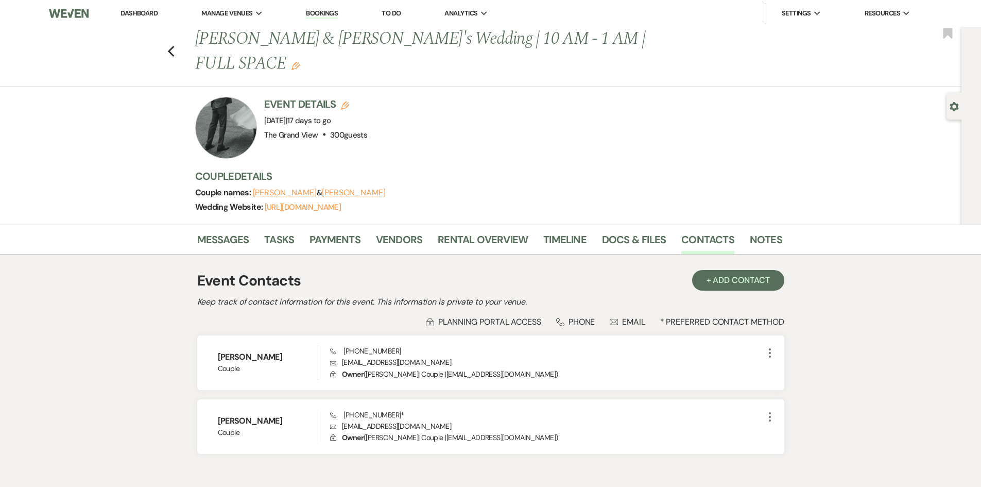
drag, startPoint x: 292, startPoint y: 330, endPoint x: 185, endPoint y: 333, distance: 106.7
click at [185, 333] on div "Messages Tasks Payments Vendors Rental Overview Timeline Docs & Files Contacts …" at bounding box center [490, 352] width 981 height 254
copy h6 "[PERSON_NAME]"
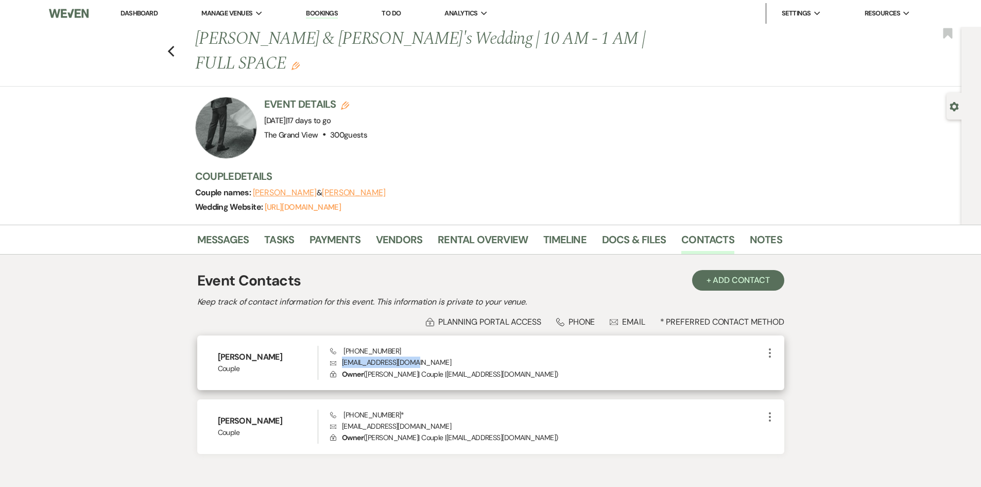
drag, startPoint x: 419, startPoint y: 337, endPoint x: 338, endPoint y: 336, distance: 81.4
click at [338, 356] on p "Envelope [EMAIL_ADDRESS][DOMAIN_NAME]" at bounding box center [546, 361] width 433 height 11
click at [263, 351] on h6 "[PERSON_NAME]" at bounding box center [268, 356] width 100 height 11
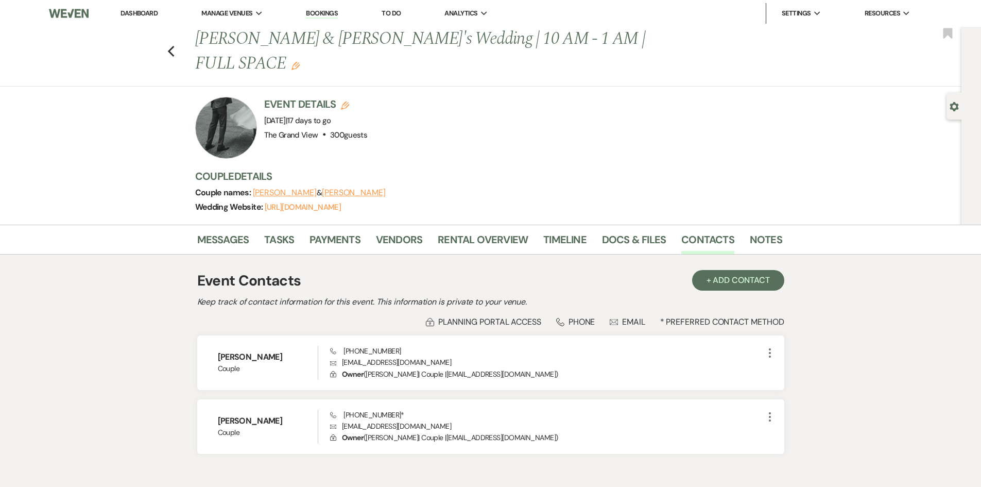
drag, startPoint x: 283, startPoint y: 330, endPoint x: 190, endPoint y: 333, distance: 93.3
click at [190, 333] on div "Messages Tasks Payments Vendors Rental Overview Timeline Docs & Files Contacts …" at bounding box center [490, 352] width 981 height 254
copy h6 "[PERSON_NAME]"
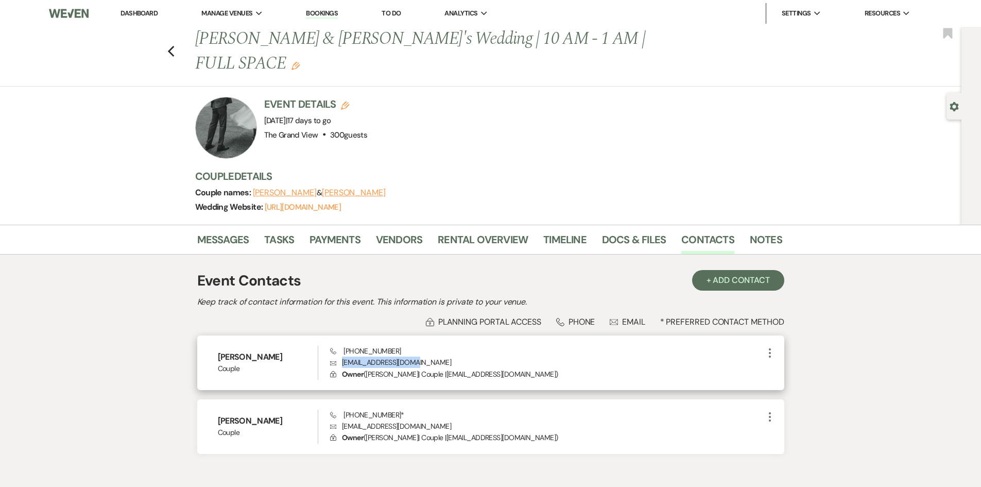
drag, startPoint x: 420, startPoint y: 337, endPoint x: 340, endPoint y: 338, distance: 79.3
click at [340, 356] on p "Envelope [EMAIL_ADDRESS][DOMAIN_NAME]" at bounding box center [546, 361] width 433 height 11
copy p "[EMAIL_ADDRESS][DOMAIN_NAME]"
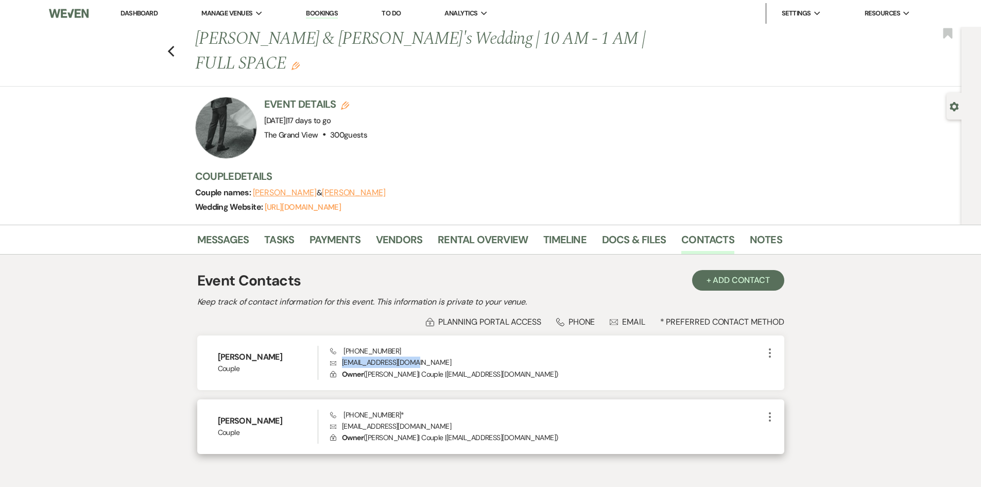
drag, startPoint x: 288, startPoint y: 396, endPoint x: 212, endPoint y: 397, distance: 76.2
click at [212, 399] on div "[PERSON_NAME] Couple Phone [PHONE_NUMBER] * Envelope [EMAIL_ADDRESS][DOMAIN_NAM…" at bounding box center [490, 426] width 587 height 55
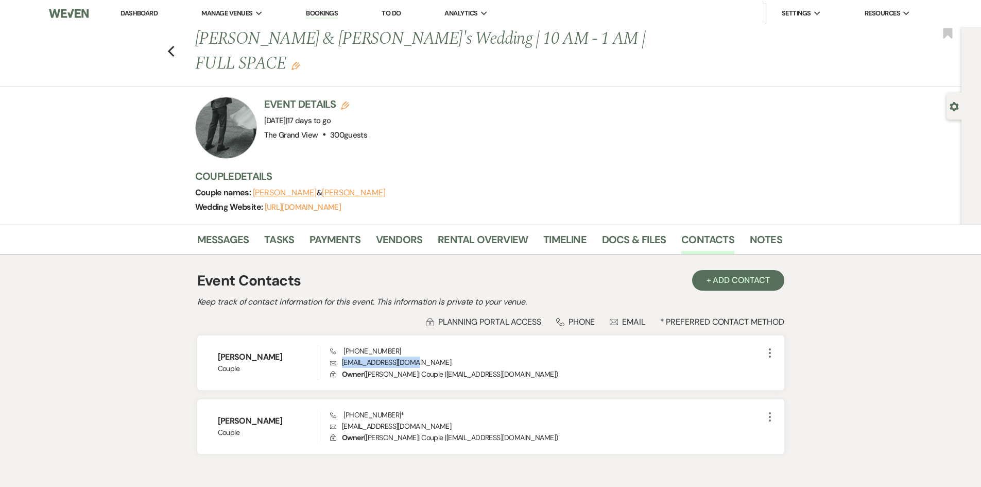
copy h6 "[PERSON_NAME]"
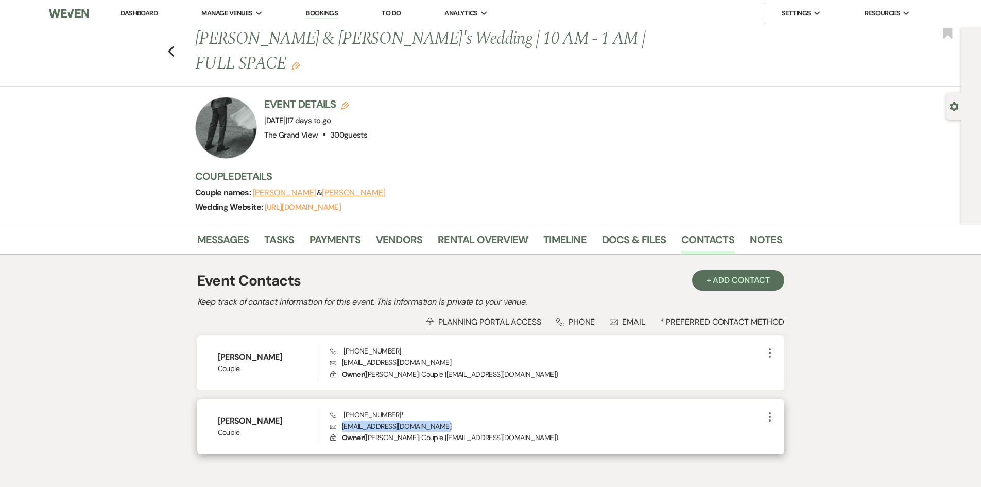
drag, startPoint x: 448, startPoint y: 400, endPoint x: 344, endPoint y: 404, distance: 104.1
click at [331, 420] on p "Envelope [EMAIL_ADDRESS][DOMAIN_NAME]" at bounding box center [546, 425] width 433 height 11
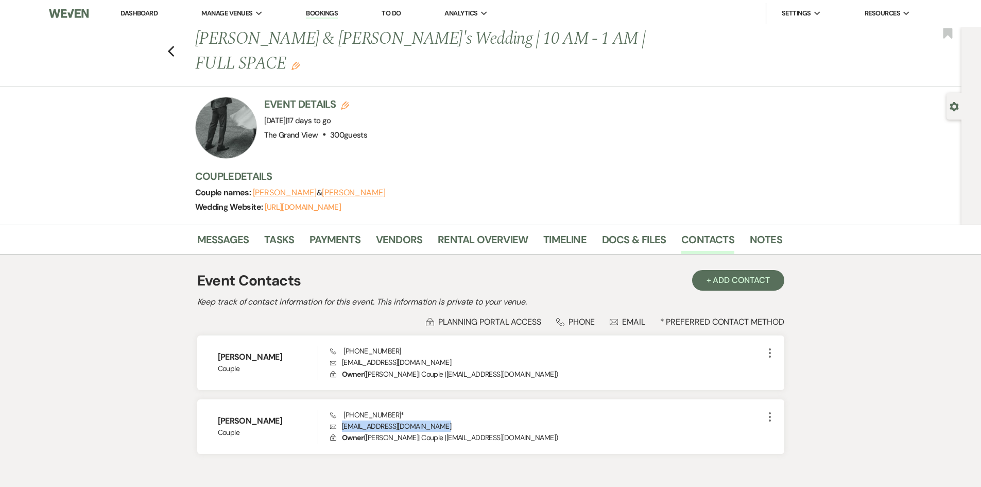
copy p "[EMAIL_ADDRESS][DOMAIN_NAME]"
click at [174, 45] on icon "Previous" at bounding box center [171, 51] width 8 height 12
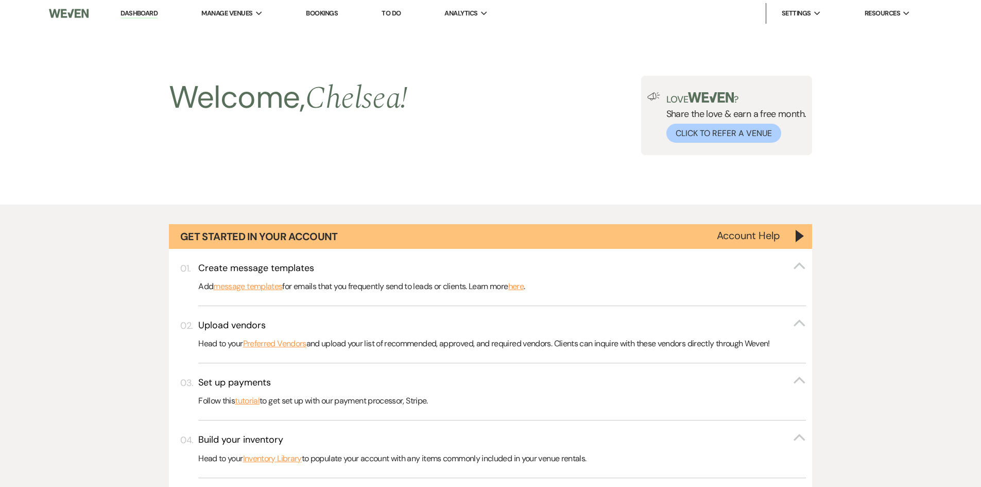
scroll to position [1494, 0]
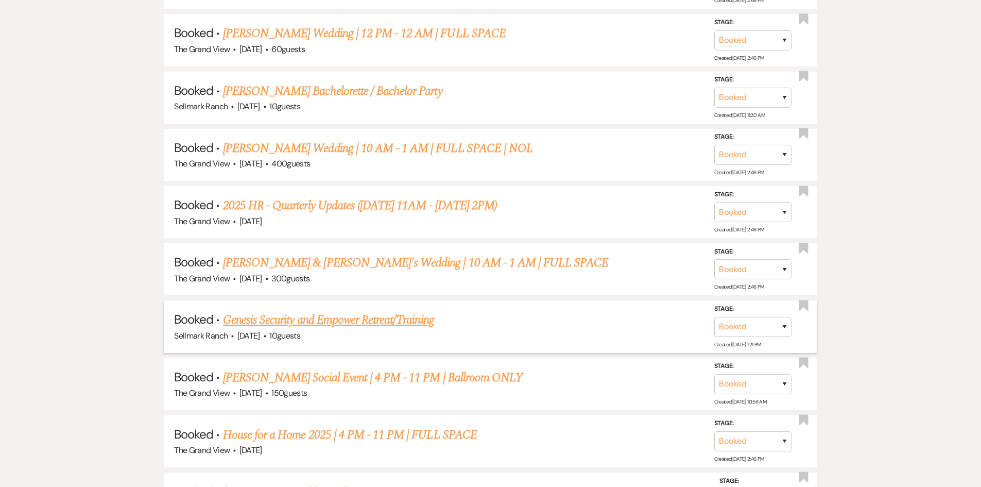
click at [284, 321] on link "Genesis Security and Empower Retreat/Training" at bounding box center [328, 320] width 211 height 19
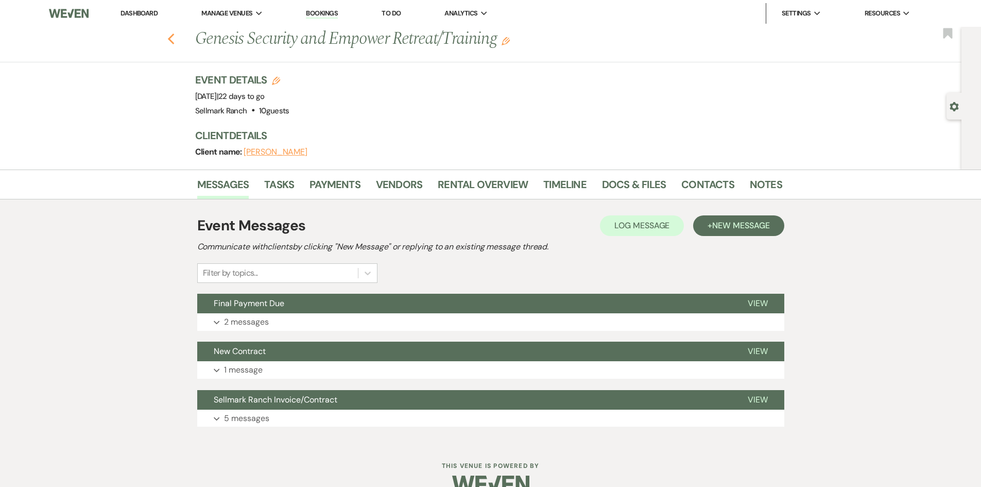
click at [175, 40] on icon "Previous" at bounding box center [171, 39] width 8 height 12
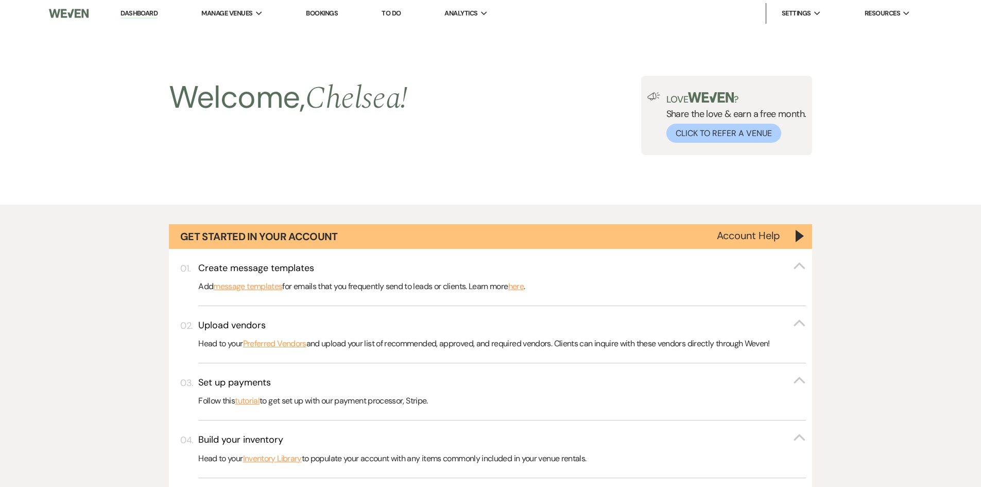
scroll to position [1494, 0]
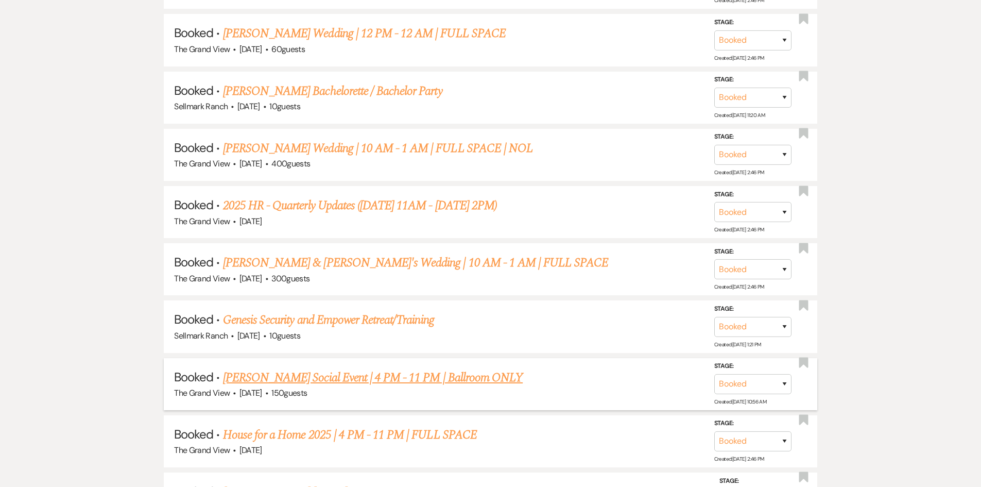
click at [297, 373] on link "[PERSON_NAME] Social Event | 4 PM - 11 PM | Ballroom ONLY" at bounding box center [373, 377] width 300 height 19
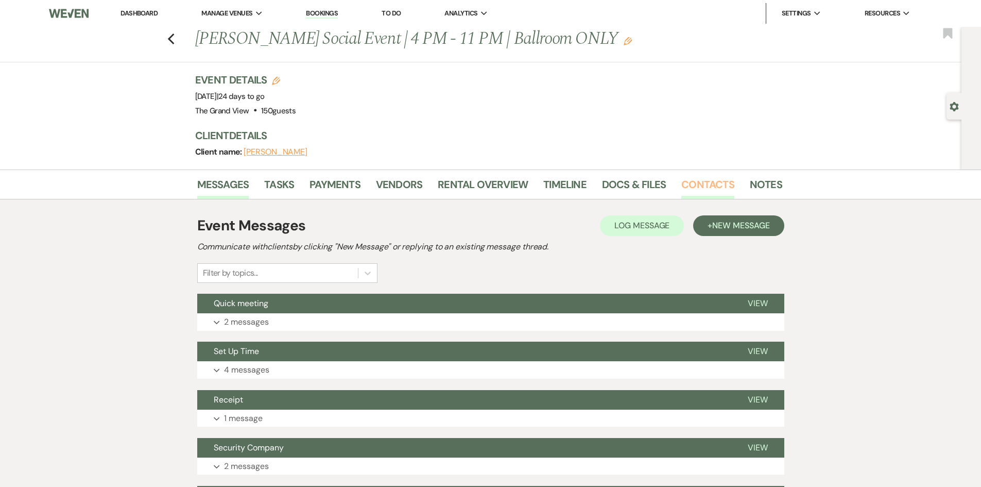
drag, startPoint x: 701, startPoint y: 184, endPoint x: 585, endPoint y: 208, distance: 118.2
click at [701, 184] on link "Contacts" at bounding box center [707, 187] width 53 height 23
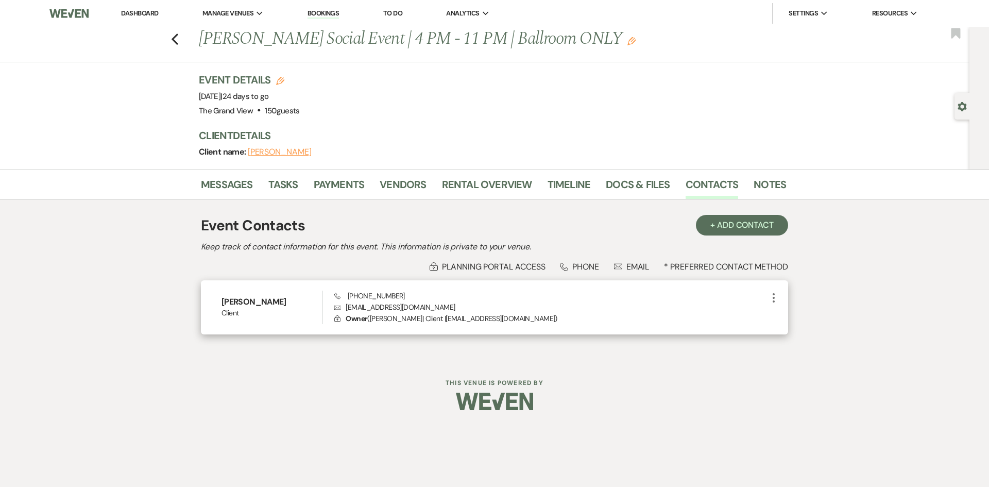
drag, startPoint x: 285, startPoint y: 302, endPoint x: 218, endPoint y: 303, distance: 67.0
click at [218, 303] on div "[PERSON_NAME] Client Phone [PHONE_NUMBER] Envelope [EMAIL_ADDRESS][DOMAIN_NAME]…" at bounding box center [494, 307] width 587 height 55
copy h6 "[PERSON_NAME]"
drag, startPoint x: 433, startPoint y: 306, endPoint x: 340, endPoint y: 309, distance: 93.3
click at [340, 309] on p "Envelope [EMAIL_ADDRESS][DOMAIN_NAME]" at bounding box center [550, 306] width 433 height 11
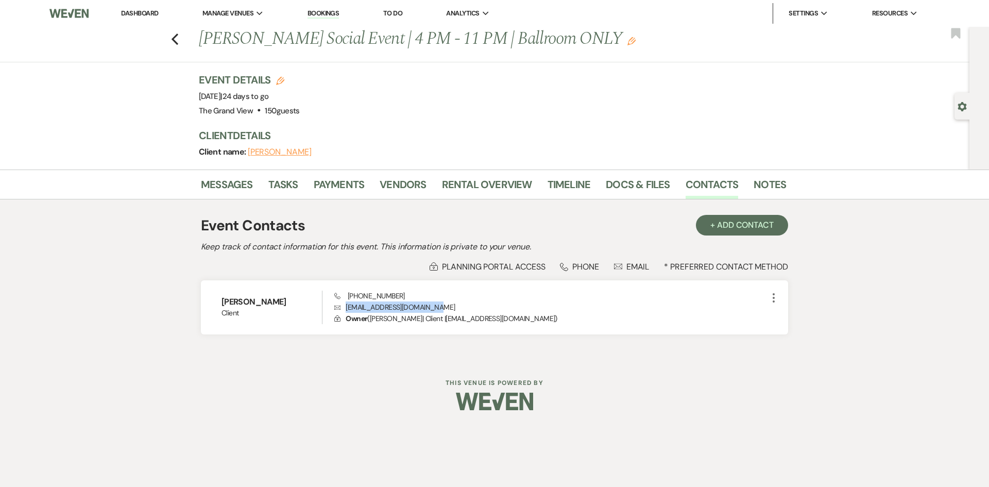
copy p "[EMAIL_ADDRESS][DOMAIN_NAME]"
click at [177, 36] on icon "Previous" at bounding box center [175, 39] width 8 height 12
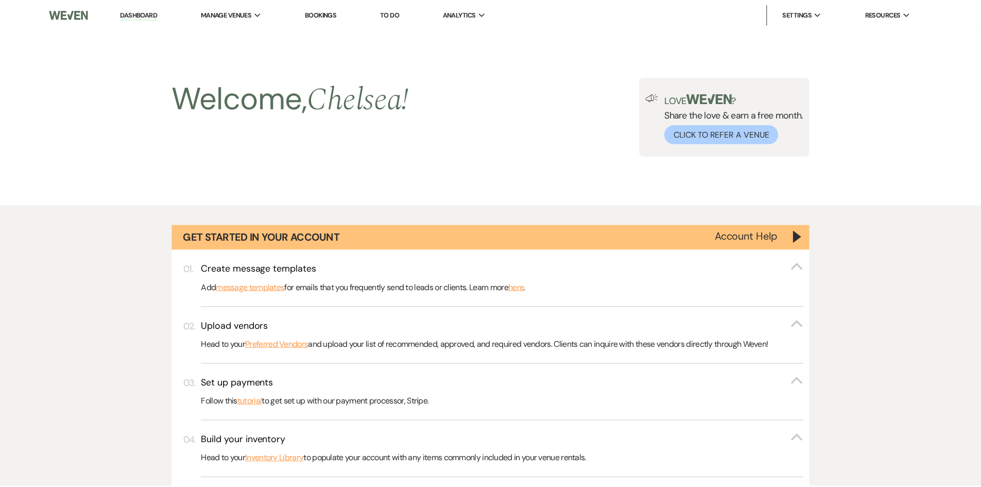
scroll to position [1494, 0]
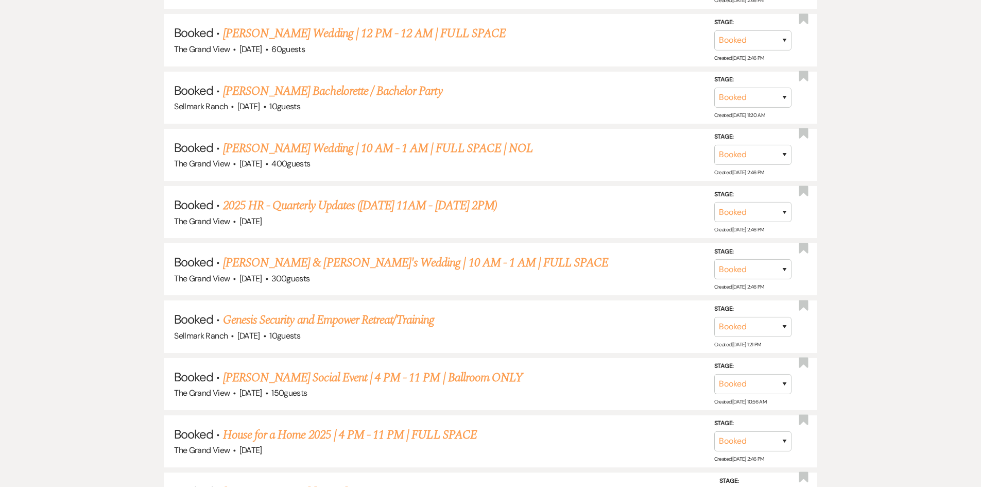
click at [297, 431] on link "House for a Home 2025 | 4 PM - 11 PM | FULL SPACE" at bounding box center [350, 434] width 254 height 19
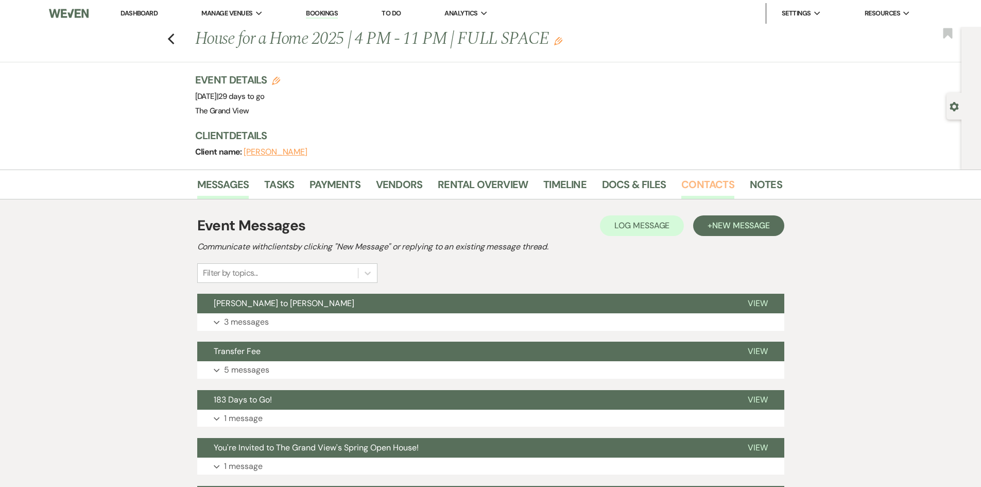
click at [702, 182] on link "Contacts" at bounding box center [707, 187] width 53 height 23
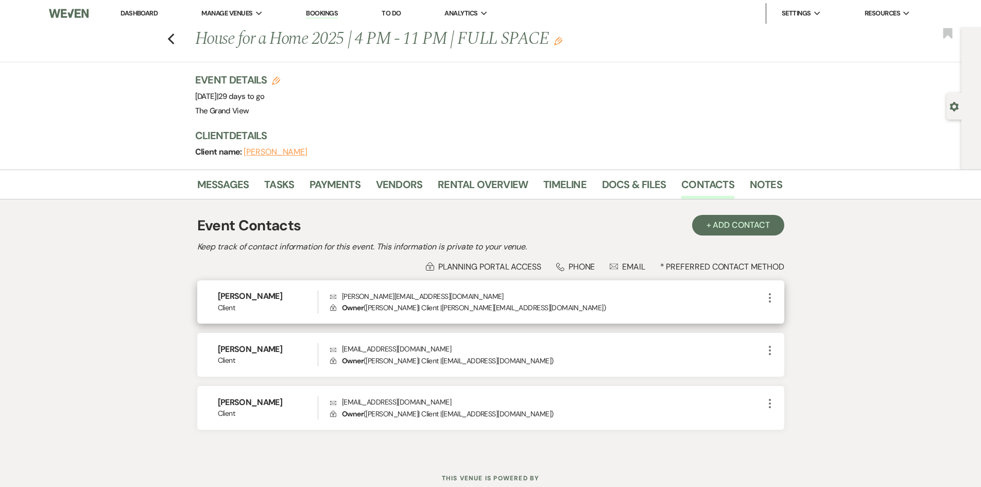
drag, startPoint x: 290, startPoint y: 298, endPoint x: 208, endPoint y: 297, distance: 82.4
click at [208, 297] on div "[PERSON_NAME] Client Envelope [EMAIL_ADDRESS][DOMAIN_NAME] Lock Owner ( [PERSON…" at bounding box center [490, 302] width 587 height 44
copy h6 "[PERSON_NAME]"
drag, startPoint x: 411, startPoint y: 294, endPoint x: 343, endPoint y: 297, distance: 68.0
click at [343, 297] on p "Envelope [EMAIL_ADDRESS][DOMAIN_NAME]" at bounding box center [546, 296] width 433 height 11
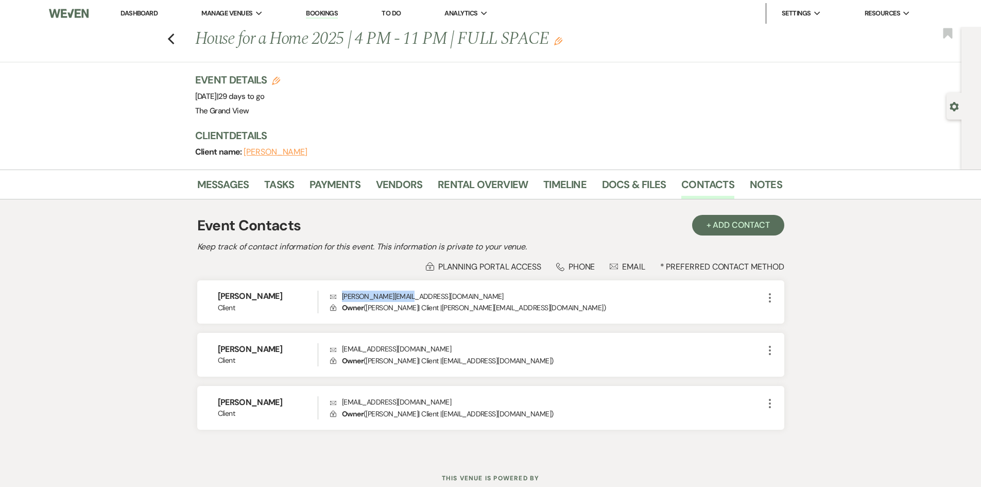
copy p "[PERSON_NAME][EMAIL_ADDRESS][DOMAIN_NAME]"
drag, startPoint x: 276, startPoint y: 351, endPoint x: 202, endPoint y: 348, distance: 73.7
click at [202, 348] on div "[PERSON_NAME] Client Envelope [EMAIL_ADDRESS][DOMAIN_NAME] Lock Owner ( [PERSON…" at bounding box center [490, 355] width 587 height 44
copy h6 "[PERSON_NAME]"
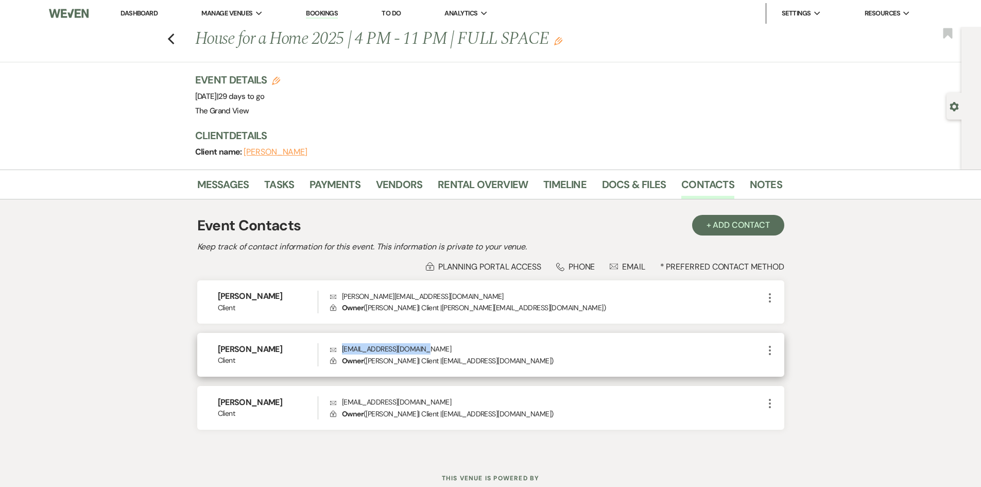
drag, startPoint x: 428, startPoint y: 349, endPoint x: 344, endPoint y: 348, distance: 84.0
click at [344, 348] on p "Envelope [EMAIL_ADDRESS][DOMAIN_NAME]" at bounding box center [546, 348] width 433 height 11
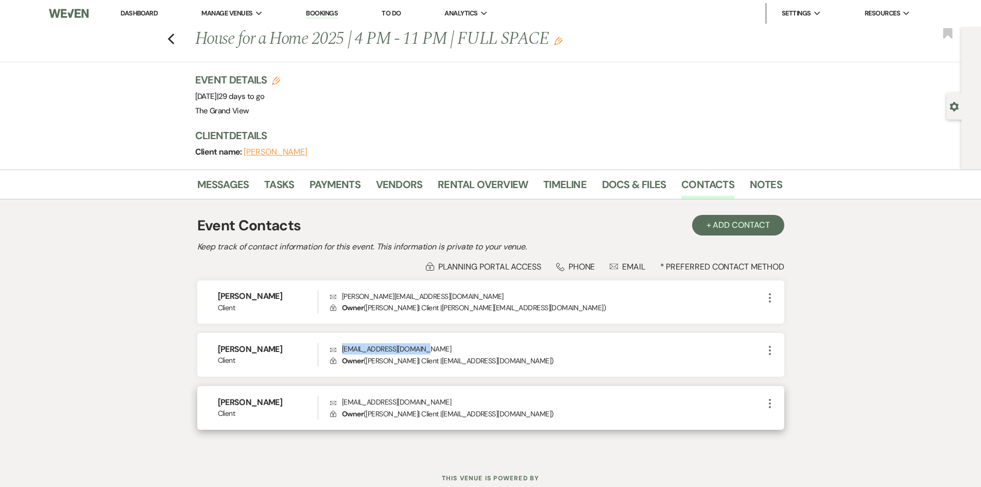
drag, startPoint x: 278, startPoint y: 403, endPoint x: 236, endPoint y: 389, distance: 43.5
click at [204, 404] on div "[PERSON_NAME] Client Envelope [EMAIL_ADDRESS][DOMAIN_NAME] Lock Owner ( [PERSON…" at bounding box center [490, 408] width 587 height 44
drag, startPoint x: 438, startPoint y: 400, endPoint x: 341, endPoint y: 405, distance: 96.9
click at [341, 405] on p "Envelope [EMAIL_ADDRESS][DOMAIN_NAME]" at bounding box center [546, 401] width 433 height 11
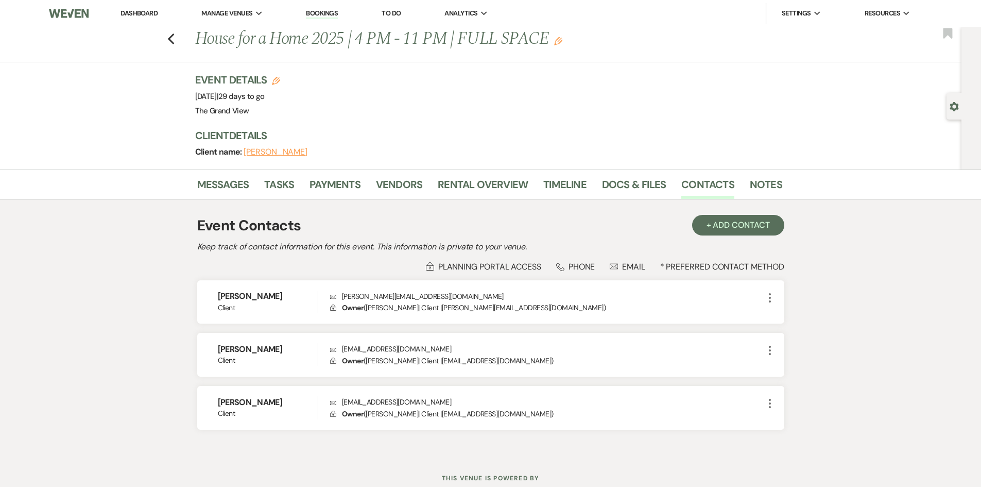
click at [179, 44] on div "Previous House for a Home 2025 | 4 PM - 11 PM | FULL SPACE Edit Bookmark" at bounding box center [478, 45] width 967 height 36
click at [175, 39] on icon "Previous" at bounding box center [171, 39] width 8 height 12
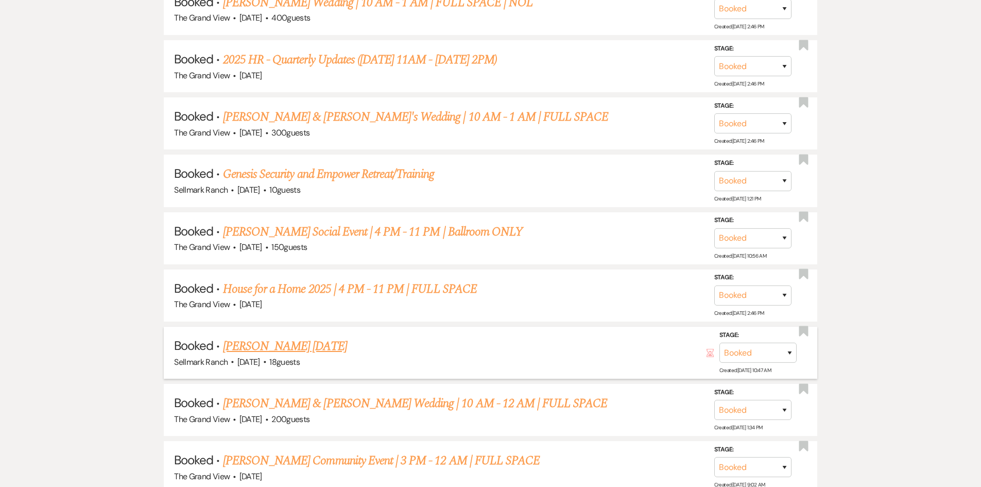
scroll to position [1648, 0]
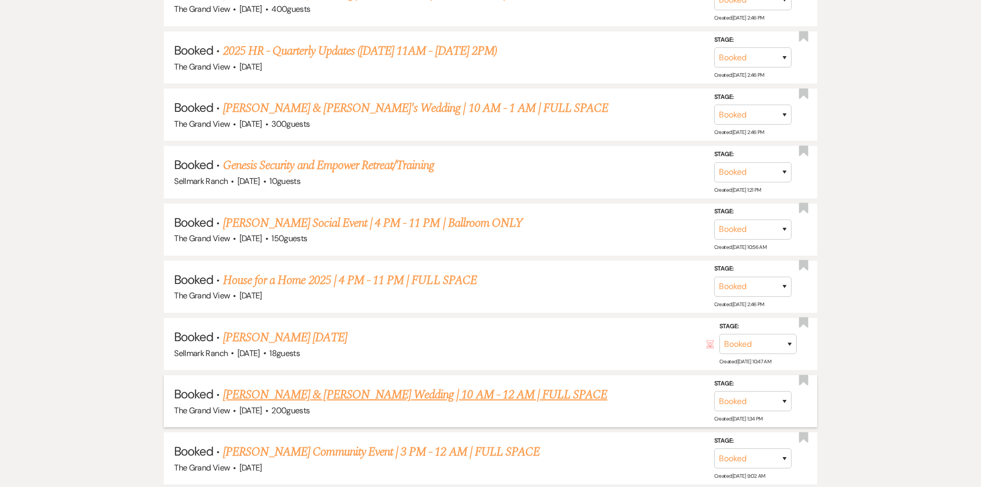
click at [335, 399] on link "[PERSON_NAME] & [PERSON_NAME] Wedding | 10 AM - 12 AM | FULL SPACE" at bounding box center [415, 394] width 385 height 19
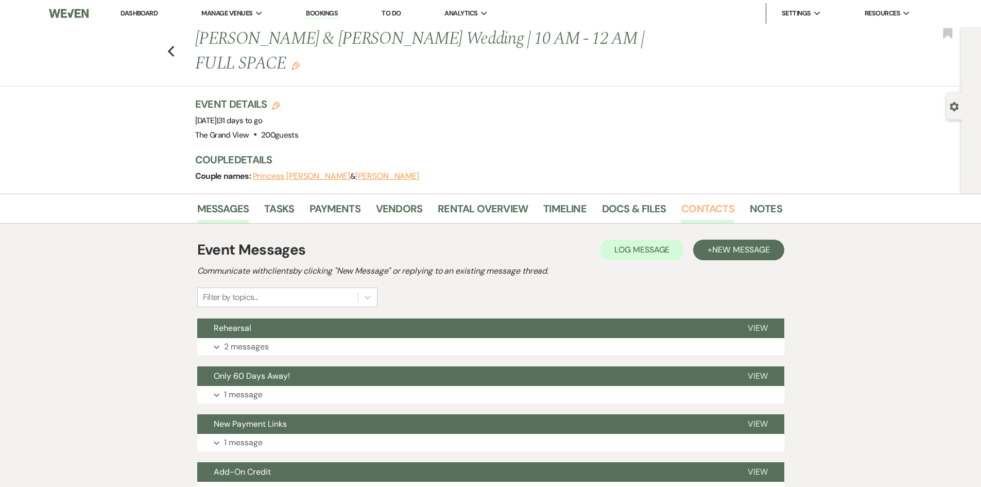
click at [686, 200] on link "Contacts" at bounding box center [707, 211] width 53 height 23
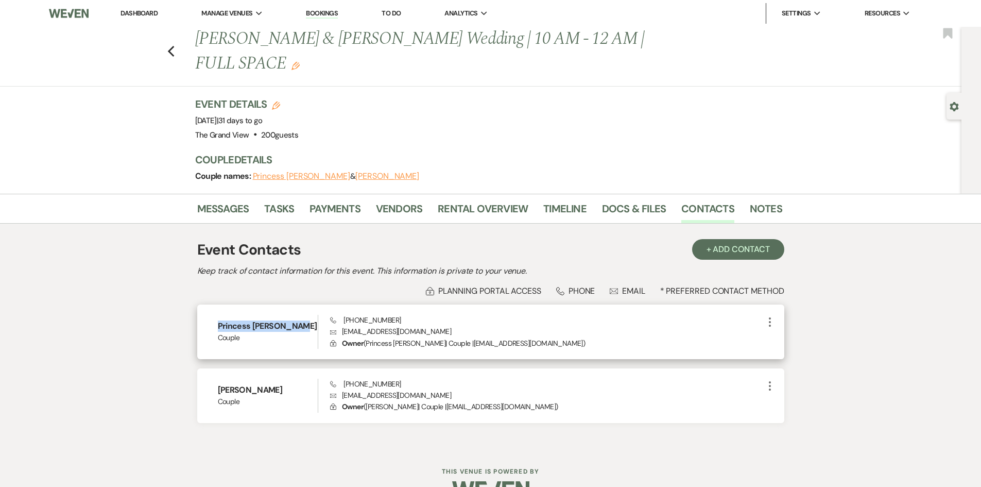
drag, startPoint x: 304, startPoint y: 300, endPoint x: 210, endPoint y: 302, distance: 93.8
click at [210, 304] on div "Princess [PERSON_NAME] Couple Phone [PHONE_NUMBER] Envelope [EMAIL_ADDRESS][DOM…" at bounding box center [490, 331] width 587 height 55
drag, startPoint x: 437, startPoint y: 307, endPoint x: 505, endPoint y: 295, distance: 69.6
click at [339, 326] on p "Envelope [EMAIL_ADDRESS][DOMAIN_NAME]" at bounding box center [546, 331] width 433 height 11
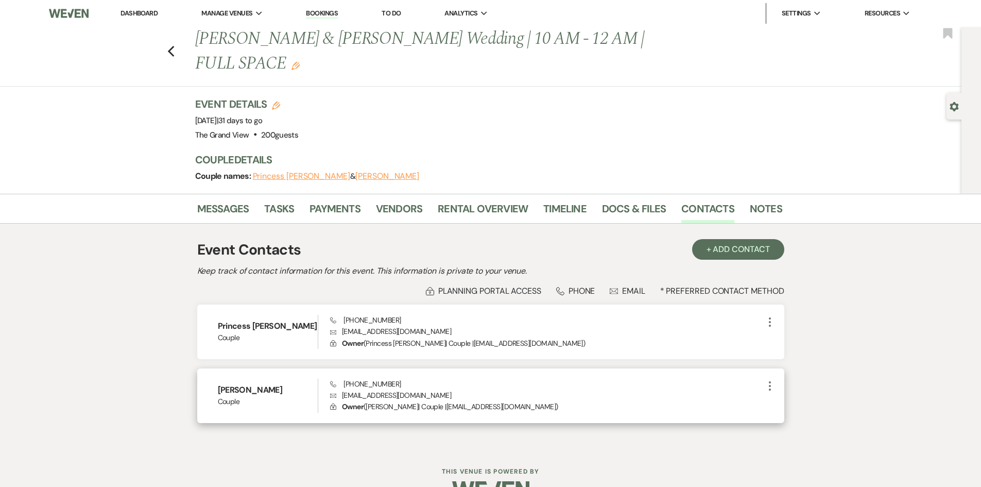
drag, startPoint x: 279, startPoint y: 360, endPoint x: 275, endPoint y: 367, distance: 7.9
click at [279, 384] on h6 "[PERSON_NAME]" at bounding box center [268, 389] width 100 height 11
drag, startPoint x: 275, startPoint y: 367, endPoint x: 215, endPoint y: 365, distance: 60.3
click at [215, 368] on div "[PERSON_NAME] Phone [PHONE_NUMBER] Envelope [EMAIL_ADDRESS][DOMAIN_NAME] Lock O…" at bounding box center [490, 395] width 587 height 55
drag, startPoint x: 448, startPoint y: 369, endPoint x: 336, endPoint y: 373, distance: 111.8
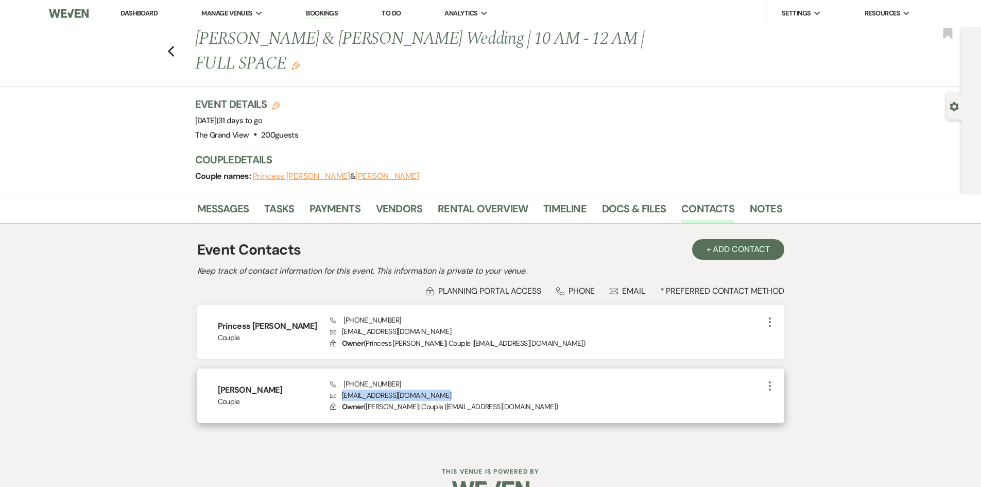
click at [336, 389] on p "Envelope [EMAIL_ADDRESS][DOMAIN_NAME]" at bounding box center [546, 394] width 433 height 11
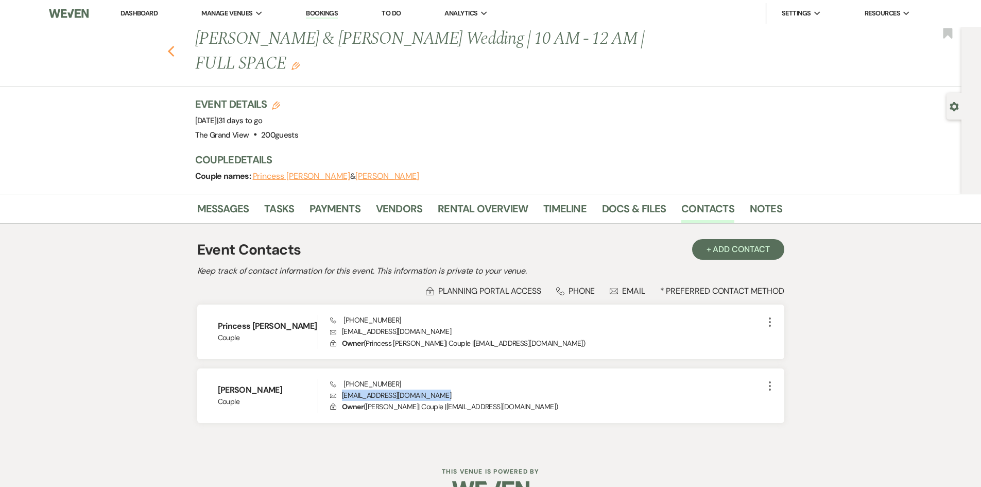
click at [174, 46] on use "button" at bounding box center [170, 51] width 7 height 11
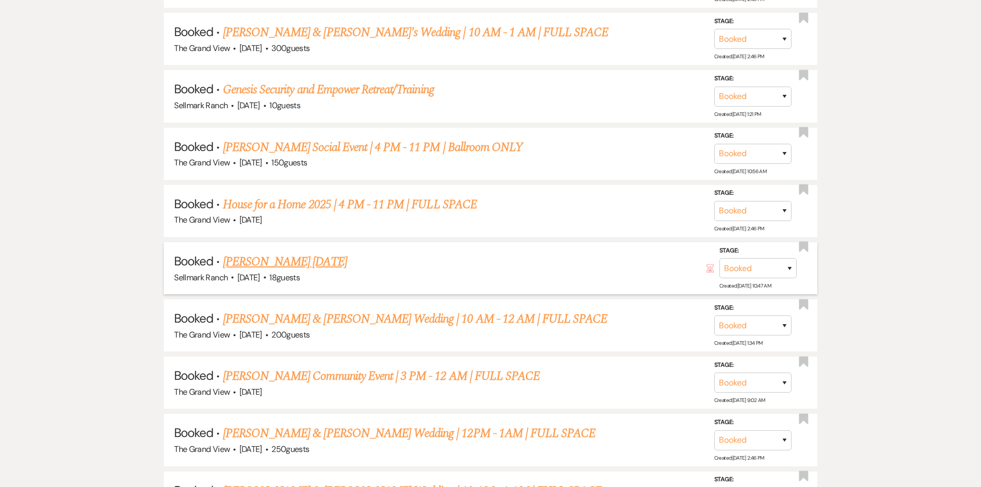
scroll to position [1751, 0]
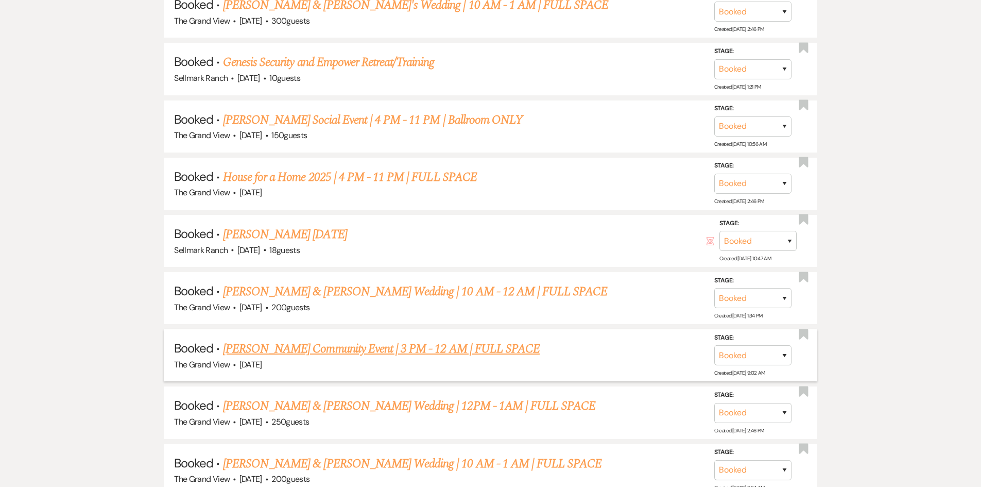
click at [330, 342] on link "[PERSON_NAME] Community Event | 3 PM - 12 AM | FULL SPACE" at bounding box center [381, 348] width 317 height 19
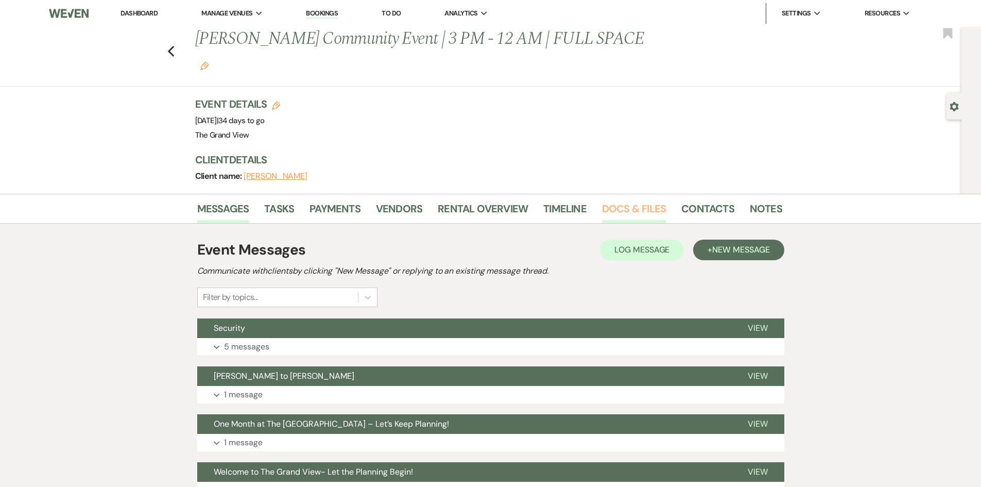
click at [639, 200] on link "Docs & Files" at bounding box center [634, 211] width 64 height 23
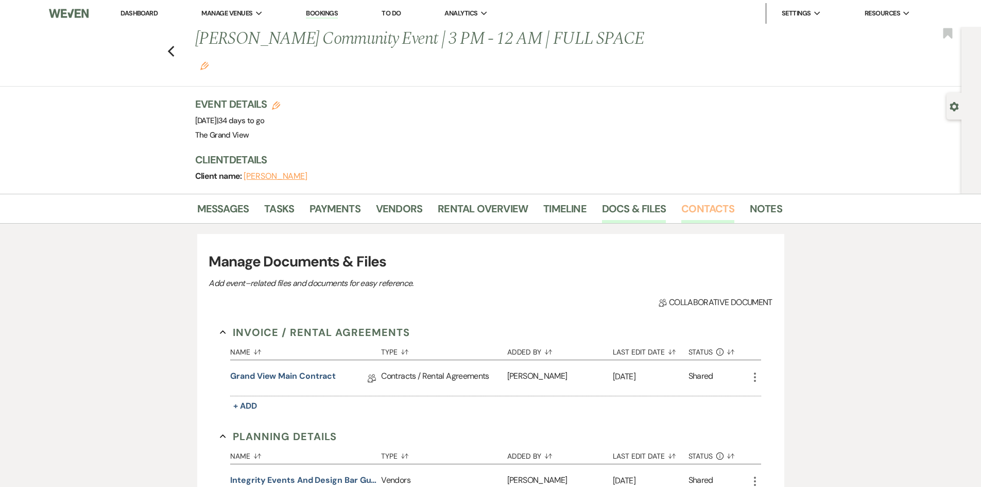
click at [699, 200] on link "Contacts" at bounding box center [707, 211] width 53 height 23
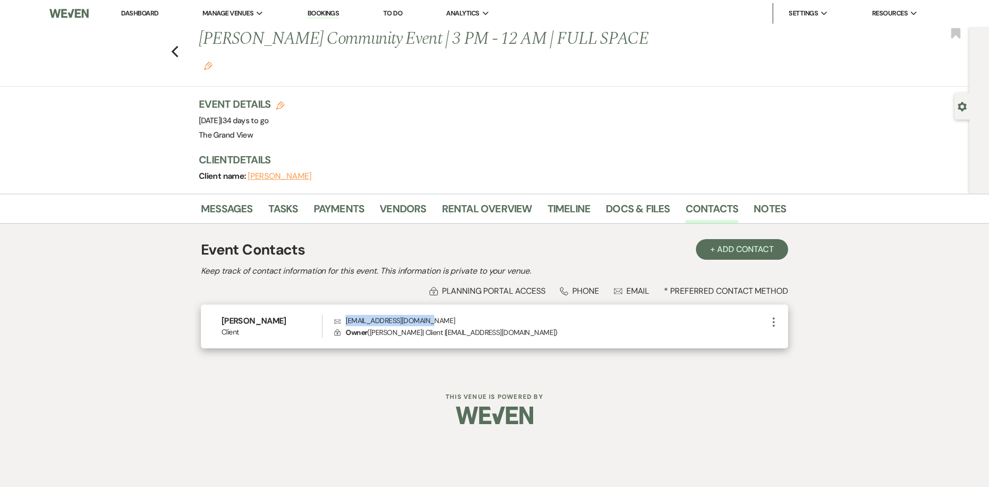
drag, startPoint x: 432, startPoint y: 294, endPoint x: 346, endPoint y: 297, distance: 85.6
click at [346, 315] on p "Envelope [EMAIL_ADDRESS][DOMAIN_NAME]" at bounding box center [550, 320] width 433 height 11
drag, startPoint x: 267, startPoint y: 296, endPoint x: 213, endPoint y: 296, distance: 53.6
click at [213, 304] on div "[PERSON_NAME] Client Envelope [EMAIL_ADDRESS][DOMAIN_NAME] Lock Owner ( [PERSON…" at bounding box center [494, 326] width 587 height 44
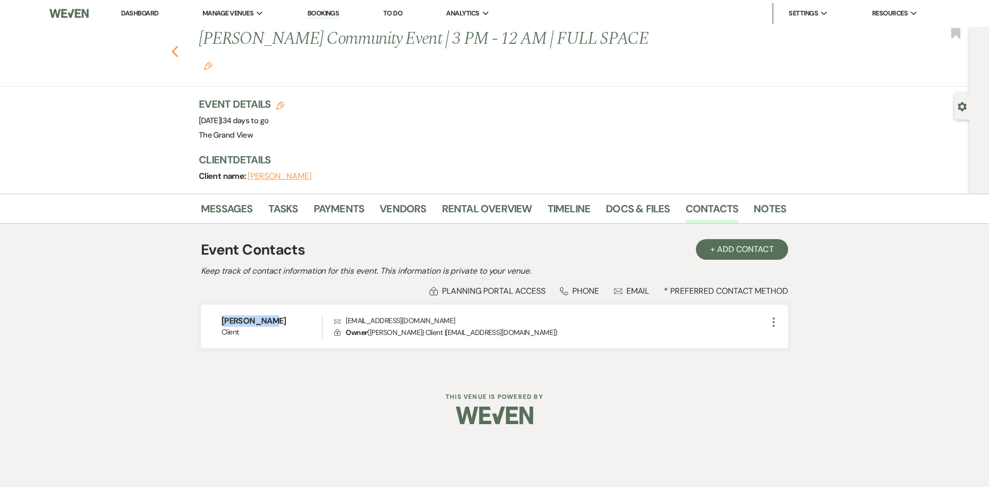
drag, startPoint x: 169, startPoint y: 43, endPoint x: 177, endPoint y: 39, distance: 8.1
click at [169, 43] on div "Previous [PERSON_NAME] Community Event | 3 PM - 12 AM | FULL SPACE Edit Bookmark" at bounding box center [482, 57] width 975 height 60
click at [177, 45] on icon "Previous" at bounding box center [175, 51] width 8 height 12
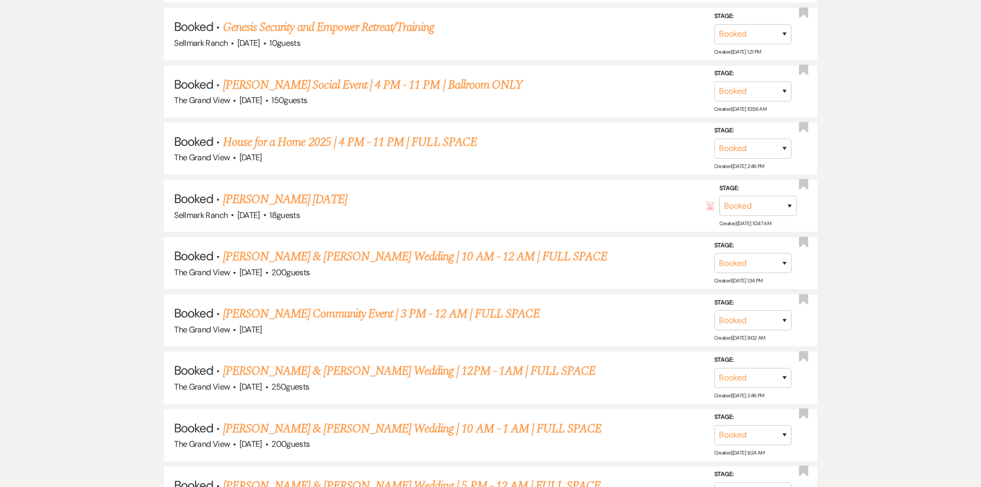
scroll to position [1803, 0]
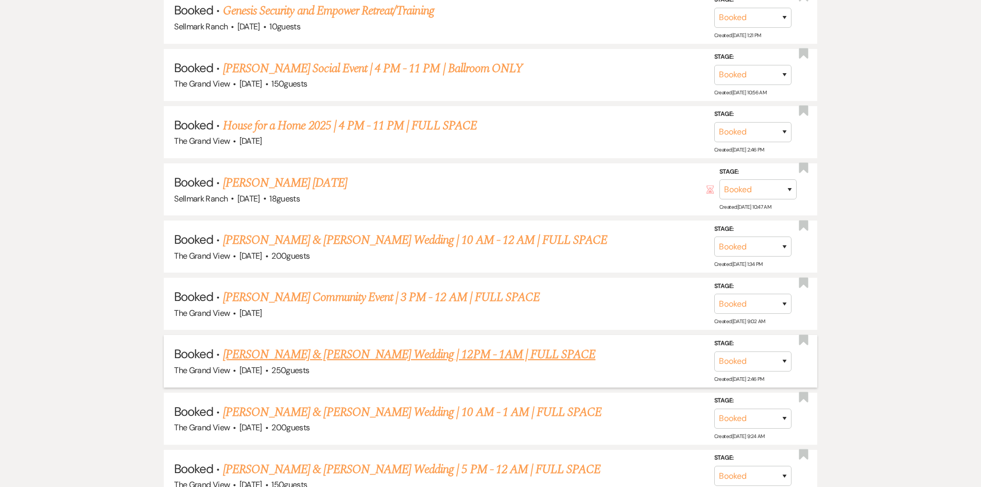
click at [320, 357] on link "[PERSON_NAME] & [PERSON_NAME] Wedding | 12PM - 1AM | FULL SPACE" at bounding box center [409, 354] width 373 height 19
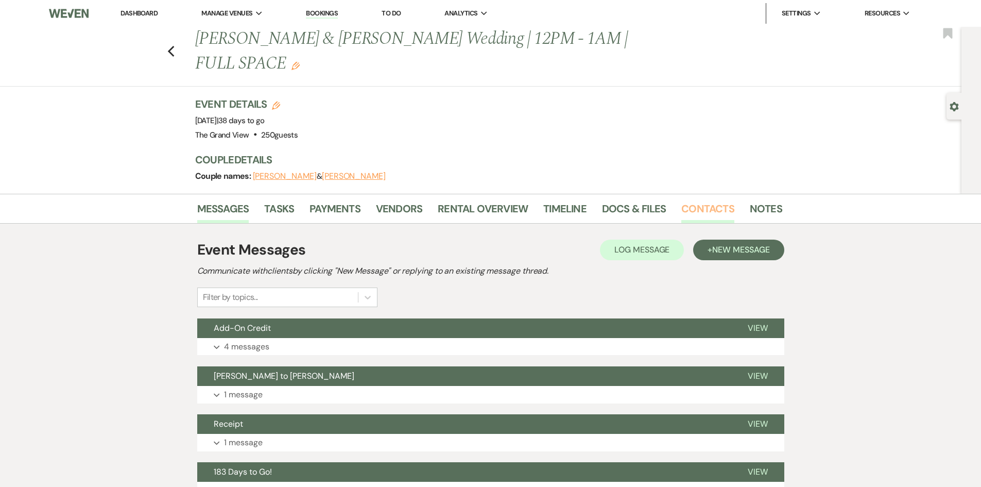
click at [696, 200] on link "Contacts" at bounding box center [707, 211] width 53 height 23
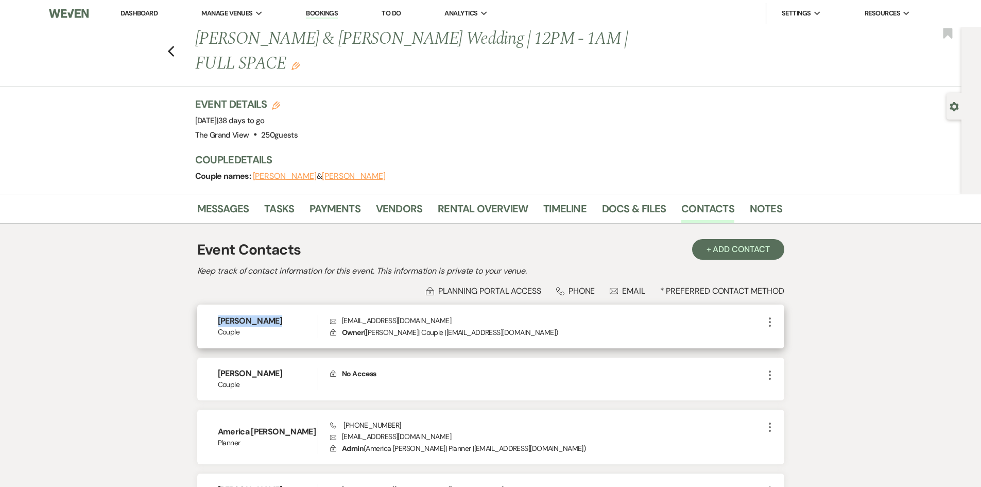
drag, startPoint x: 277, startPoint y: 295, endPoint x: 217, endPoint y: 296, distance: 60.3
click at [217, 304] on div "[PERSON_NAME] Couple Envelope [EMAIL_ADDRESS][DOMAIN_NAME] Lock Owner ( [PERSON…" at bounding box center [490, 326] width 587 height 44
drag, startPoint x: 437, startPoint y: 298, endPoint x: 335, endPoint y: 297, distance: 101.5
click at [335, 315] on p "Envelope [EMAIL_ADDRESS][DOMAIN_NAME]" at bounding box center [546, 320] width 433 height 11
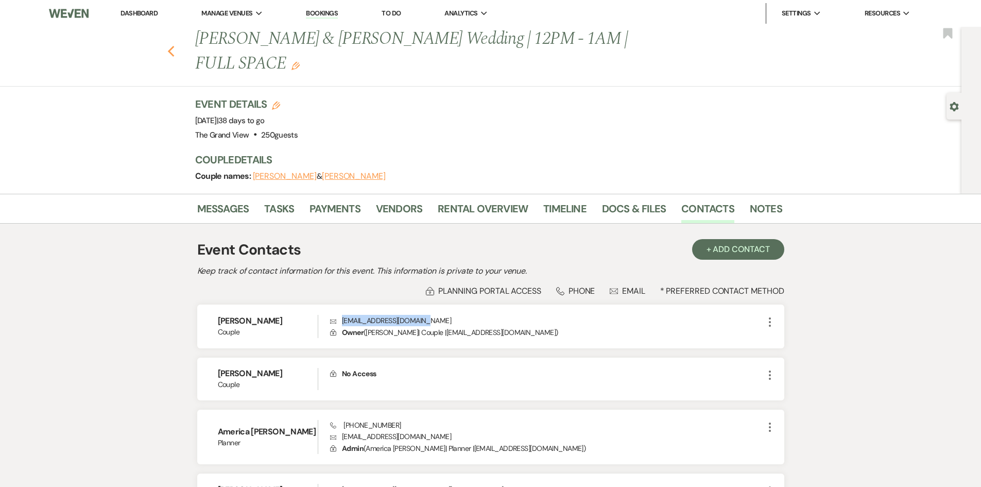
click at [174, 45] on icon "Previous" at bounding box center [171, 51] width 8 height 12
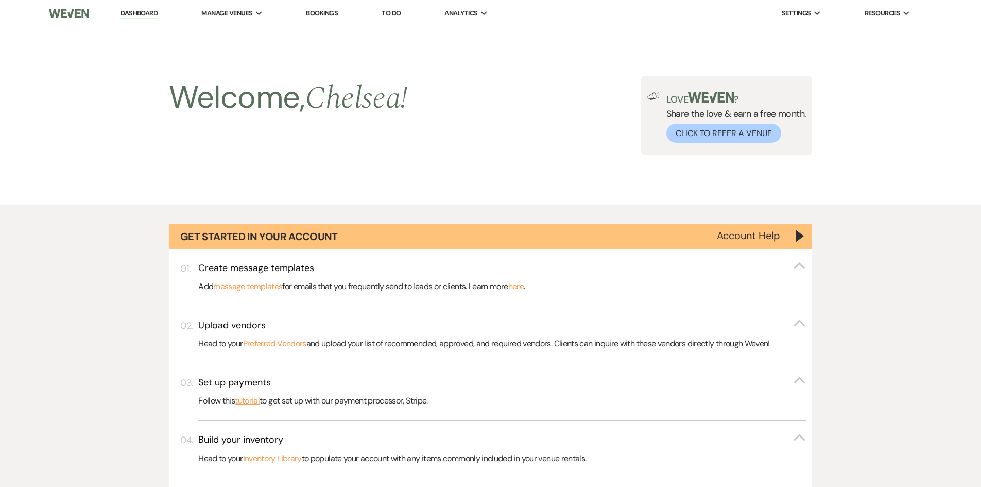
scroll to position [1803, 0]
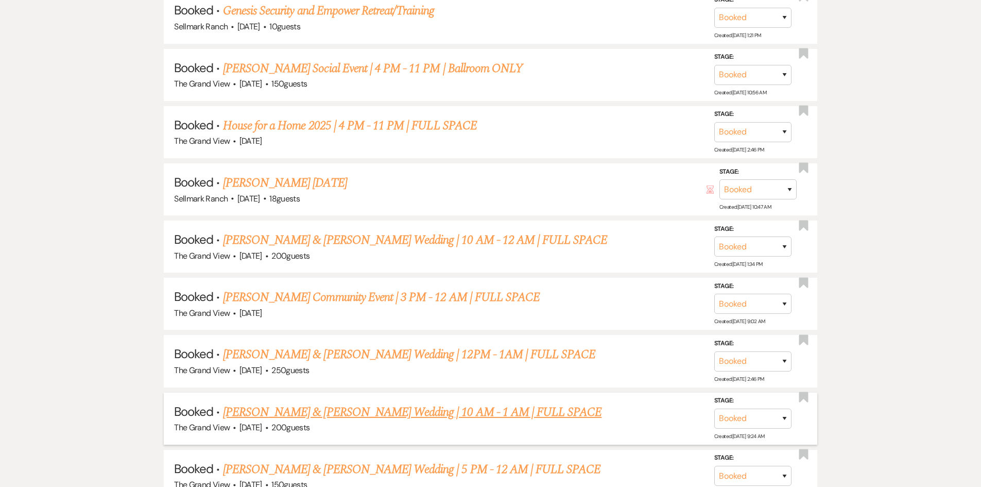
click at [311, 410] on link "[PERSON_NAME] & [PERSON_NAME] Wedding | 10 AM - 1 AM | FULL SPACE" at bounding box center [412, 412] width 379 height 19
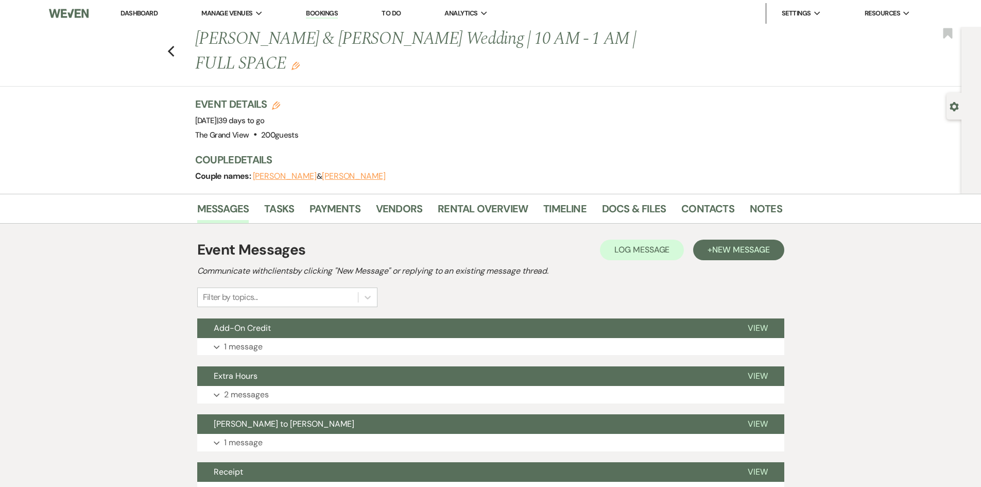
click at [669, 198] on li "Docs & Files" at bounding box center [641, 210] width 79 height 25
click at [632, 200] on link "Docs & Files" at bounding box center [634, 211] width 64 height 23
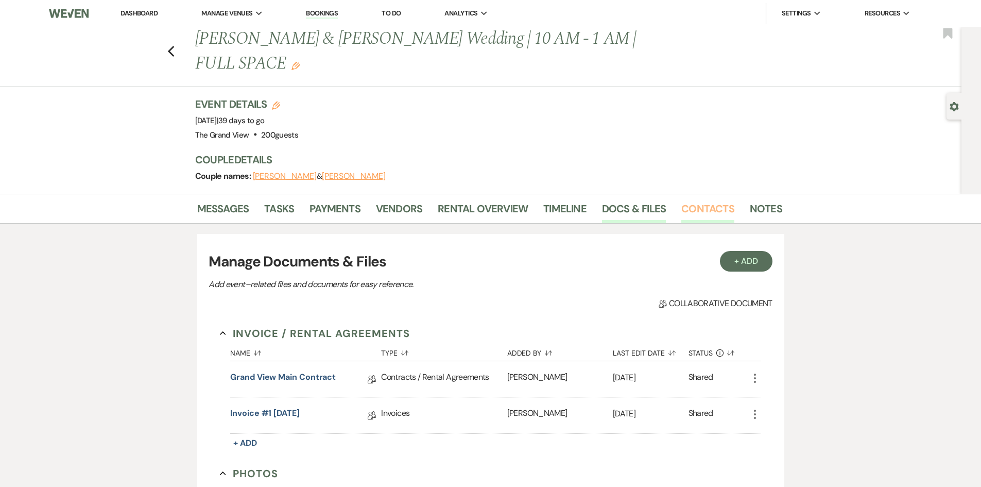
click at [694, 200] on link "Contacts" at bounding box center [707, 211] width 53 height 23
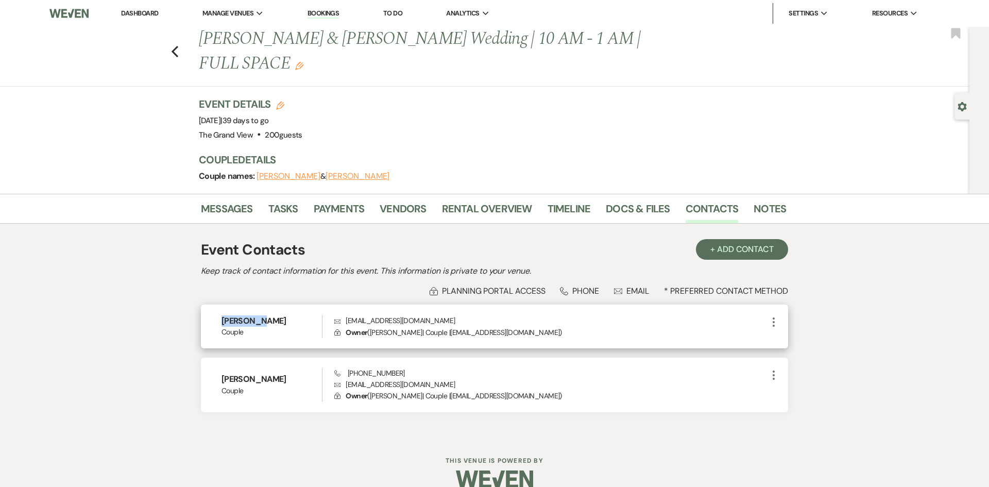
drag, startPoint x: 281, startPoint y: 292, endPoint x: 219, endPoint y: 293, distance: 61.3
click at [219, 304] on div "[PERSON_NAME] Couple Envelope [EMAIL_ADDRESS][DOMAIN_NAME] Lock Owner ( [PERSON…" at bounding box center [494, 326] width 587 height 44
drag, startPoint x: 427, startPoint y: 296, endPoint x: 346, endPoint y: 295, distance: 80.9
click at [346, 315] on p "Envelope [EMAIL_ADDRESS][DOMAIN_NAME]" at bounding box center [550, 320] width 433 height 11
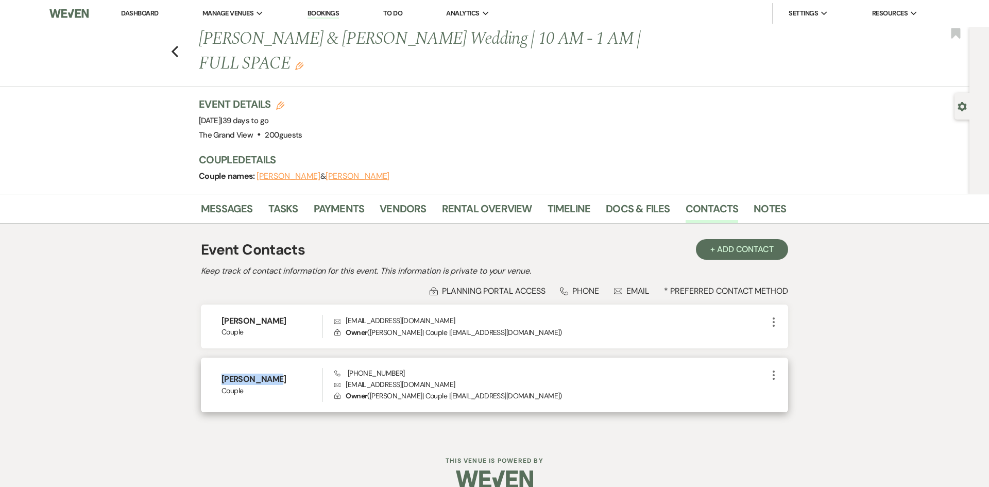
drag, startPoint x: 281, startPoint y: 356, endPoint x: 212, endPoint y: 356, distance: 69.5
click at [212, 357] on div "[PERSON_NAME] Couple Phone [PHONE_NUMBER] Envelope [EMAIL_ADDRESS][DOMAIN_NAME]…" at bounding box center [494, 384] width 587 height 55
drag, startPoint x: 425, startPoint y: 357, endPoint x: 337, endPoint y: 362, distance: 88.2
click at [337, 379] on p "Envelope [EMAIL_ADDRESS][DOMAIN_NAME]" at bounding box center [550, 384] width 433 height 11
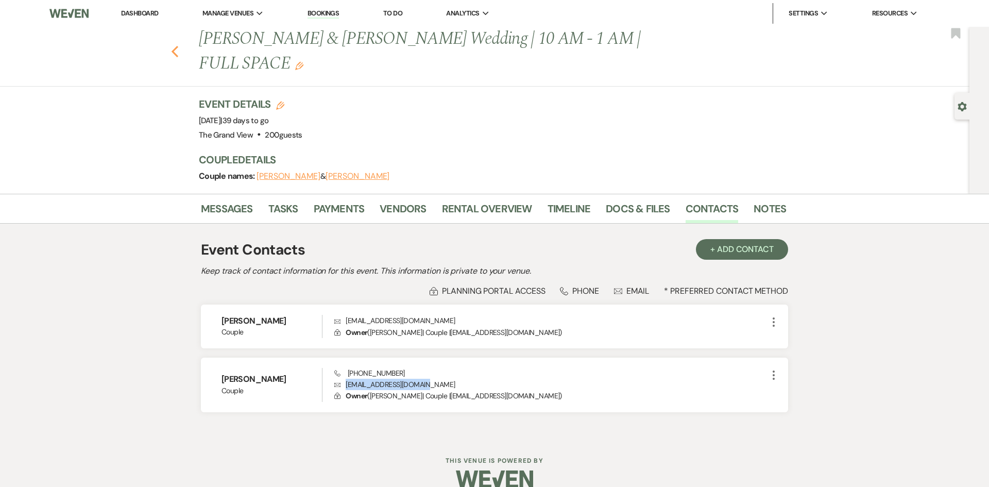
click at [178, 46] on use "button" at bounding box center [175, 51] width 7 height 11
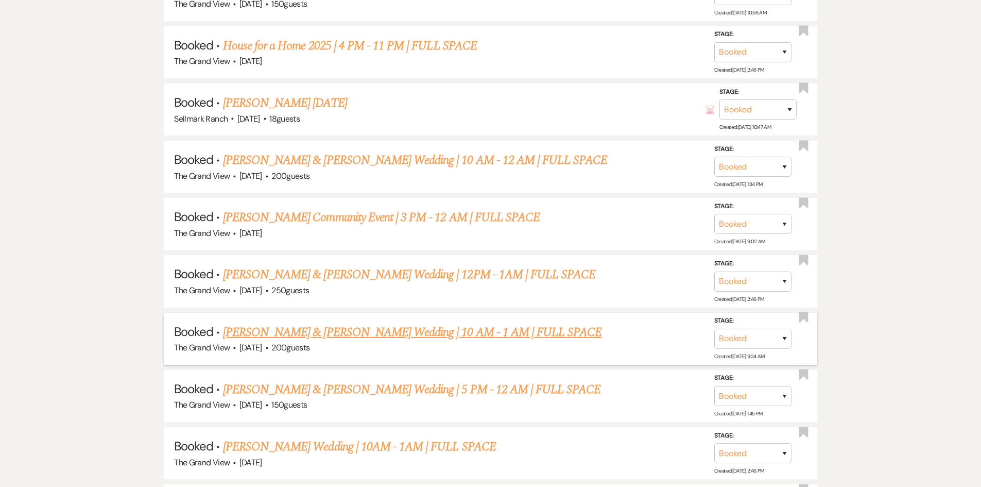
scroll to position [1906, 0]
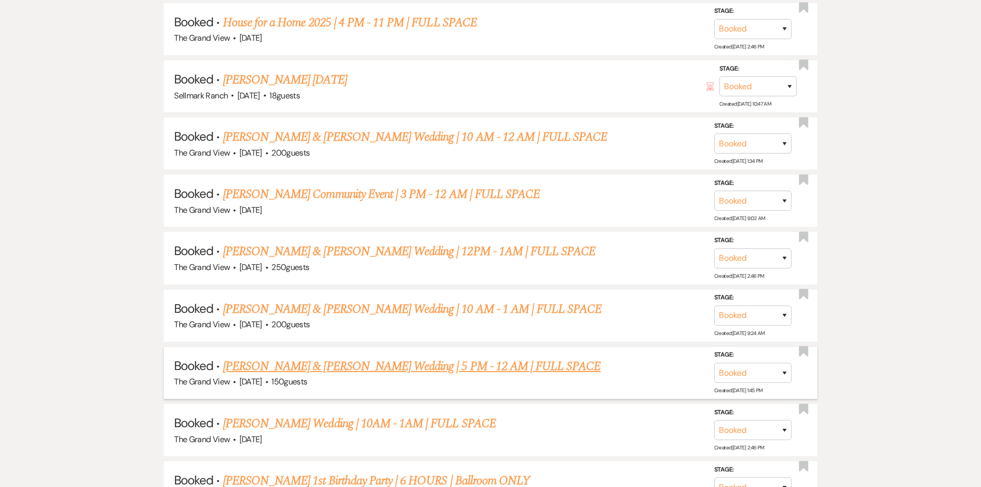
click at [333, 364] on link "[PERSON_NAME] & [PERSON_NAME] Wedding | 5 PM - 12 AM | FULL SPACE" at bounding box center [412, 366] width 378 height 19
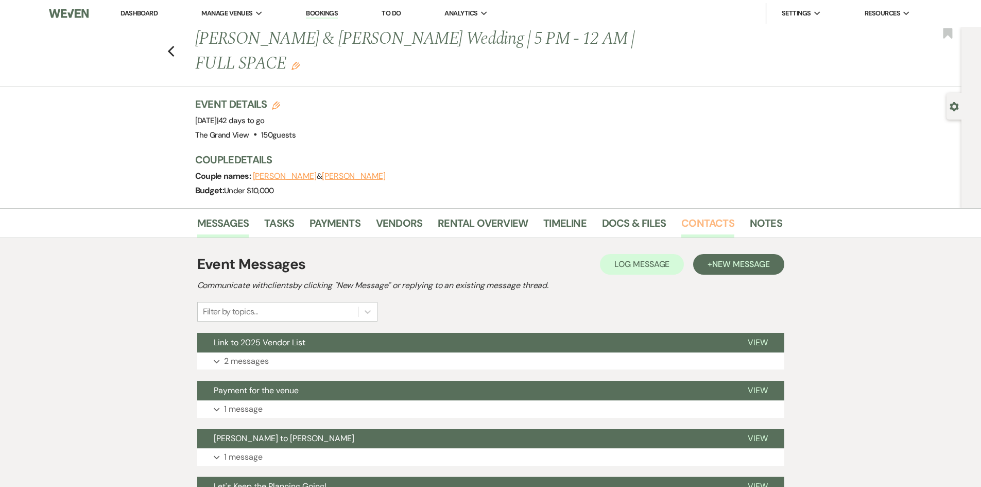
click at [699, 215] on link "Contacts" at bounding box center [707, 226] width 53 height 23
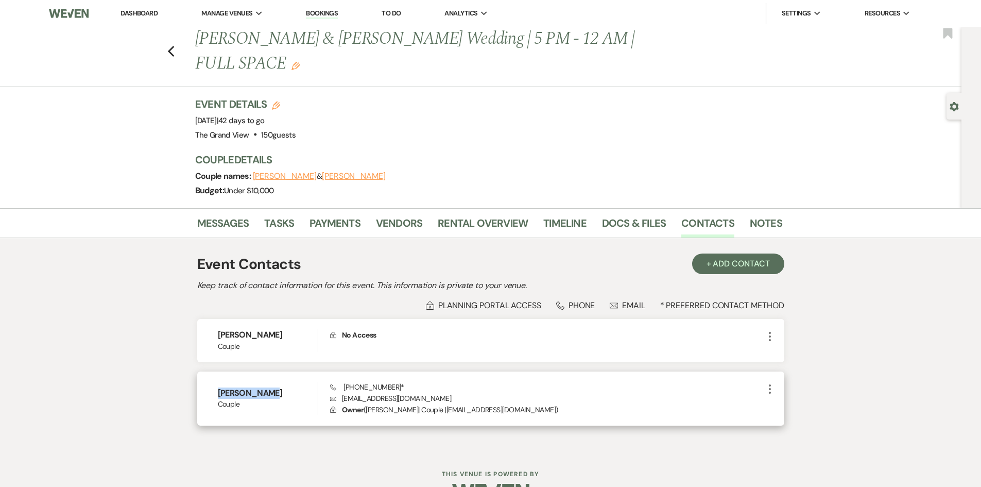
drag, startPoint x: 278, startPoint y: 366, endPoint x: 217, endPoint y: 368, distance: 60.3
click at [218, 387] on h6 "[PERSON_NAME]" at bounding box center [268, 392] width 100 height 11
drag, startPoint x: 423, startPoint y: 374, endPoint x: 343, endPoint y: 373, distance: 79.8
click at [343, 393] on p "Envelope [EMAIL_ADDRESS][DOMAIN_NAME]" at bounding box center [546, 398] width 433 height 11
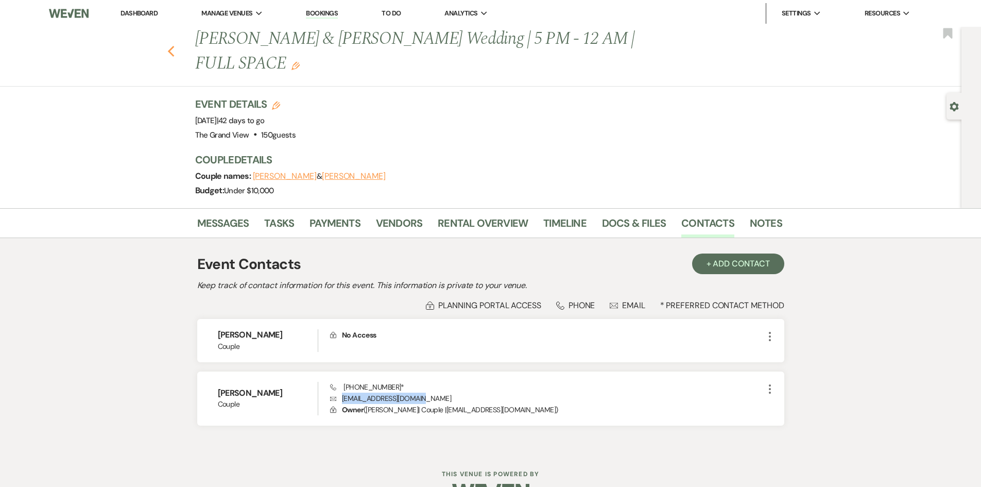
click at [175, 45] on icon "Previous" at bounding box center [171, 51] width 8 height 12
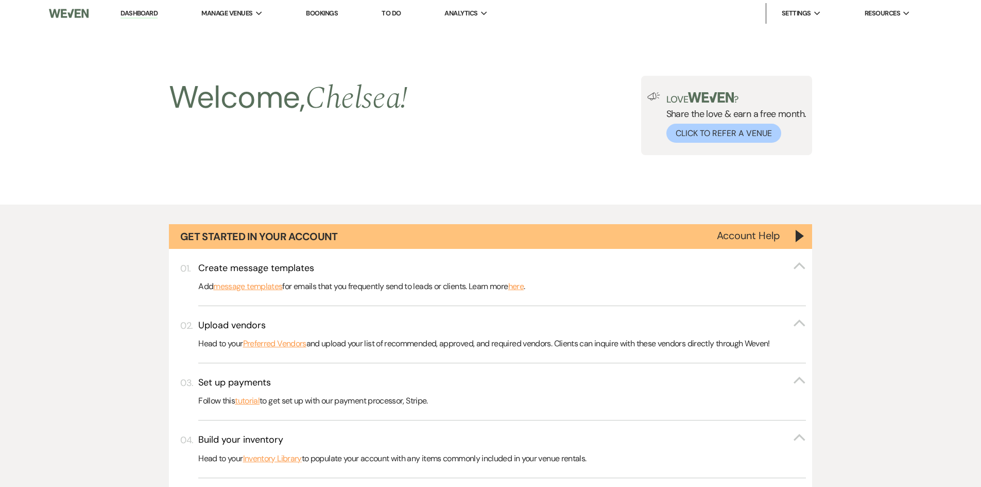
scroll to position [1906, 0]
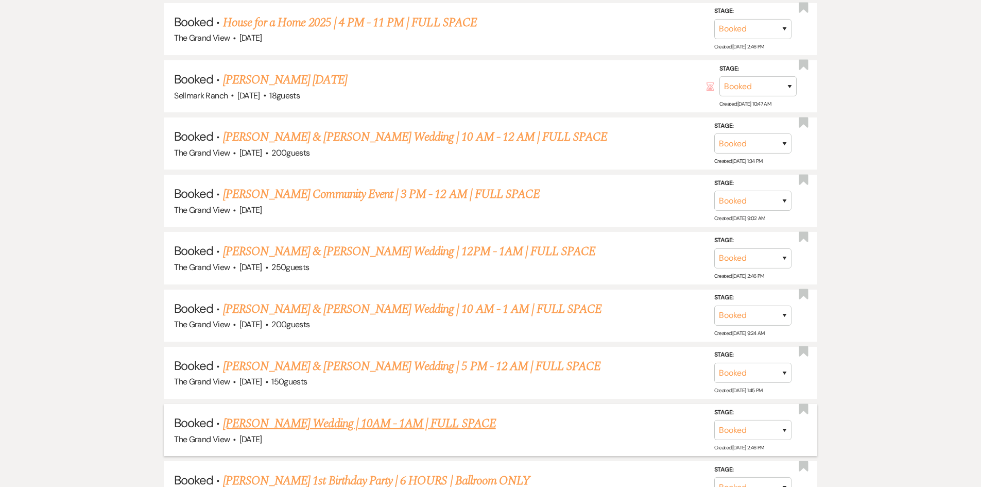
click at [325, 418] on link "[PERSON_NAME] Wedding | 10AM - 1AM | FULL SPACE" at bounding box center [359, 423] width 273 height 19
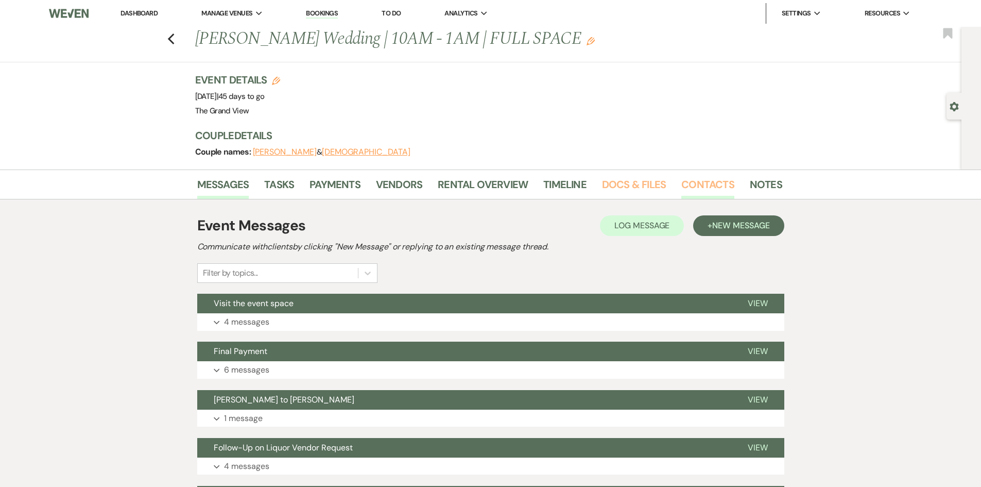
drag, startPoint x: 633, startPoint y: 181, endPoint x: 697, endPoint y: 184, distance: 64.5
click at [633, 181] on link "Docs & Files" at bounding box center [634, 187] width 64 height 23
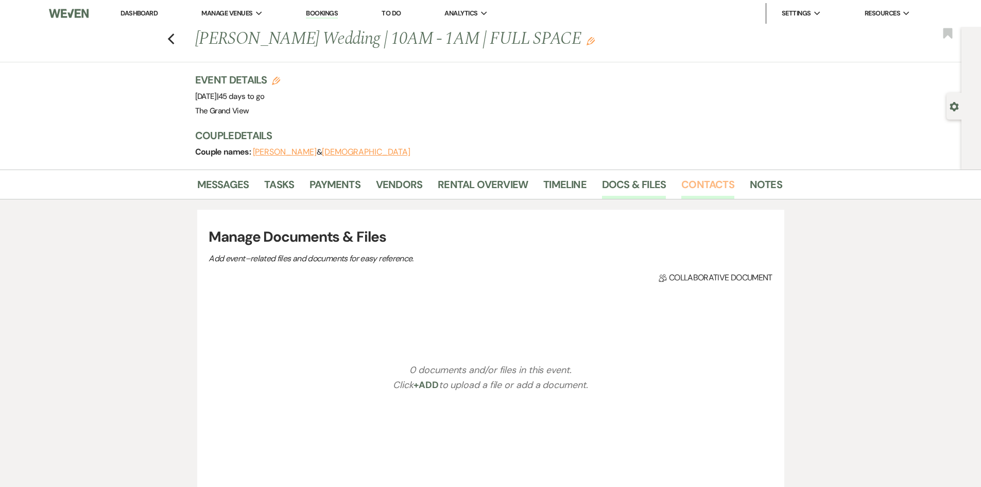
click at [701, 184] on link "Contacts" at bounding box center [707, 187] width 53 height 23
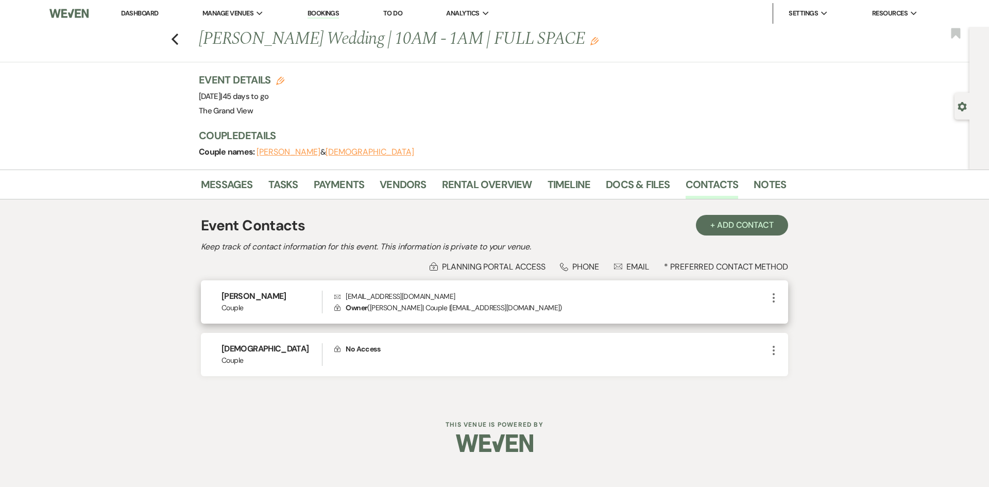
drag, startPoint x: 293, startPoint y: 300, endPoint x: 216, endPoint y: 300, distance: 76.8
click at [216, 300] on div "[PERSON_NAME] Couple Envelope [EMAIL_ADDRESS][DOMAIN_NAME] Lock Owner ( [PERSON…" at bounding box center [494, 302] width 587 height 44
drag, startPoint x: 437, startPoint y: 291, endPoint x: 338, endPoint y: 297, distance: 99.1
click at [338, 297] on p "Envelope [EMAIL_ADDRESS][DOMAIN_NAME]" at bounding box center [550, 296] width 433 height 11
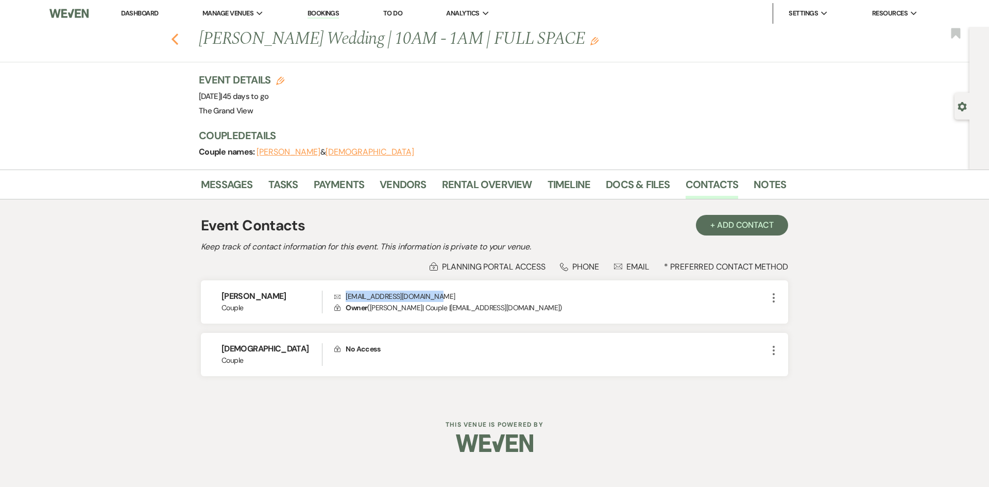
click at [173, 38] on use "button" at bounding box center [175, 38] width 7 height 11
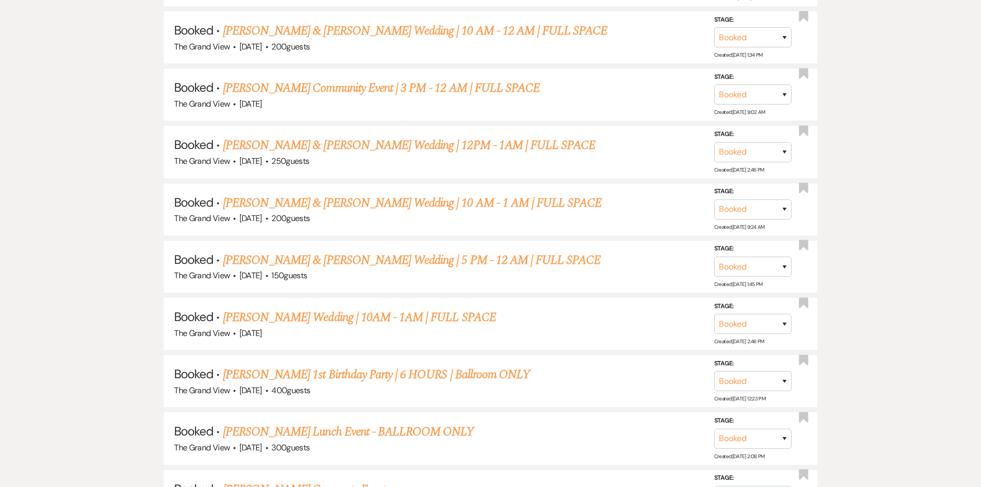
scroll to position [2060, 0]
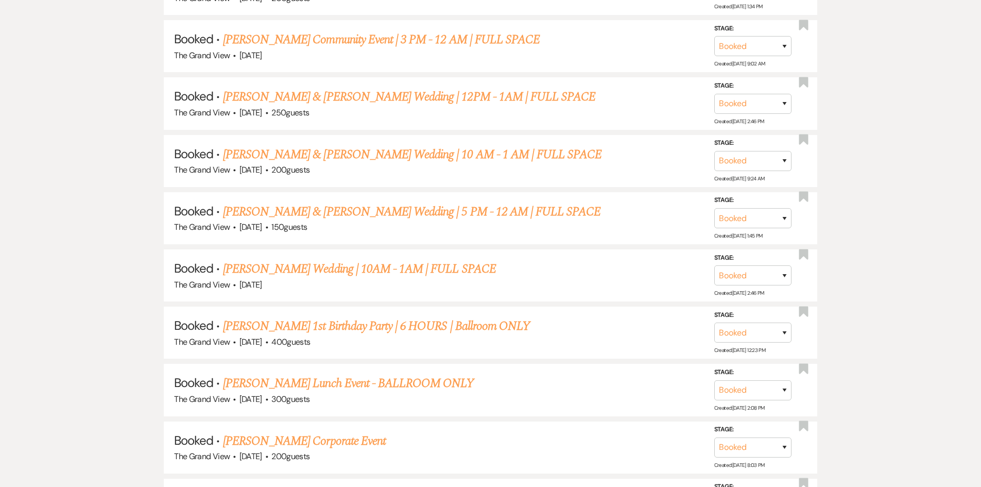
click at [378, 327] on link "[PERSON_NAME] 1st Birthday Party | 6 HOURS | Ballroom ONLY" at bounding box center [376, 326] width 307 height 19
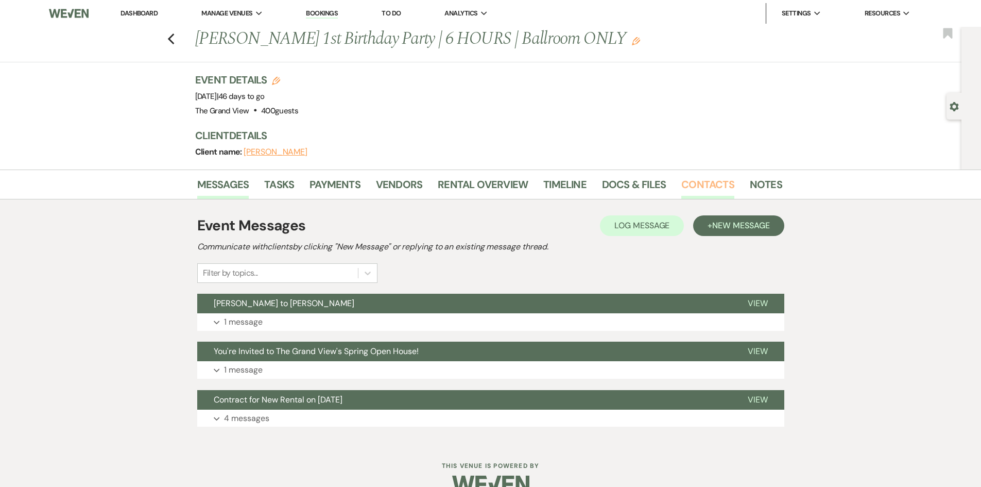
click at [694, 187] on link "Contacts" at bounding box center [707, 187] width 53 height 23
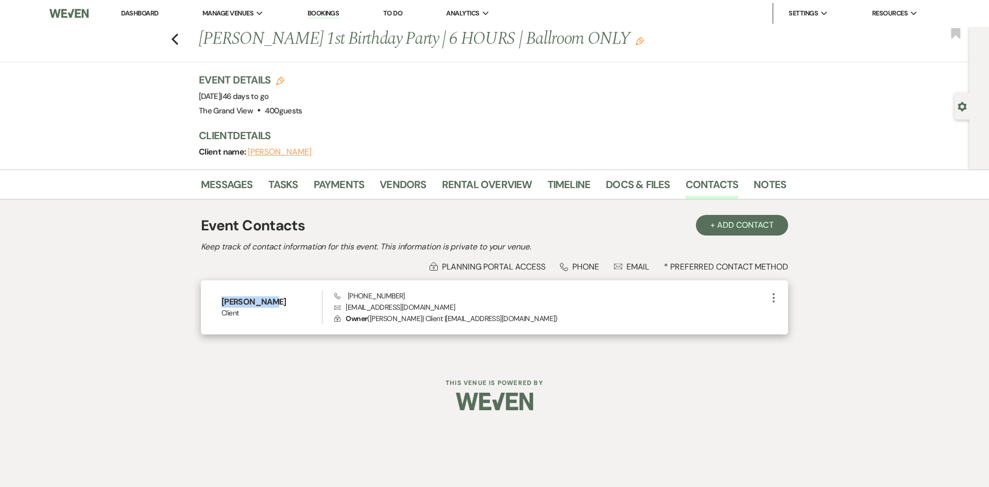
drag, startPoint x: 275, startPoint y: 302, endPoint x: 216, endPoint y: 302, distance: 59.2
click at [216, 302] on div "[PERSON_NAME] Client Phone [PHONE_NUMBER] Envelope [EMAIL_ADDRESS][DOMAIN_NAME]…" at bounding box center [494, 307] width 587 height 55
drag, startPoint x: 422, startPoint y: 309, endPoint x: 349, endPoint y: 309, distance: 73.1
click at [349, 309] on p "Envelope [EMAIL_ADDRESS][DOMAIN_NAME]" at bounding box center [550, 306] width 433 height 11
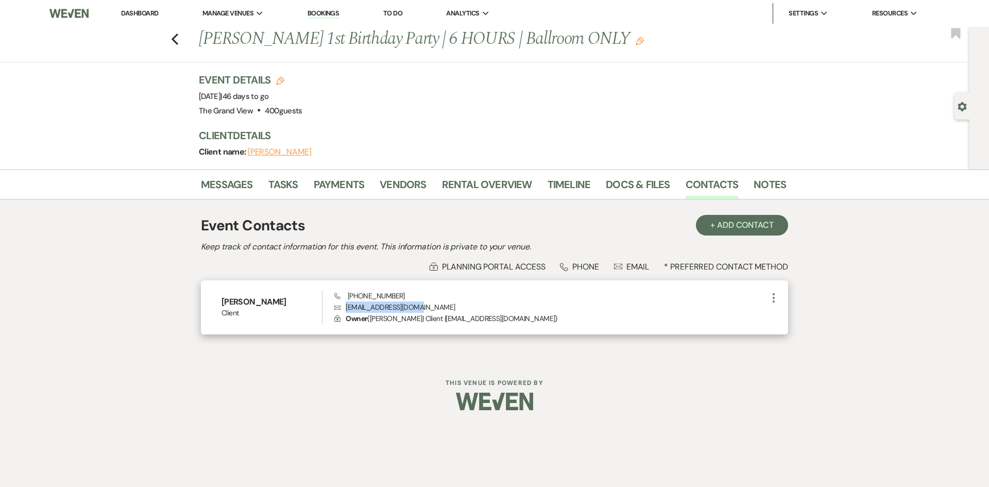
drag, startPoint x: 347, startPoint y: 307, endPoint x: 442, endPoint y: 311, distance: 95.4
click at [442, 311] on p "Envelope [EMAIL_ADDRESS][DOMAIN_NAME]" at bounding box center [550, 306] width 433 height 11
